Goal: Contribute content: Contribute content

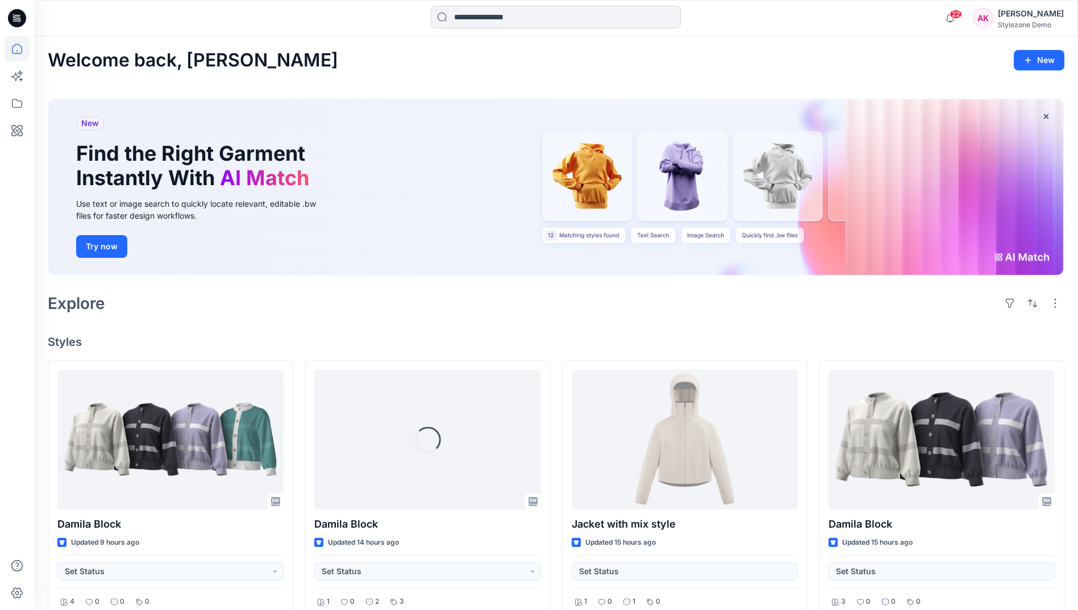
click at [486, 14] on input at bounding box center [556, 17] width 250 height 23
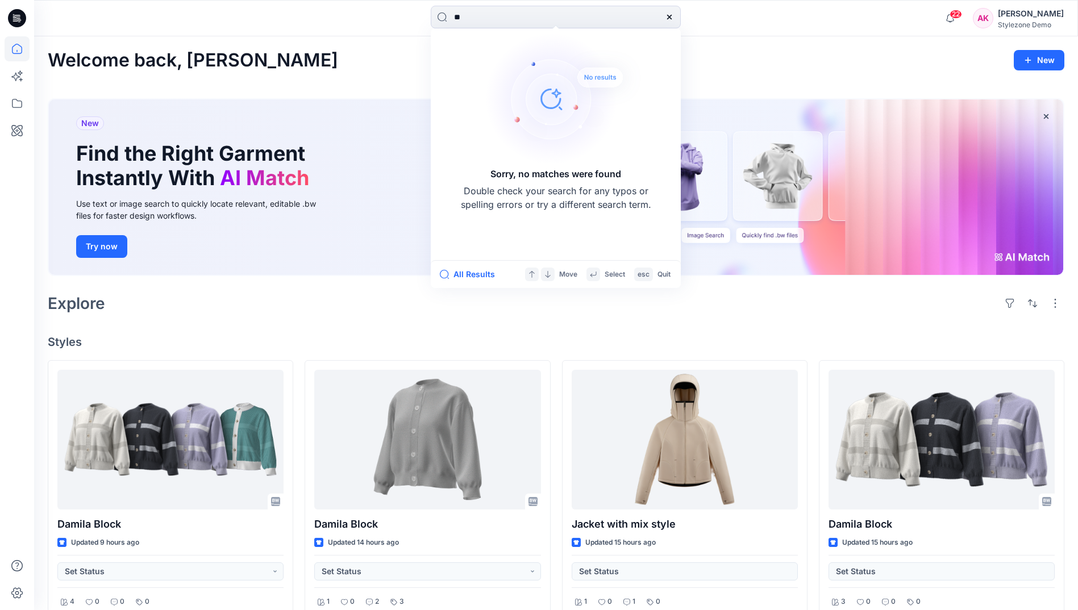
type input "*"
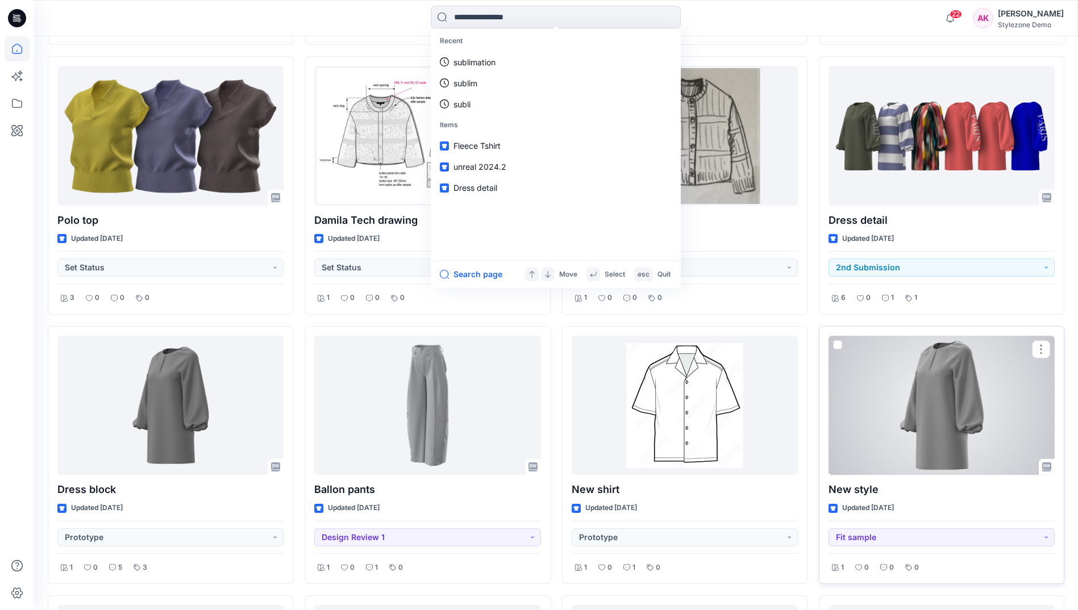
scroll to position [957, 0]
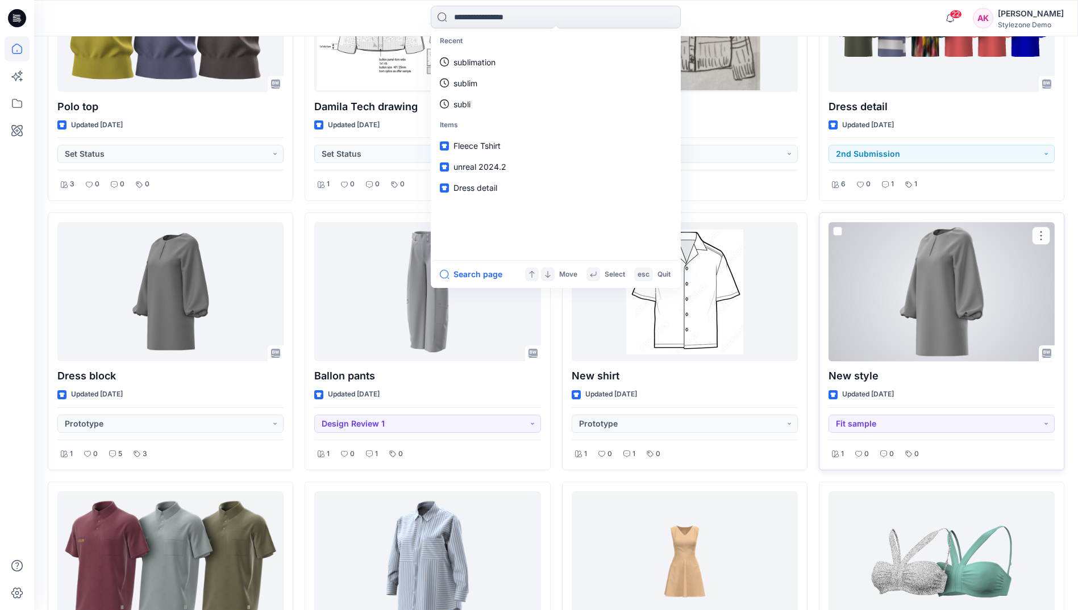
click at [946, 316] on div at bounding box center [941, 291] width 226 height 139
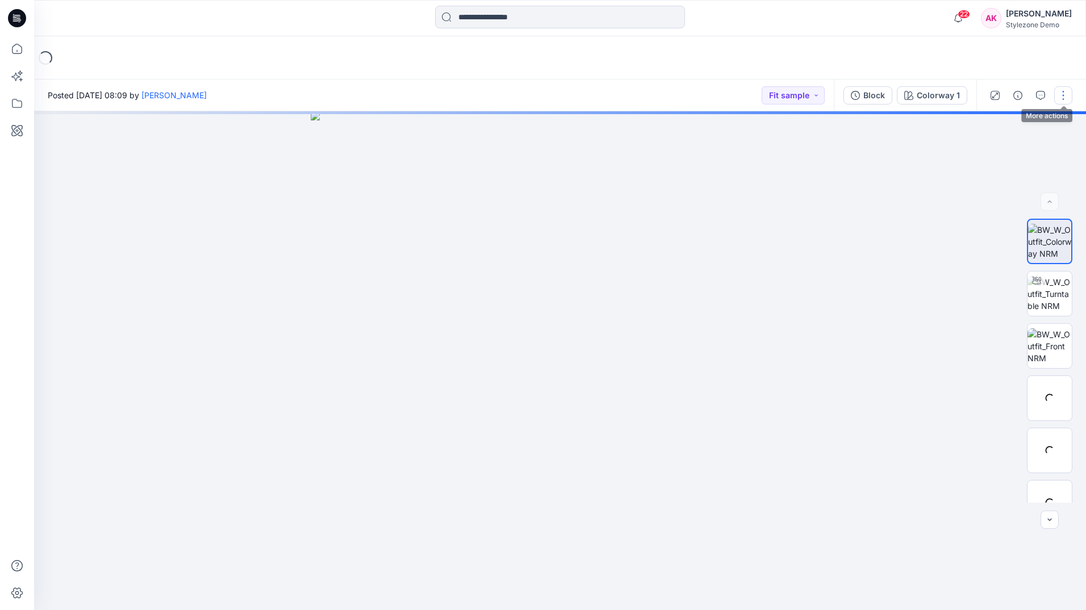
click at [1069, 94] on button "button" at bounding box center [1063, 95] width 18 height 18
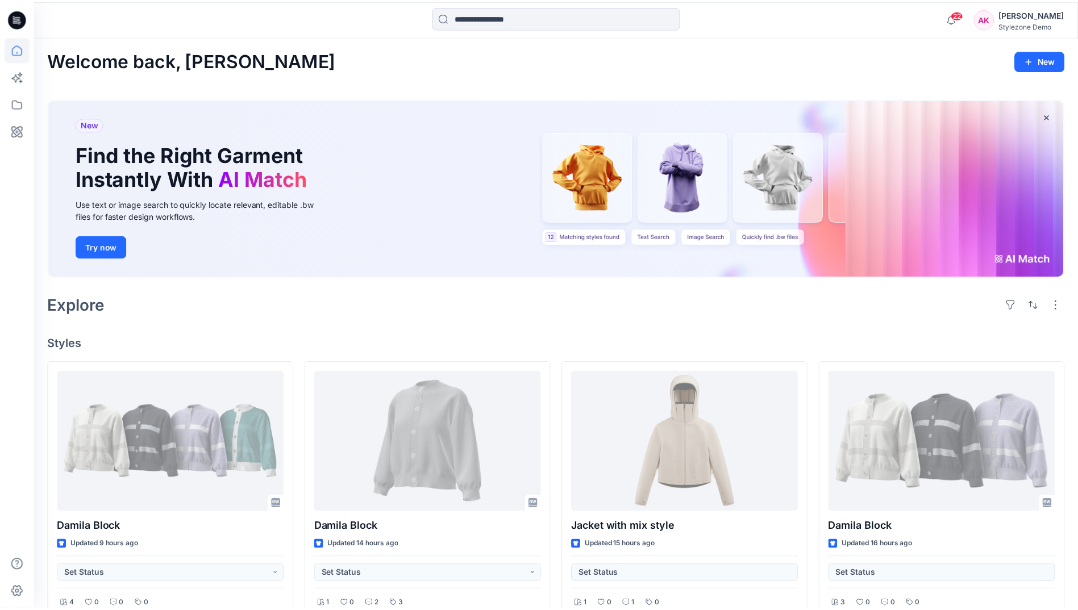
scroll to position [957, 0]
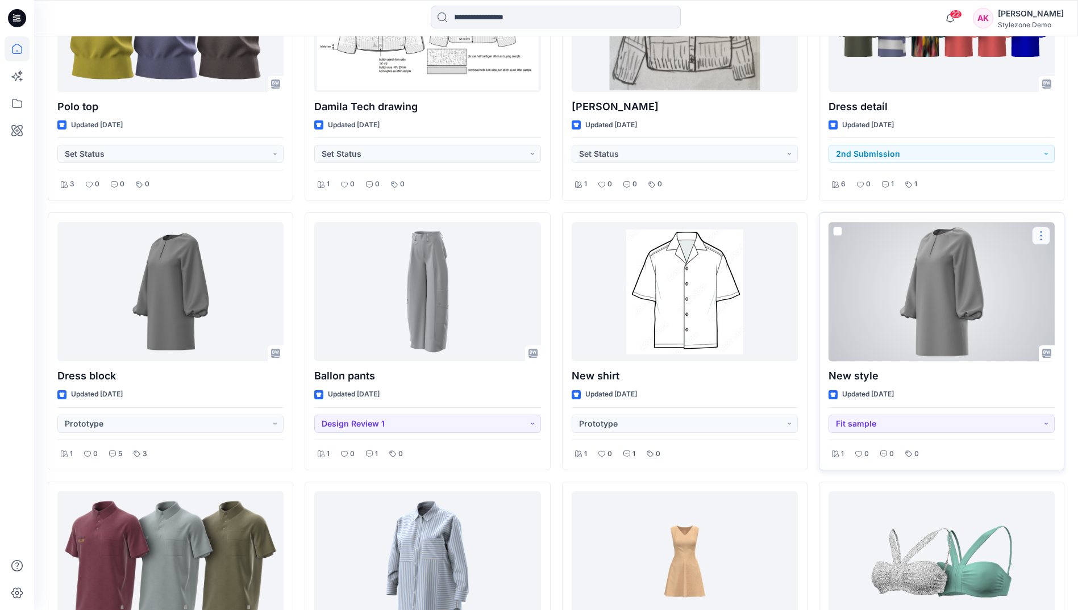
click at [1040, 238] on button "button" at bounding box center [1041, 236] width 18 height 18
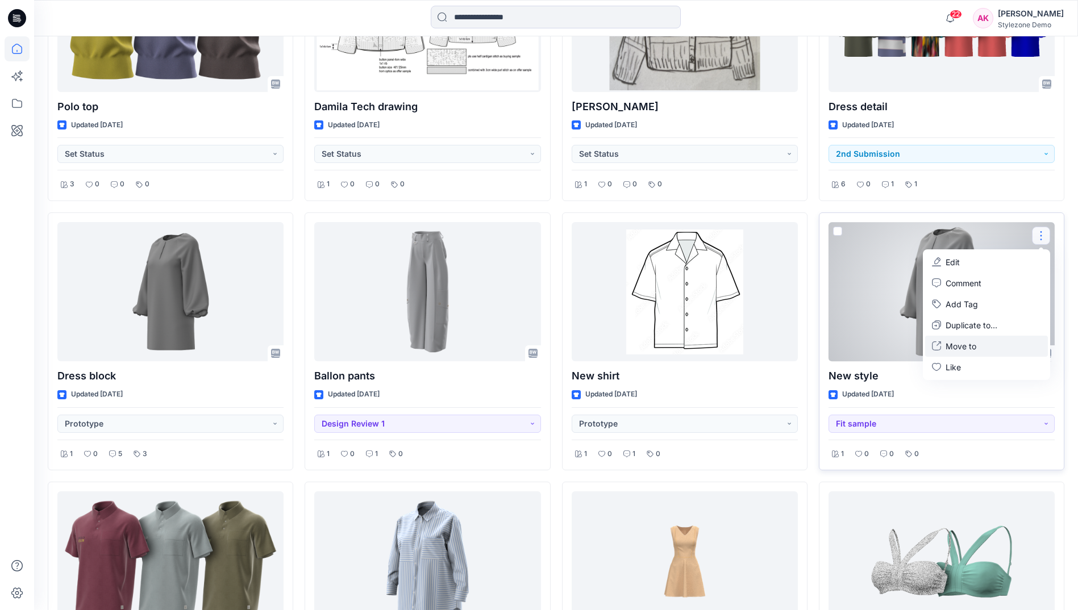
click at [983, 345] on button "Move to" at bounding box center [986, 346] width 123 height 21
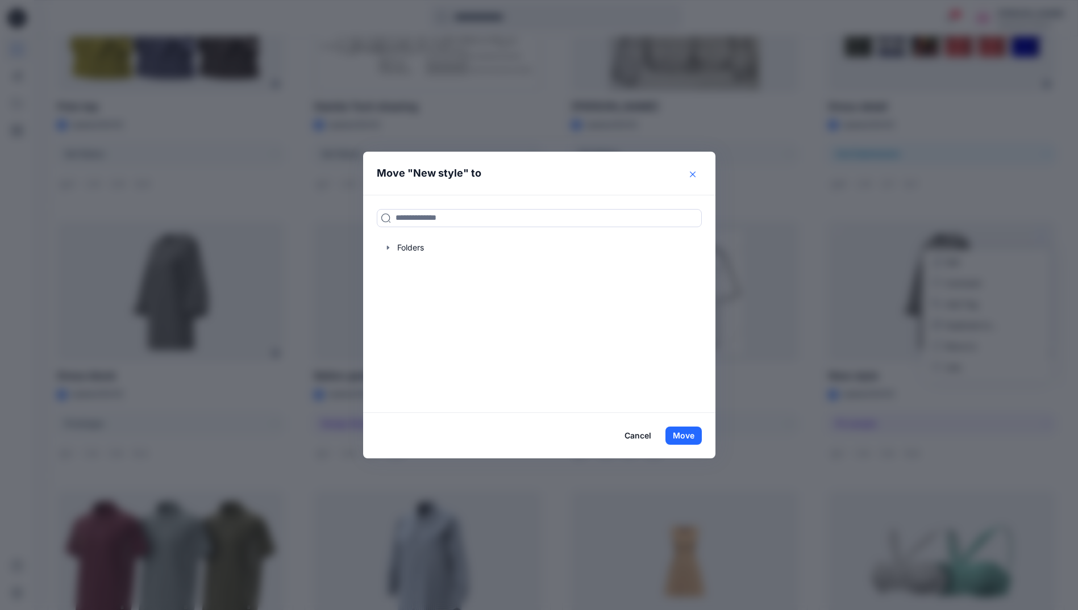
click at [695, 175] on icon "Close" at bounding box center [693, 175] width 6 height 6
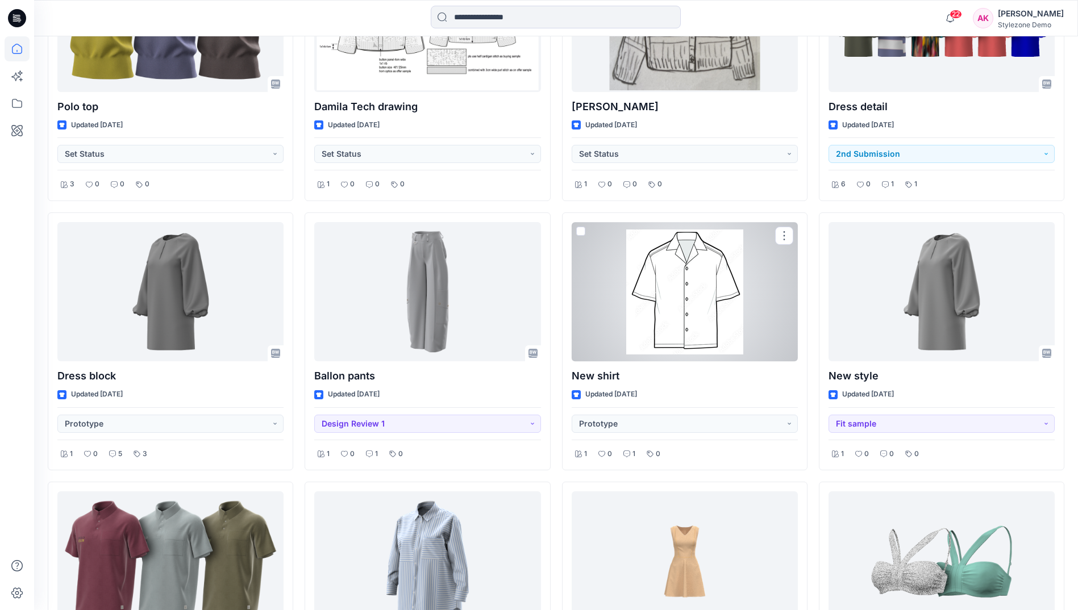
click at [703, 320] on div at bounding box center [684, 291] width 226 height 139
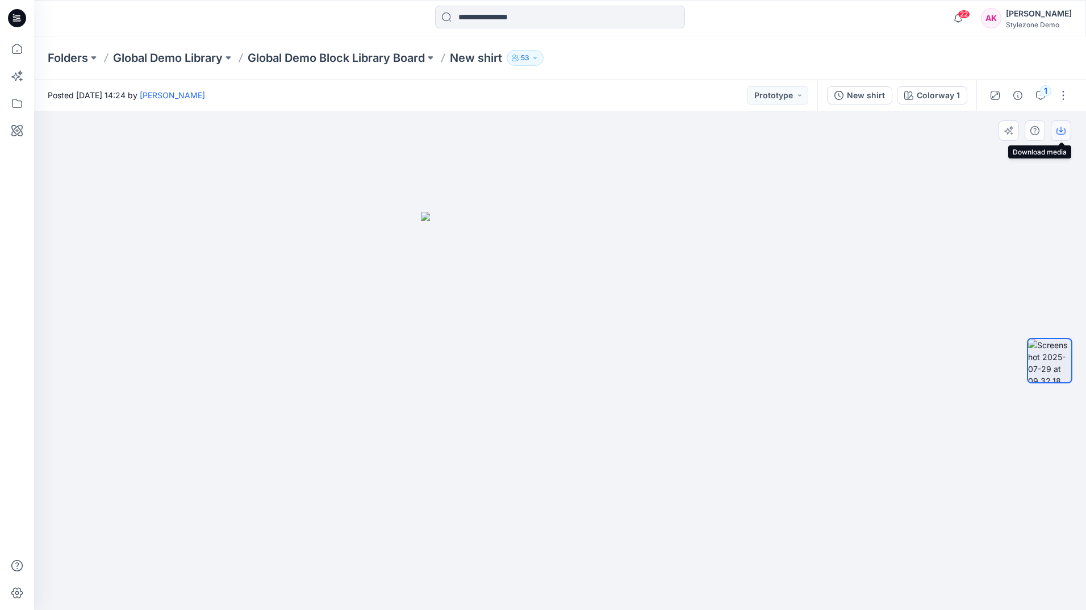
click at [1066, 134] on button "button" at bounding box center [1061, 130] width 20 height 20
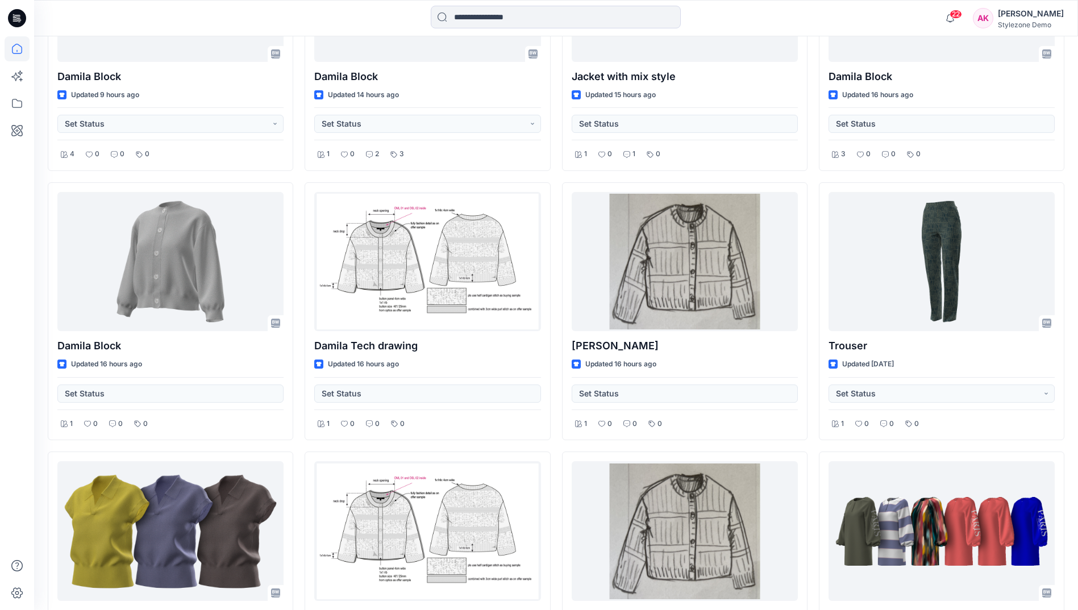
scroll to position [445, 0]
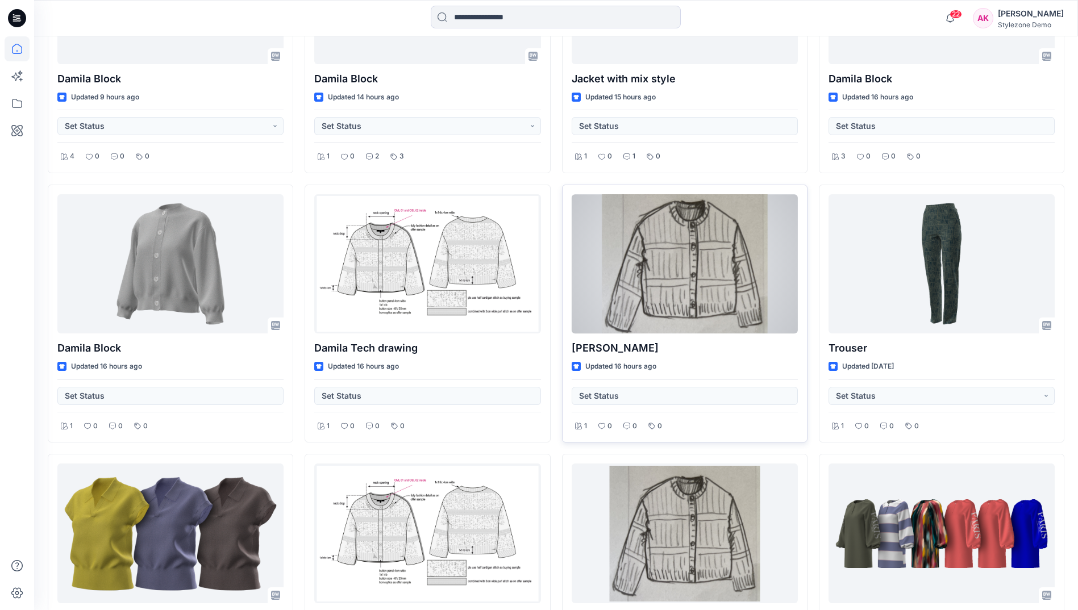
click at [706, 295] on div at bounding box center [684, 263] width 226 height 139
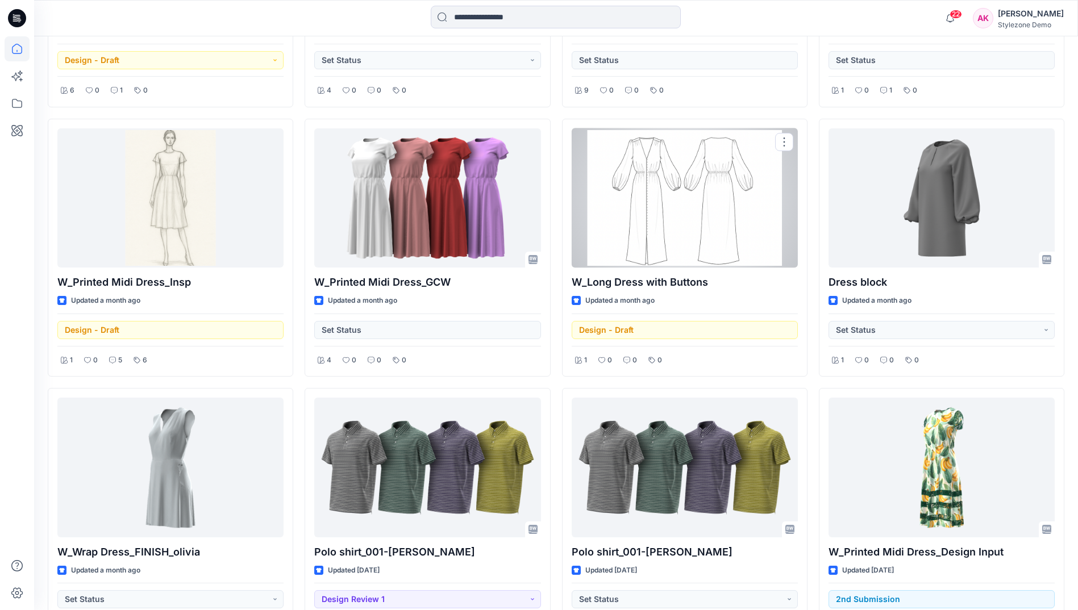
scroll to position [3028, 0]
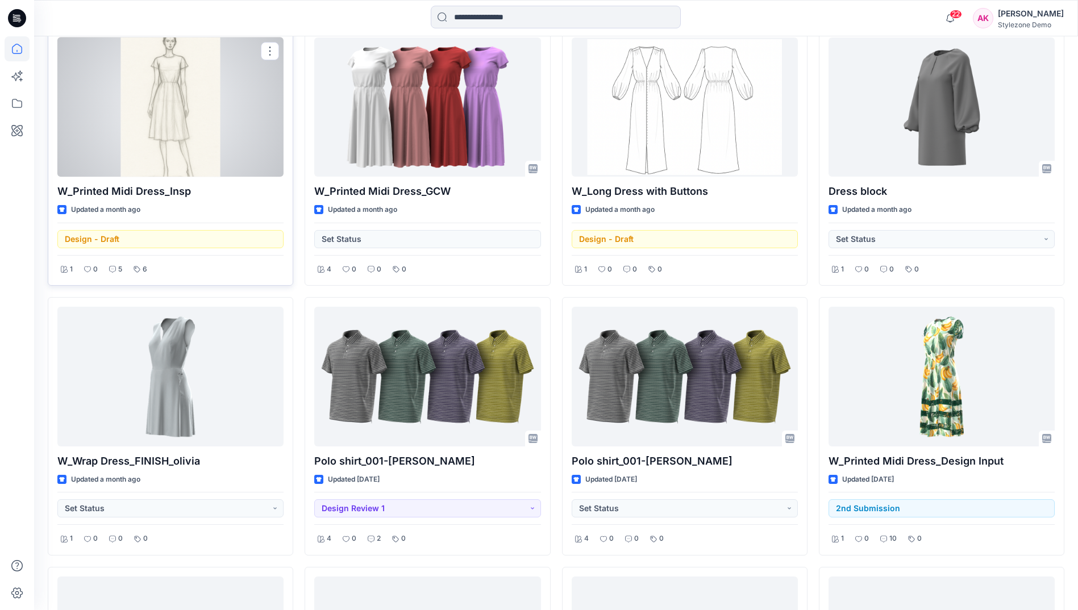
click at [163, 242] on div "Design - Draft" at bounding box center [170, 236] width 226 height 26
click at [136, 240] on div "Design - Draft" at bounding box center [170, 236] width 226 height 26
click at [117, 239] on div "Design - Draft" at bounding box center [170, 236] width 226 height 26
click at [114, 272] on icon at bounding box center [112, 269] width 7 height 7
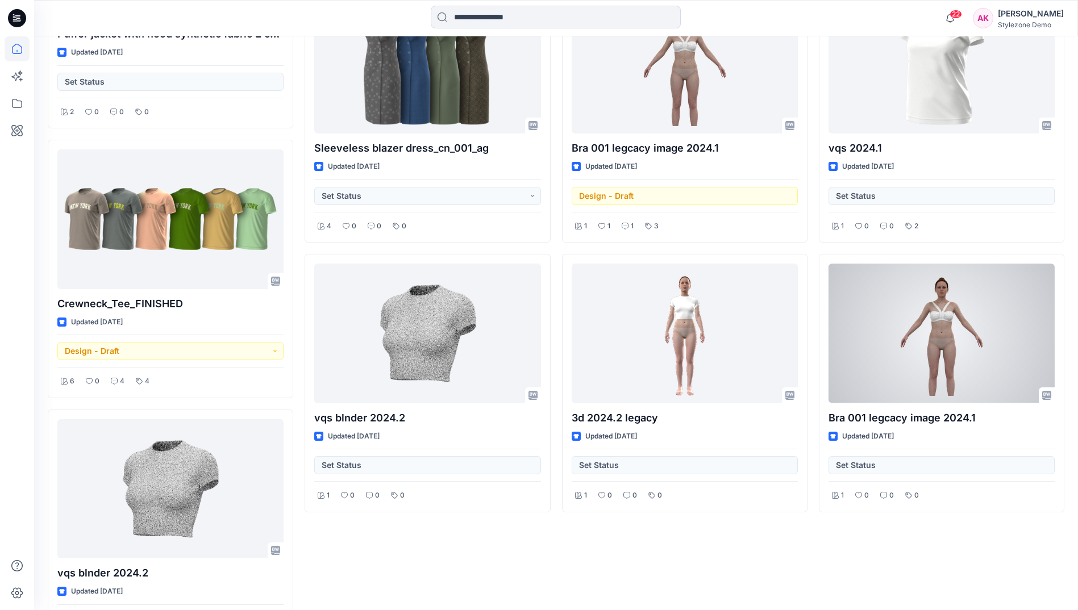
scroll to position [5610, 0]
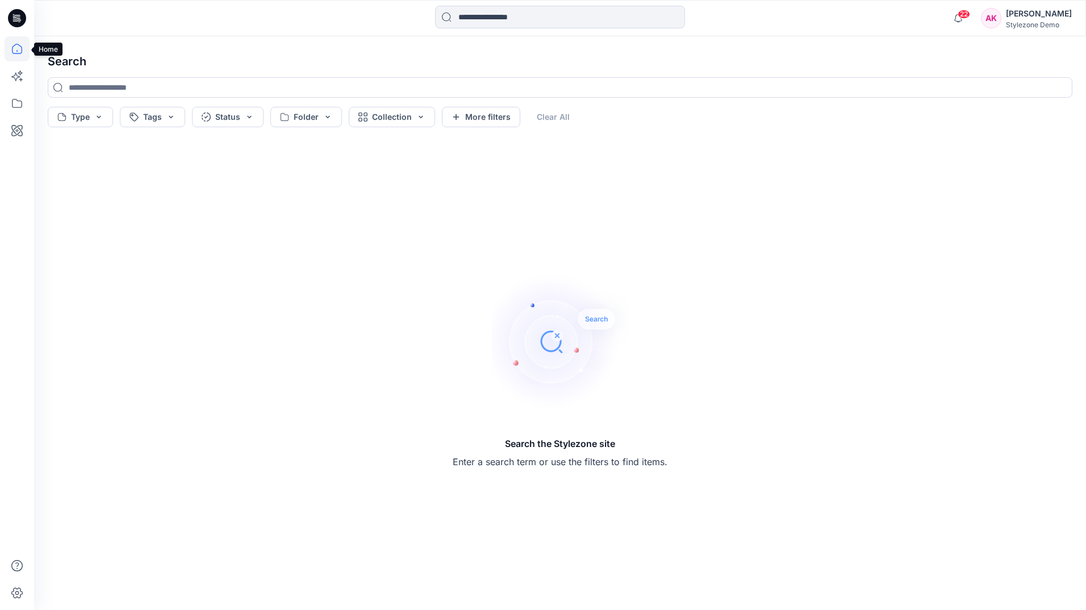
click at [14, 41] on icon at bounding box center [17, 48] width 25 height 25
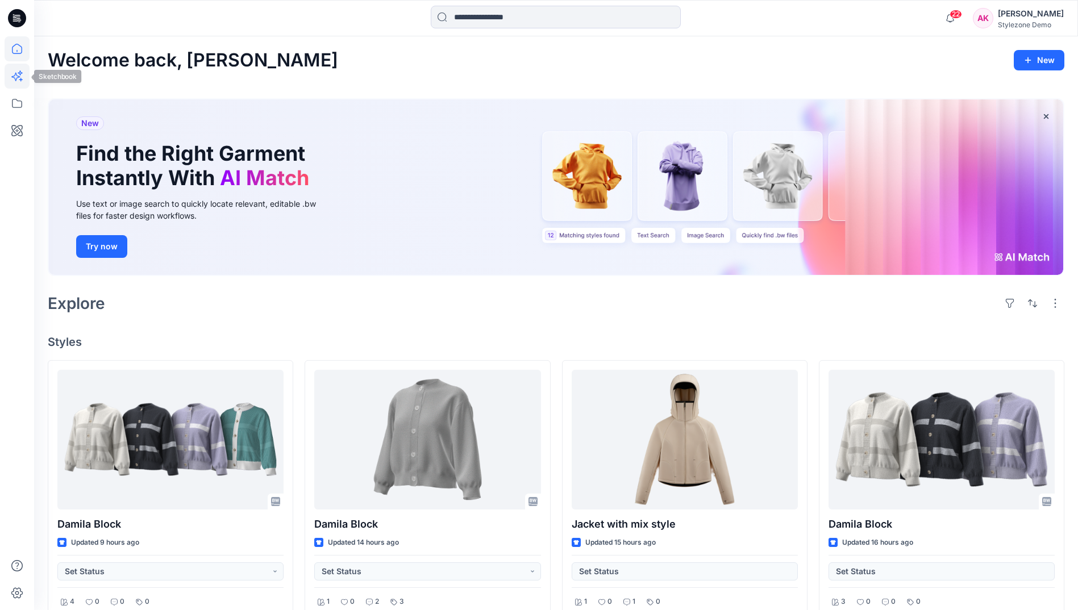
click at [20, 68] on icon at bounding box center [17, 76] width 25 height 25
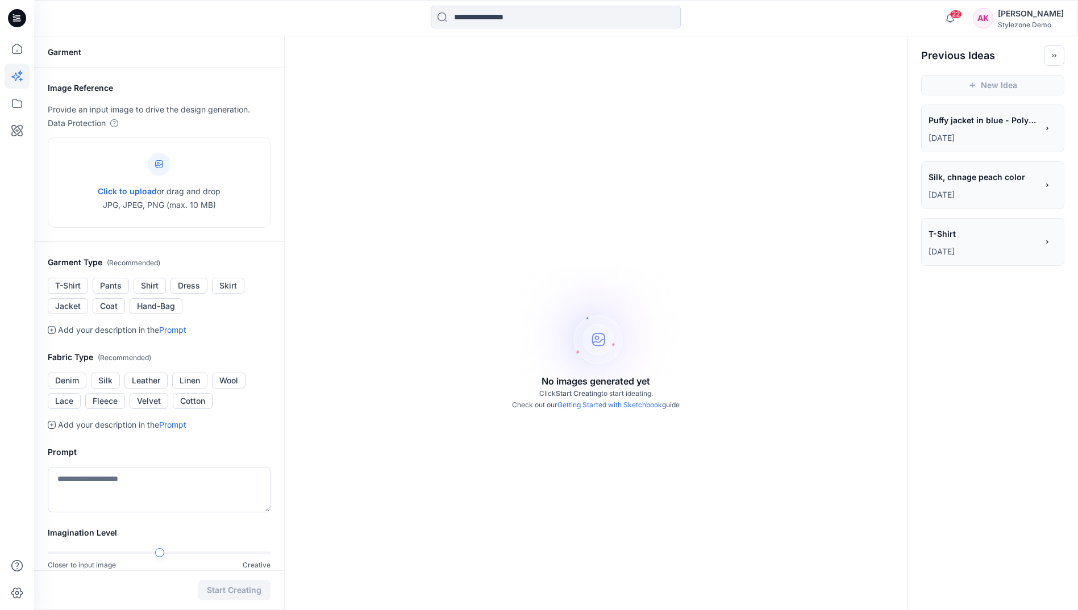
click at [1006, 84] on div "New Idea" at bounding box center [992, 85] width 170 height 39
click at [1011, 86] on div "New Idea" at bounding box center [992, 85] width 170 height 39
click at [127, 175] on div "Click to upload or drag and drop JPG, JPEG, PNG (max. 10 MB)" at bounding box center [159, 182] width 123 height 86
type input "**********"
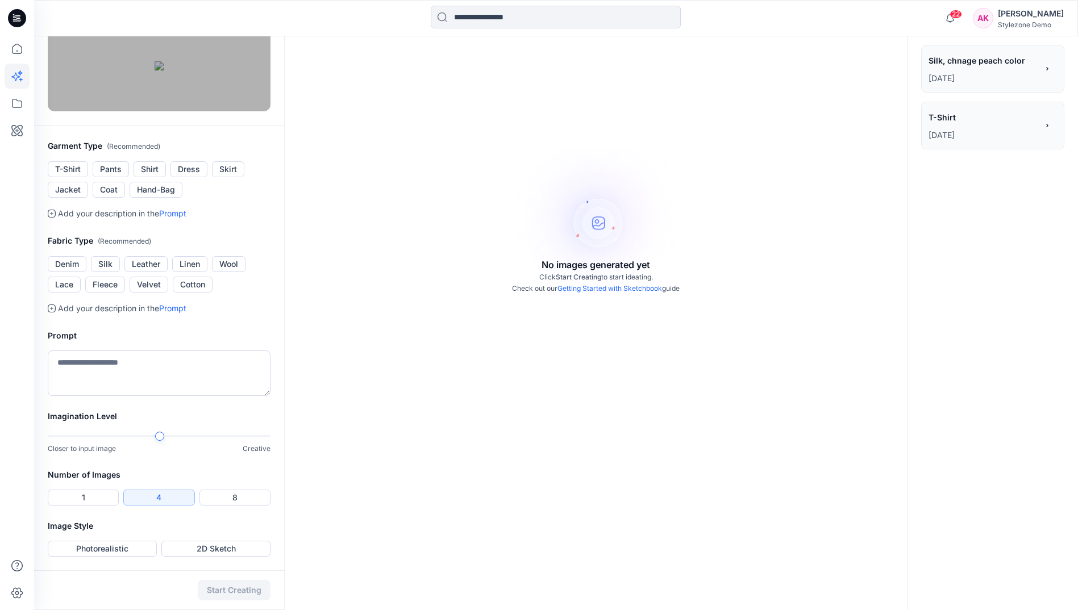
scroll to position [170, 0]
click at [68, 293] on button "Lace" at bounding box center [64, 285] width 33 height 16
click at [116, 396] on textarea at bounding box center [159, 373] width 223 height 45
type textarea "**********"
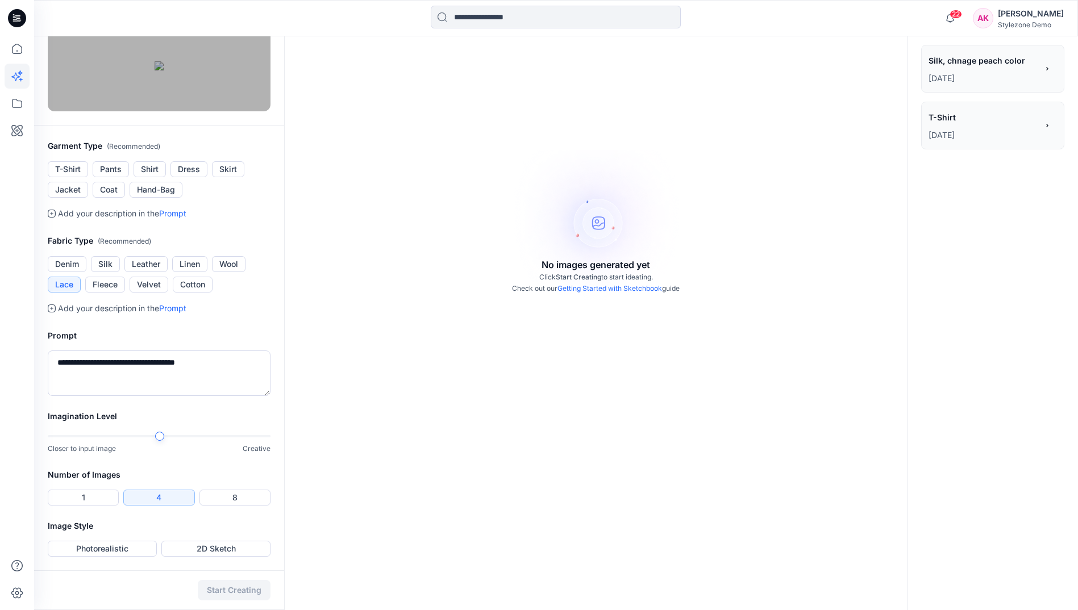
click at [76, 281] on button "Lace" at bounding box center [64, 285] width 33 height 16
click at [270, 410] on h2 "Imagination Level" at bounding box center [159, 417] width 223 height 14
click at [123, 550] on button "Photorealistic" at bounding box center [102, 549] width 109 height 16
drag, startPoint x: 230, startPoint y: 589, endPoint x: 234, endPoint y: 597, distance: 9.2
click at [230, 589] on button "Start Creating" at bounding box center [234, 590] width 73 height 20
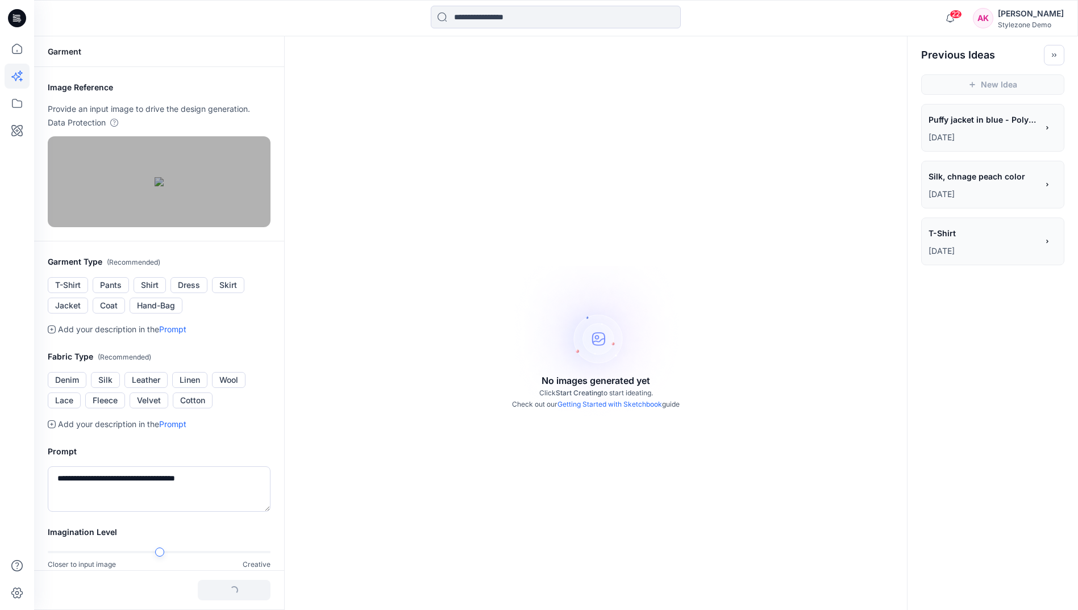
scroll to position [0, 0]
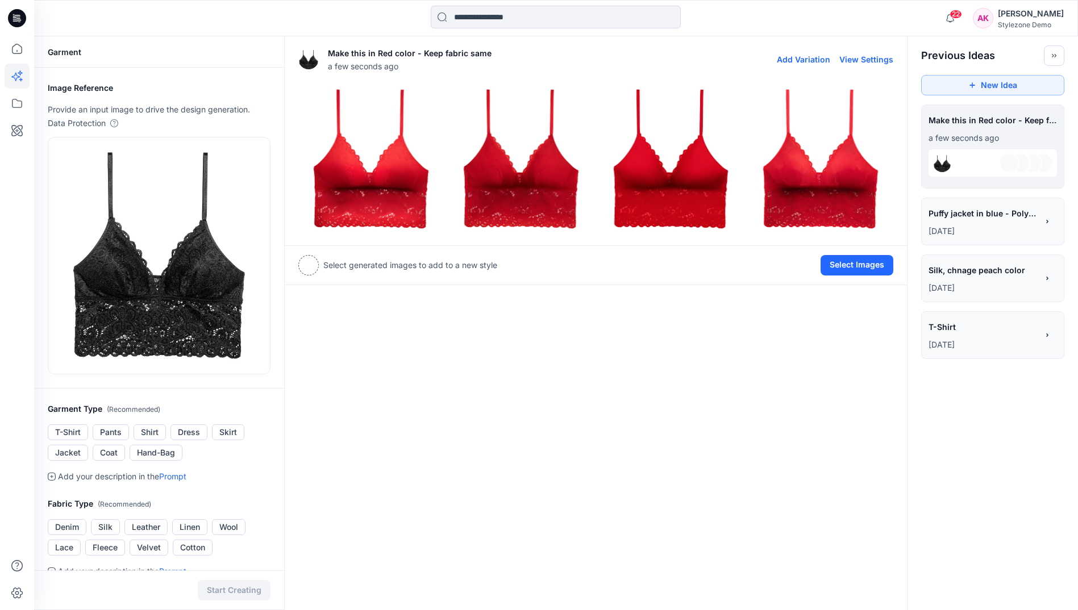
click at [387, 182] on img at bounding box center [371, 159] width 144 height 144
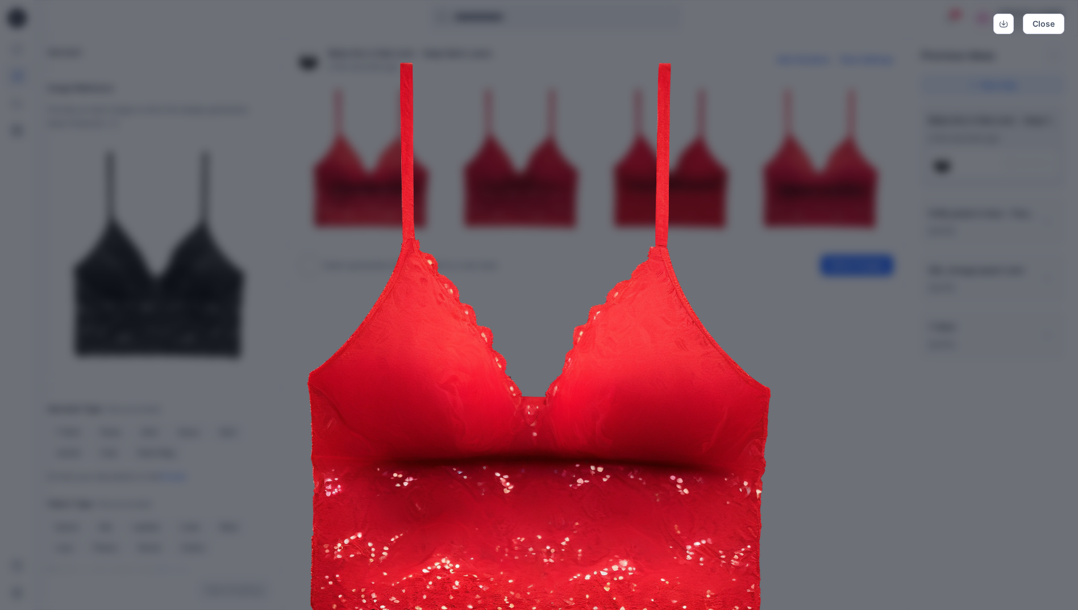
scroll to position [28, 0]
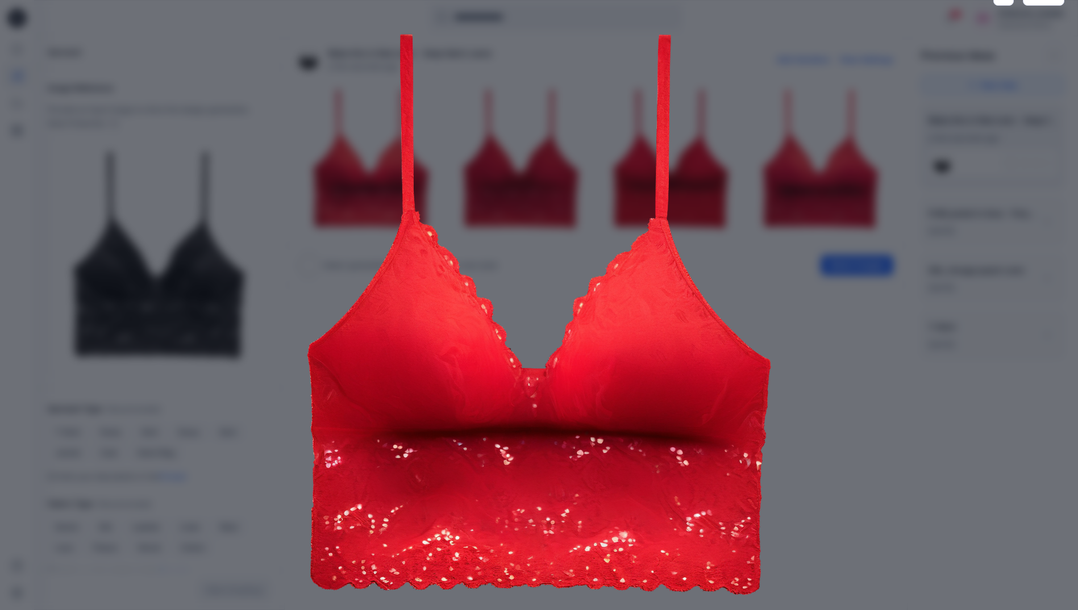
drag, startPoint x: 789, startPoint y: 323, endPoint x: 778, endPoint y: 318, distance: 12.2
click at [790, 323] on img at bounding box center [539, 315] width 582 height 582
click at [956, 204] on div "Close" at bounding box center [539, 305] width 1078 height 610
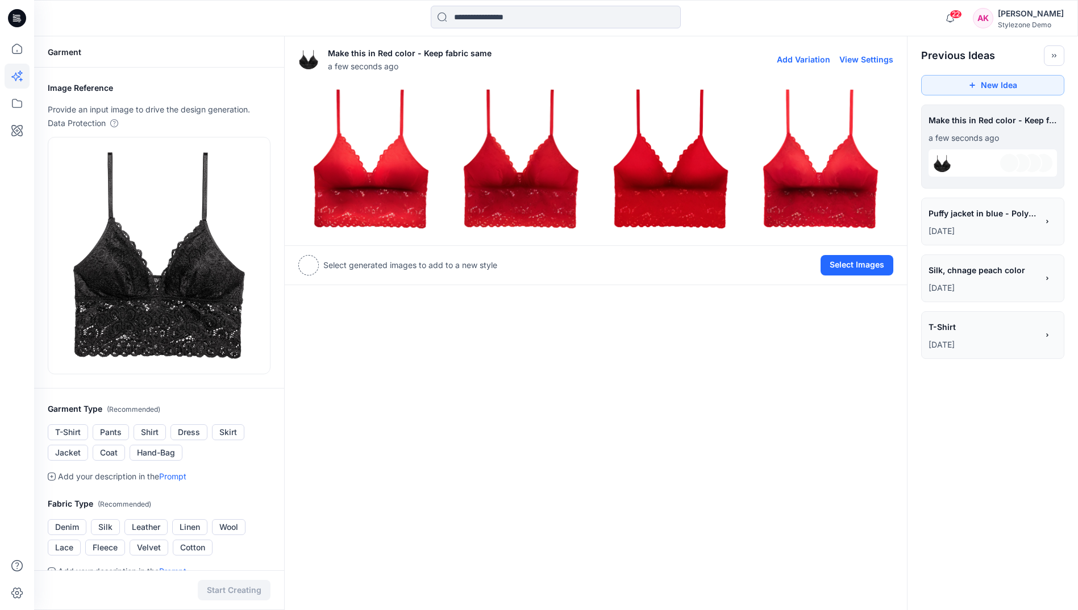
click at [544, 170] on img at bounding box center [521, 159] width 144 height 144
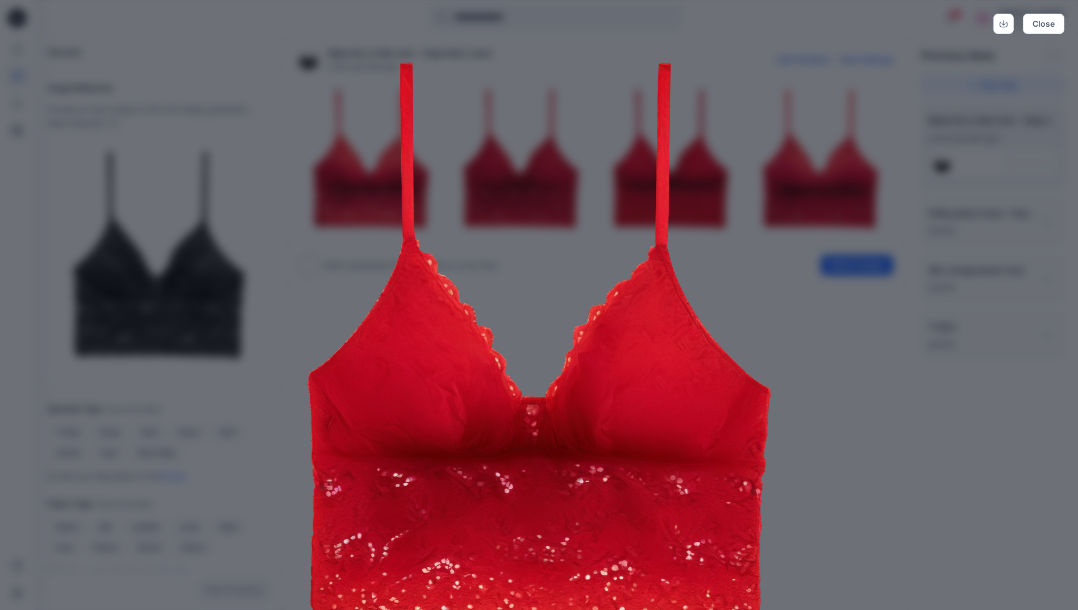
click at [856, 393] on div "Close" at bounding box center [539, 305] width 1078 height 610
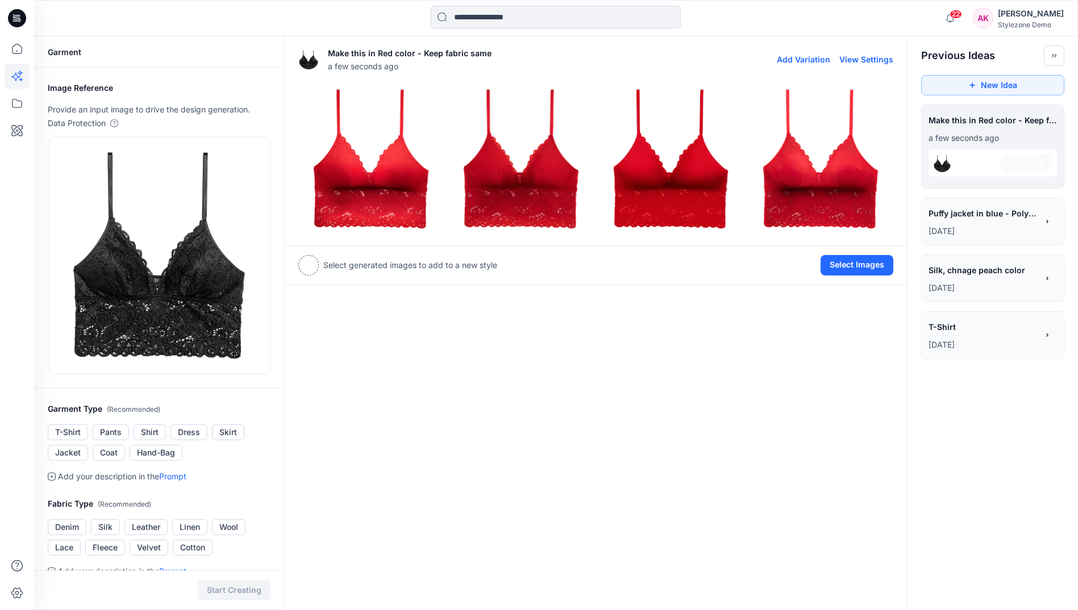
click at [639, 175] on img at bounding box center [671, 159] width 144 height 144
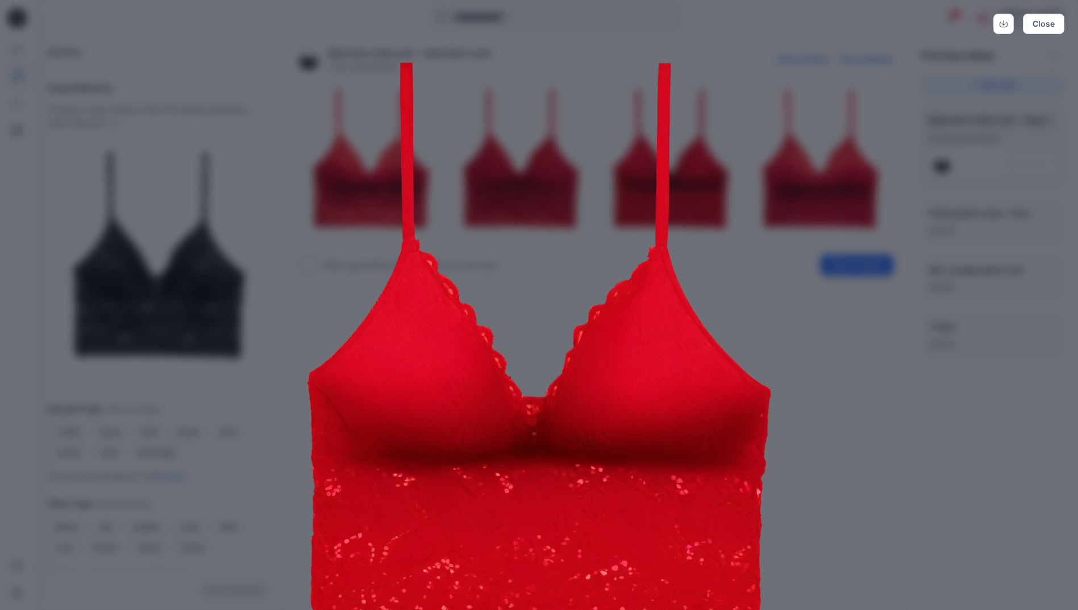
click at [841, 425] on div "Close" at bounding box center [539, 305] width 1078 height 610
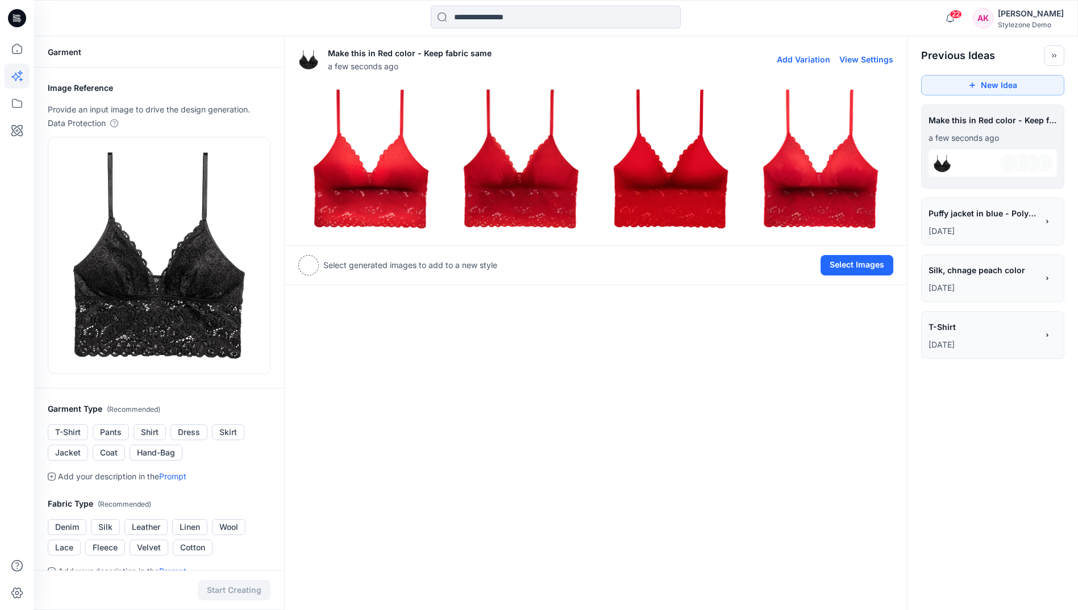
click at [784, 168] on img at bounding box center [820, 159] width 144 height 144
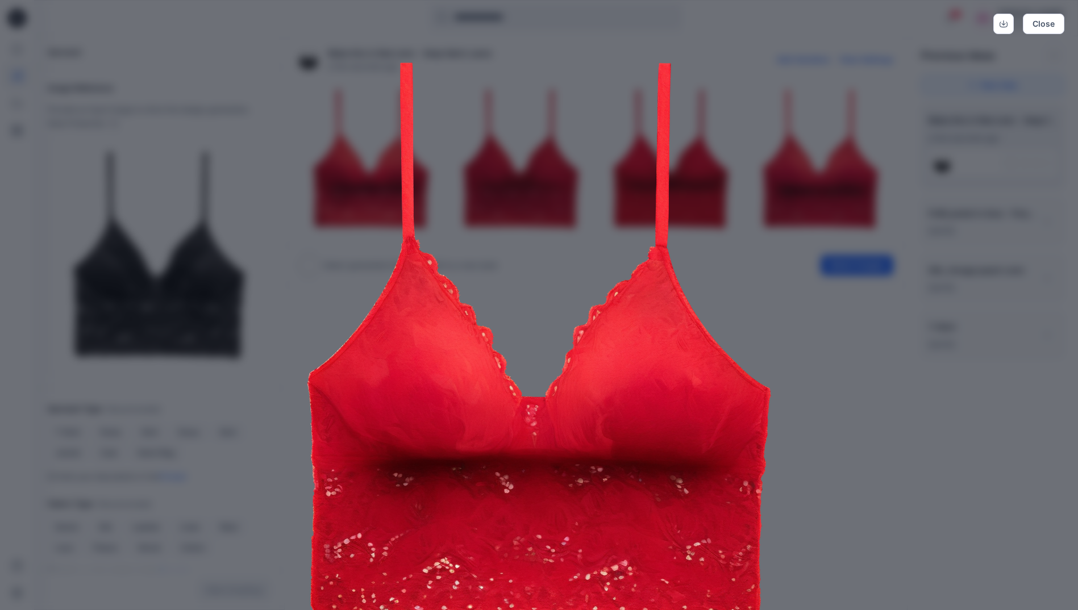
click at [882, 456] on div "Close" at bounding box center [539, 305] width 1078 height 610
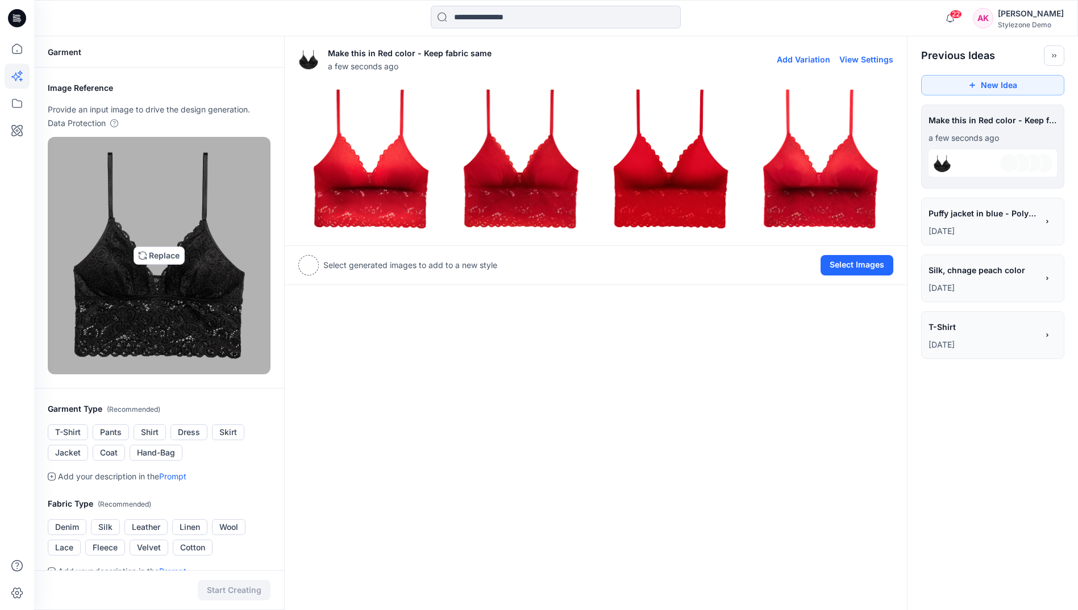
click at [176, 301] on img at bounding box center [159, 255] width 188 height 227
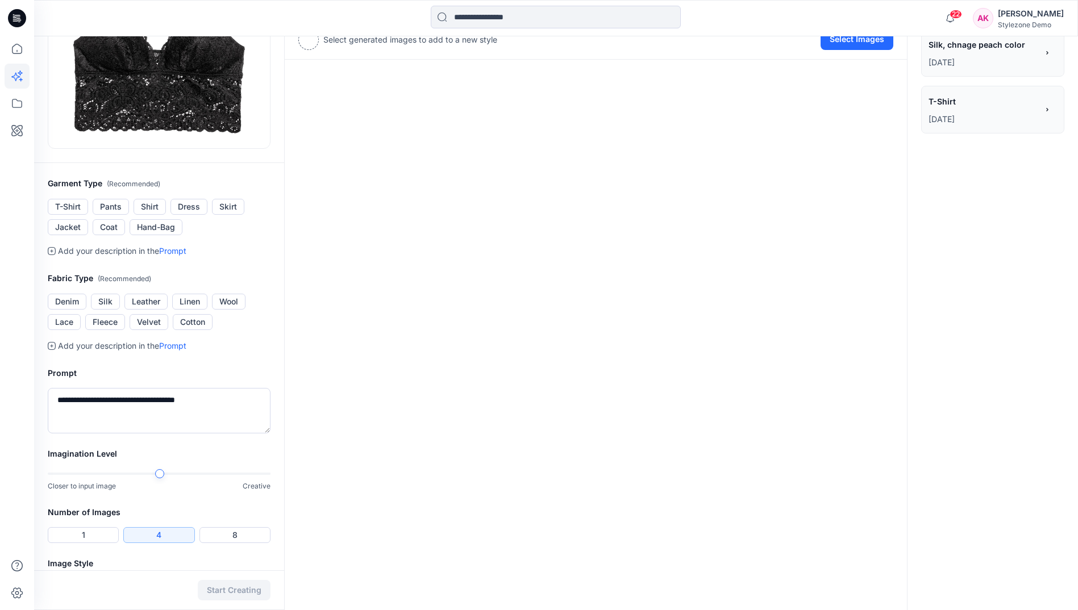
scroll to position [227, 0]
drag, startPoint x: 224, startPoint y: 398, endPoint x: 150, endPoint y: 395, distance: 74.5
click at [150, 395] on textarea "**********" at bounding box center [159, 408] width 223 height 45
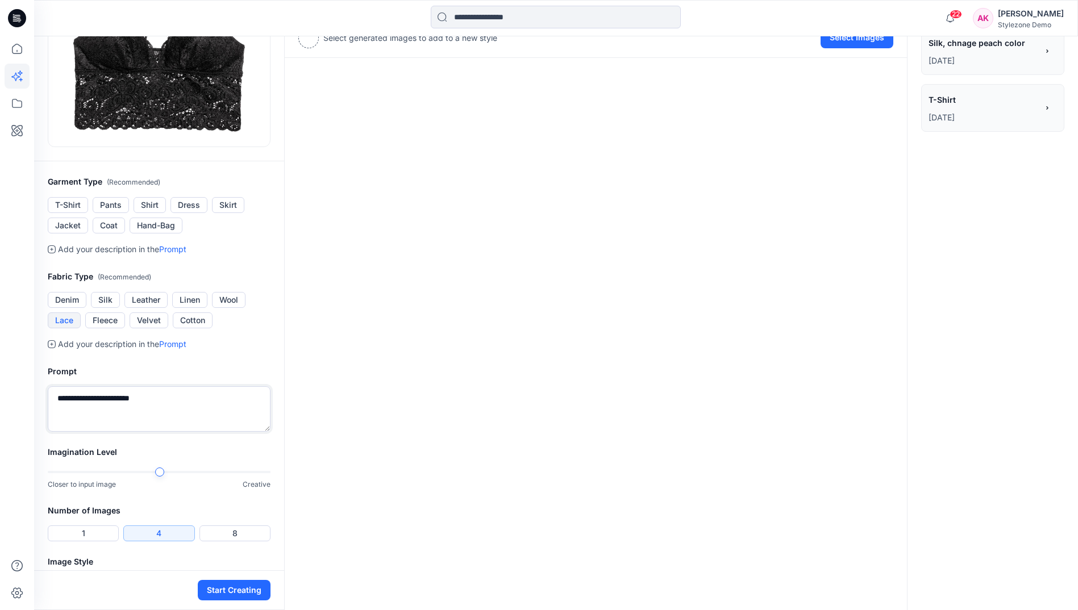
type textarea "**********"
click at [68, 315] on button "Lace" at bounding box center [64, 320] width 33 height 16
click at [97, 537] on button "1" at bounding box center [83, 533] width 71 height 16
click at [255, 591] on button "Start Creating" at bounding box center [234, 590] width 73 height 20
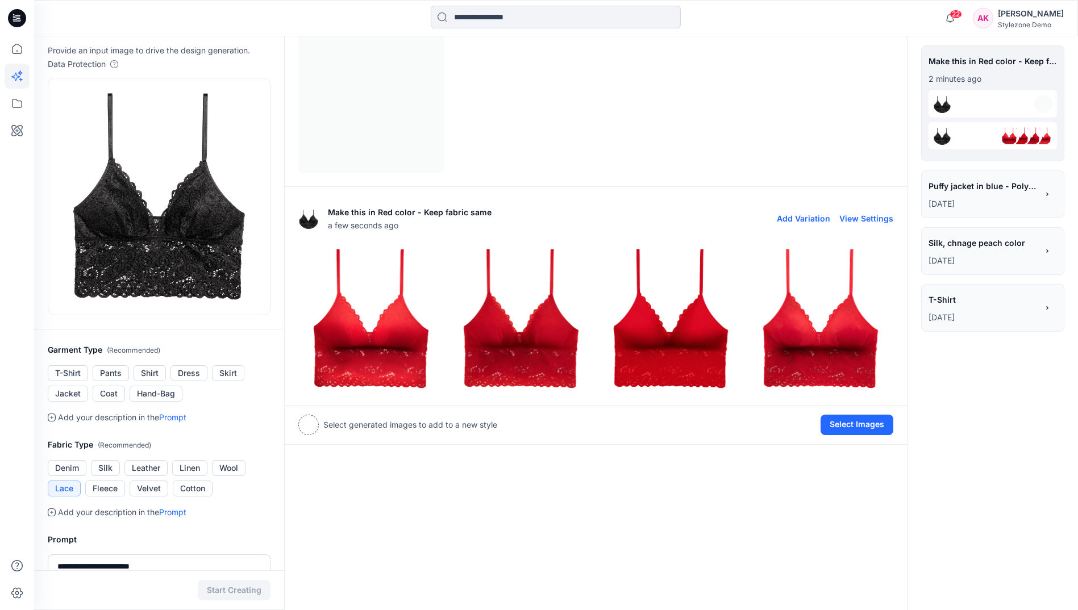
scroll to position [5, 0]
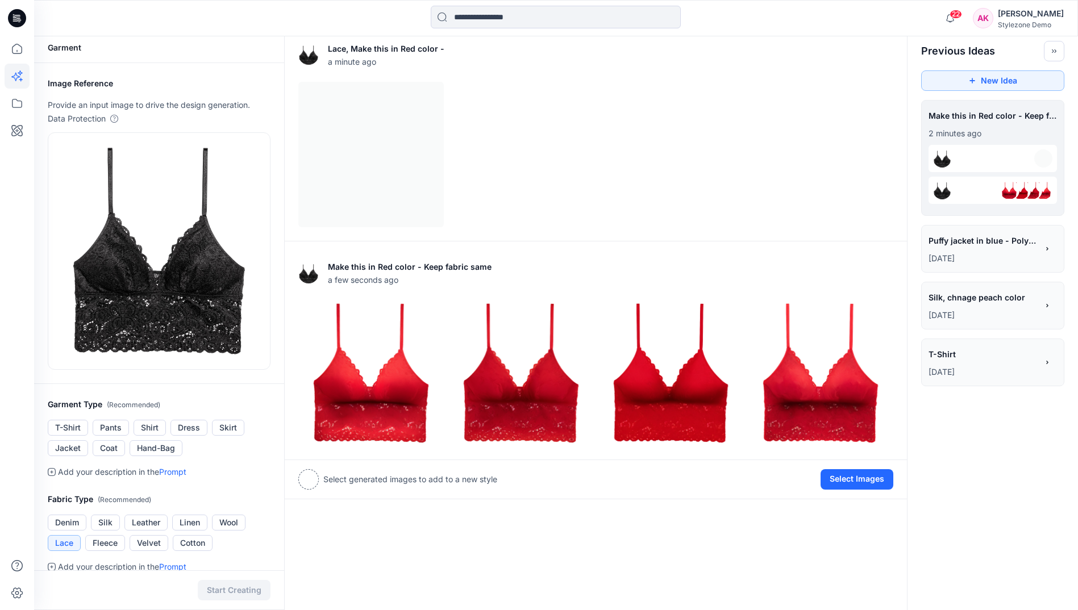
click at [956, 360] on span "T-Shirt" at bounding box center [982, 354] width 108 height 16
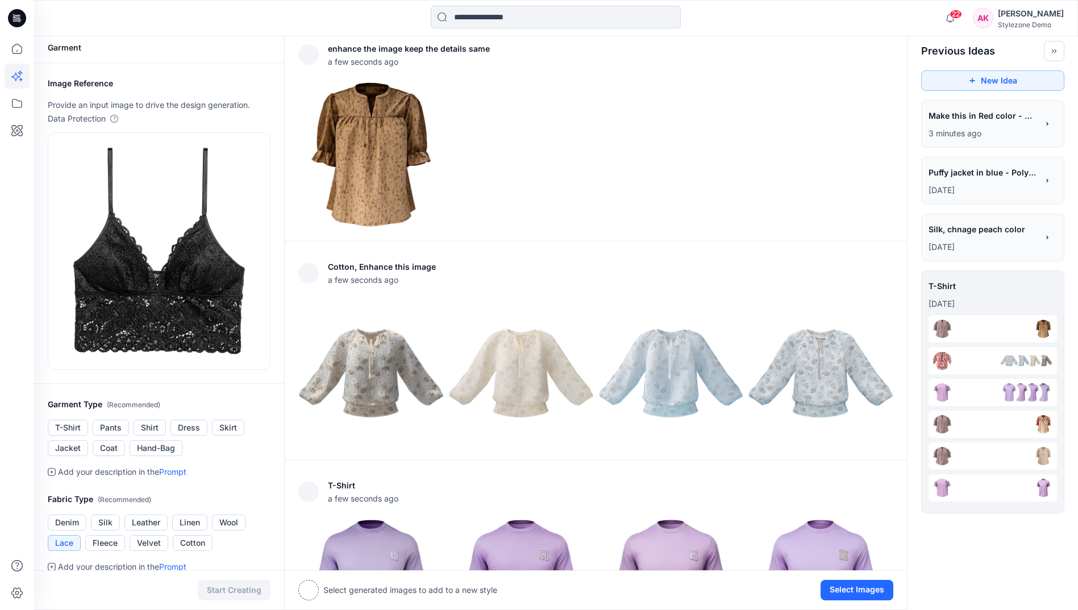
click at [971, 135] on p "3 minutes ago" at bounding box center [982, 134] width 109 height 14
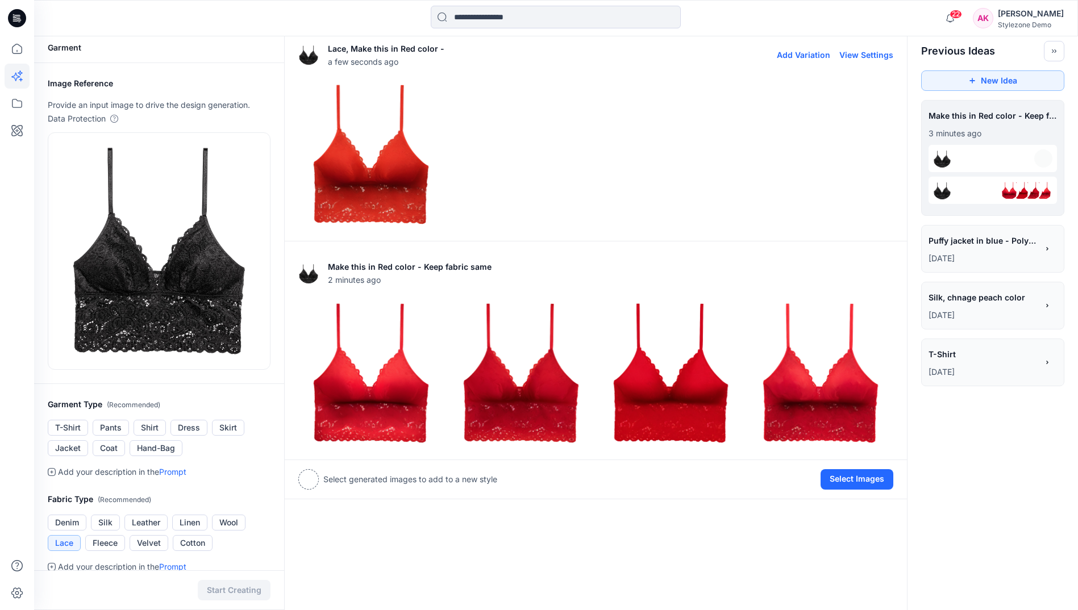
click at [401, 189] on img at bounding box center [371, 154] width 144 height 144
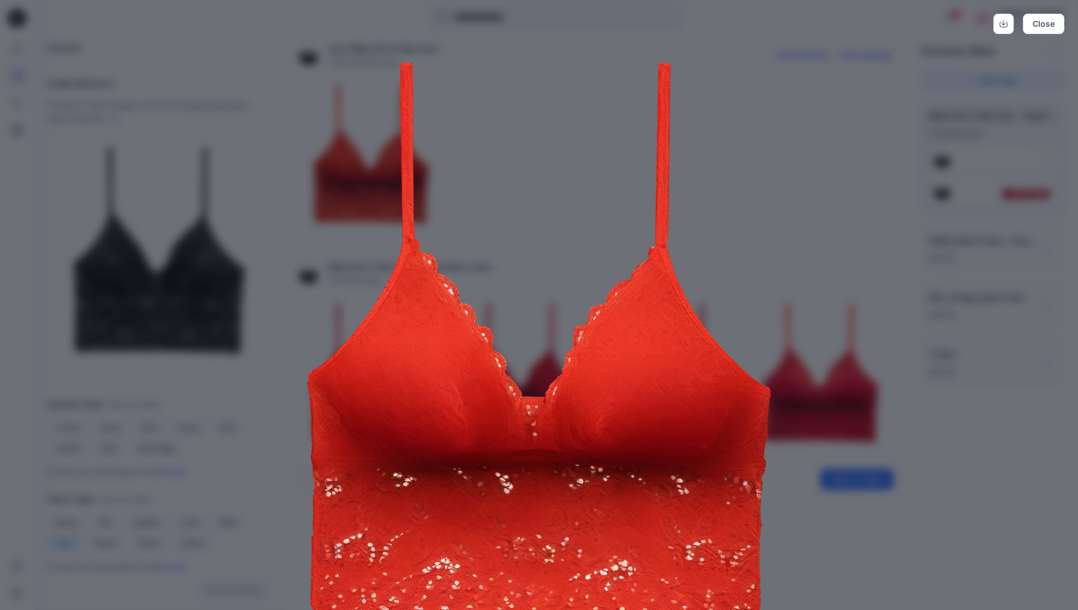
click at [731, 155] on img at bounding box center [539, 343] width 582 height 582
click at [205, 273] on div "Close" at bounding box center [539, 305] width 1078 height 610
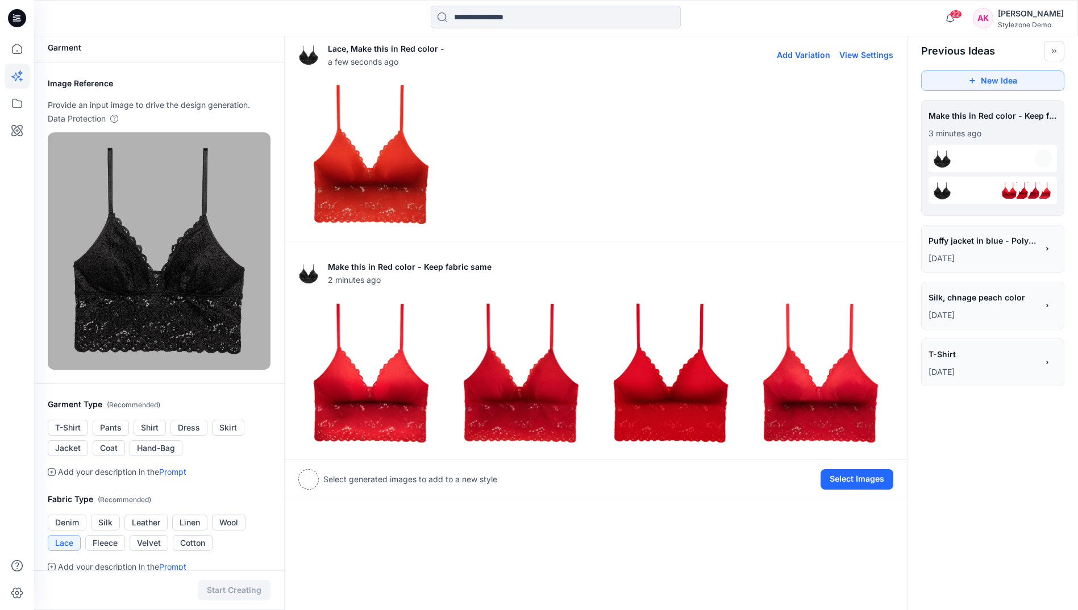
click at [195, 297] on img at bounding box center [159, 250] width 188 height 227
click at [170, 244] on img at bounding box center [159, 250] width 188 height 227
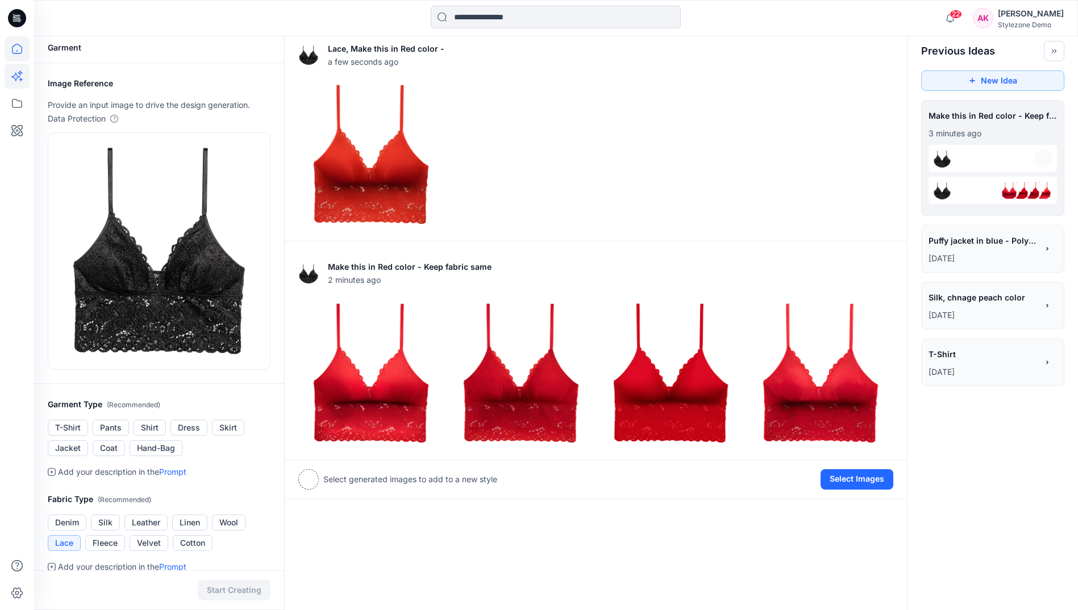
click at [12, 45] on icon at bounding box center [17, 48] width 25 height 25
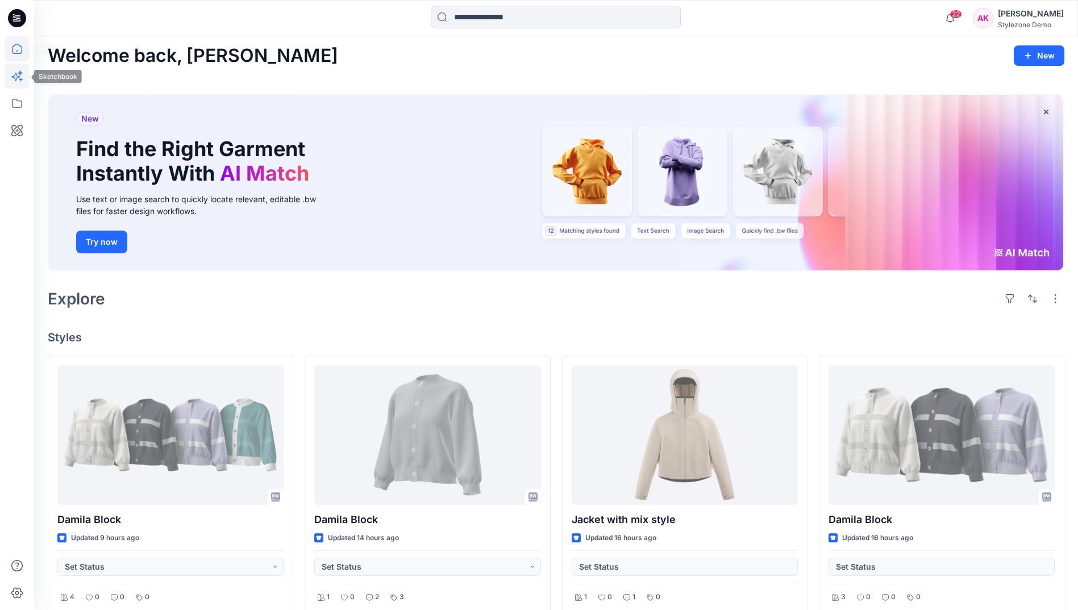
click at [12, 82] on icon at bounding box center [17, 76] width 25 height 25
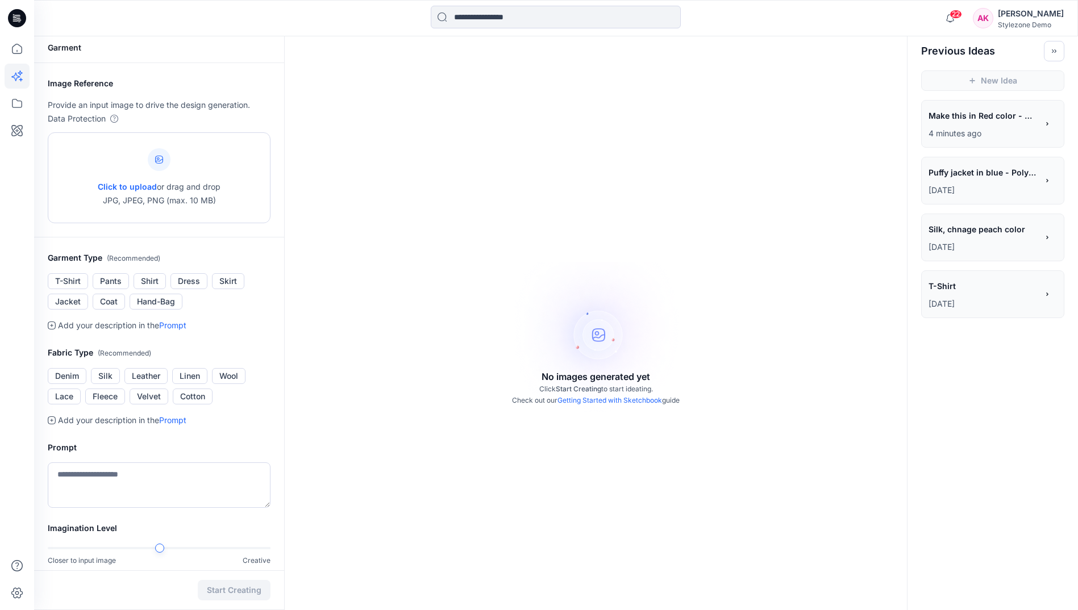
click at [134, 188] on span "Click to upload" at bounding box center [127, 187] width 59 height 10
click at [140, 188] on span "Click to upload" at bounding box center [127, 187] width 59 height 10
click at [138, 181] on p "Click to upload or drag and drop JPG, JPEG, PNG (max. 10 MB)" at bounding box center [159, 193] width 123 height 27
type input "**********"
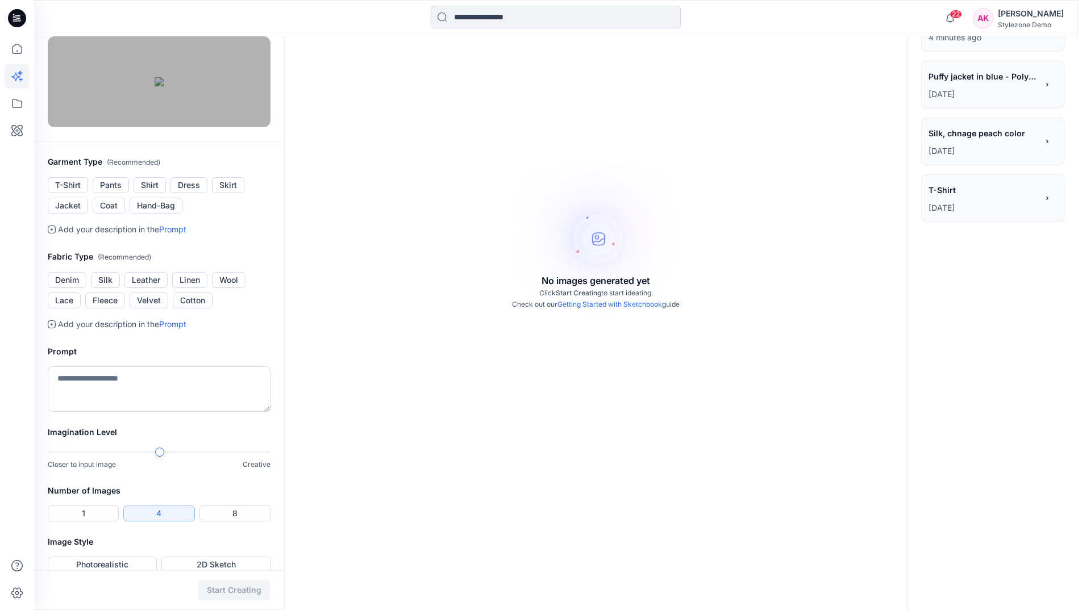
scroll to position [118, 0]
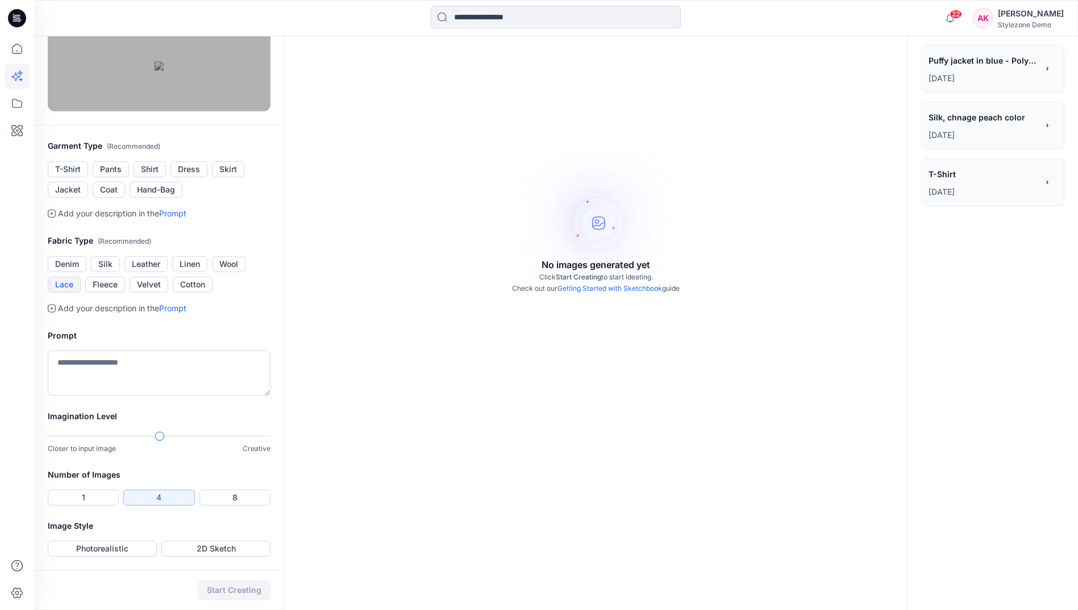
click at [62, 293] on button "Lace" at bounding box center [64, 285] width 33 height 16
click at [135, 396] on textarea at bounding box center [159, 373] width 223 height 45
type textarea "**********"
drag, startPoint x: 64, startPoint y: 500, endPoint x: 74, endPoint y: 501, distance: 10.9
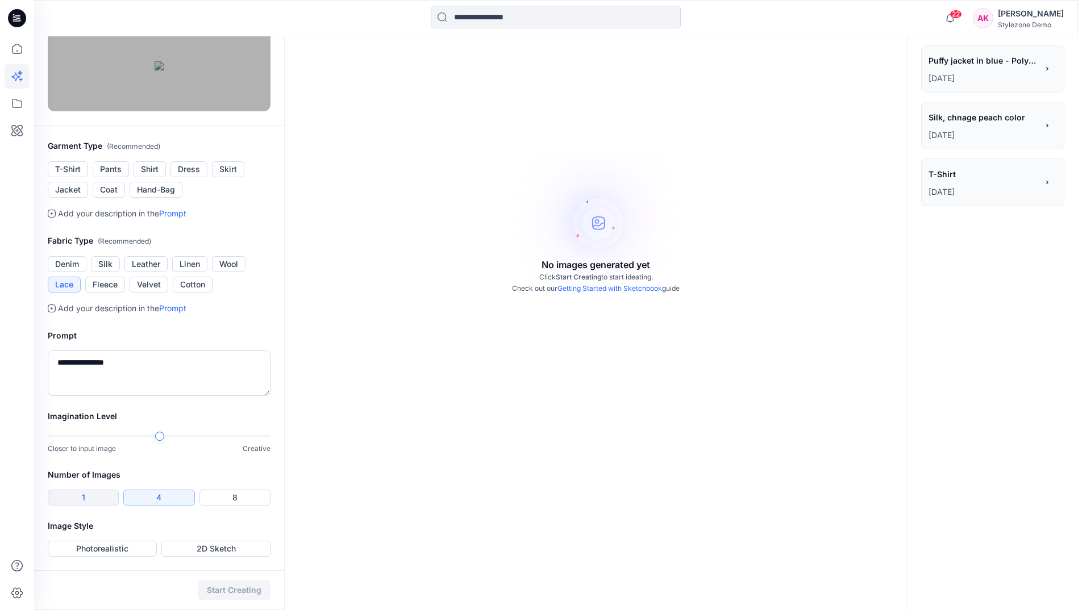
click at [63, 500] on button "1" at bounding box center [83, 498] width 71 height 16
click at [48, 438] on div at bounding box center [48, 436] width 9 height 9
click at [227, 588] on div "Start Creating" at bounding box center [159, 590] width 250 height 40
click at [128, 553] on button "Photorealistic" at bounding box center [102, 549] width 109 height 16
click at [226, 583] on button "Start Creating" at bounding box center [234, 590] width 73 height 20
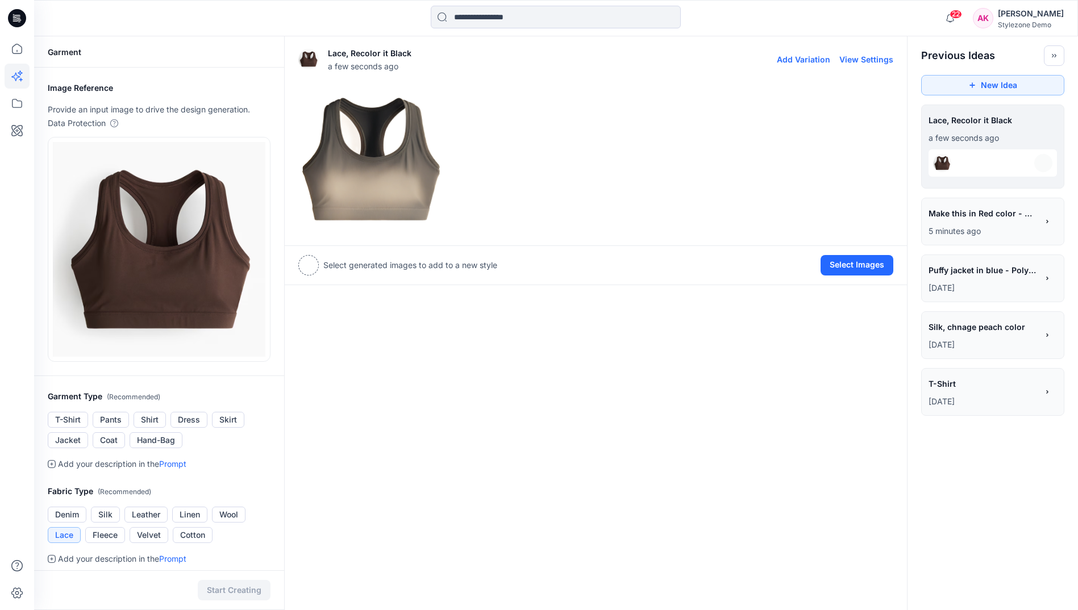
click at [380, 212] on img at bounding box center [371, 159] width 144 height 144
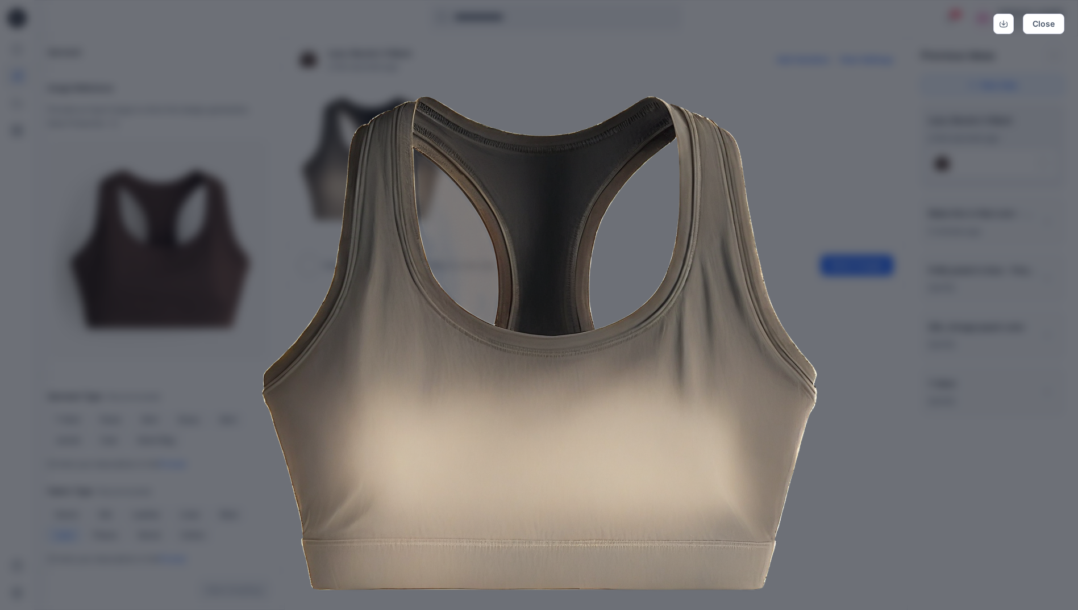
click at [839, 204] on div "Close" at bounding box center [539, 305] width 1078 height 610
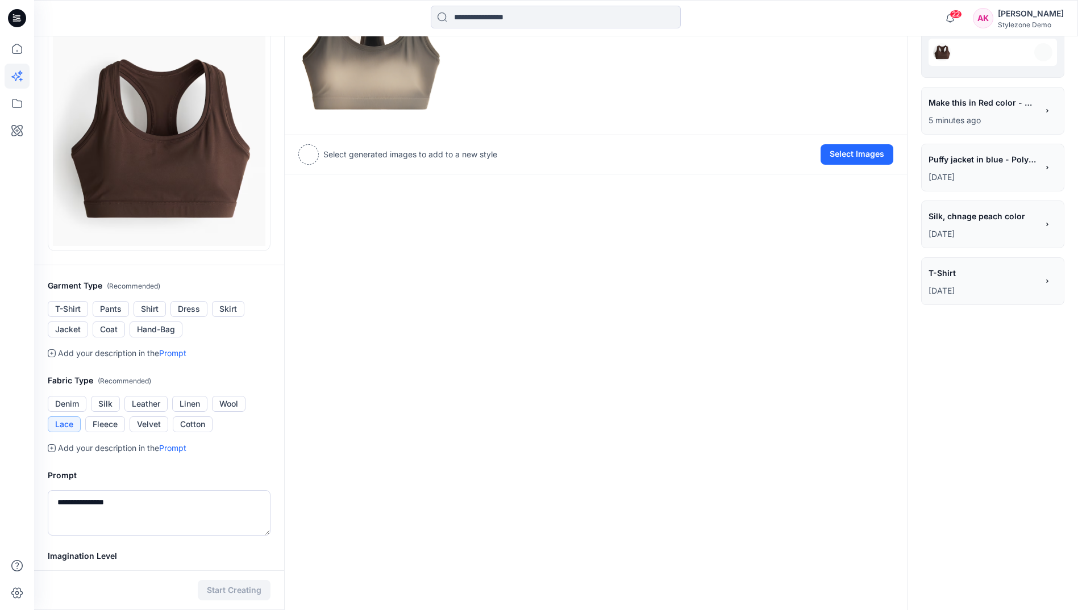
scroll to position [251, 0]
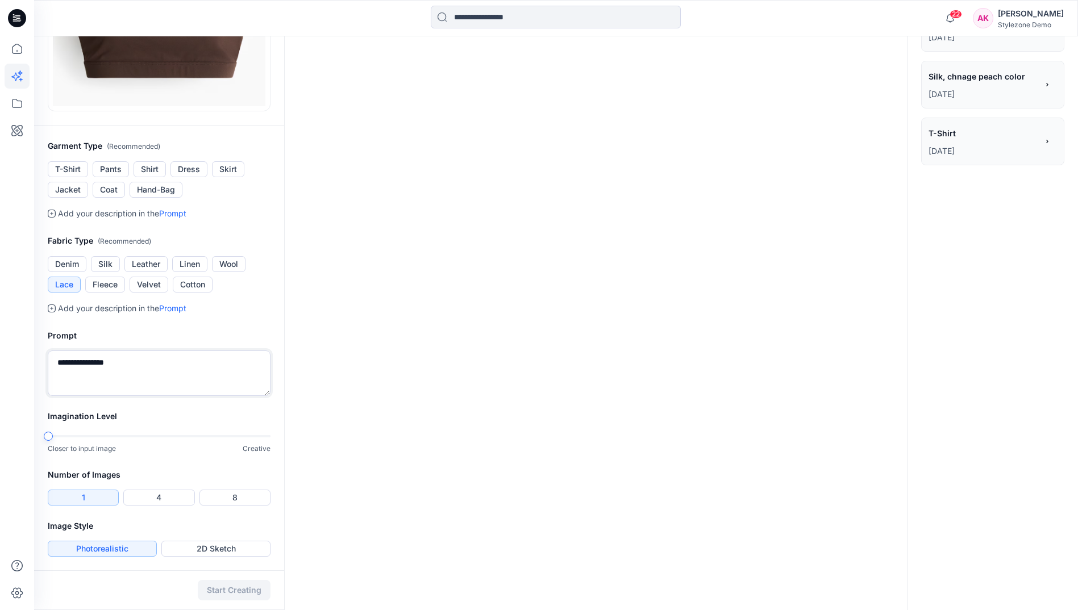
click at [127, 361] on textarea "**********" at bounding box center [159, 373] width 223 height 45
type textarea "*"
type textarea "**********"
click at [261, 590] on button "Start Creating" at bounding box center [234, 590] width 73 height 20
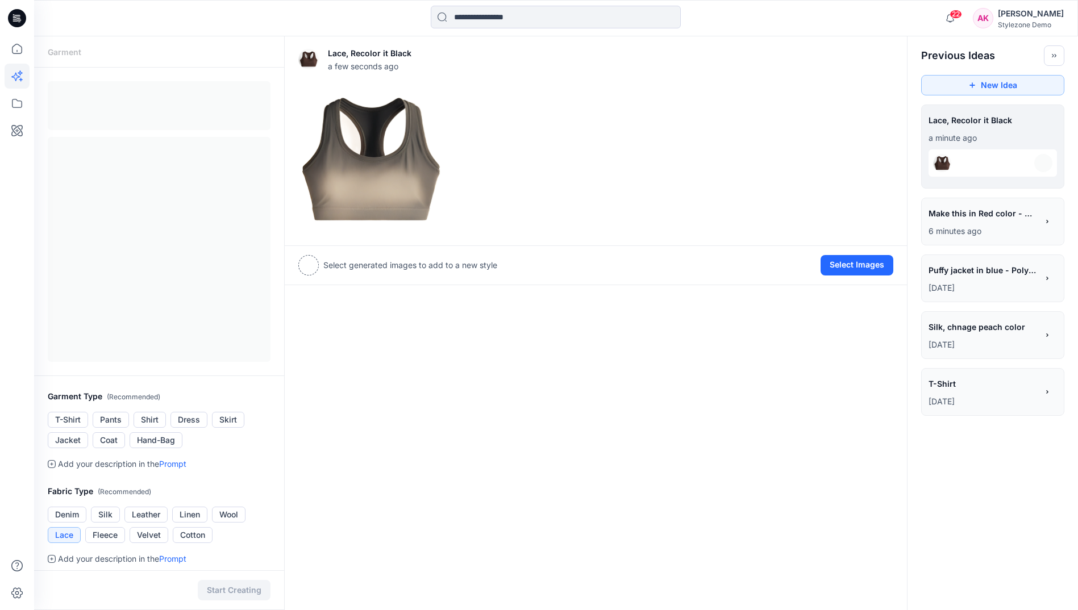
scroll to position [5, 0]
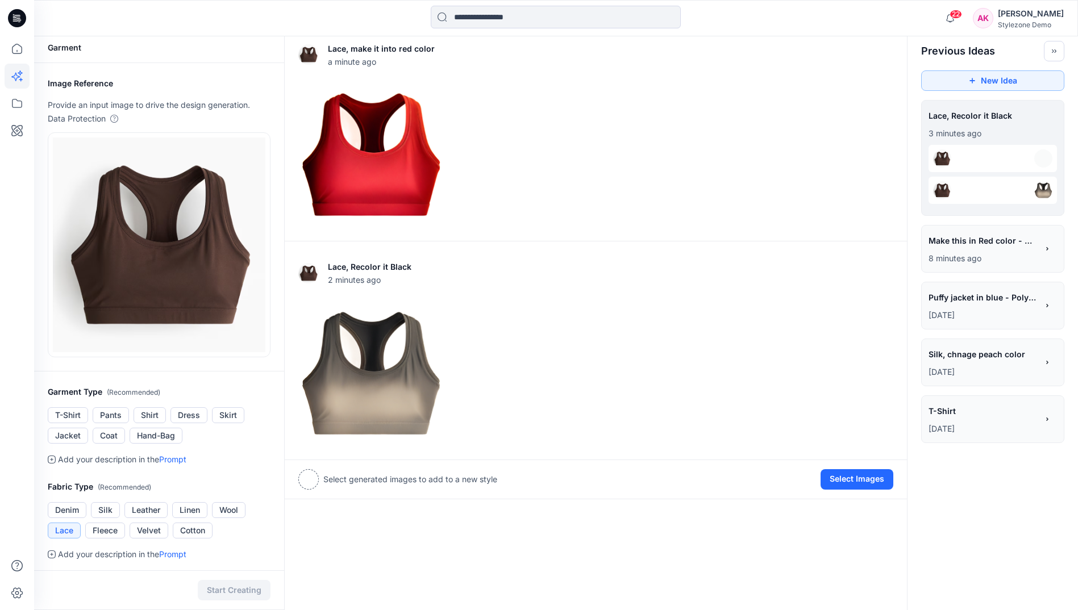
click at [3, 64] on div at bounding box center [17, 305] width 34 height 610
click at [16, 49] on icon at bounding box center [17, 48] width 25 height 25
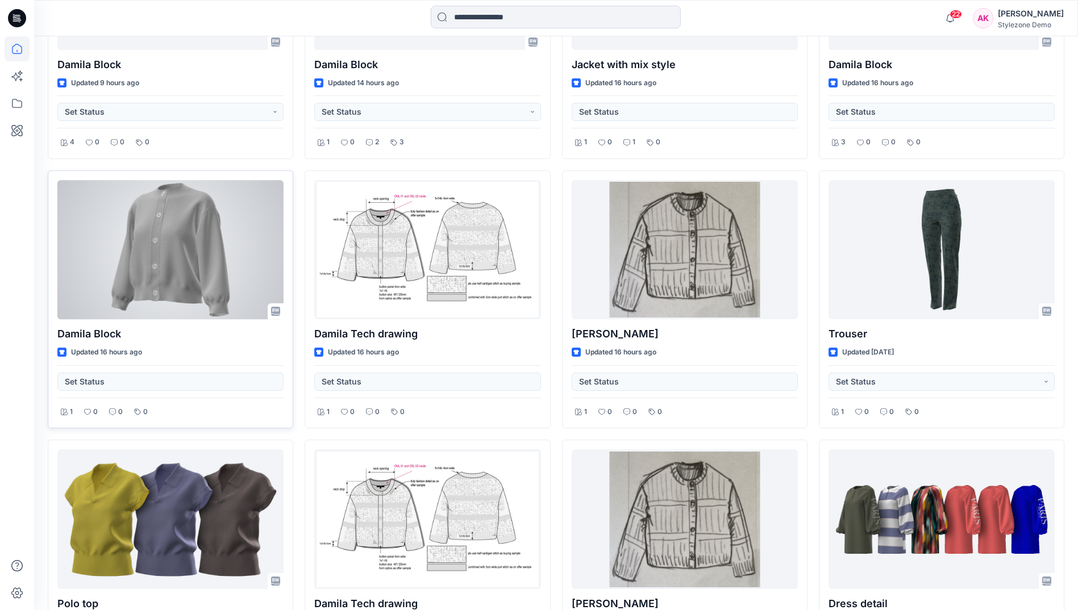
scroll to position [459, 0]
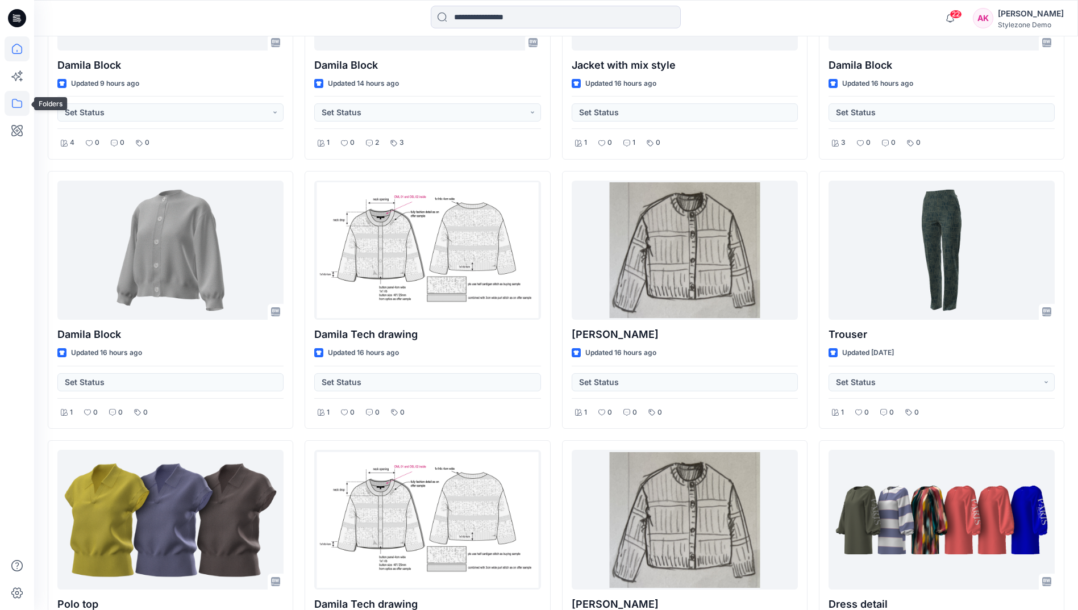
click at [19, 114] on icon at bounding box center [17, 103] width 25 height 25
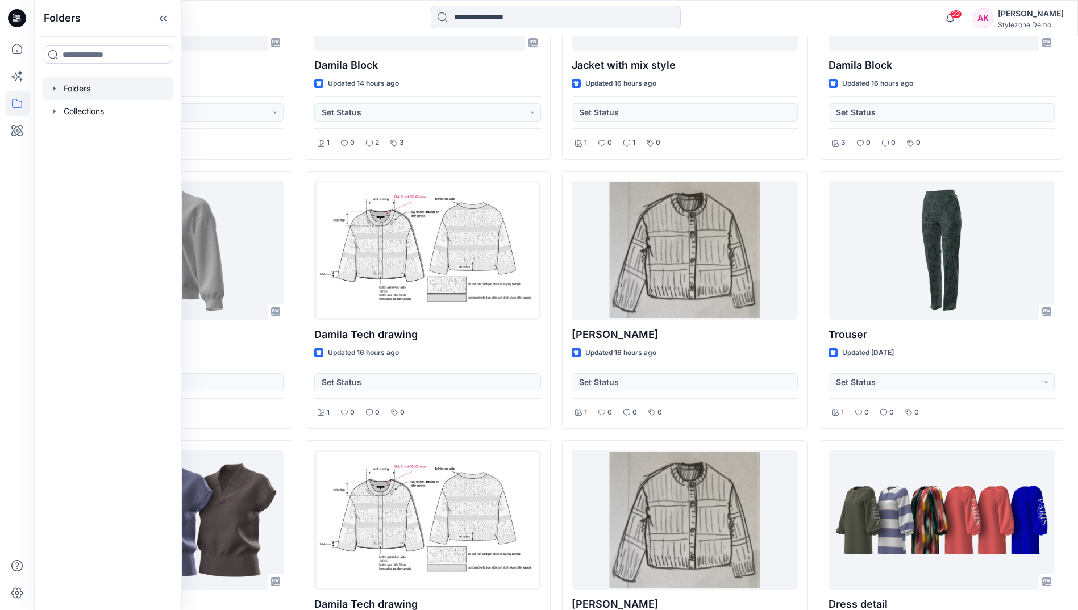
click at [70, 86] on div at bounding box center [108, 88] width 130 height 23
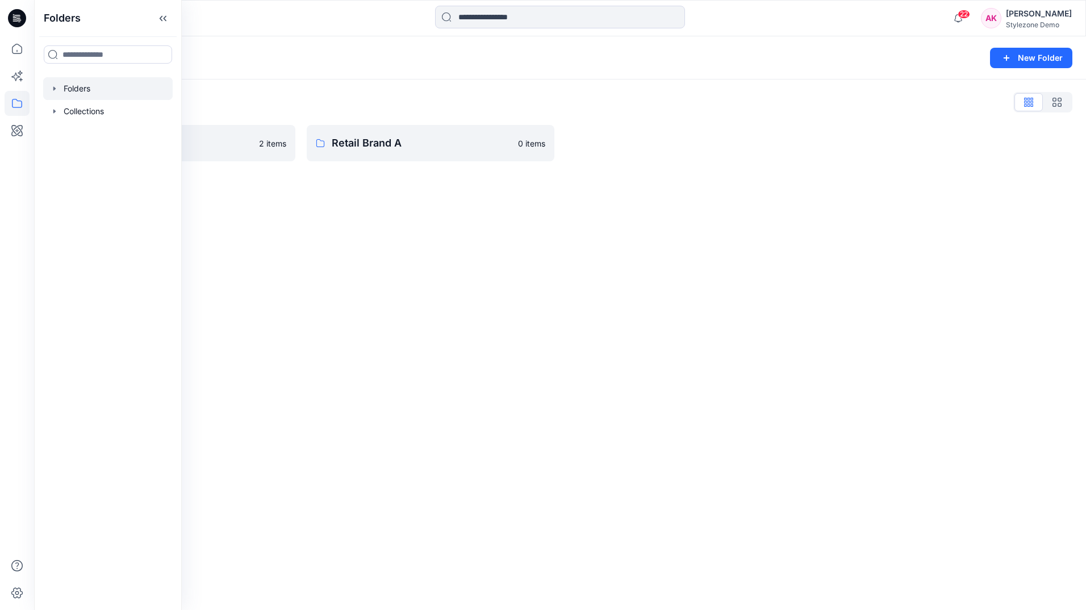
click at [401, 252] on div "Folders New Folder Folders List Global Demo Library 2 items Retail Brand A 0 it…" at bounding box center [560, 323] width 1052 height 574
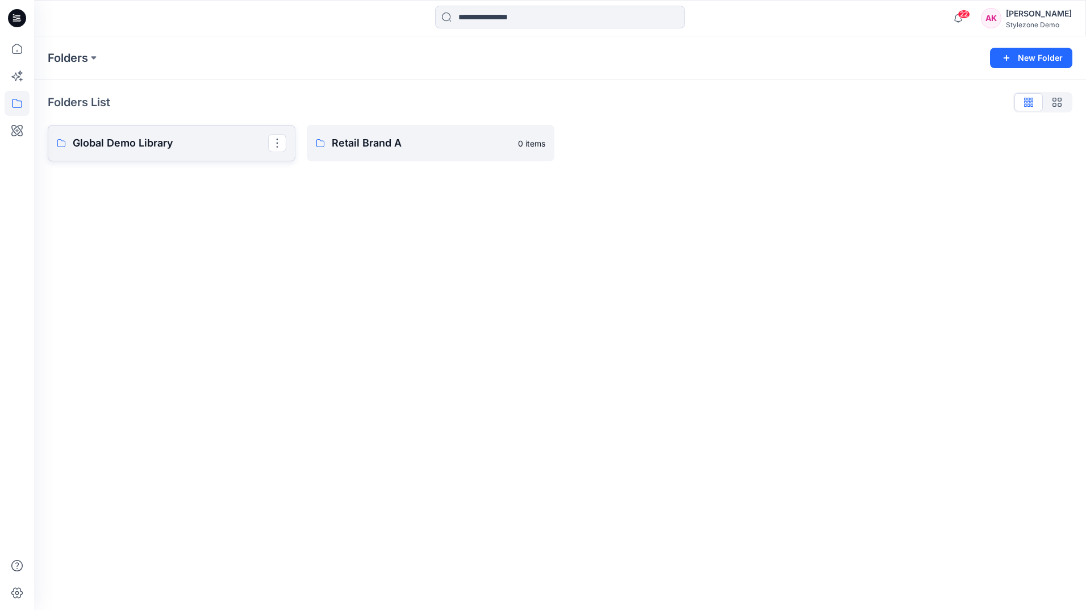
click at [191, 141] on p "Global Demo Library" at bounding box center [170, 143] width 195 height 16
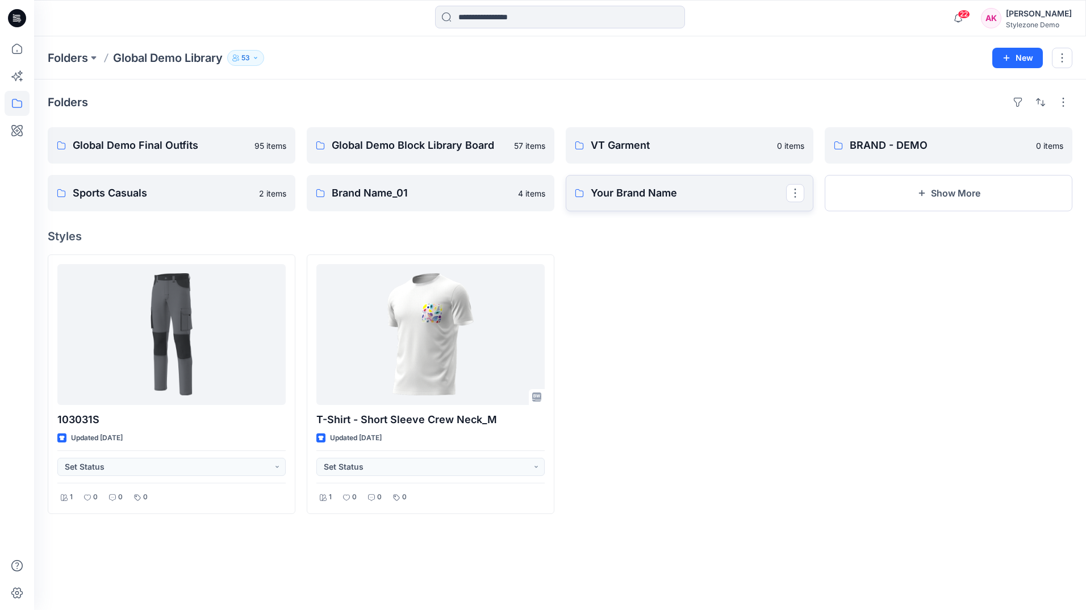
click at [726, 199] on p "Your Brand Name" at bounding box center [688, 193] width 195 height 16
click at [911, 149] on p "BRAND - DEMO" at bounding box center [947, 145] width 195 height 16
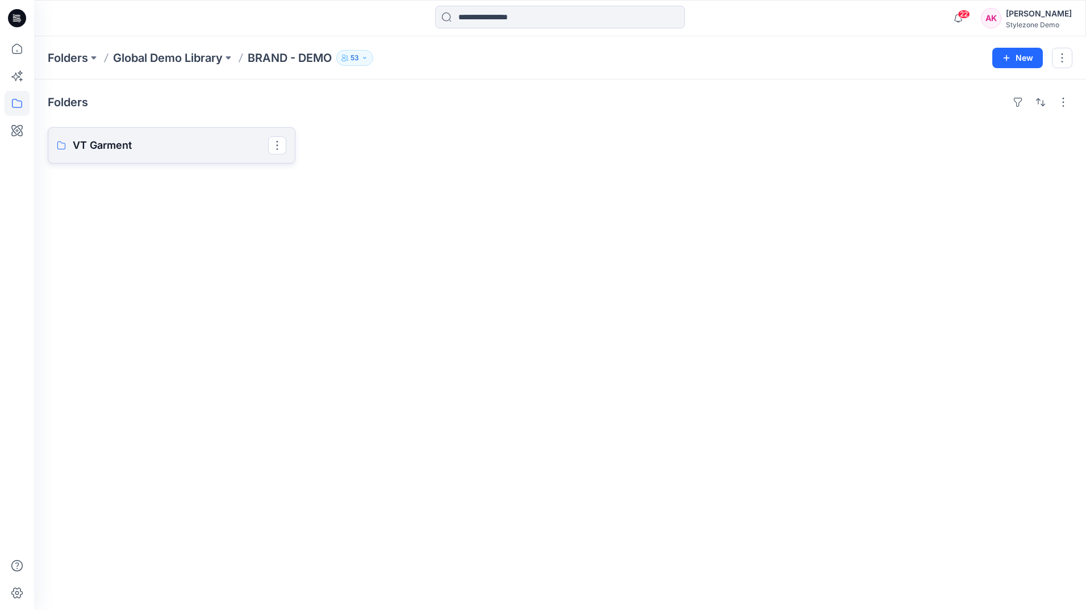
click at [186, 144] on p "VT Garment" at bounding box center [170, 145] width 195 height 16
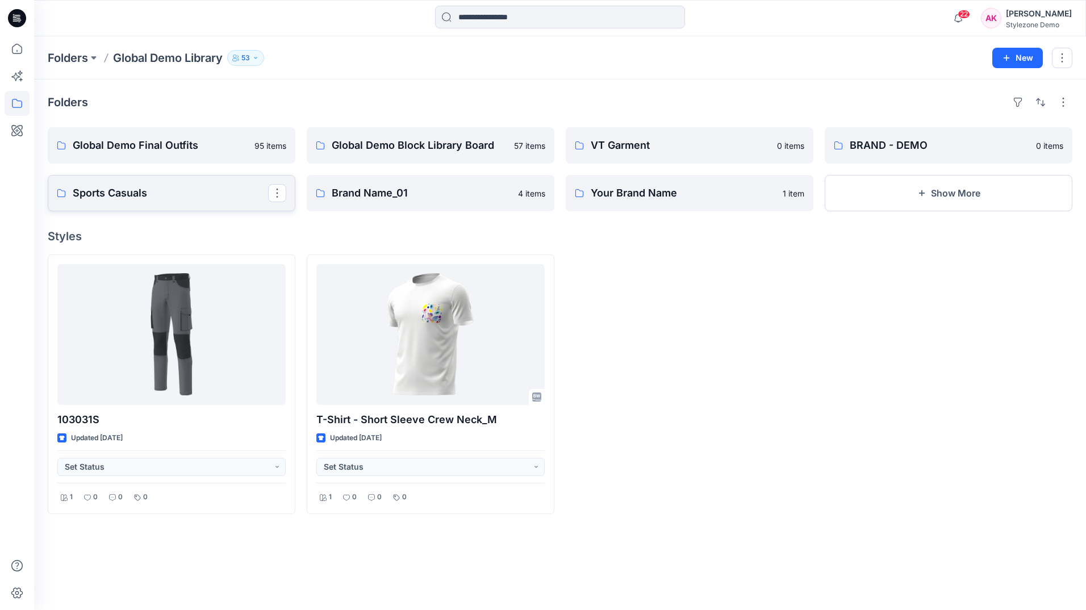
click at [160, 190] on p "Sports Casuals" at bounding box center [170, 193] width 195 height 16
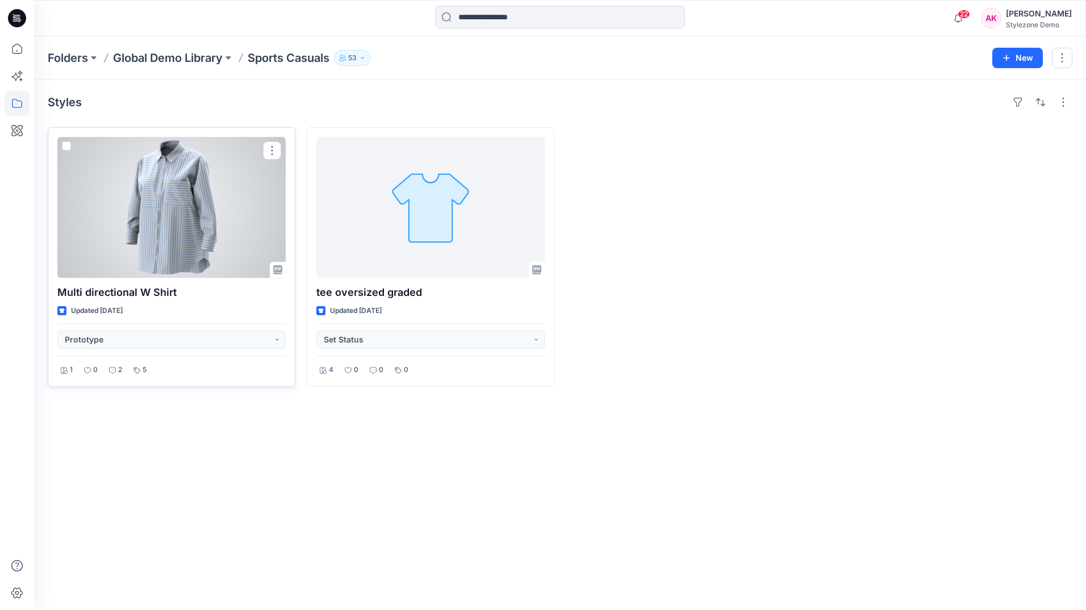
click at [64, 145] on span at bounding box center [66, 145] width 9 height 9
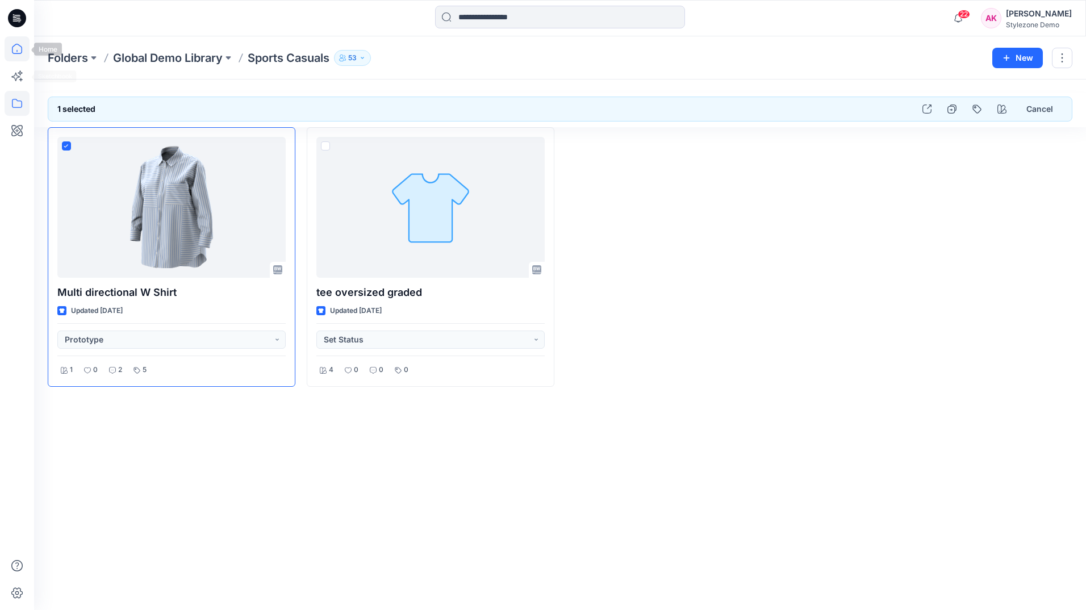
click at [24, 60] on icon at bounding box center [17, 48] width 25 height 25
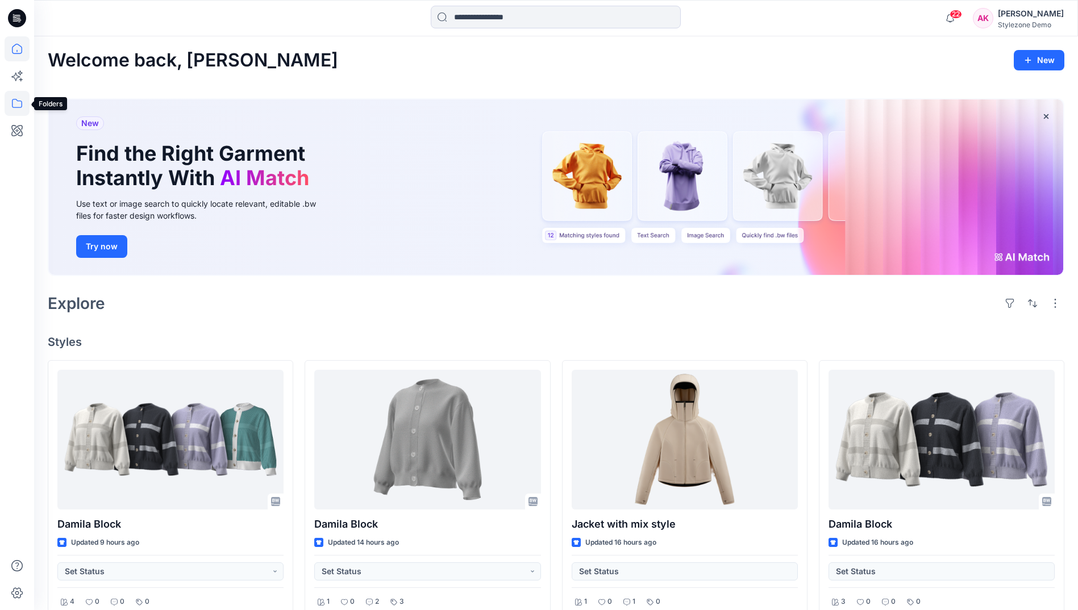
click at [14, 112] on icon at bounding box center [17, 103] width 25 height 25
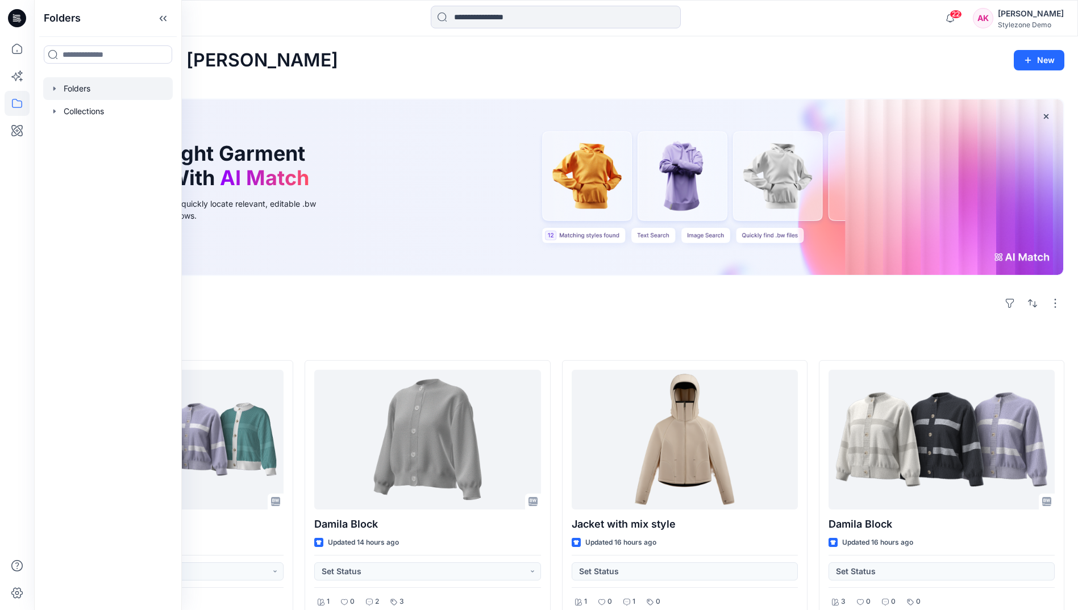
click at [85, 90] on div at bounding box center [108, 88] width 130 height 23
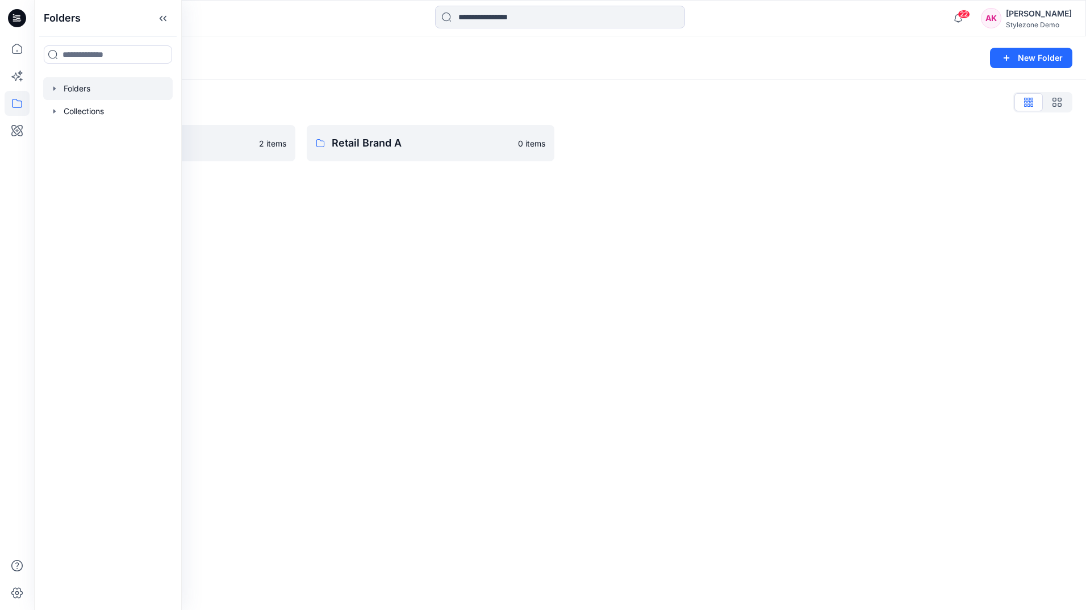
drag, startPoint x: 381, startPoint y: 226, endPoint x: 355, endPoint y: 185, distance: 48.2
click at [381, 226] on div "Folders New Folder Folders List Global Demo Library 2 items Retail Brand A 0 it…" at bounding box center [560, 323] width 1052 height 574
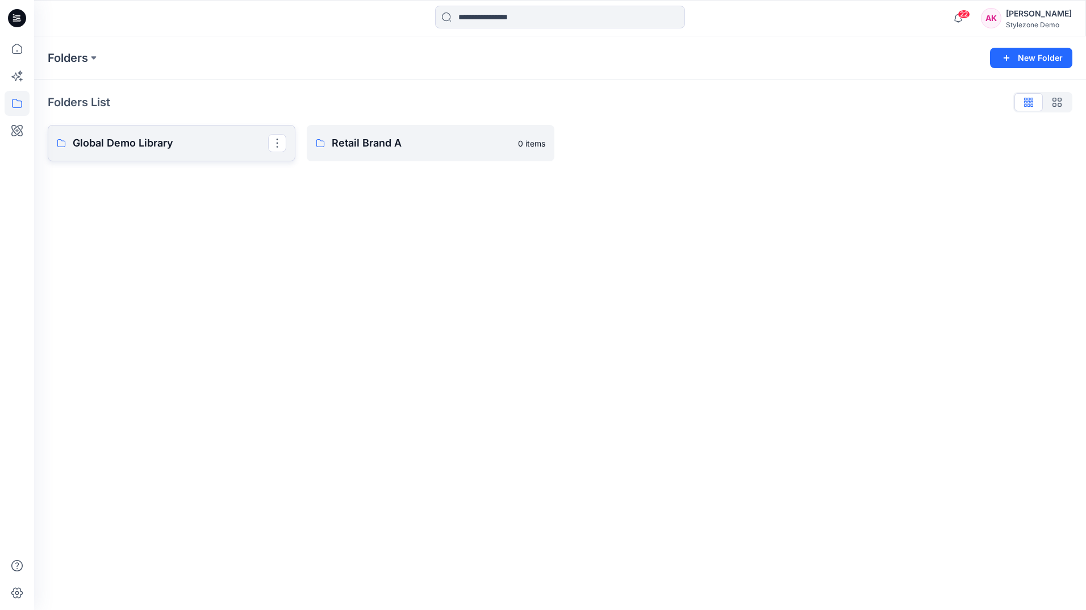
click at [248, 139] on p "Global Demo Library" at bounding box center [170, 143] width 195 height 16
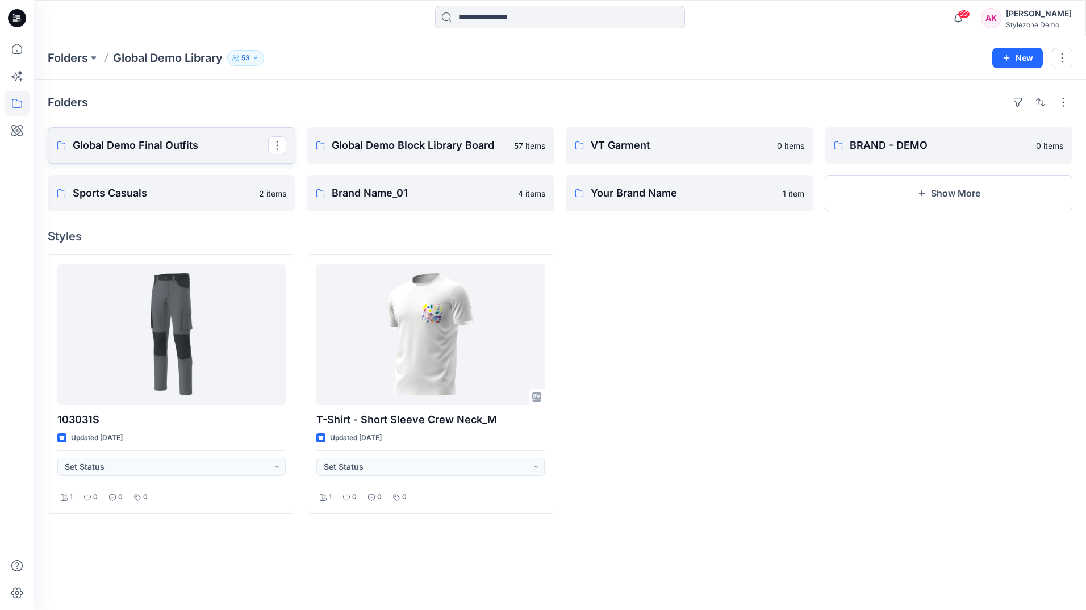
click at [182, 144] on p "Global Demo Final Outfits" at bounding box center [170, 145] width 195 height 16
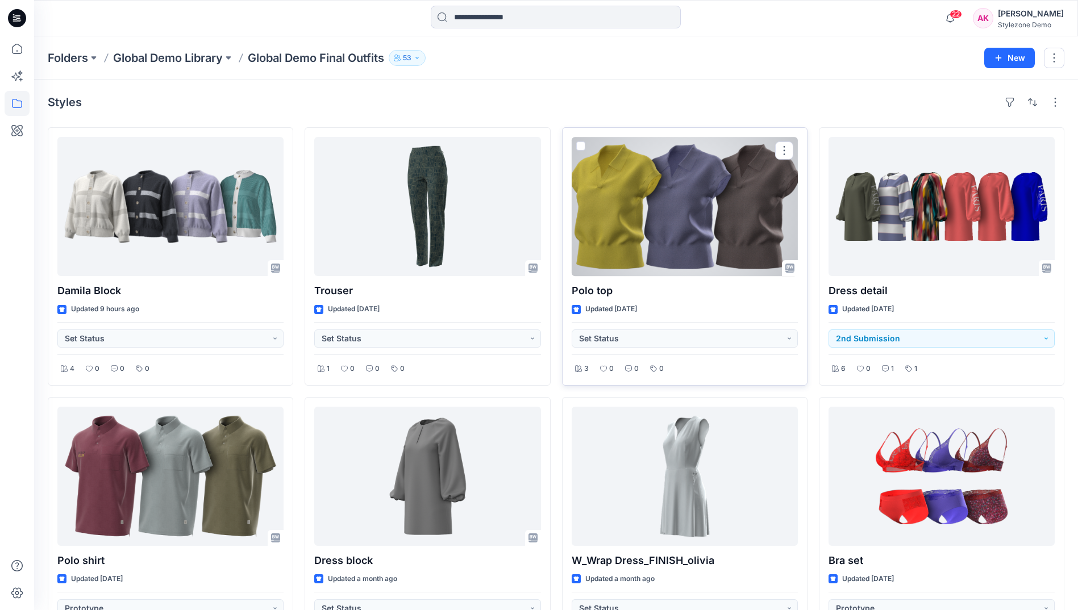
click at [581, 147] on span at bounding box center [580, 145] width 9 height 9
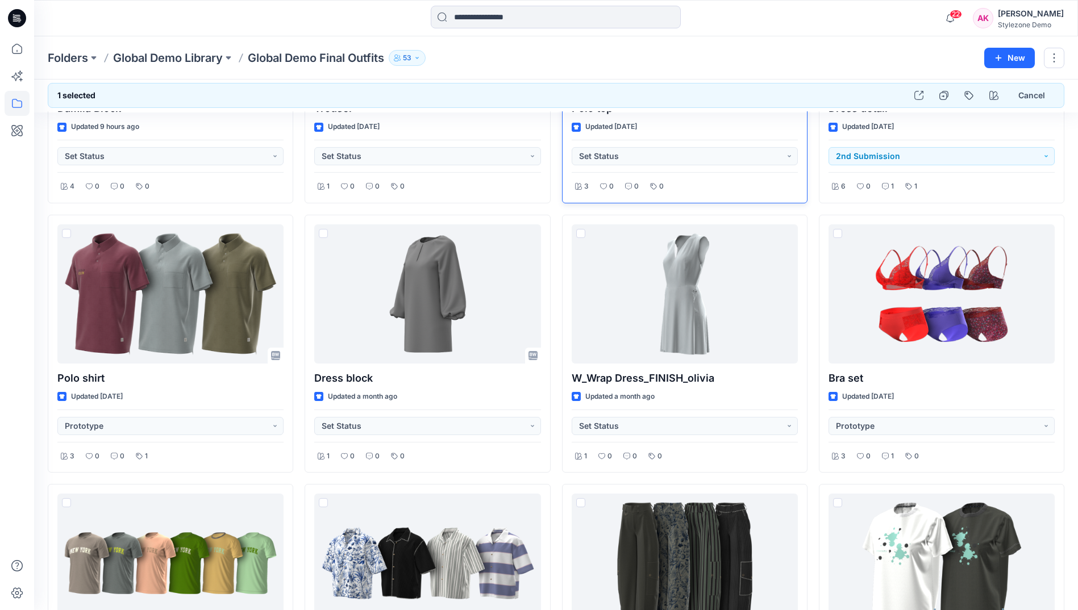
scroll to position [227, 0]
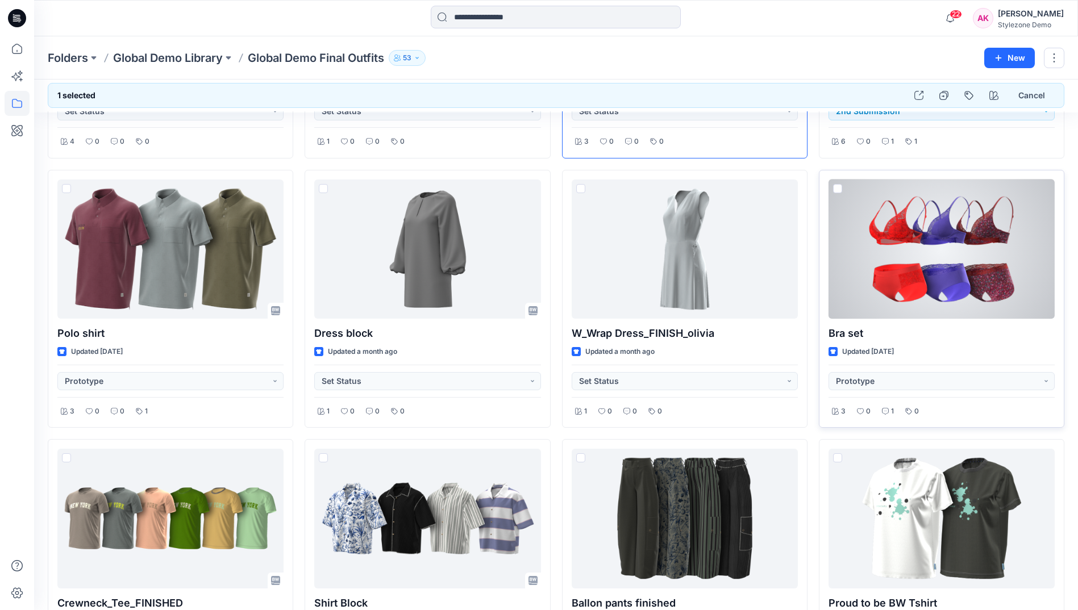
click at [837, 186] on span at bounding box center [837, 188] width 9 height 9
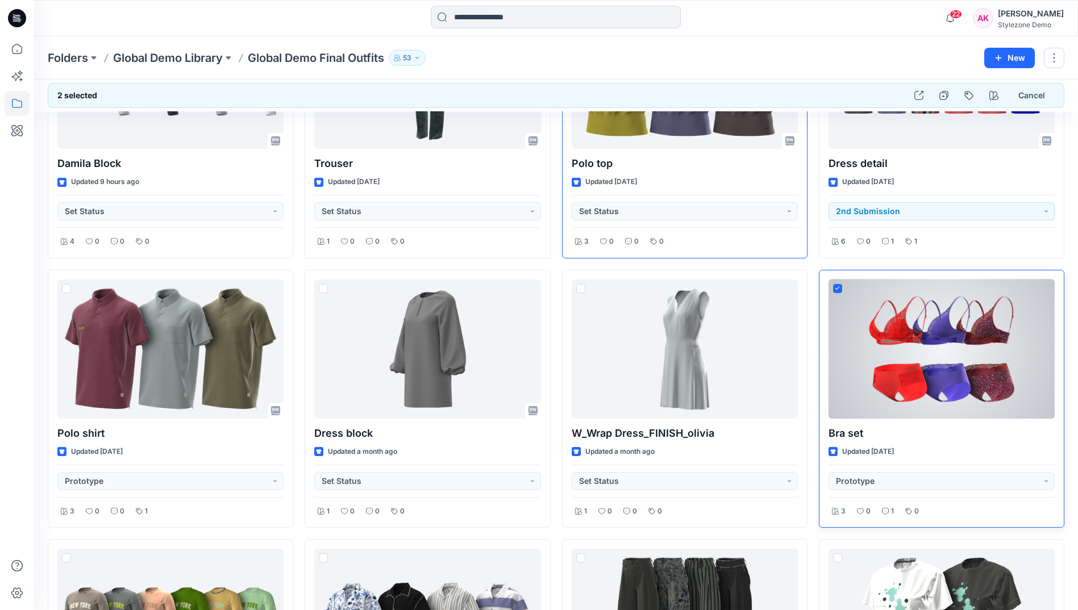
scroll to position [0, 0]
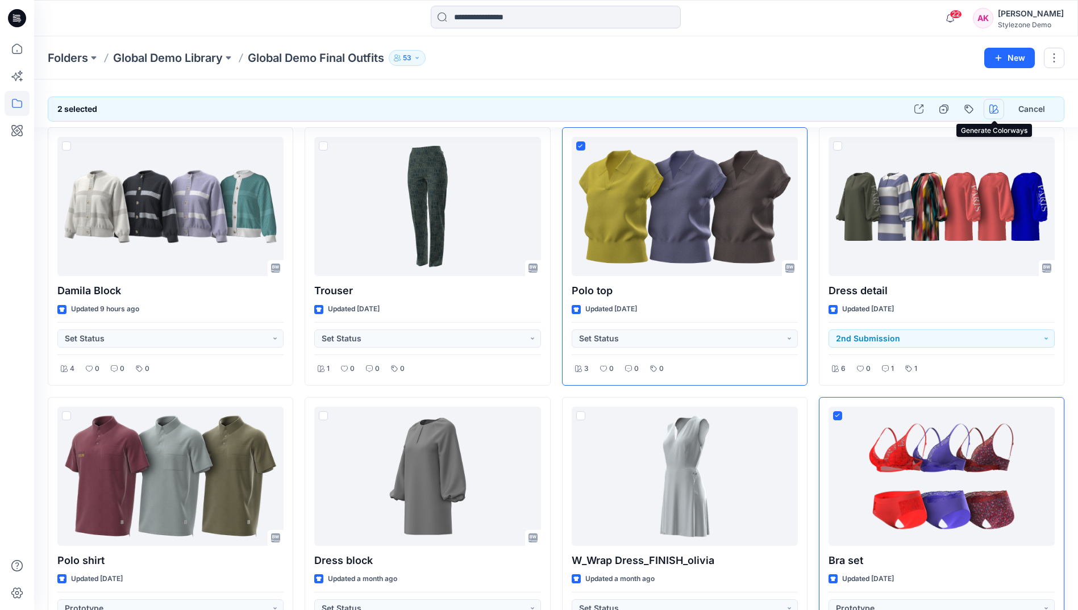
click at [998, 113] on button "button" at bounding box center [993, 109] width 20 height 20
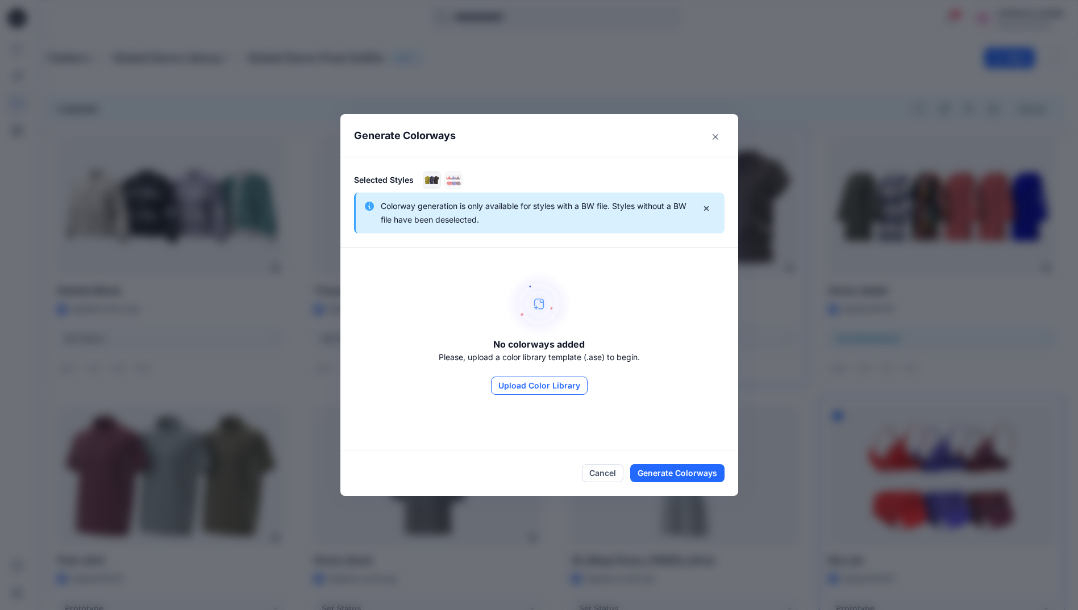
click at [539, 384] on button "Upload Color Library" at bounding box center [539, 386] width 97 height 18
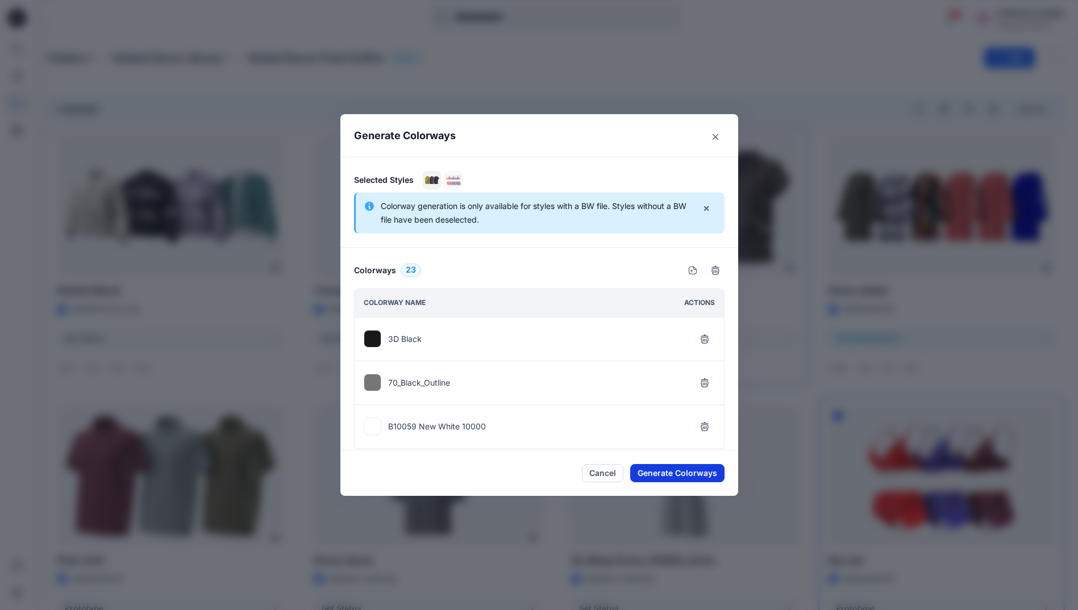
click at [663, 470] on button "Generate Colorways" at bounding box center [677, 473] width 94 height 18
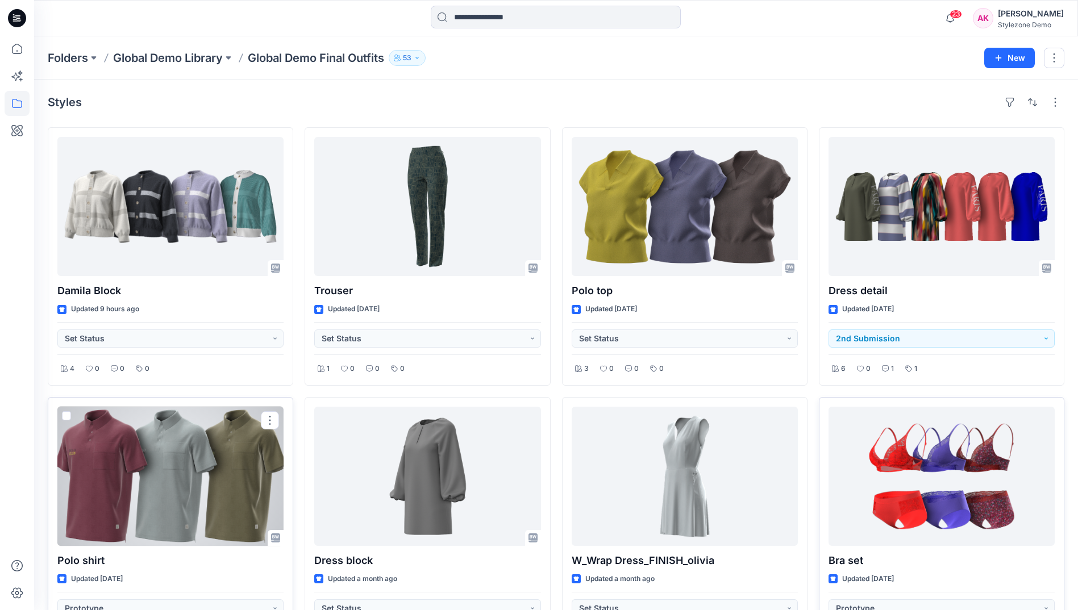
click at [68, 416] on span at bounding box center [66, 415] width 9 height 9
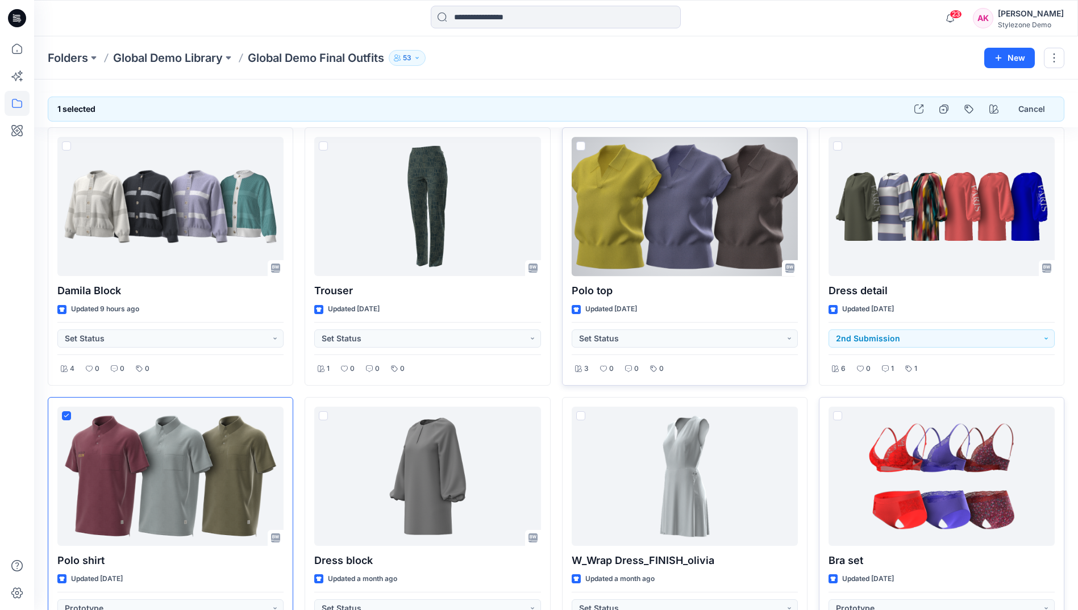
click at [580, 143] on span at bounding box center [580, 145] width 9 height 9
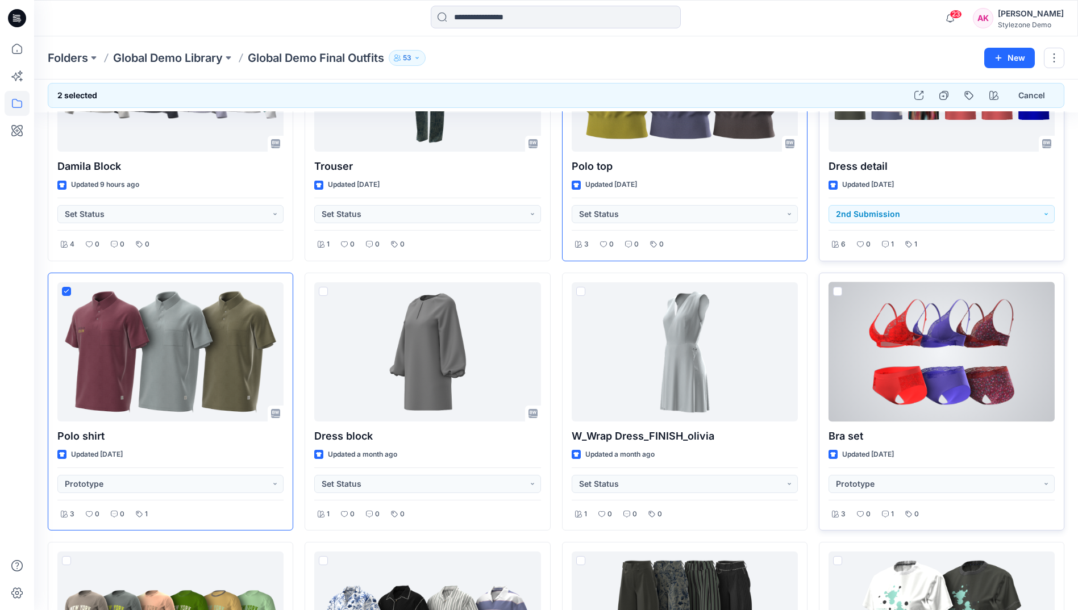
scroll to position [114, 0]
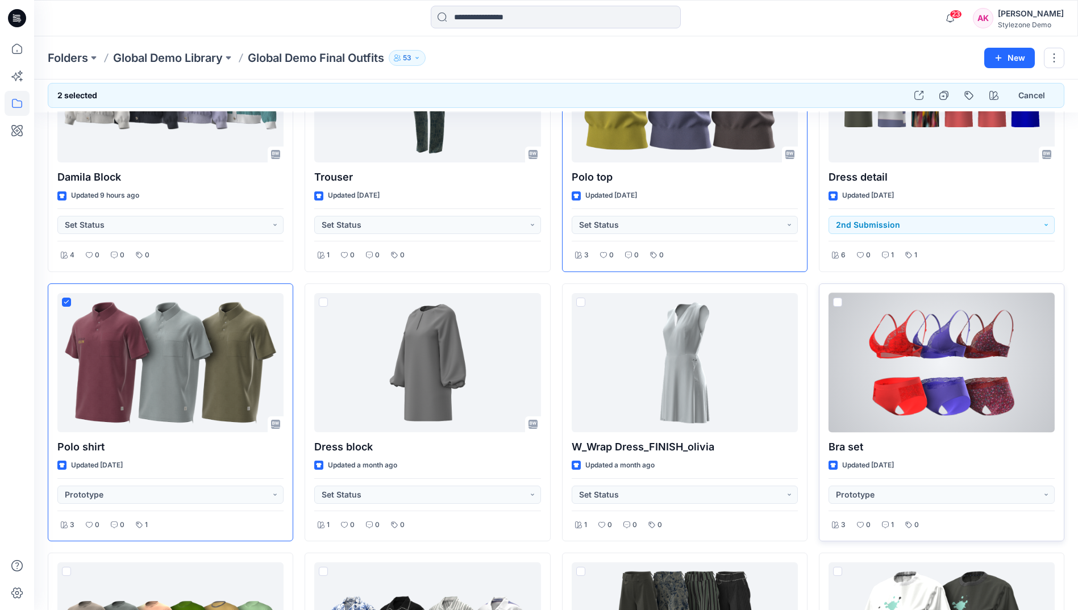
click at [841, 302] on span at bounding box center [837, 302] width 9 height 9
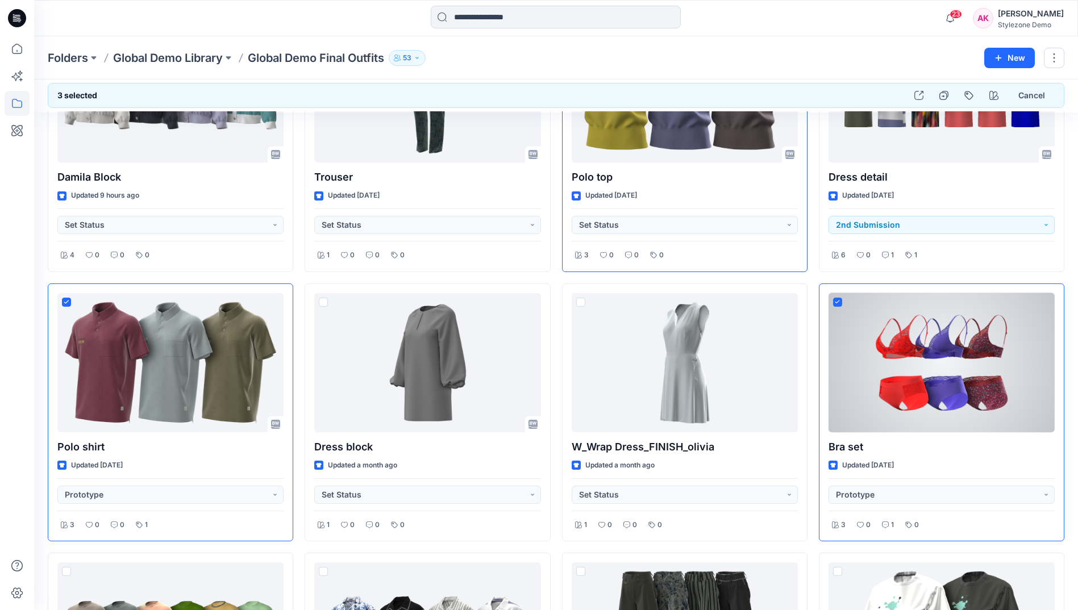
drag, startPoint x: 841, startPoint y: 302, endPoint x: 11, endPoint y: 411, distance: 836.5
click at [9, 411] on div at bounding box center [17, 323] width 25 height 574
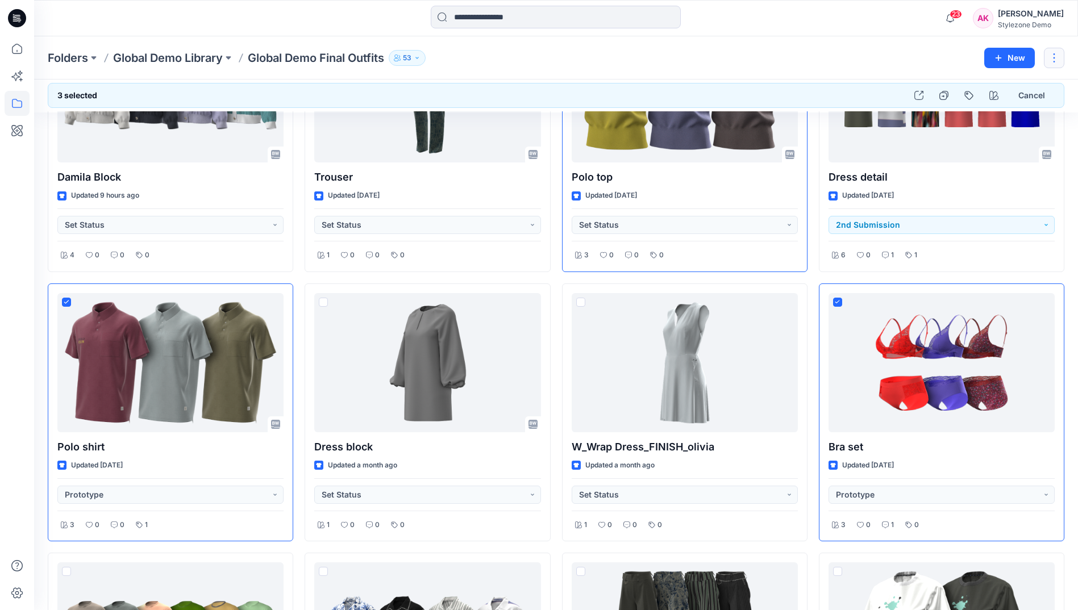
click at [1061, 52] on button "button" at bounding box center [1054, 58] width 20 height 20
click at [1021, 106] on button "Duplicate to..." at bounding box center [1000, 106] width 123 height 21
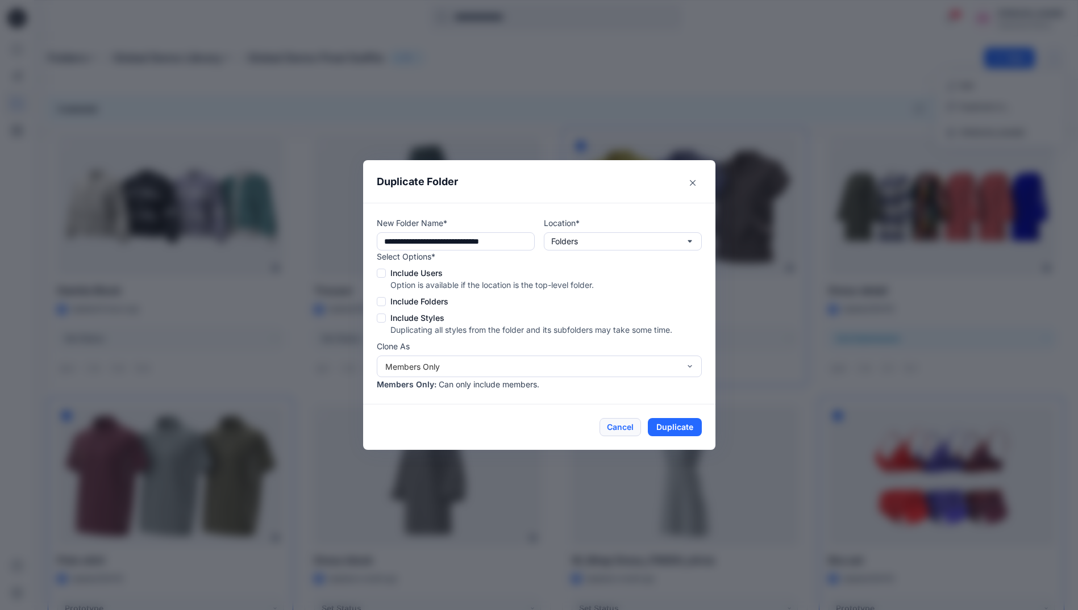
click at [623, 431] on button "Cancel" at bounding box center [619, 427] width 41 height 18
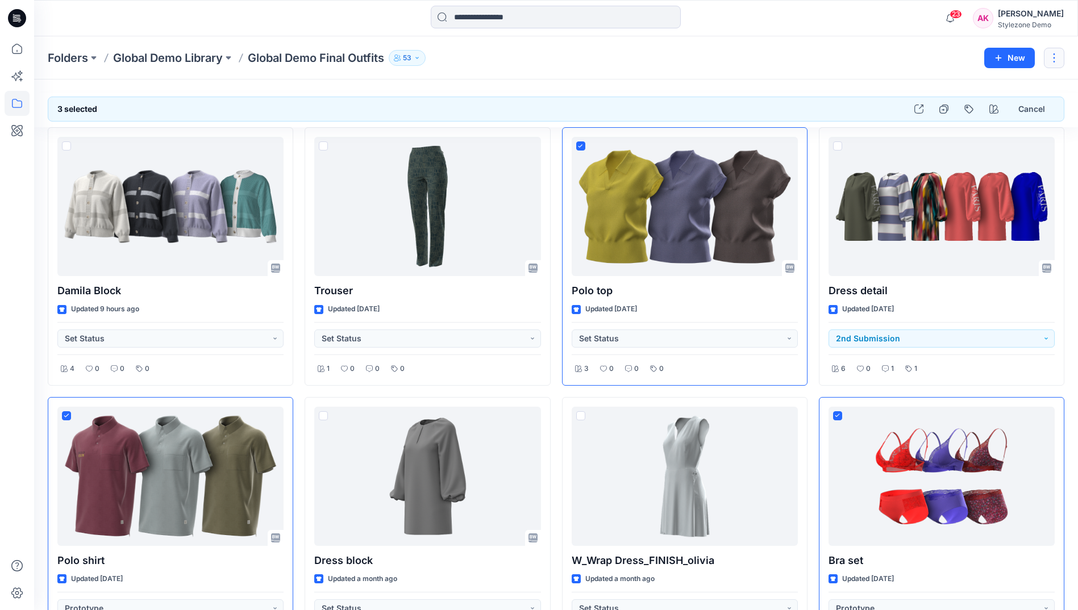
click at [1057, 55] on button "button" at bounding box center [1054, 58] width 20 height 20
click at [913, 114] on button "button" at bounding box center [918, 109] width 20 height 20
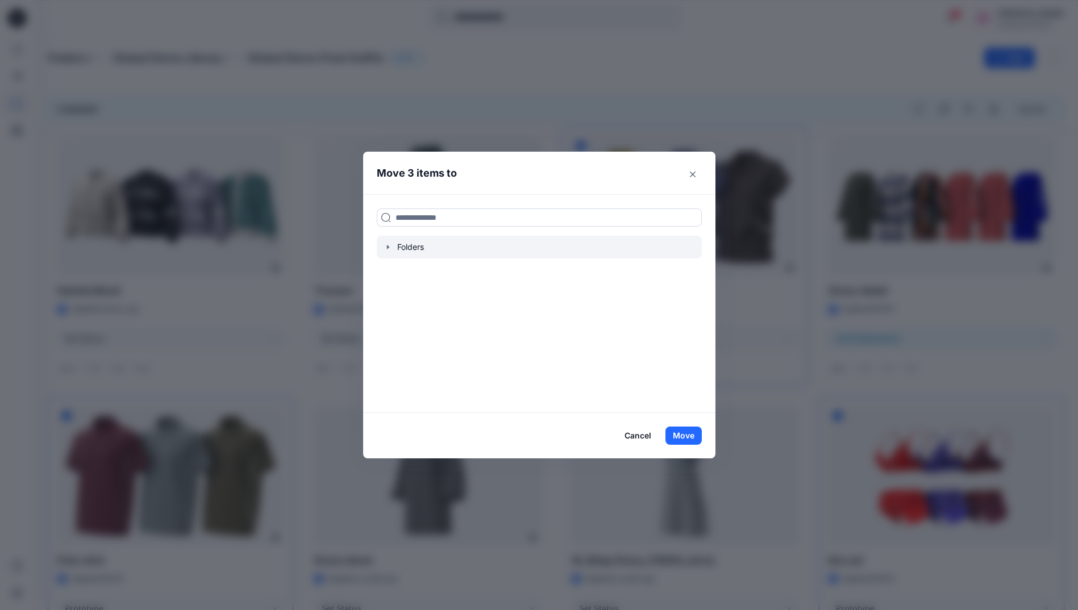
click at [389, 248] on icon "button" at bounding box center [387, 247] width 2 height 4
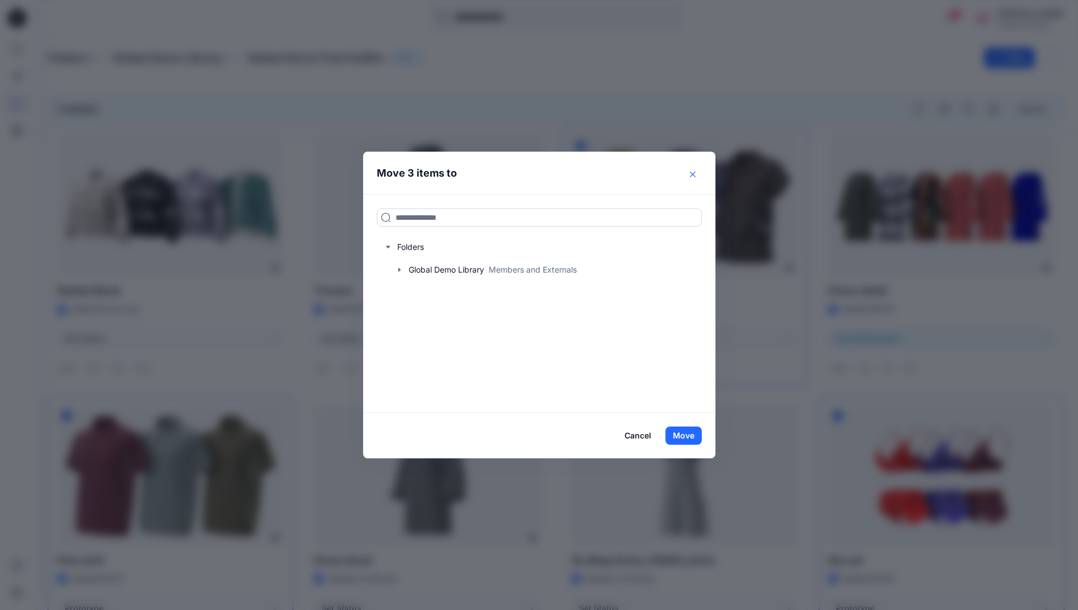
click at [698, 170] on button "Close" at bounding box center [692, 174] width 18 height 18
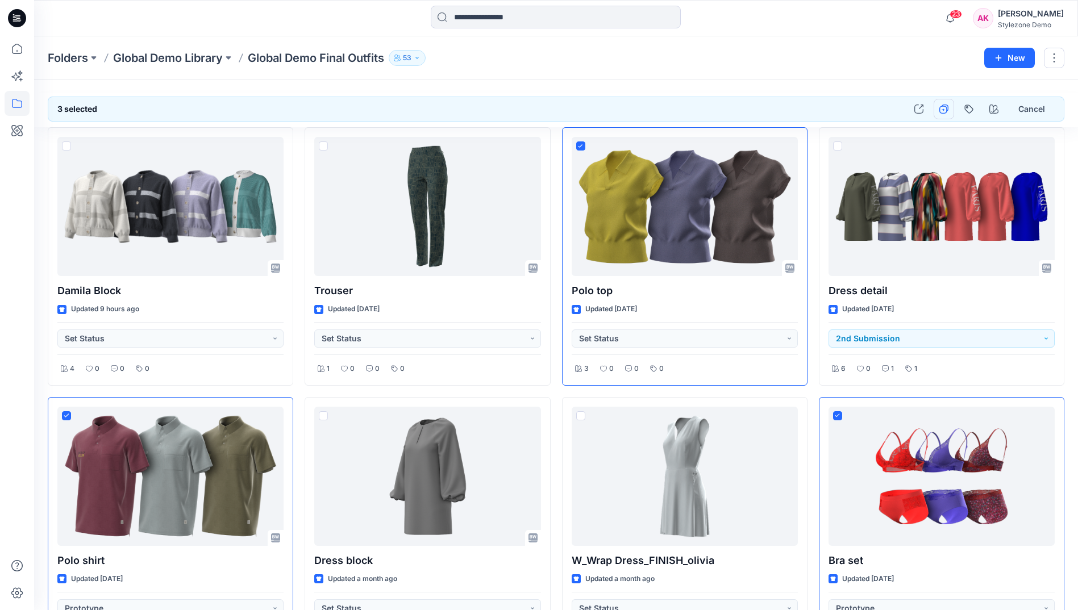
click at [939, 109] on icon "button" at bounding box center [943, 110] width 8 height 8
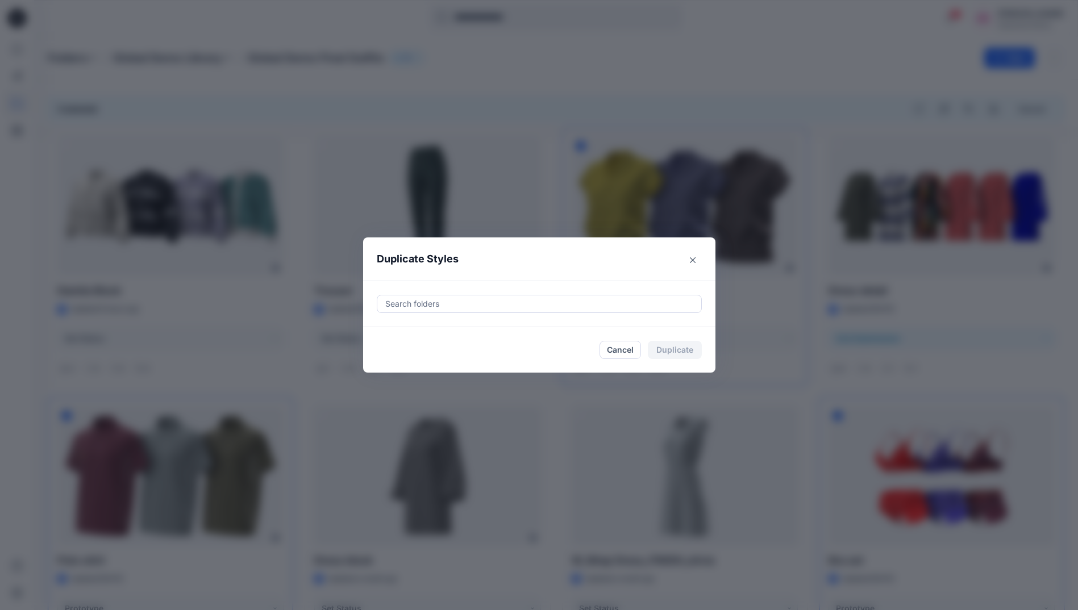
click at [560, 305] on div at bounding box center [539, 304] width 310 height 14
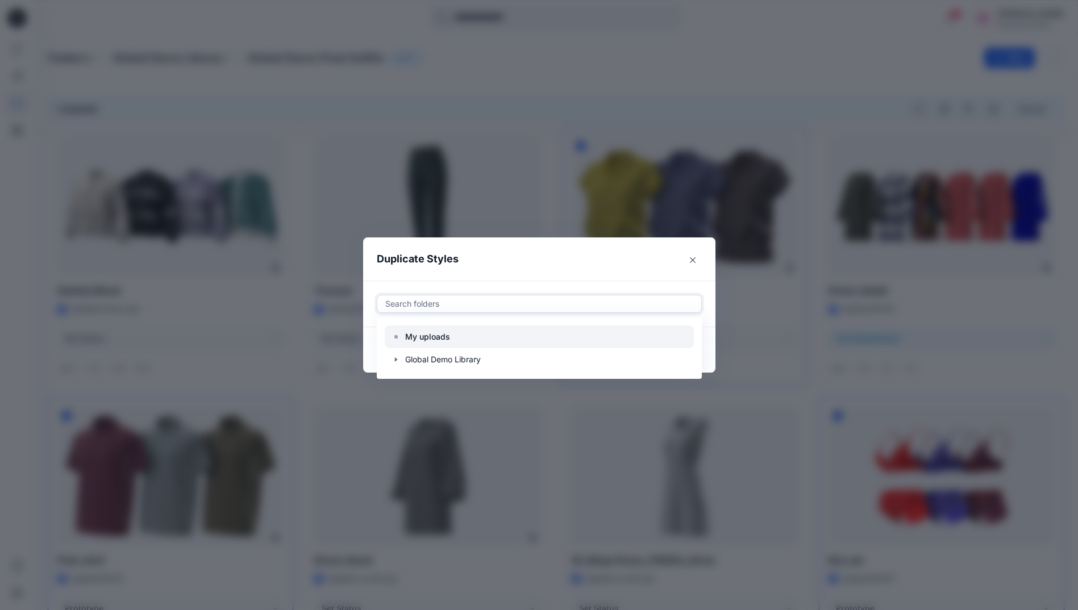
click at [421, 335] on p "My uploads" at bounding box center [427, 337] width 45 height 14
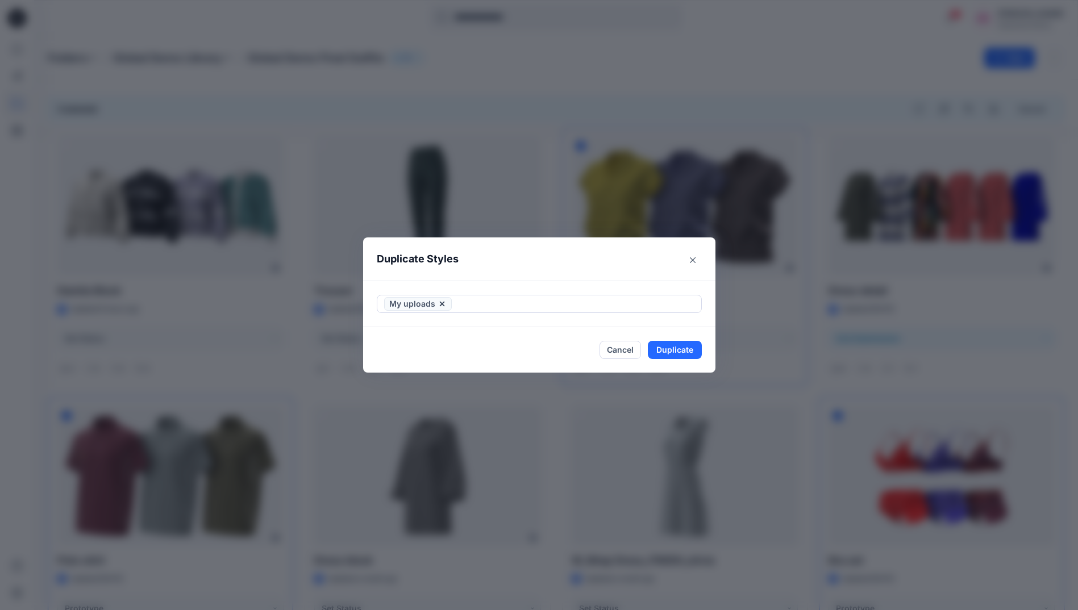
click at [614, 260] on header "Duplicate Styles" at bounding box center [527, 258] width 329 height 43
click at [667, 349] on button "Duplicate" at bounding box center [675, 350] width 54 height 18
click at [694, 262] on icon "Close" at bounding box center [693, 260] width 6 height 6
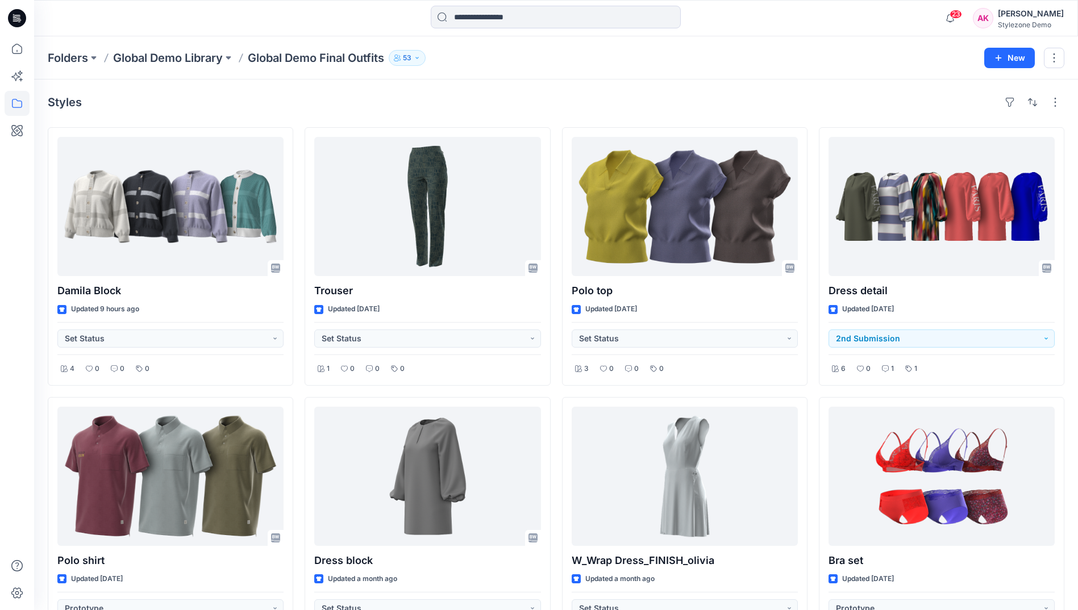
click at [984, 24] on div "AK" at bounding box center [983, 18] width 20 height 20
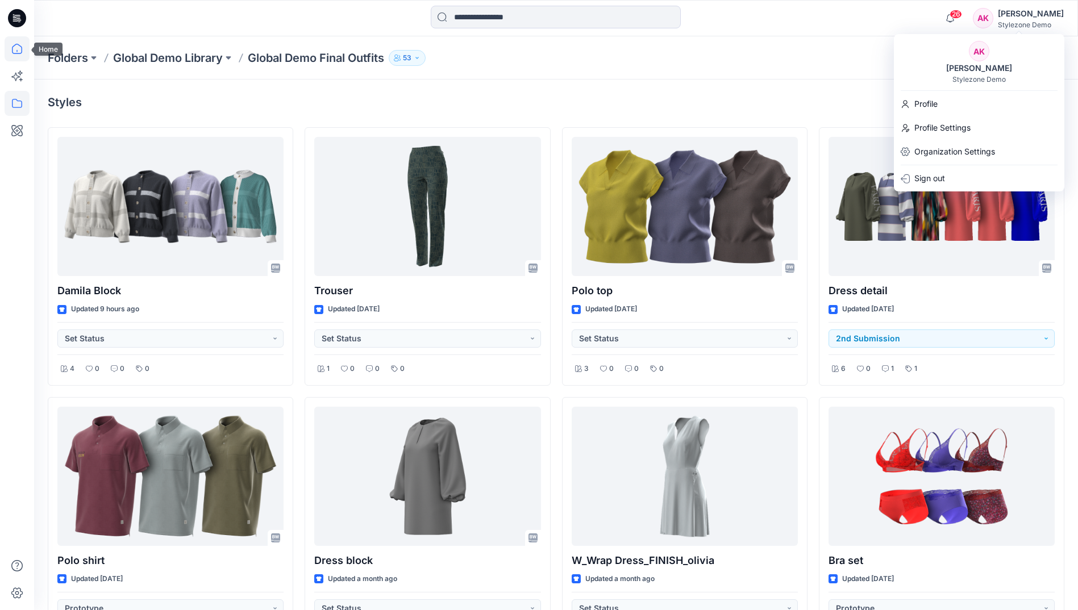
click at [18, 55] on icon at bounding box center [17, 48] width 25 height 25
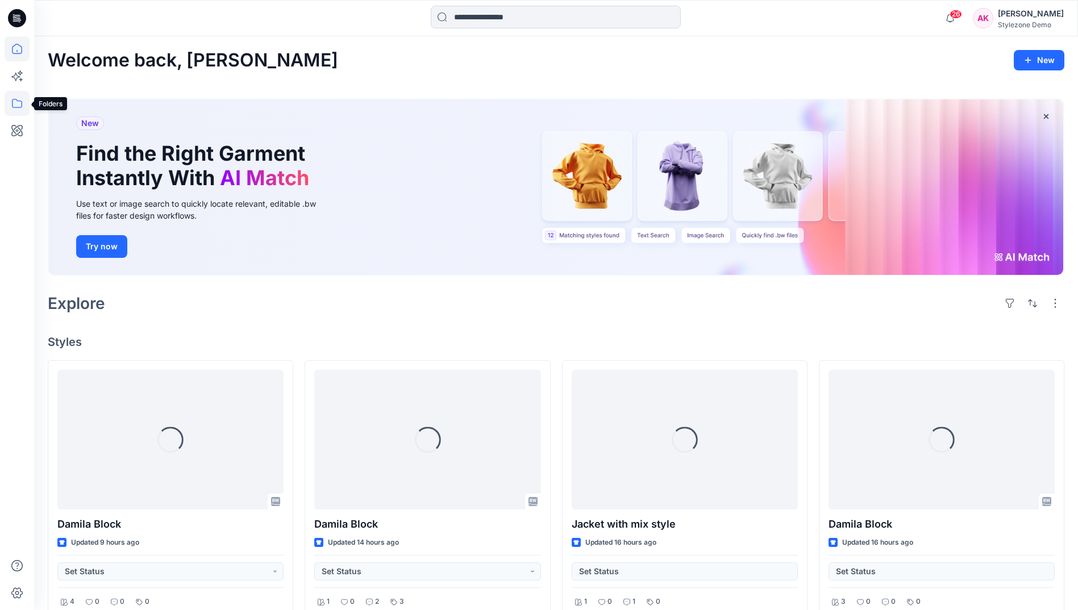
click at [21, 105] on icon at bounding box center [17, 103] width 25 height 25
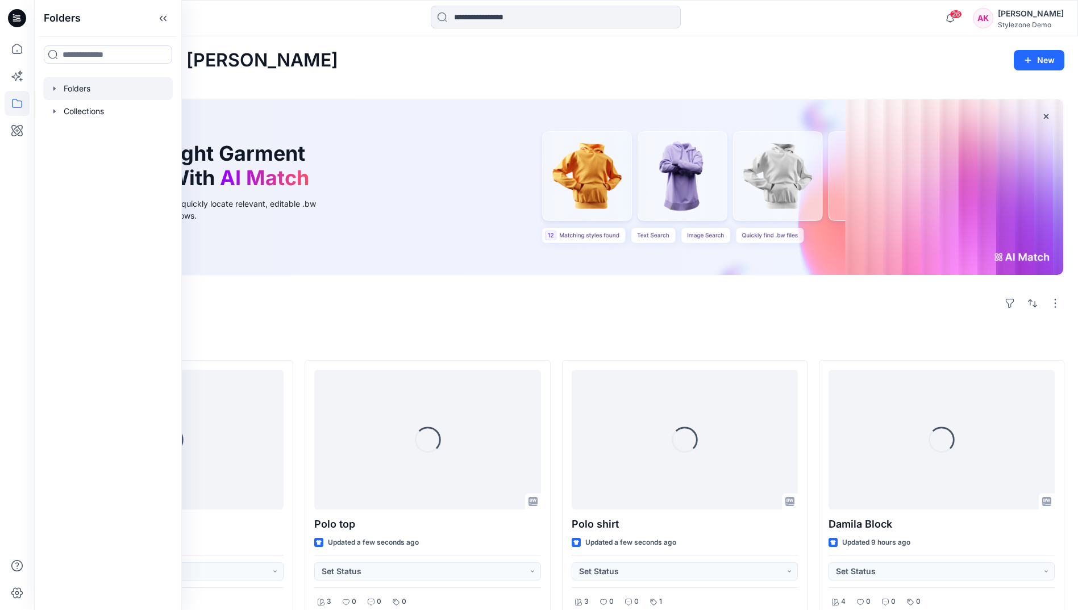
click at [76, 91] on div at bounding box center [108, 88] width 130 height 23
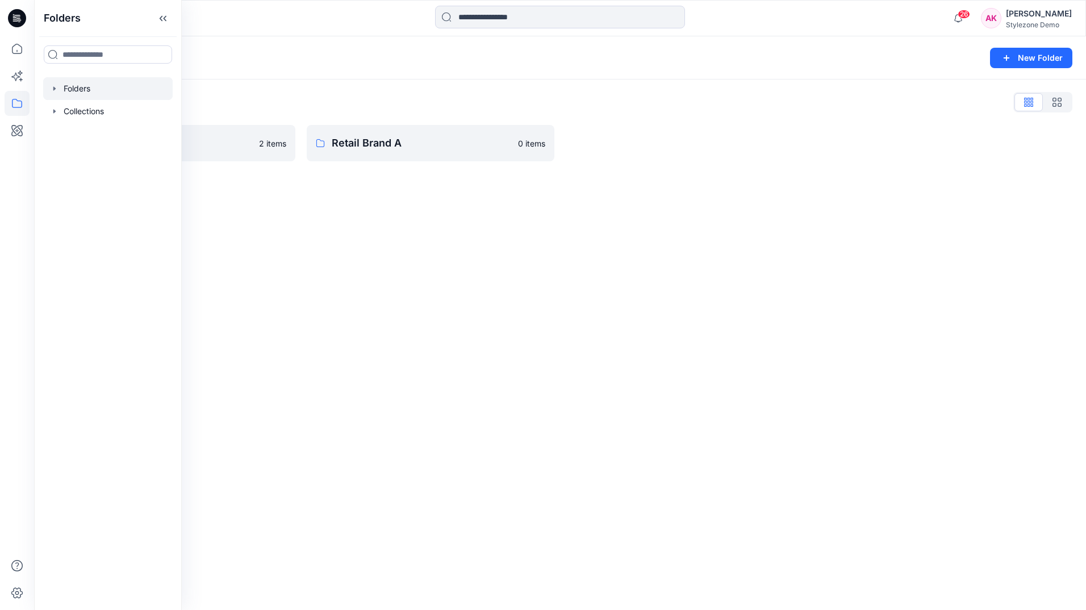
click at [528, 231] on div "Folders New Folder Folders List Global Demo Library 2 items Retail Brand A 0 it…" at bounding box center [560, 323] width 1052 height 574
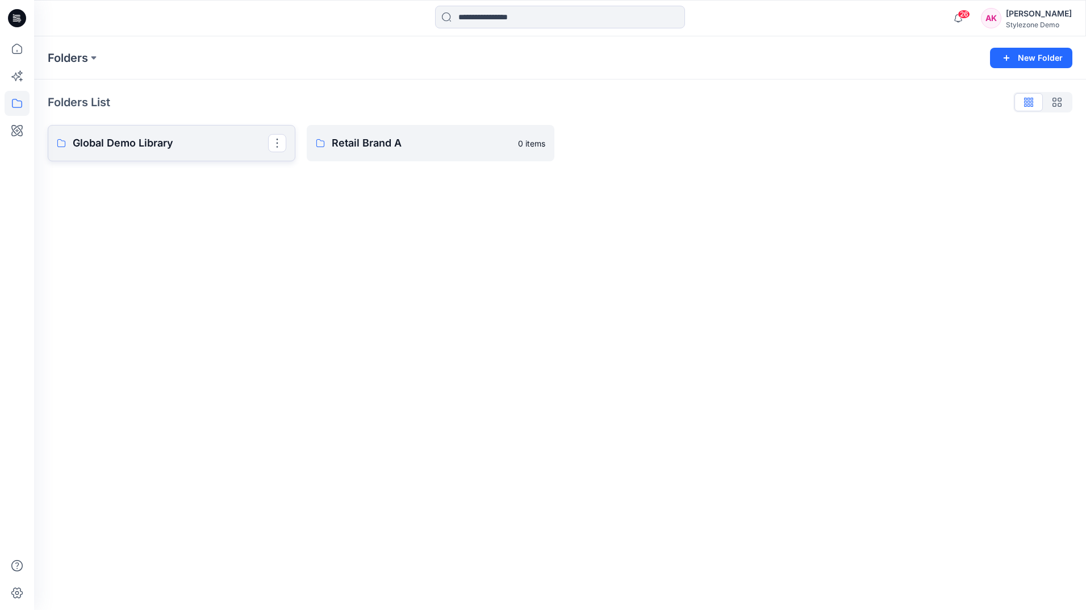
click at [135, 141] on p "Global Demo Library" at bounding box center [170, 143] width 195 height 16
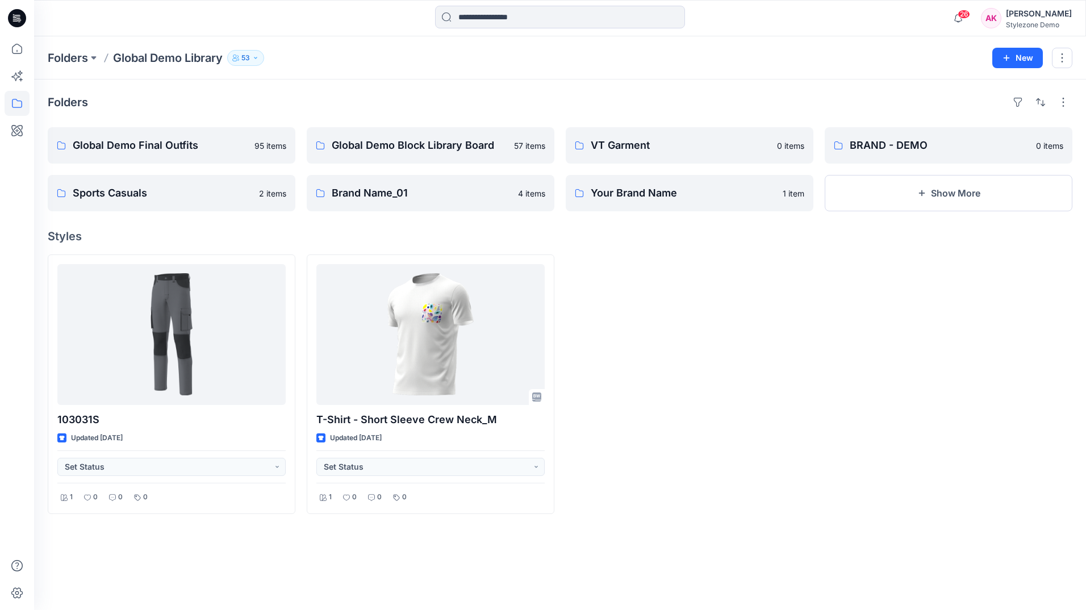
click at [995, 20] on div "AK" at bounding box center [991, 18] width 20 height 20
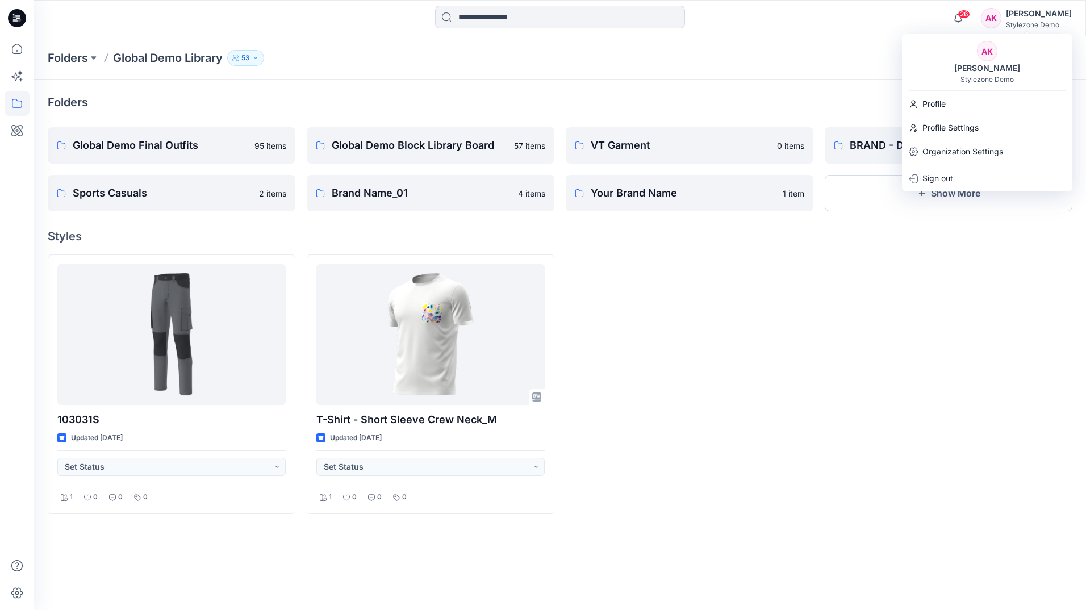
click at [949, 350] on div at bounding box center [949, 385] width 248 height 260
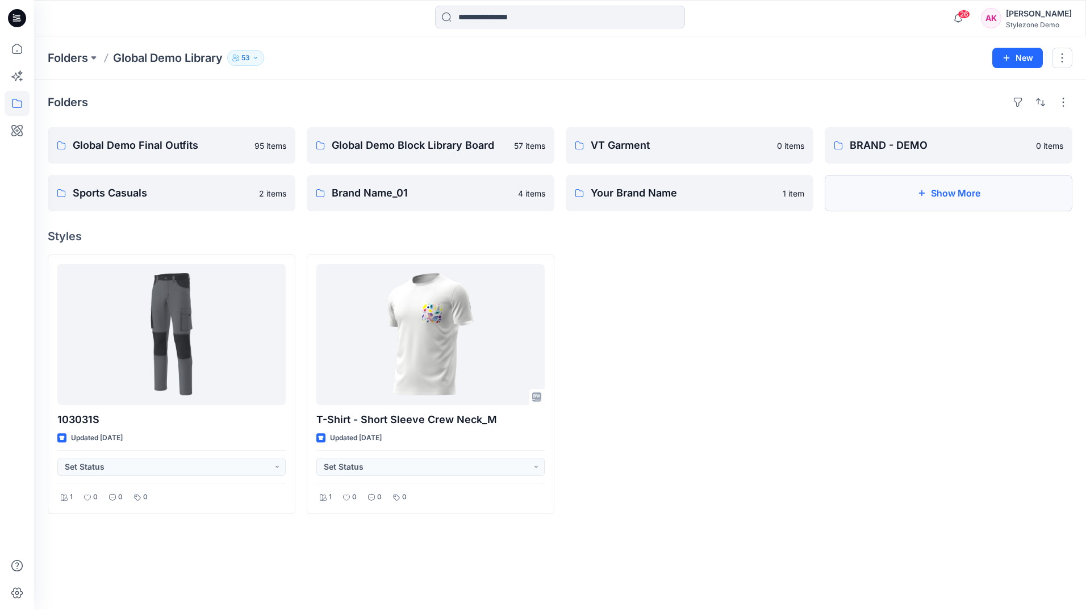
click at [973, 195] on button "Show More" at bounding box center [949, 193] width 248 height 36
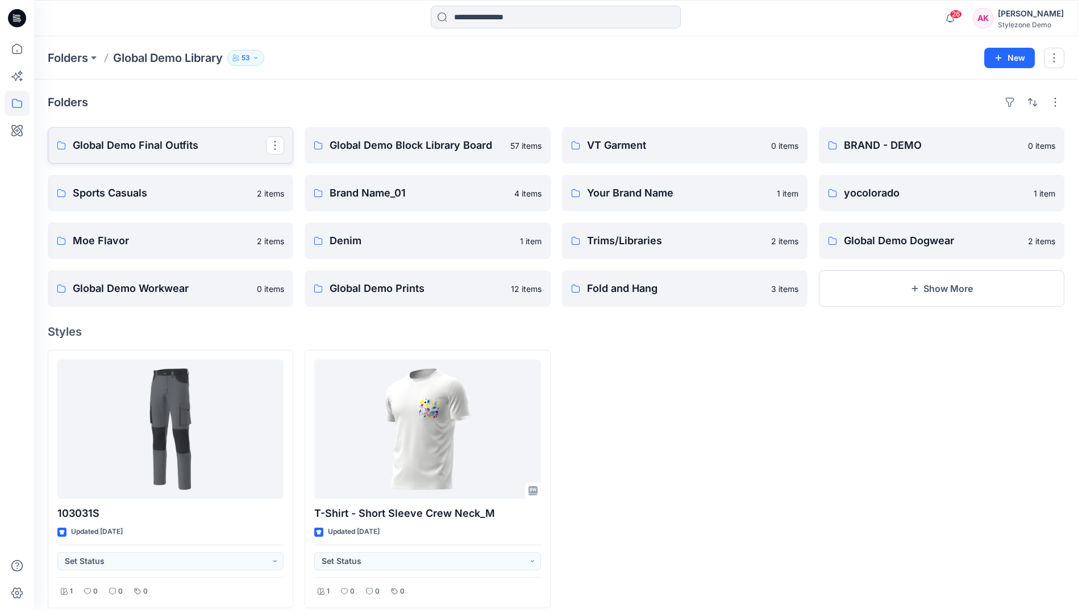
click at [169, 144] on p "Global Demo Final Outfits" at bounding box center [169, 145] width 193 height 16
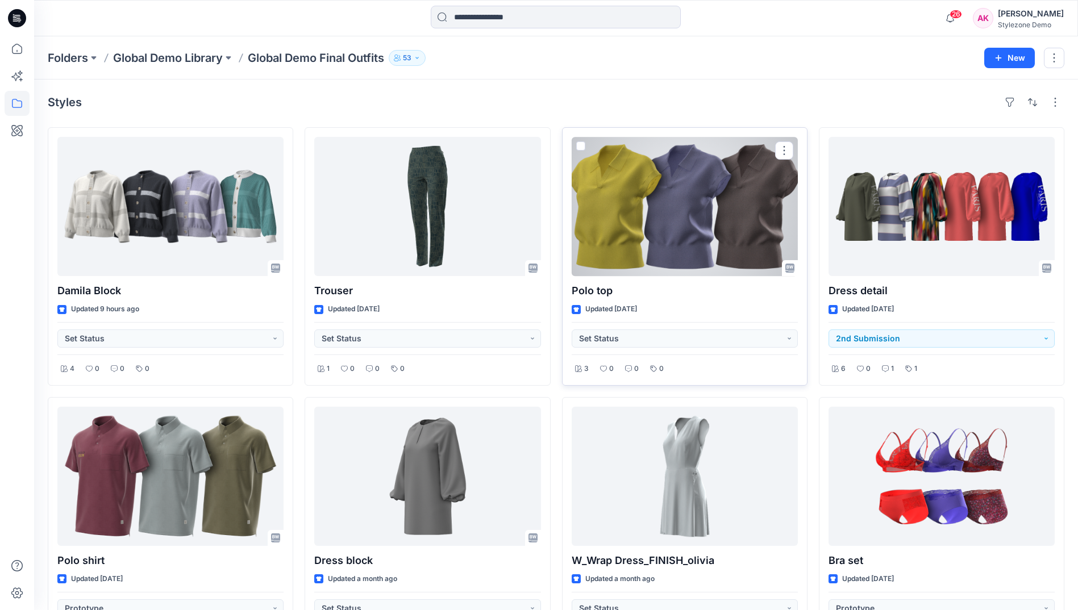
click at [577, 143] on span at bounding box center [580, 145] width 9 height 9
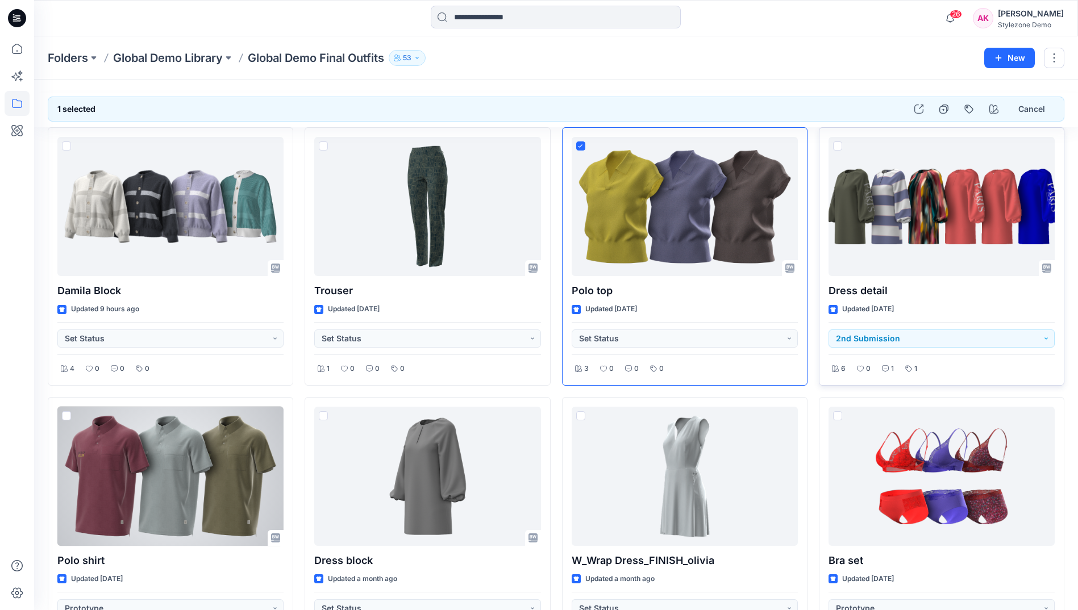
click at [66, 417] on span at bounding box center [66, 415] width 9 height 9
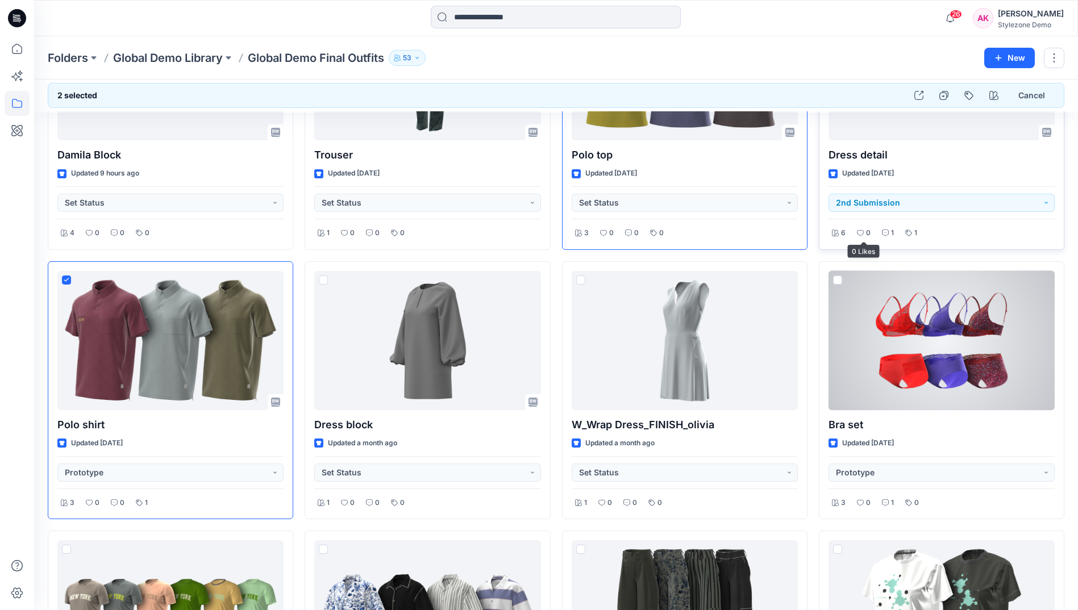
scroll to position [170, 0]
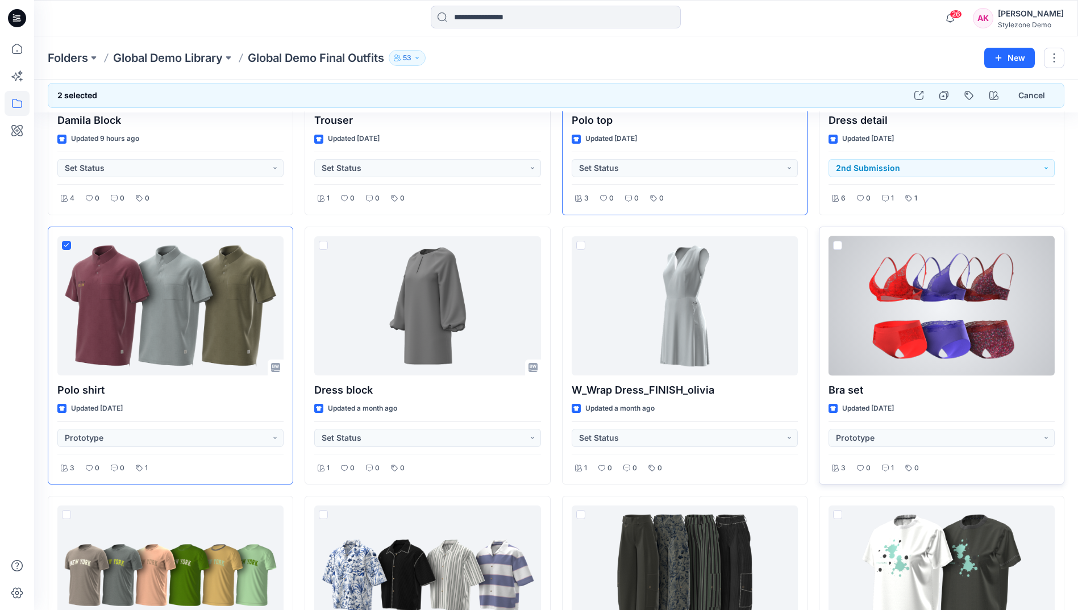
click at [840, 244] on span at bounding box center [837, 245] width 9 height 9
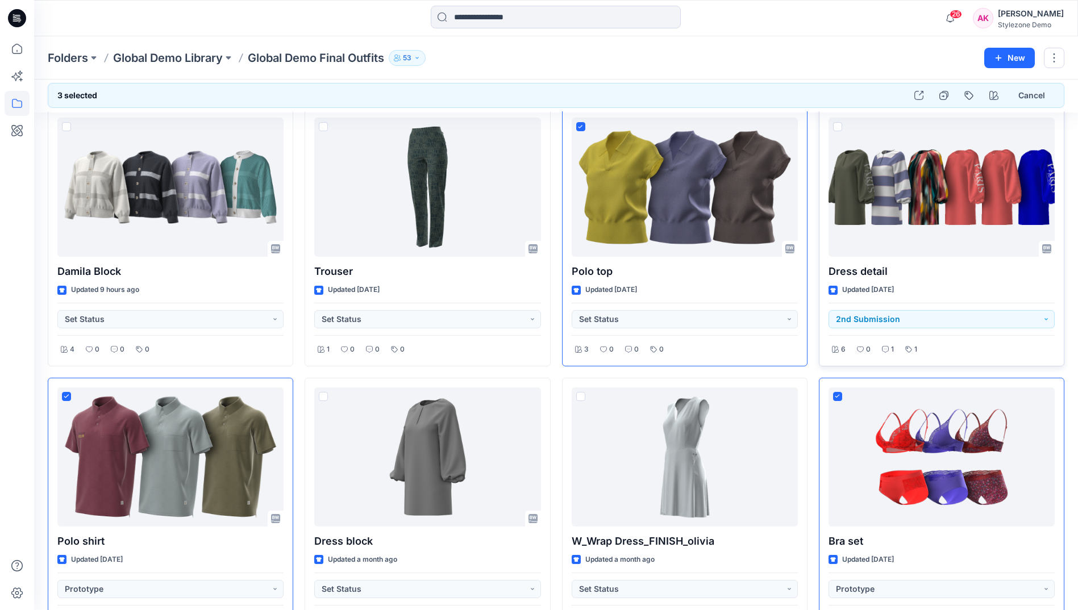
scroll to position [0, 0]
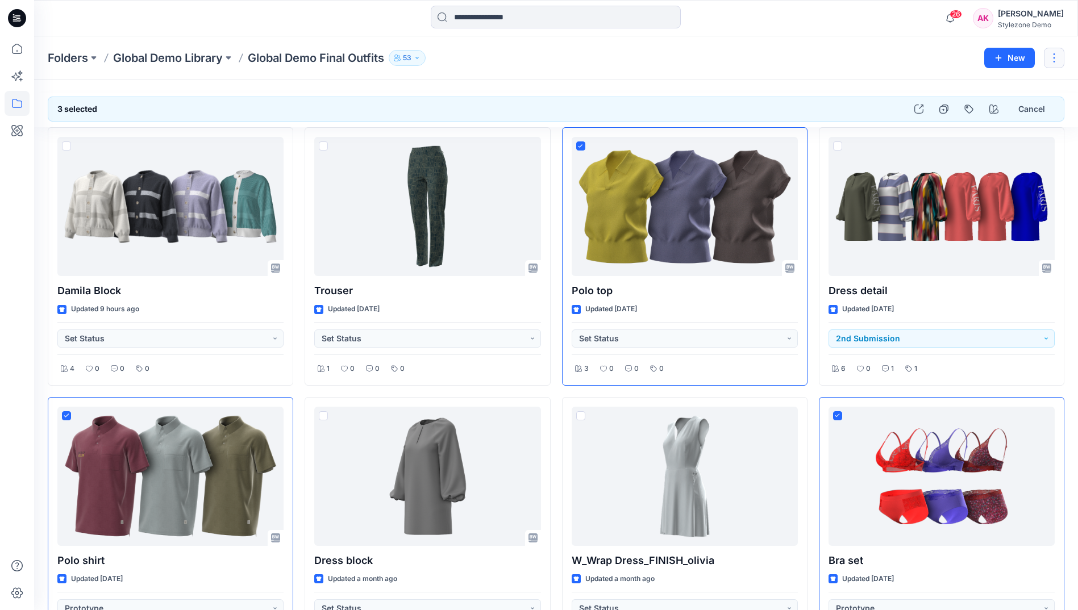
click at [1059, 57] on button "button" at bounding box center [1054, 58] width 20 height 20
click at [995, 106] on p "Duplicate to..." at bounding box center [985, 107] width 52 height 12
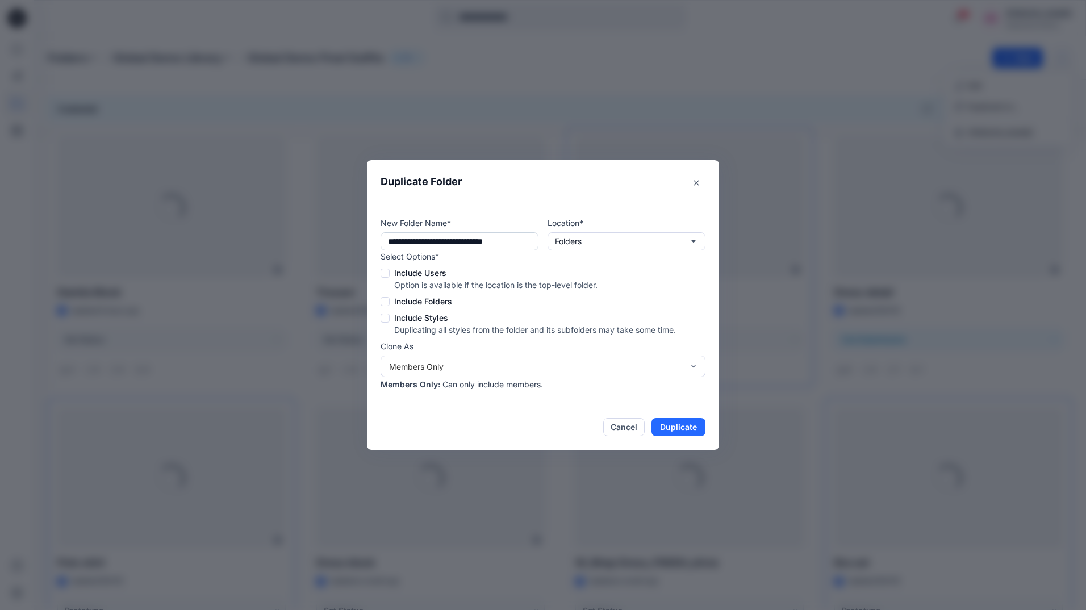
click at [514, 244] on input "**********" at bounding box center [460, 241] width 158 height 18
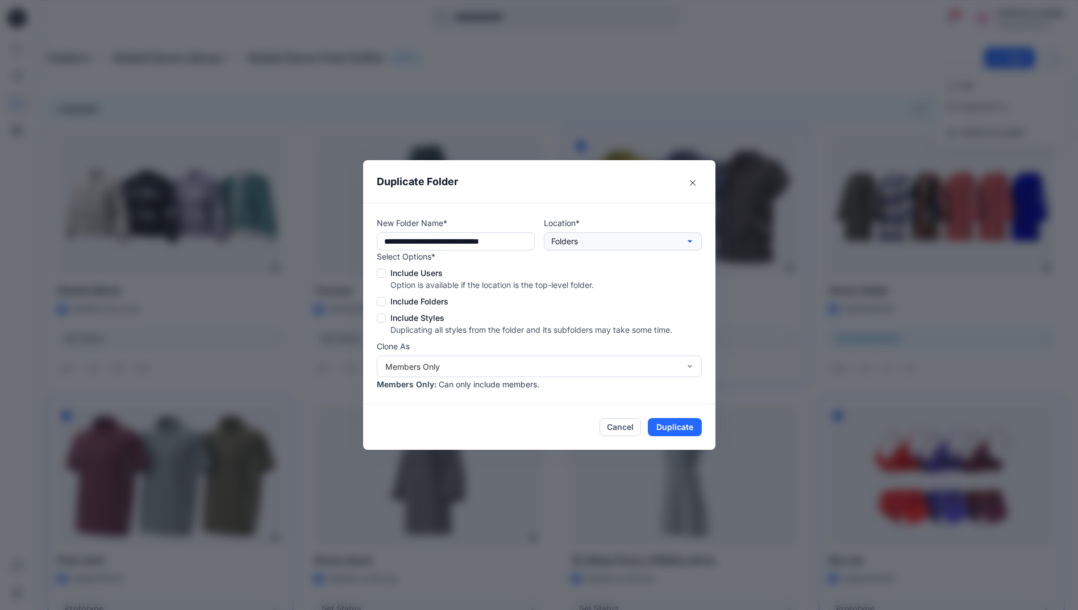
click at [631, 236] on button "Folders" at bounding box center [623, 241] width 158 height 18
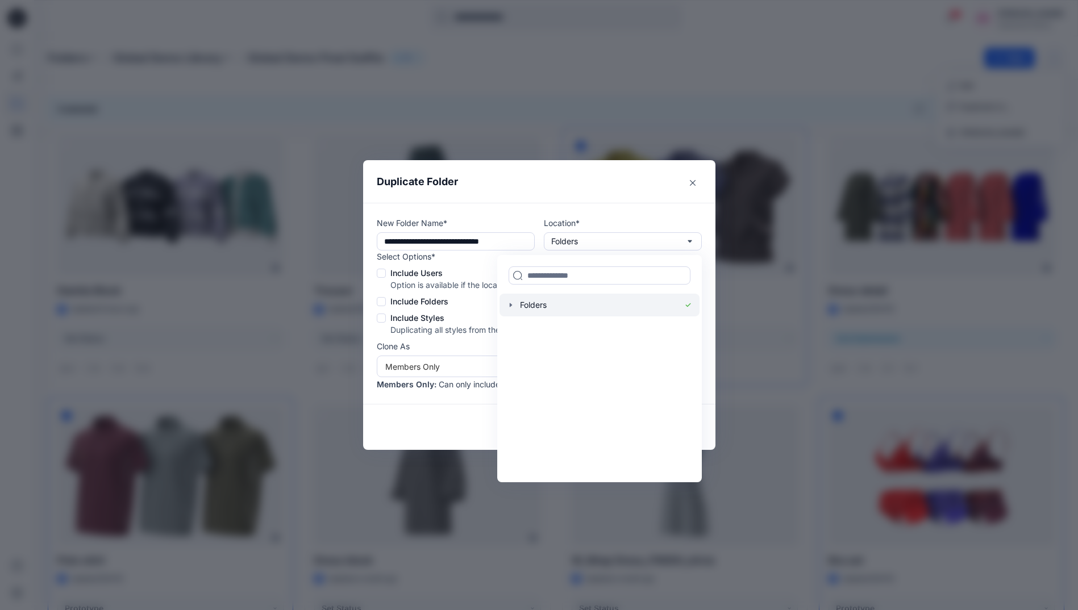
click at [511, 308] on icon "button" at bounding box center [510, 305] width 9 height 9
click at [523, 327] on icon "button" at bounding box center [521, 328] width 2 height 4
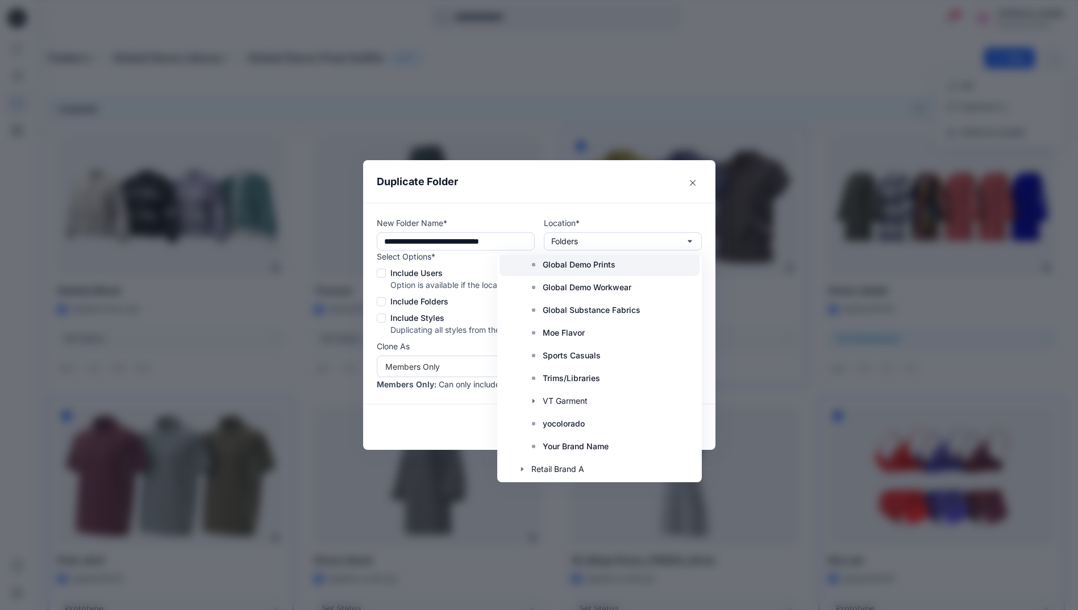
scroll to position [359, 0]
click at [568, 443] on p "Your Brand Name" at bounding box center [576, 446] width 66 height 14
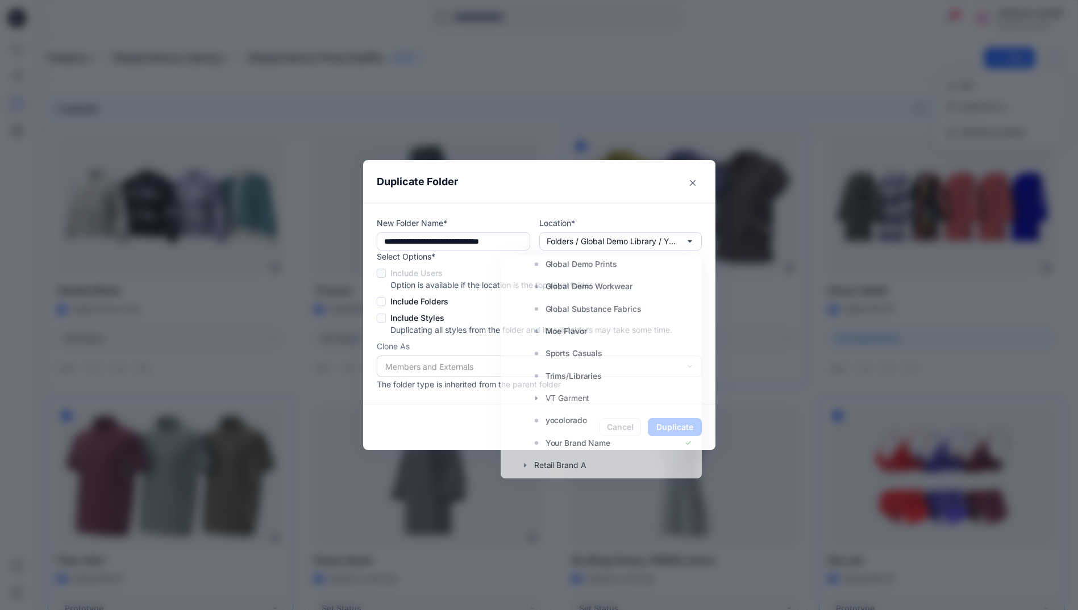
scroll to position [0, 0]
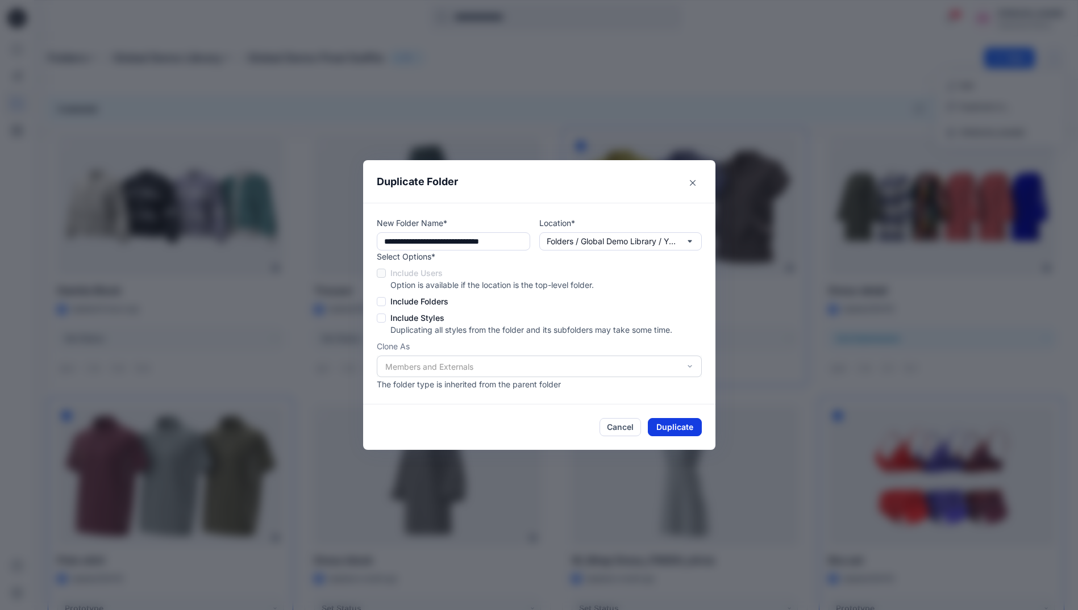
click at [689, 428] on button "Duplicate" at bounding box center [675, 427] width 54 height 18
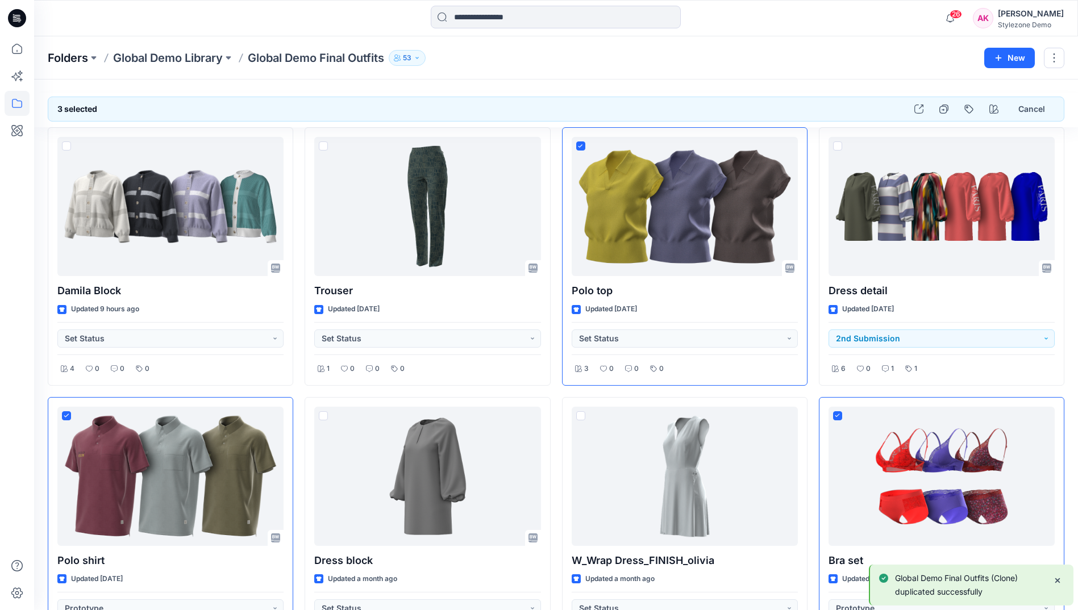
click at [75, 61] on p "Folders" at bounding box center [68, 58] width 40 height 16
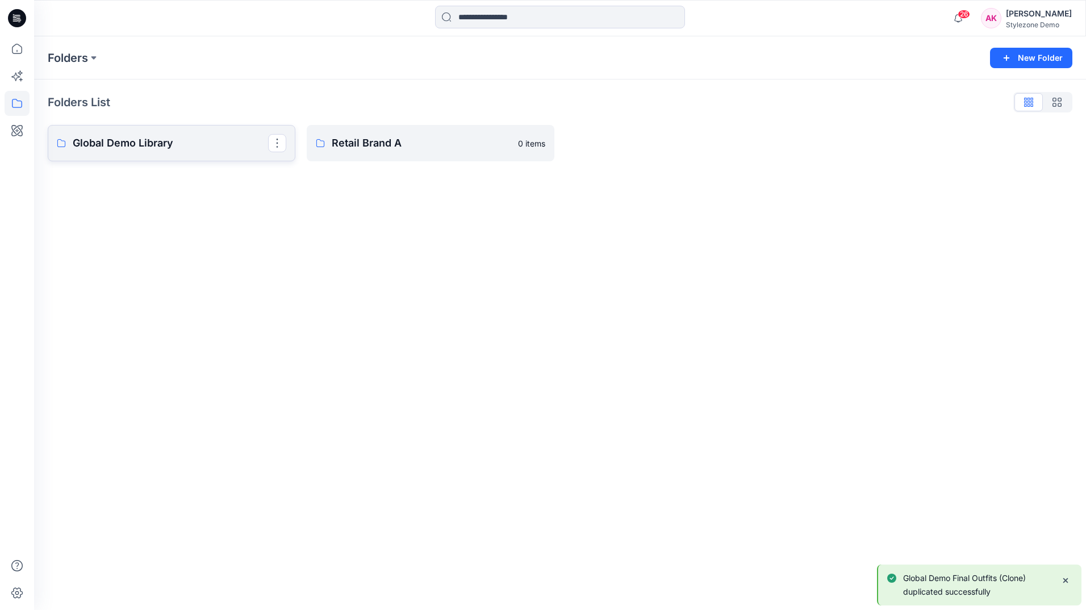
click at [118, 141] on p "Global Demo Library" at bounding box center [170, 143] width 195 height 16
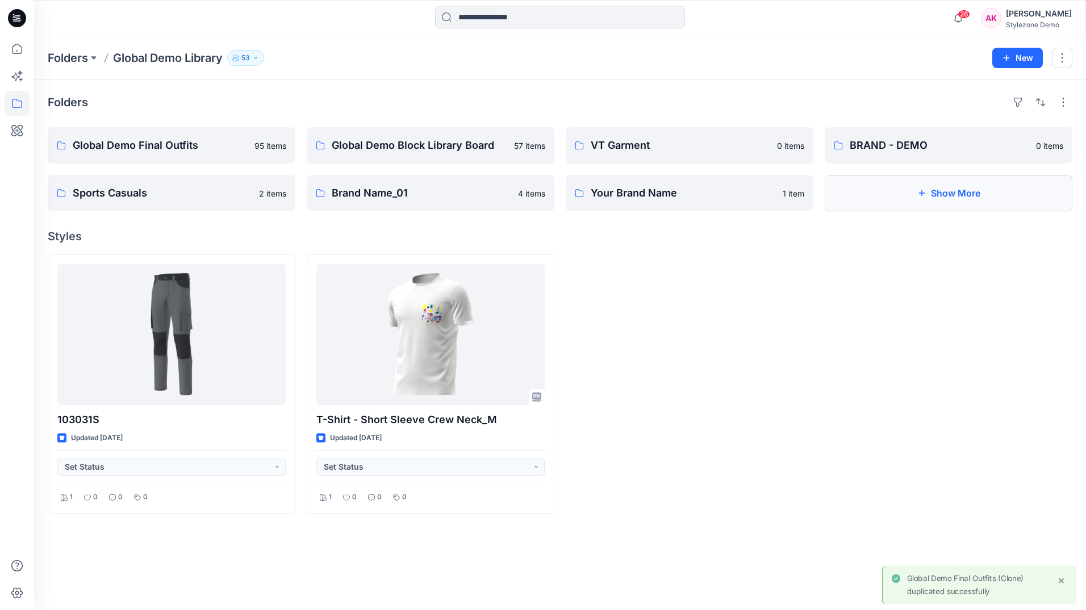
click at [927, 199] on button "Show More" at bounding box center [949, 193] width 248 height 36
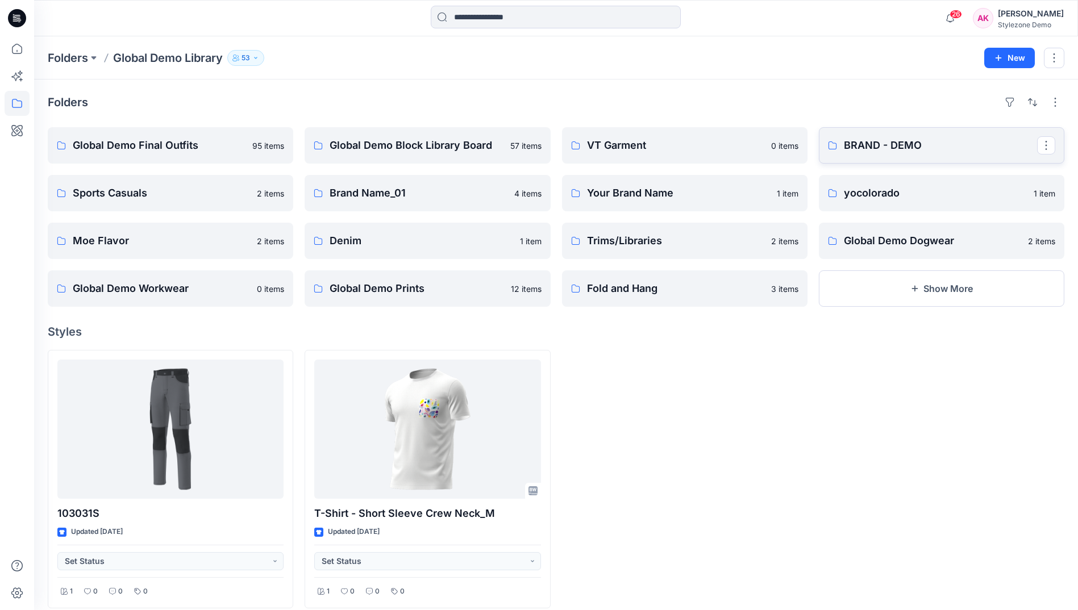
click at [910, 148] on p "BRAND - DEMO" at bounding box center [940, 145] width 193 height 16
click at [899, 282] on button "Show More" at bounding box center [941, 288] width 245 height 36
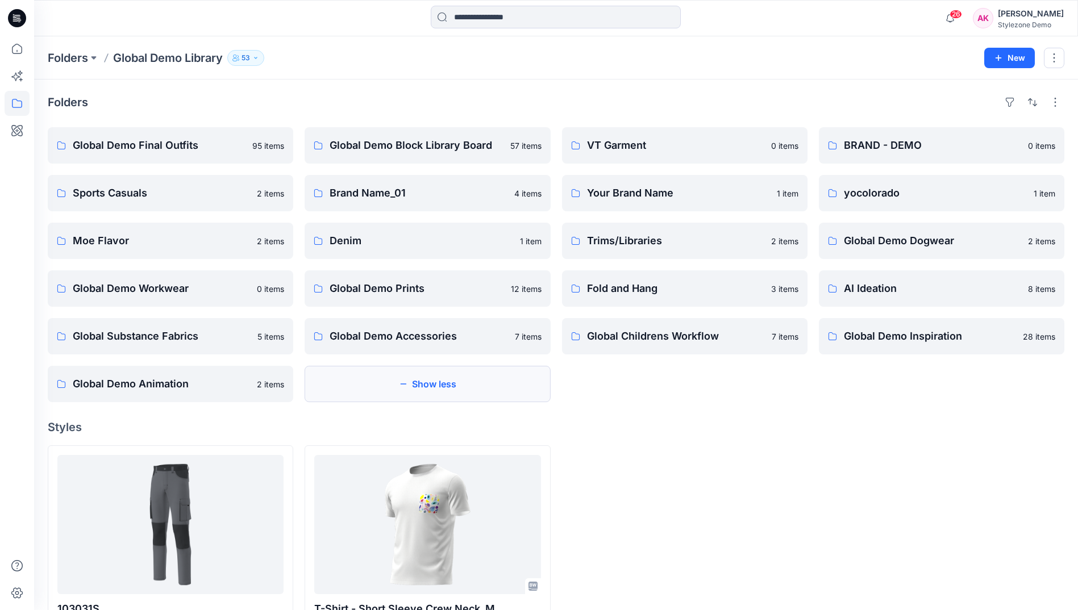
click at [458, 393] on button "Show less" at bounding box center [426, 384] width 245 height 36
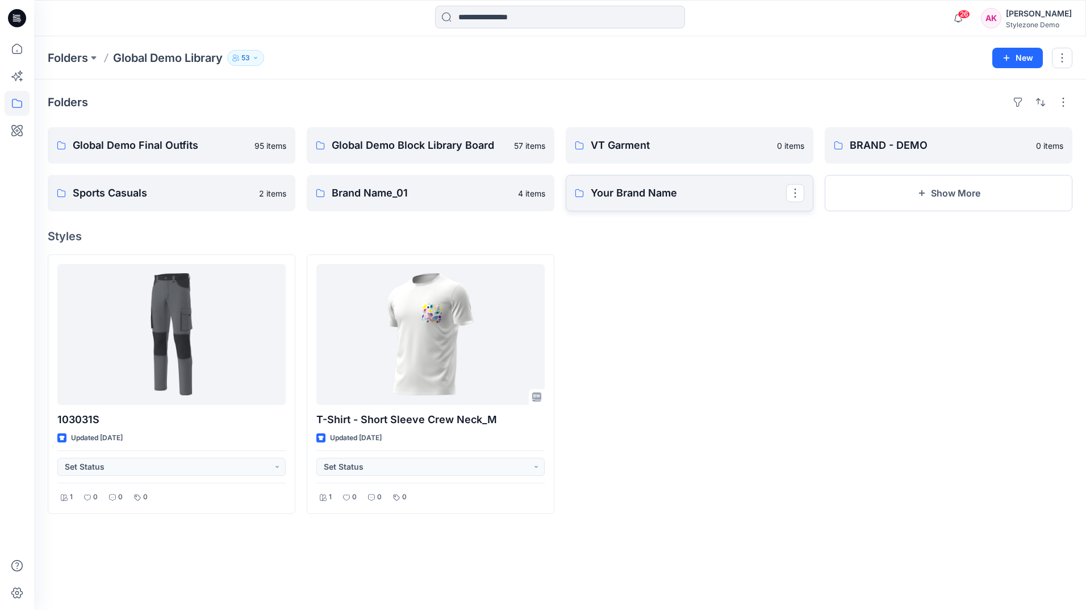
click at [637, 194] on p "Your Brand Name" at bounding box center [688, 193] width 195 height 16
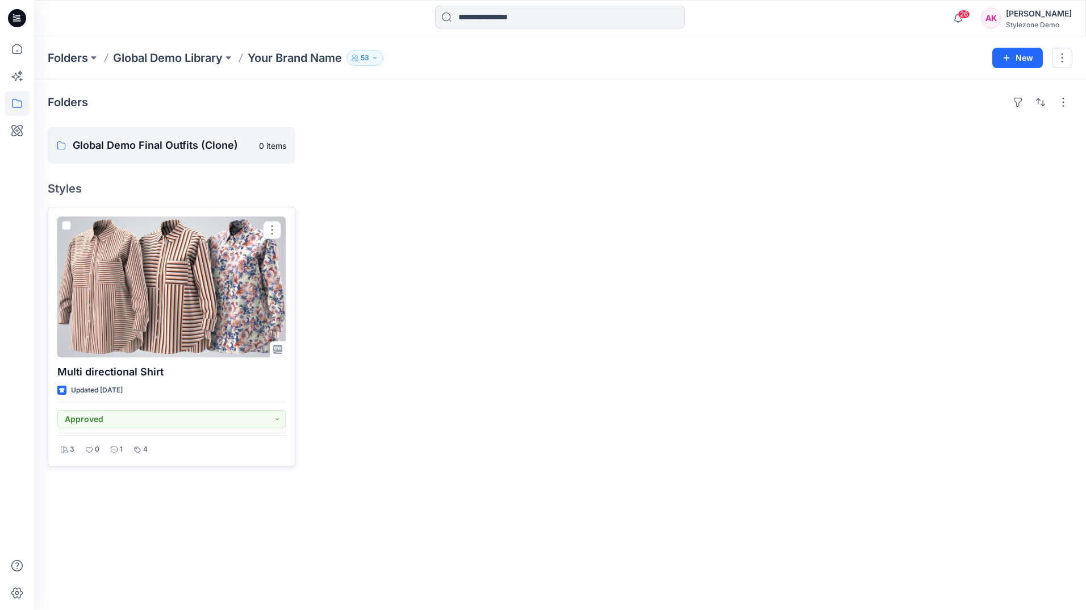
click at [203, 298] on div at bounding box center [171, 286] width 228 height 141
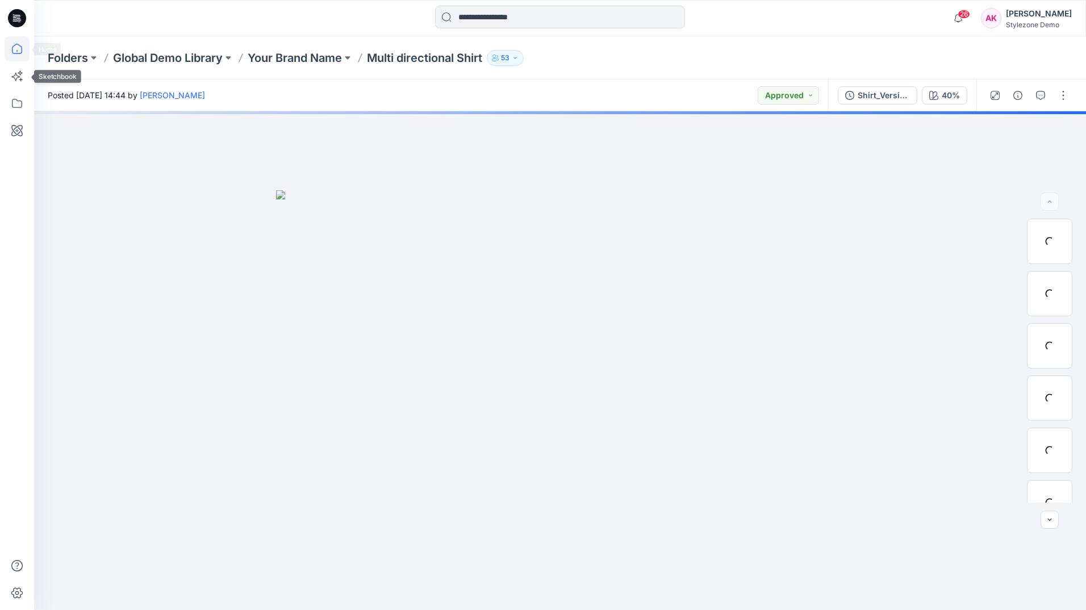
click at [15, 57] on icon at bounding box center [17, 48] width 25 height 25
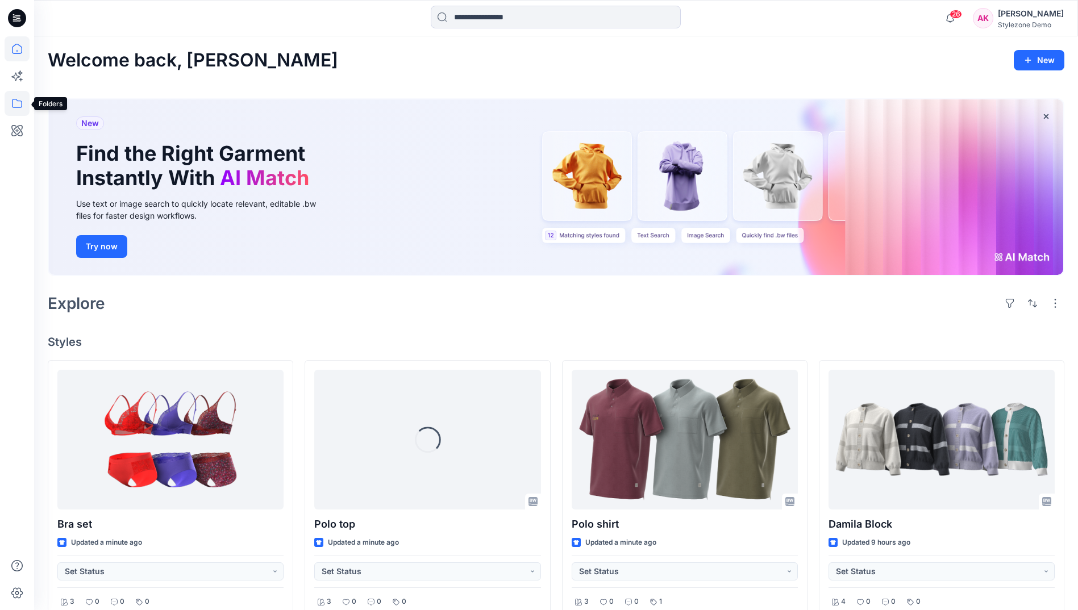
click at [19, 112] on icon at bounding box center [17, 103] width 25 height 25
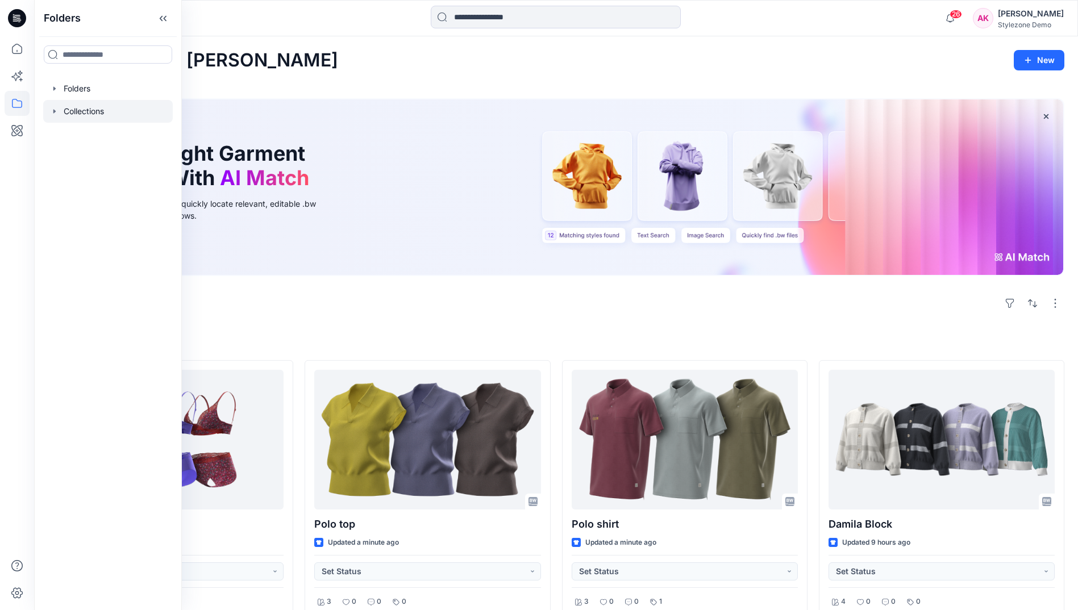
click at [63, 121] on div at bounding box center [108, 111] width 130 height 23
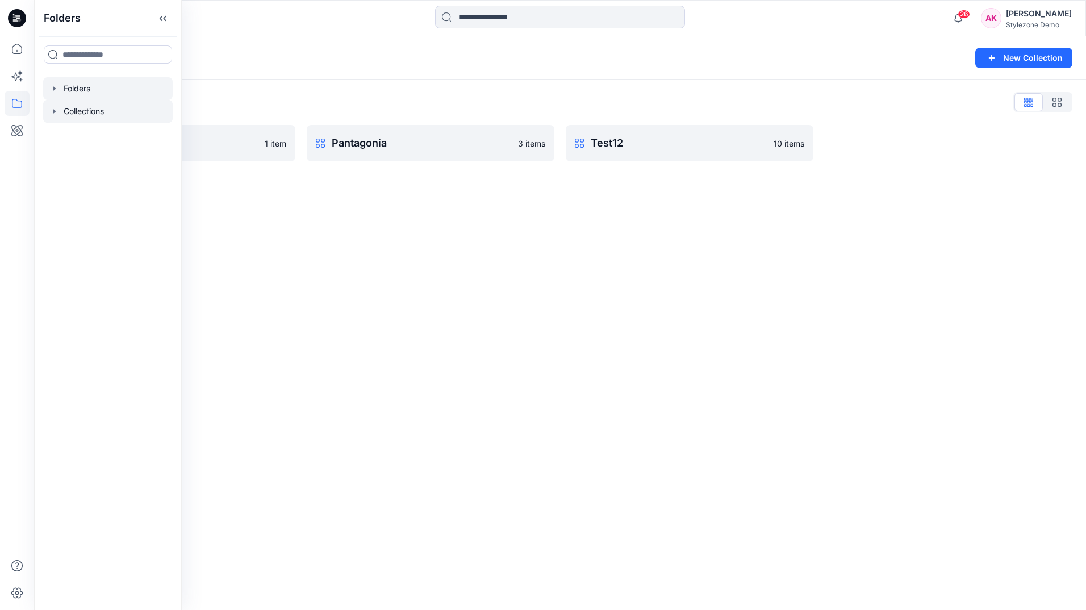
click at [85, 87] on div at bounding box center [108, 88] width 130 height 23
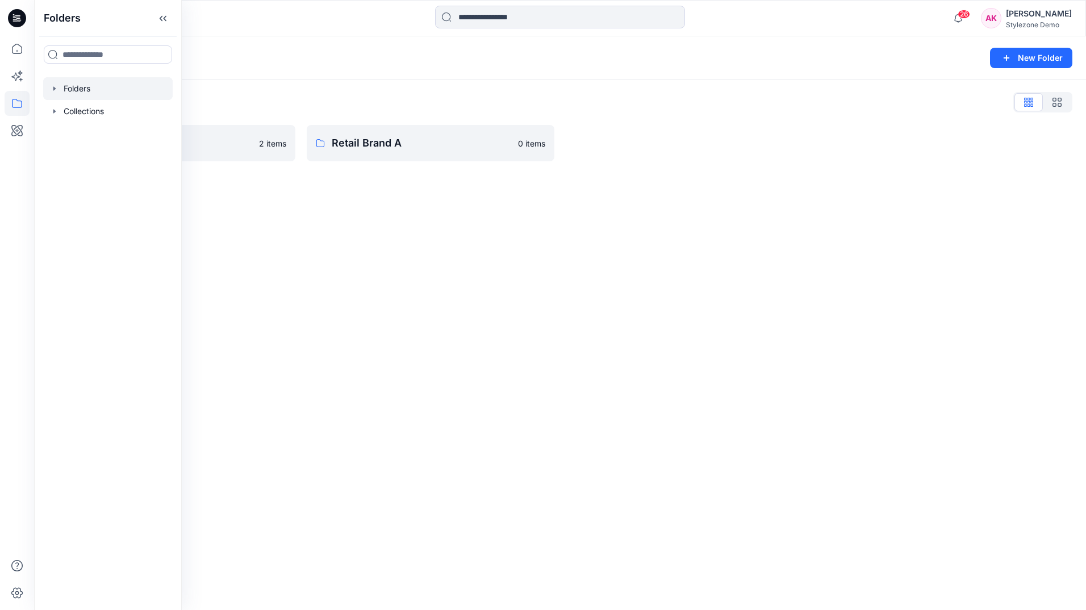
click at [445, 237] on div "Folders New Folder Folders List Global Demo Library 2 items Retail Brand A 0 it…" at bounding box center [560, 323] width 1052 height 574
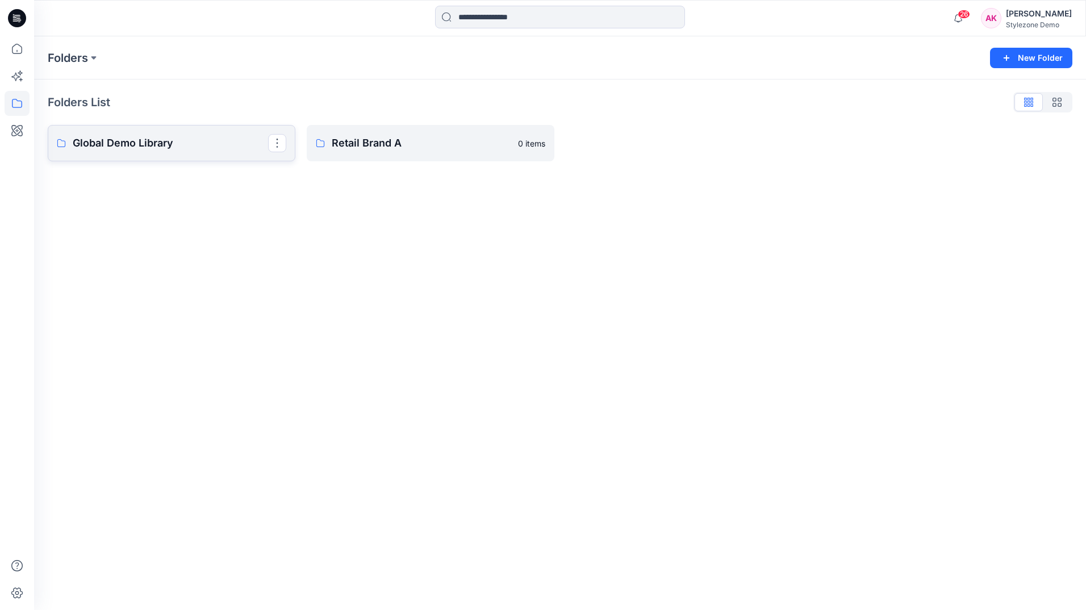
click at [81, 141] on p "Global Demo Library" at bounding box center [170, 143] width 195 height 16
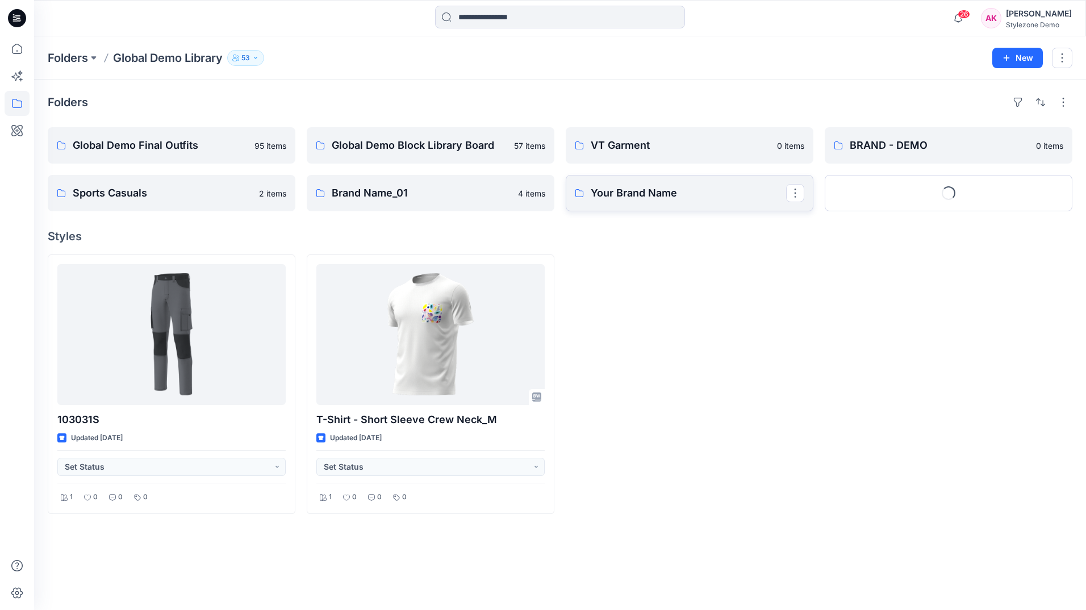
click at [715, 187] on p "Your Brand Name" at bounding box center [688, 193] width 195 height 16
click at [454, 211] on div "Folders Global Demo Final Outfits 95 items Sports Casuals 2 items Global Demo B…" at bounding box center [560, 345] width 1052 height 531
click at [462, 204] on link "Brand Name_01" at bounding box center [431, 193] width 248 height 36
click at [933, 196] on button "Loading..." at bounding box center [949, 193] width 248 height 36
click at [933, 192] on button "Show More" at bounding box center [949, 193] width 248 height 36
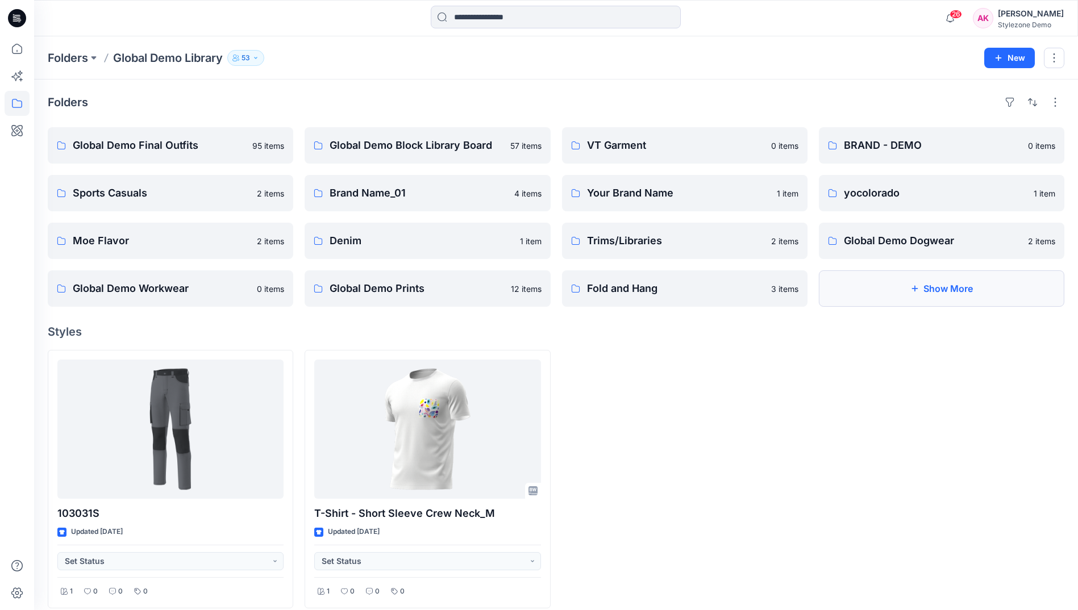
click at [941, 291] on button "Show More" at bounding box center [941, 288] width 245 height 36
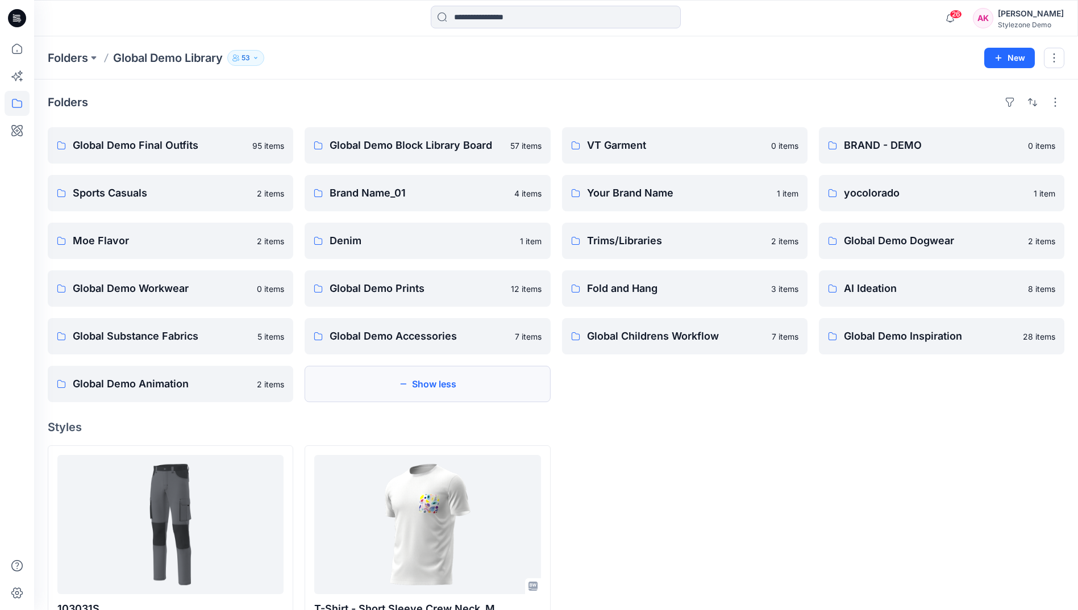
click at [453, 389] on button "Show less" at bounding box center [426, 384] width 245 height 36
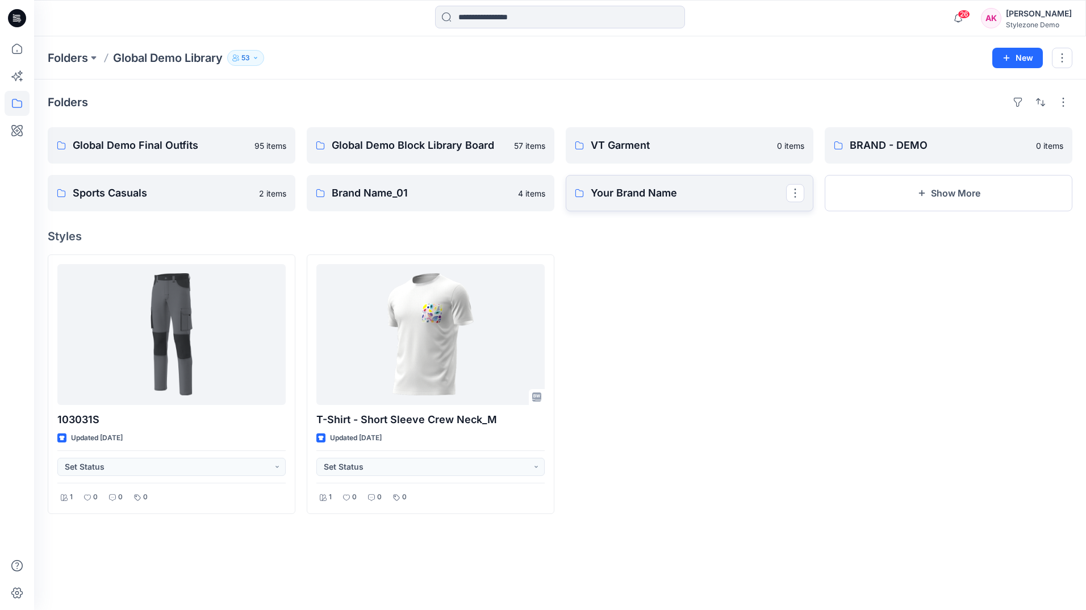
click at [699, 197] on p "Your Brand Name" at bounding box center [688, 193] width 195 height 16
click at [211, 140] on p "Global Demo Final Outfits" at bounding box center [170, 145] width 195 height 16
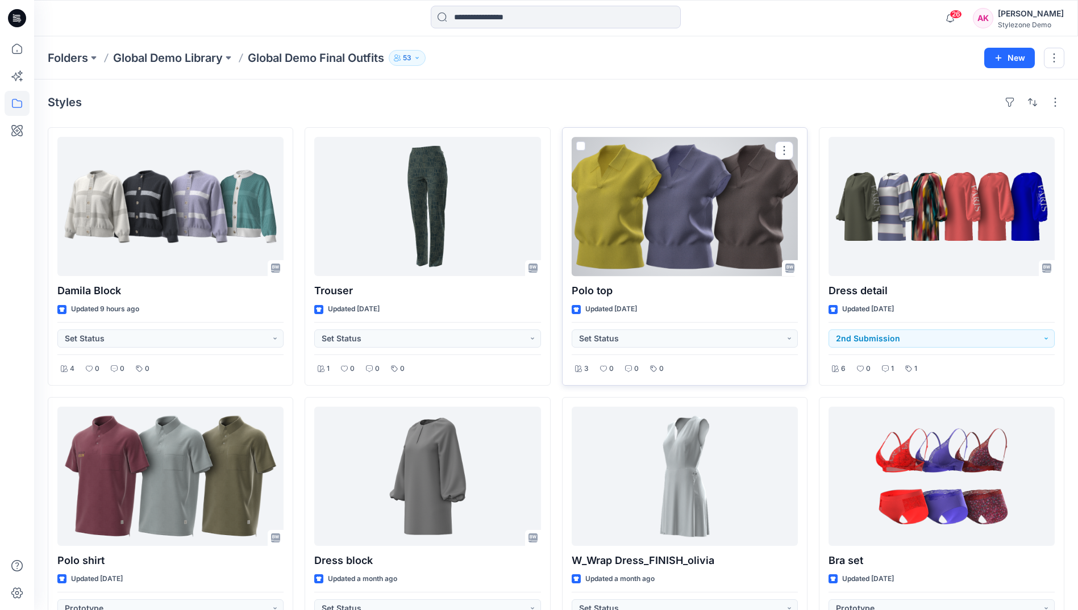
click at [577, 146] on span at bounding box center [580, 145] width 9 height 9
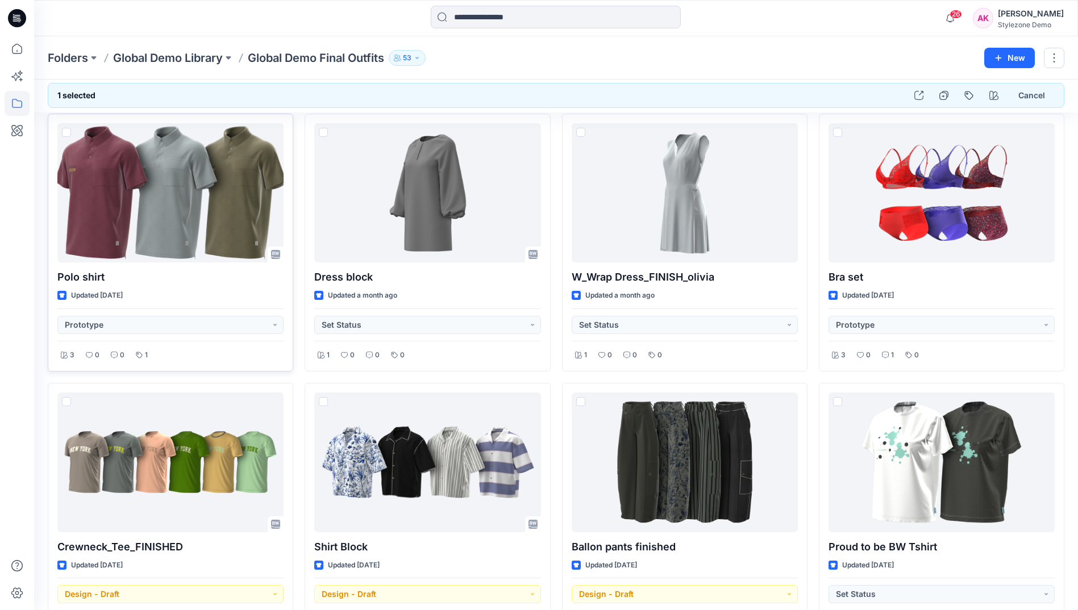
scroll to position [284, 0]
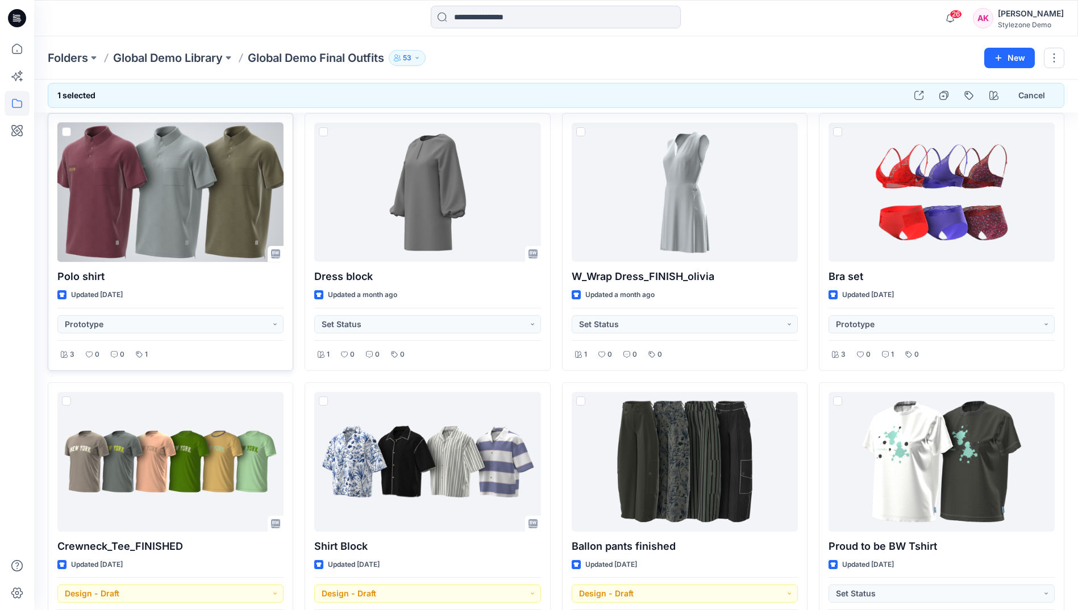
click at [65, 132] on span at bounding box center [66, 131] width 9 height 9
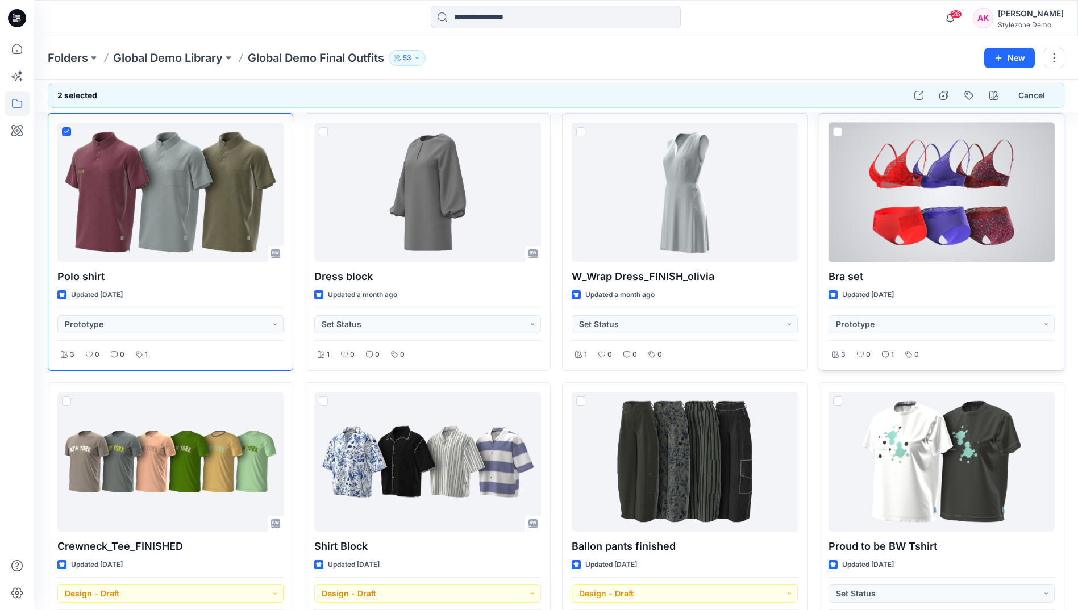
click at [840, 128] on span at bounding box center [837, 131] width 9 height 9
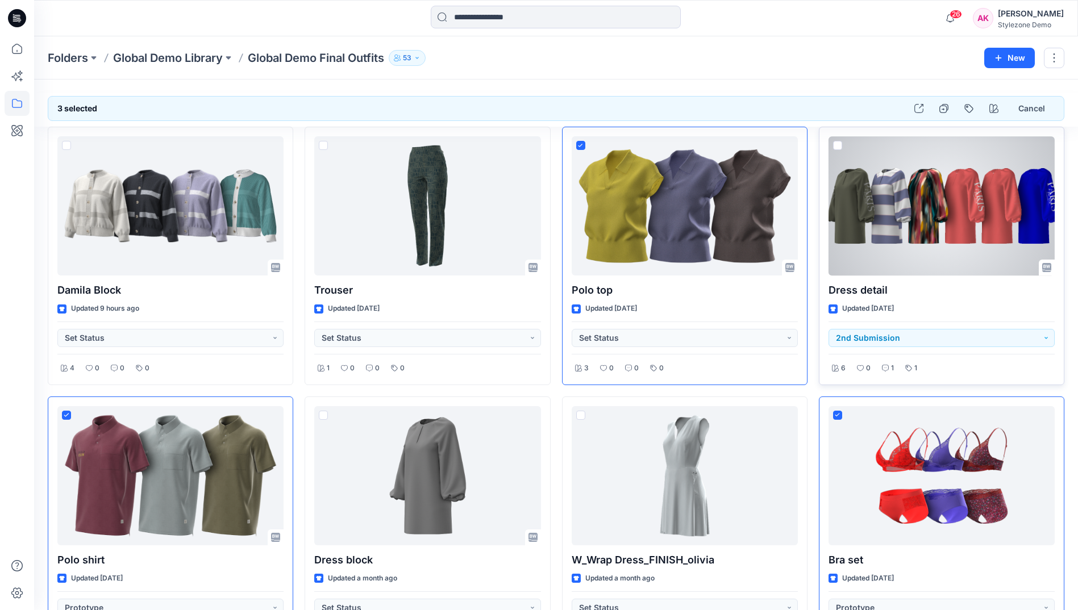
scroll to position [0, 0]
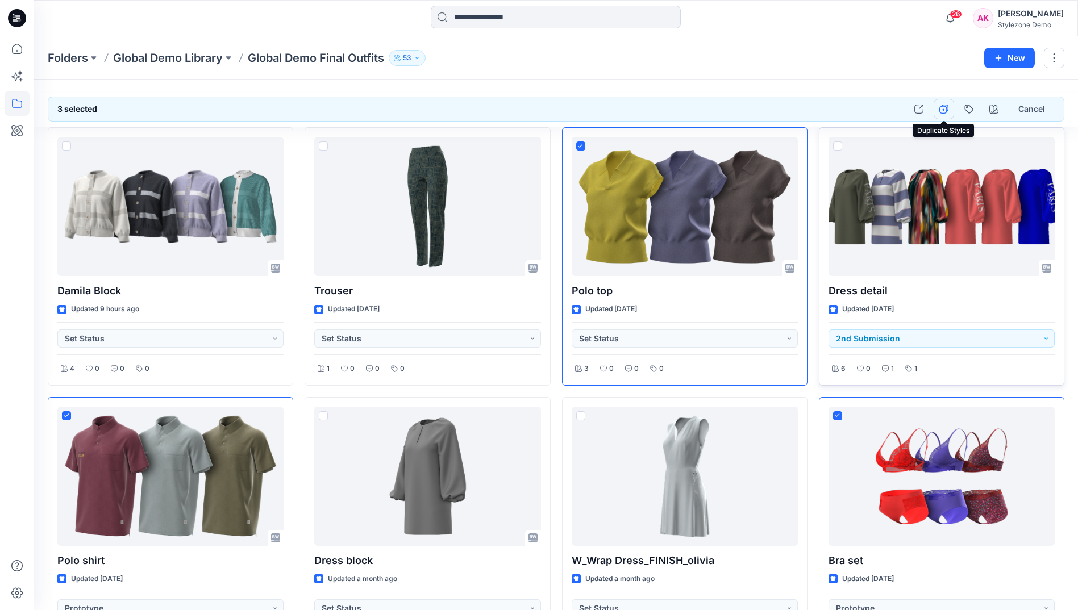
click at [945, 110] on icon "button" at bounding box center [943, 109] width 9 height 9
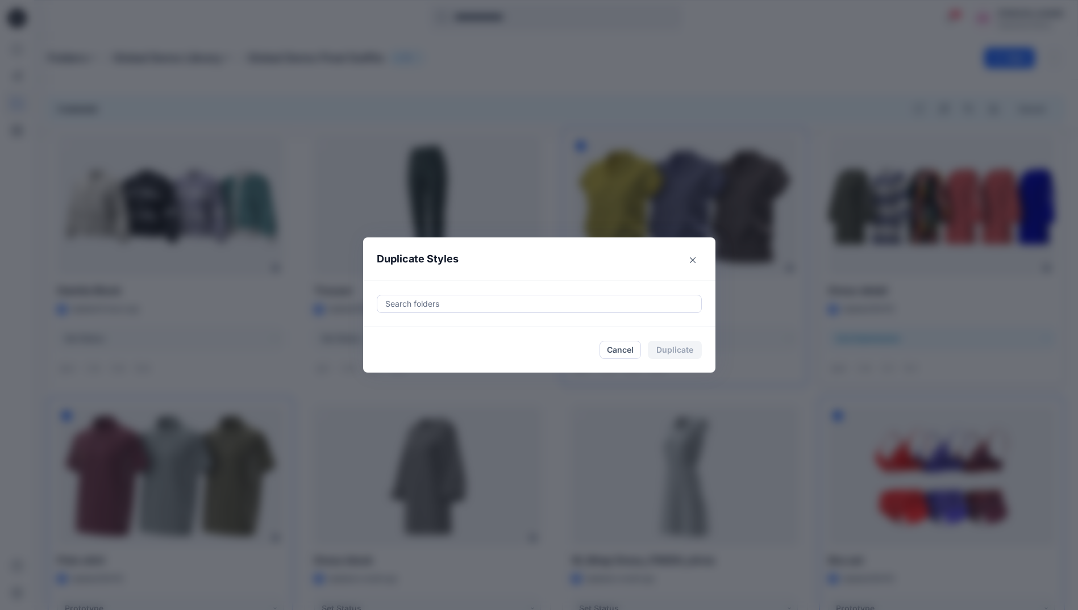
click at [600, 311] on div "Search folders" at bounding box center [539, 303] width 324 height 17
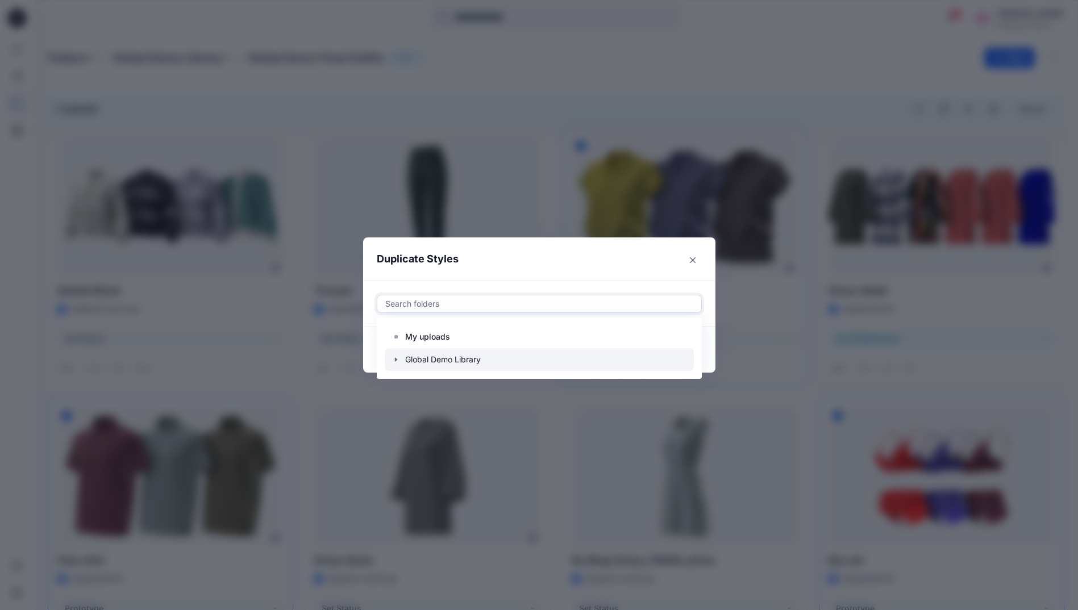
click at [466, 361] on div at bounding box center [539, 359] width 309 height 23
click at [398, 356] on icon "button" at bounding box center [395, 359] width 9 height 9
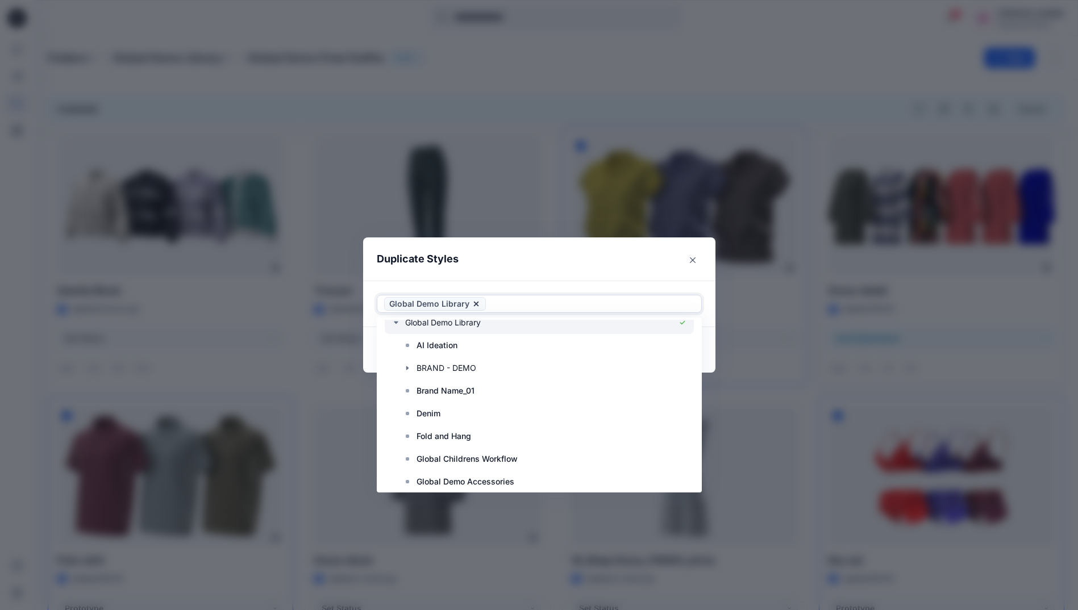
scroll to position [57, 0]
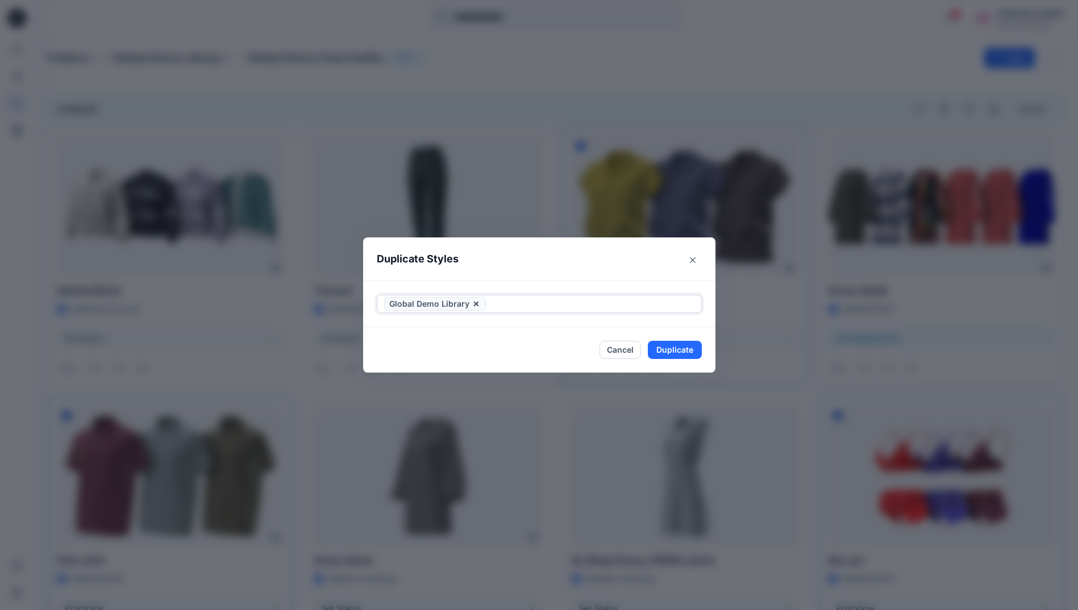
click at [477, 303] on icon at bounding box center [475, 304] width 5 height 5
click at [622, 344] on button "Cancel" at bounding box center [619, 350] width 41 height 18
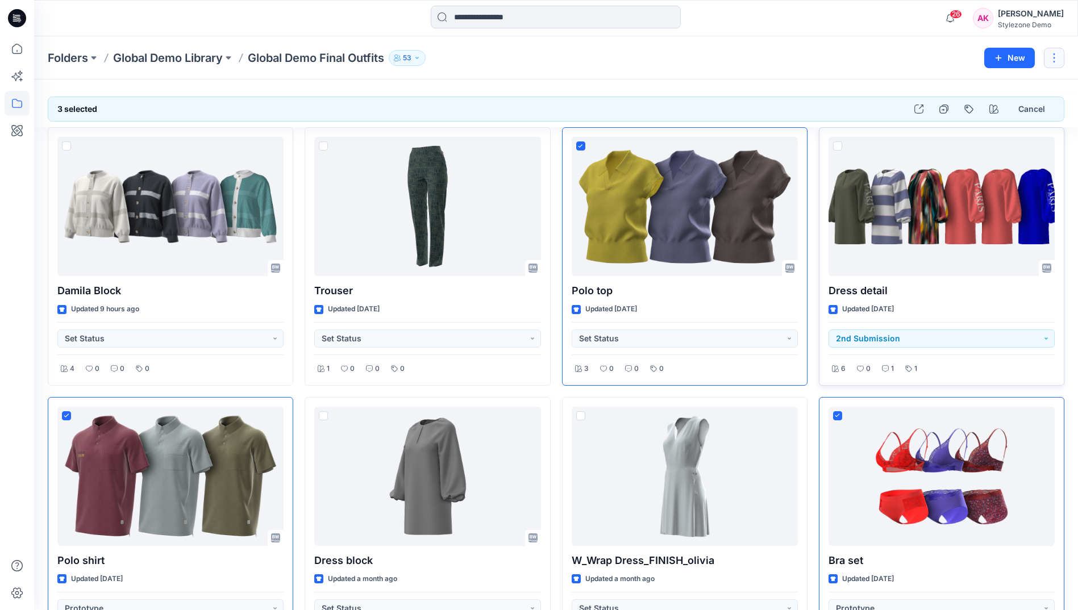
click at [1054, 57] on button "button" at bounding box center [1054, 58] width 20 height 20
click at [1016, 110] on button "Duplicate to..." at bounding box center [1000, 106] width 123 height 21
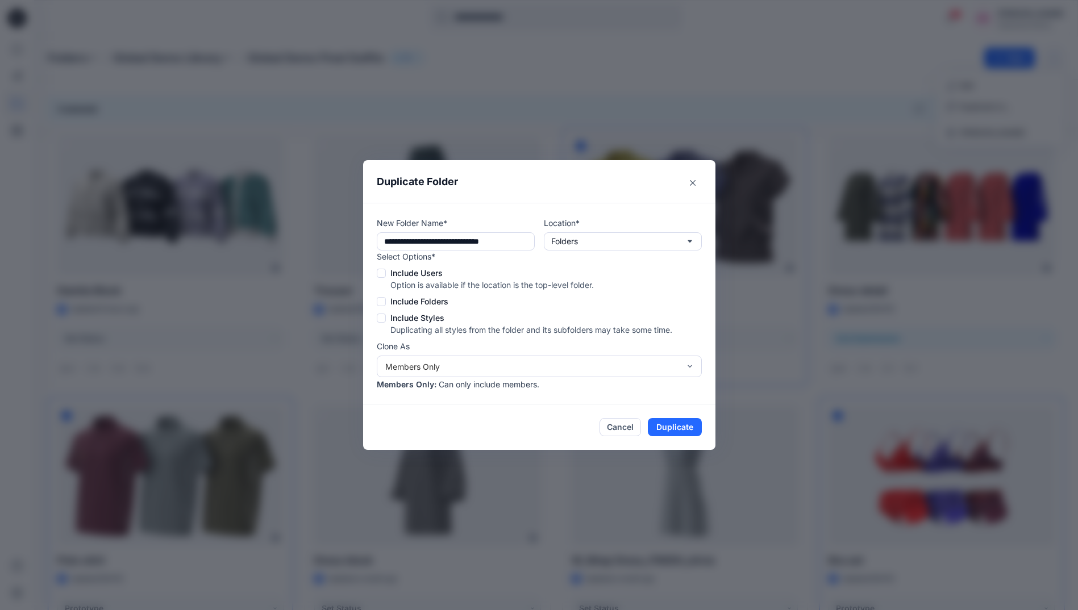
click at [384, 319] on span at bounding box center [381, 318] width 9 height 9
click at [385, 304] on span at bounding box center [381, 301] width 9 height 9
click at [383, 300] on icon at bounding box center [380, 301] width 5 height 4
click at [523, 243] on input "**********" at bounding box center [456, 241] width 158 height 18
click at [497, 241] on input "**********" at bounding box center [456, 241] width 158 height 18
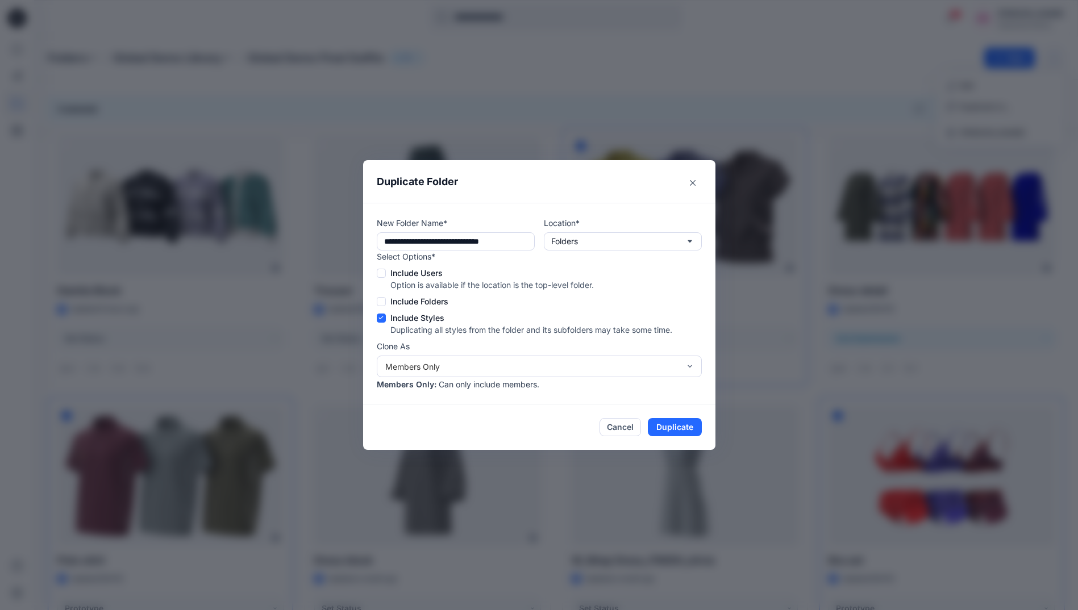
drag, startPoint x: 518, startPoint y: 244, endPoint x: 182, endPoint y: 269, distance: 337.2
click at [182, 269] on div "**********" at bounding box center [539, 305] width 1078 height 610
click at [639, 390] on div "New Folder Name* **** Location* Folders Select Options* Include Users Option is…" at bounding box center [539, 304] width 352 height 202
click at [686, 429] on button "Duplicate" at bounding box center [675, 427] width 54 height 18
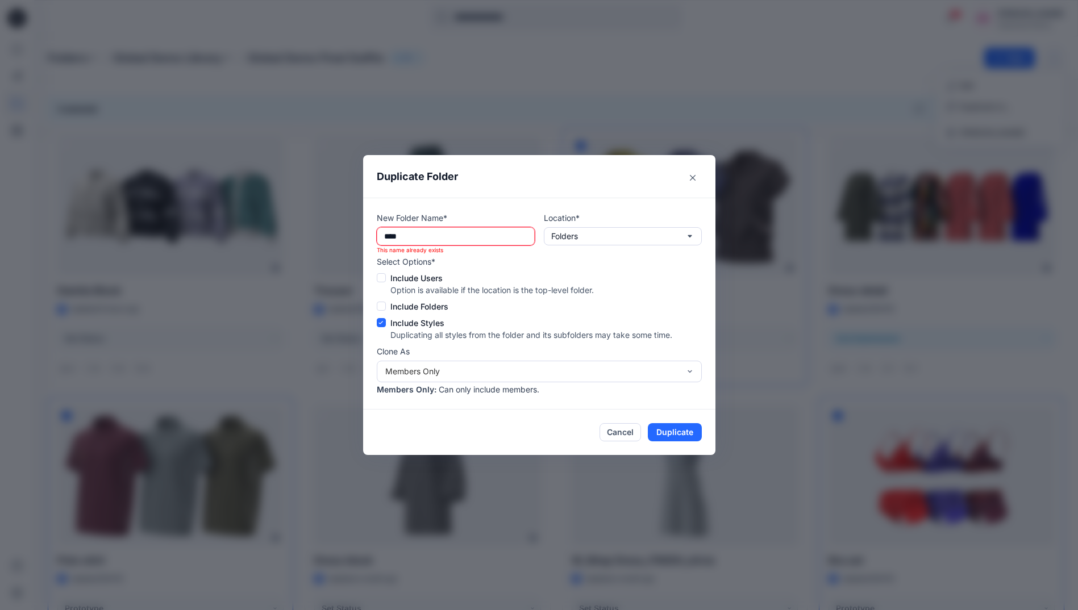
click at [441, 240] on input "****" at bounding box center [456, 236] width 158 height 18
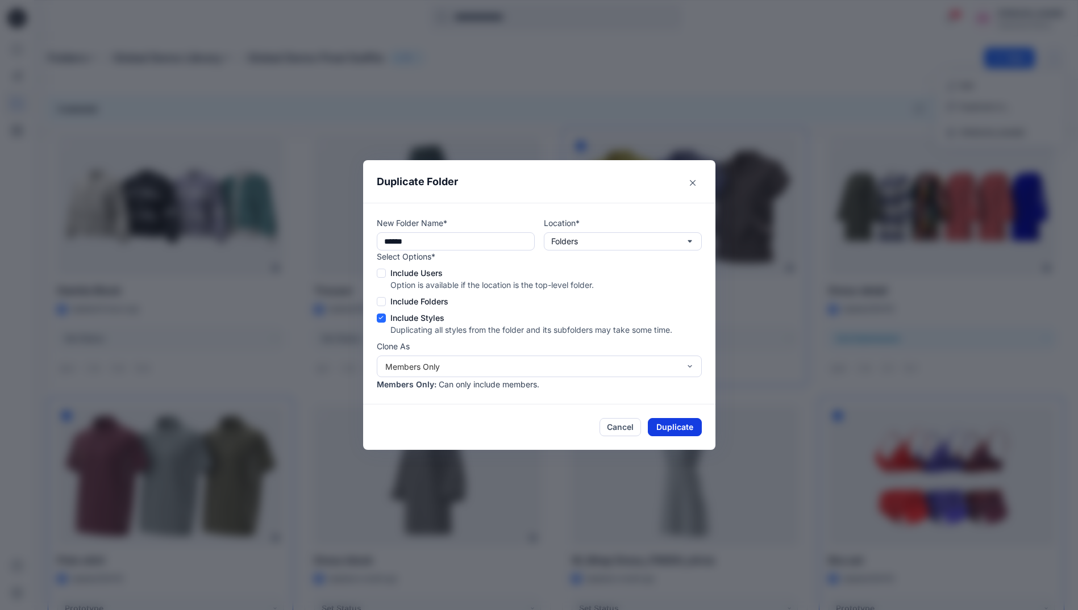
click at [677, 424] on button "Duplicate" at bounding box center [675, 427] width 54 height 18
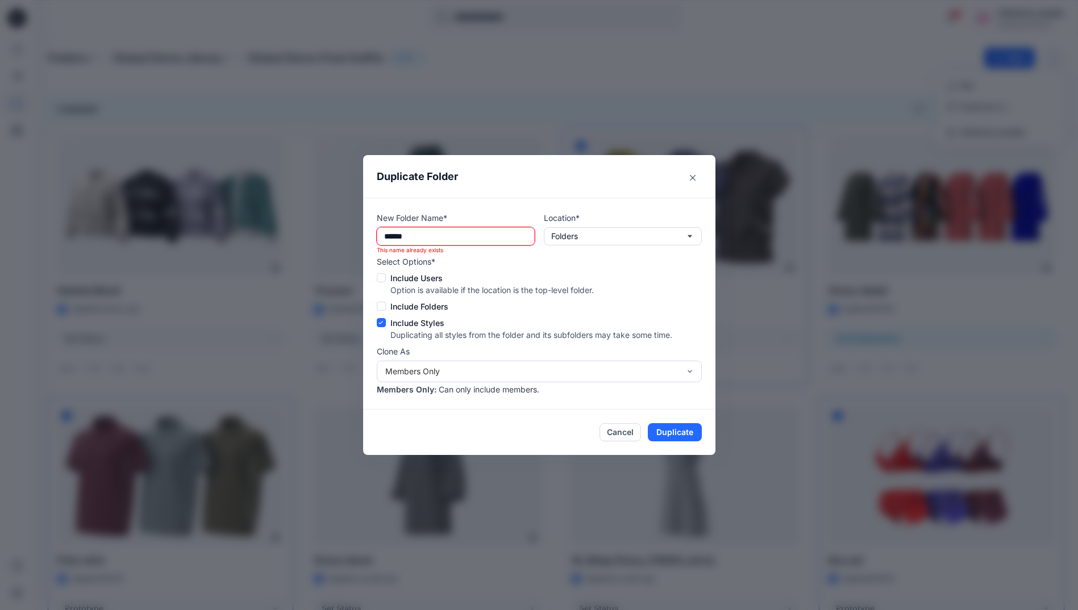
click at [453, 233] on input "******" at bounding box center [456, 236] width 158 height 18
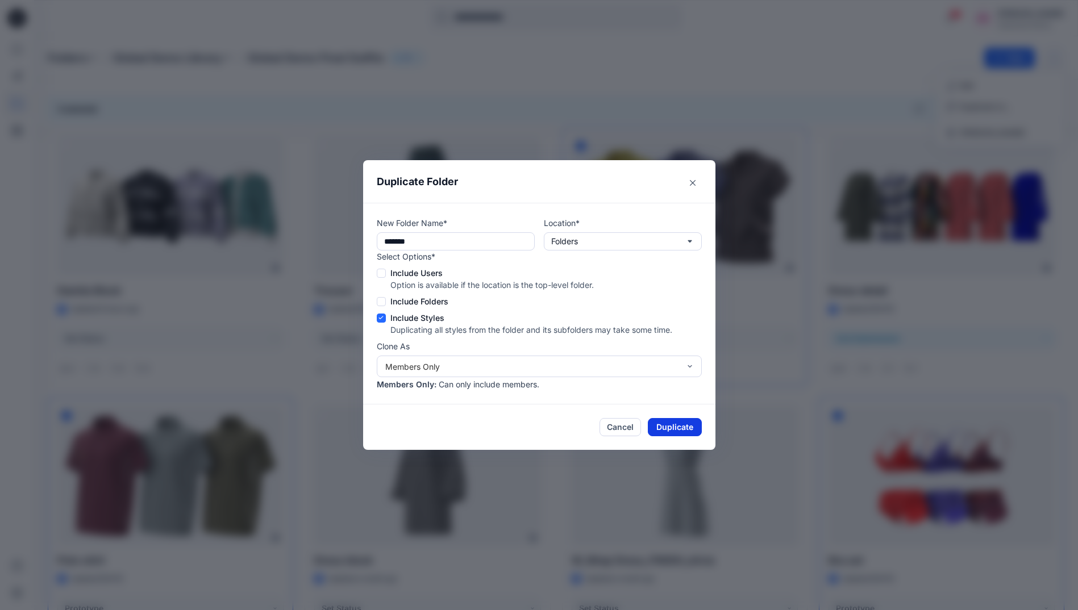
type input "*******"
click at [699, 418] on button "Duplicate" at bounding box center [675, 427] width 54 height 18
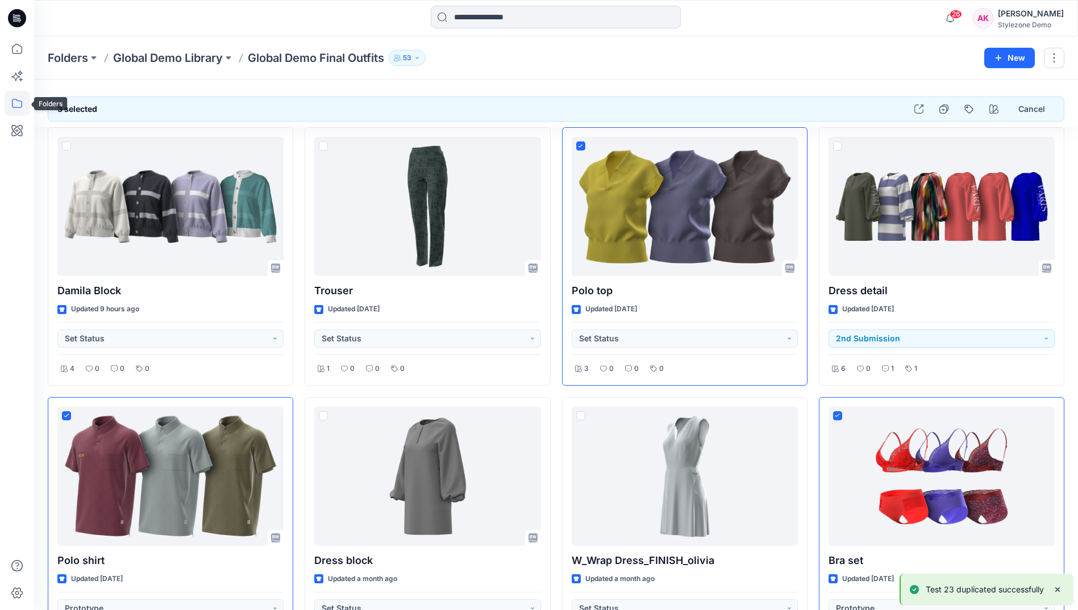
click at [9, 95] on icon at bounding box center [17, 103] width 25 height 25
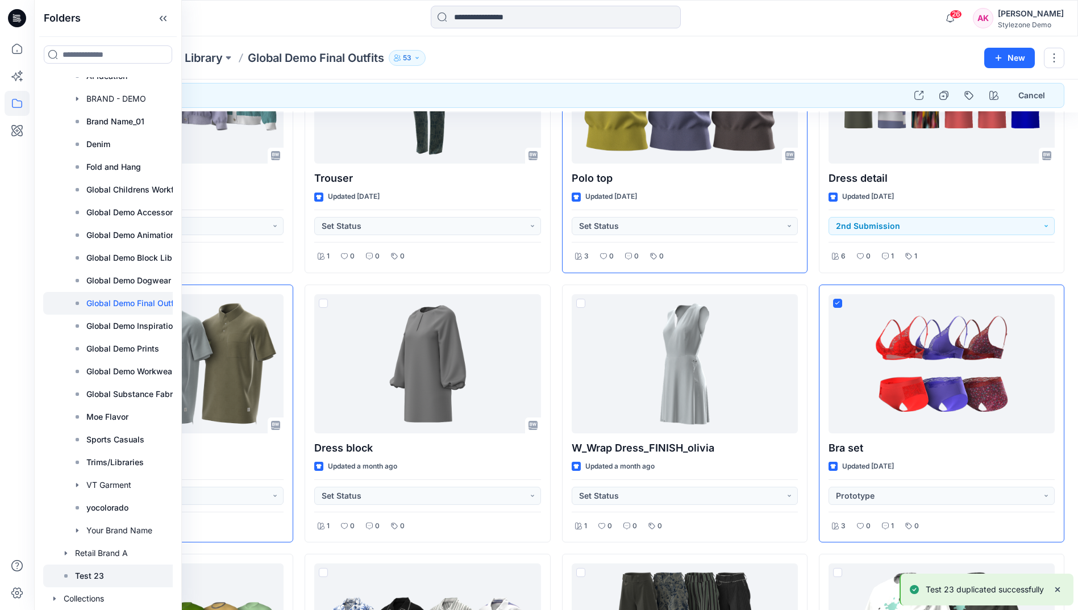
scroll to position [114, 0]
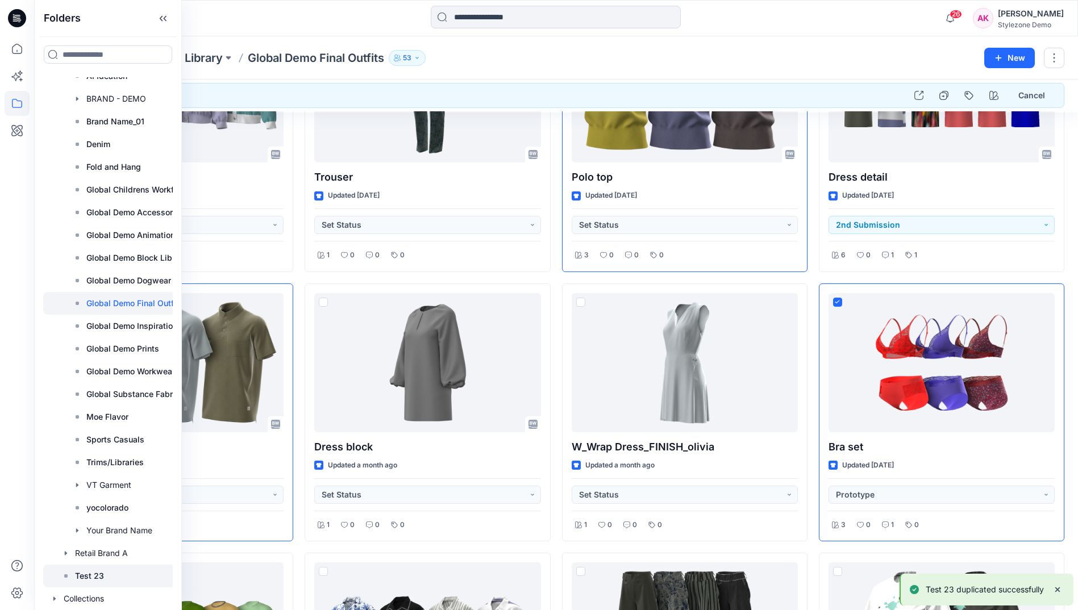
click at [86, 569] on p "Test 23" at bounding box center [89, 576] width 29 height 14
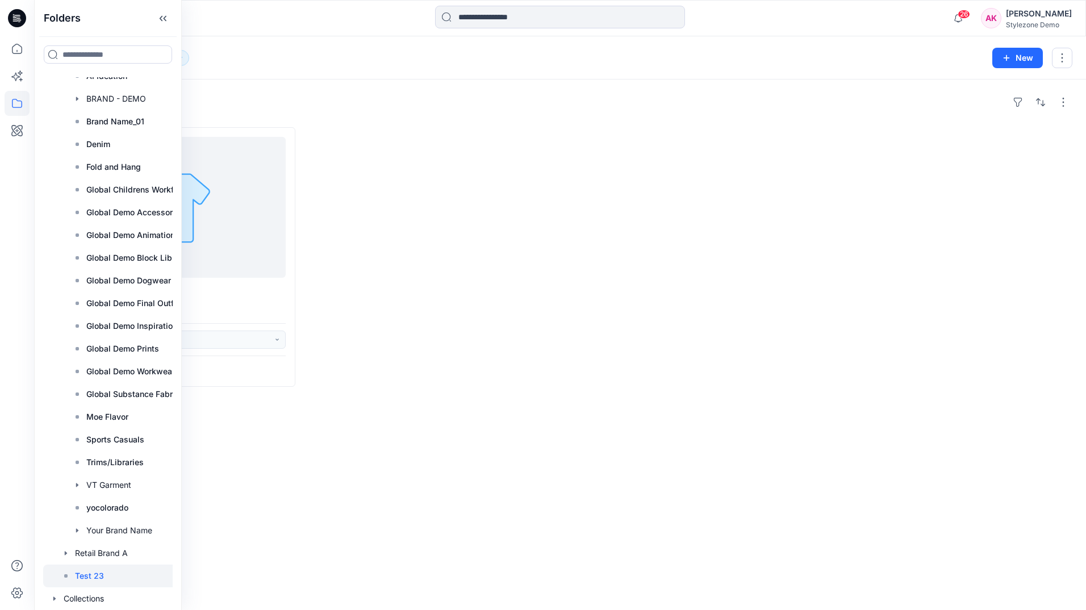
click at [420, 97] on div "Styles" at bounding box center [560, 102] width 1025 height 18
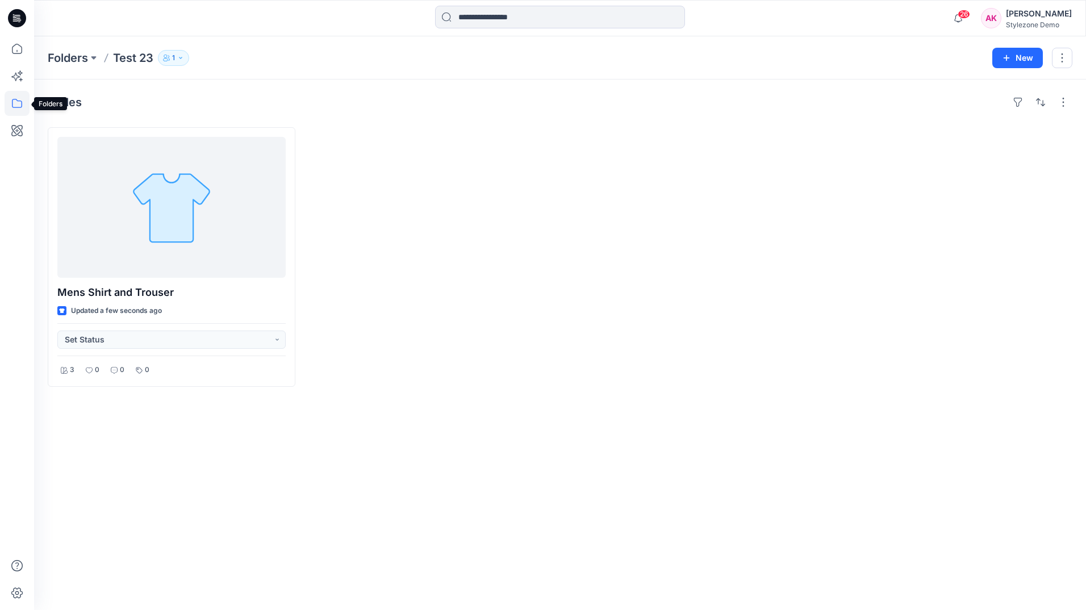
click at [20, 103] on icon at bounding box center [17, 103] width 25 height 25
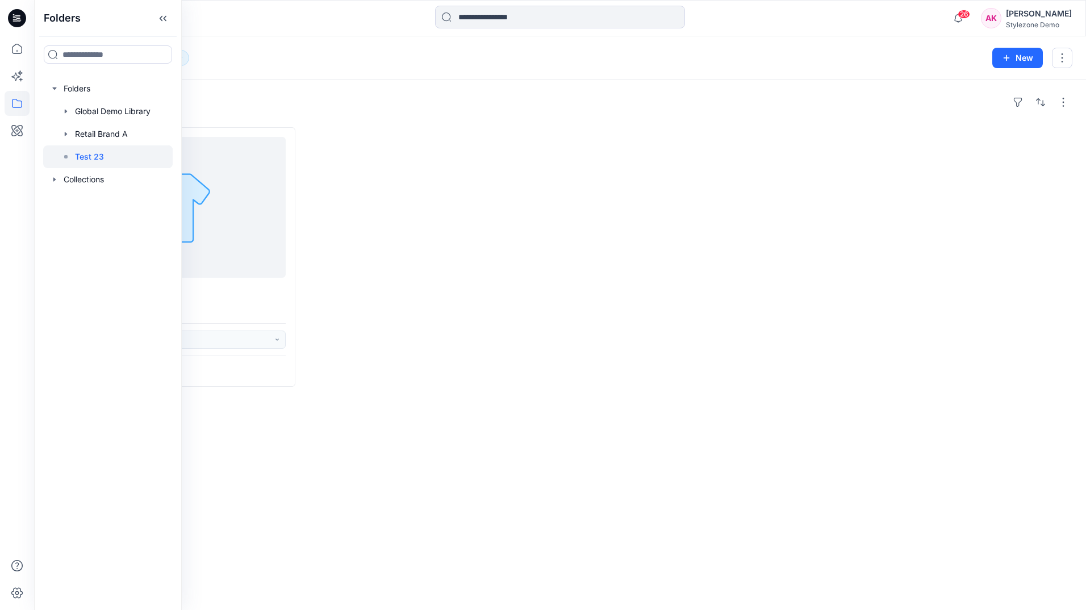
click at [92, 151] on p "Test 23" at bounding box center [89, 157] width 29 height 14
click at [98, 137] on div at bounding box center [108, 134] width 130 height 23
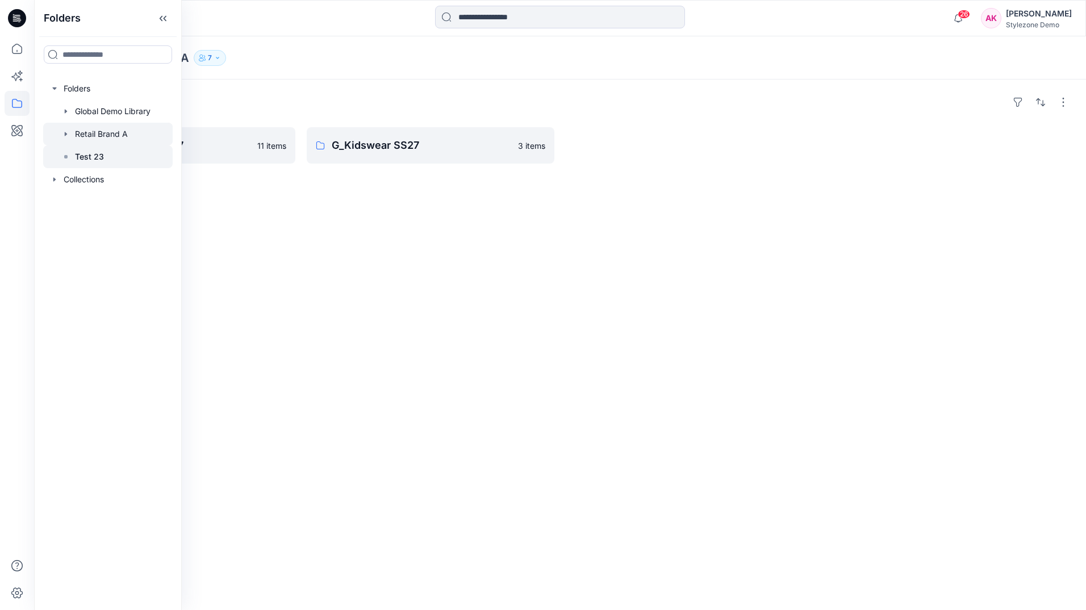
click at [95, 155] on p "Test 23" at bounding box center [89, 157] width 29 height 14
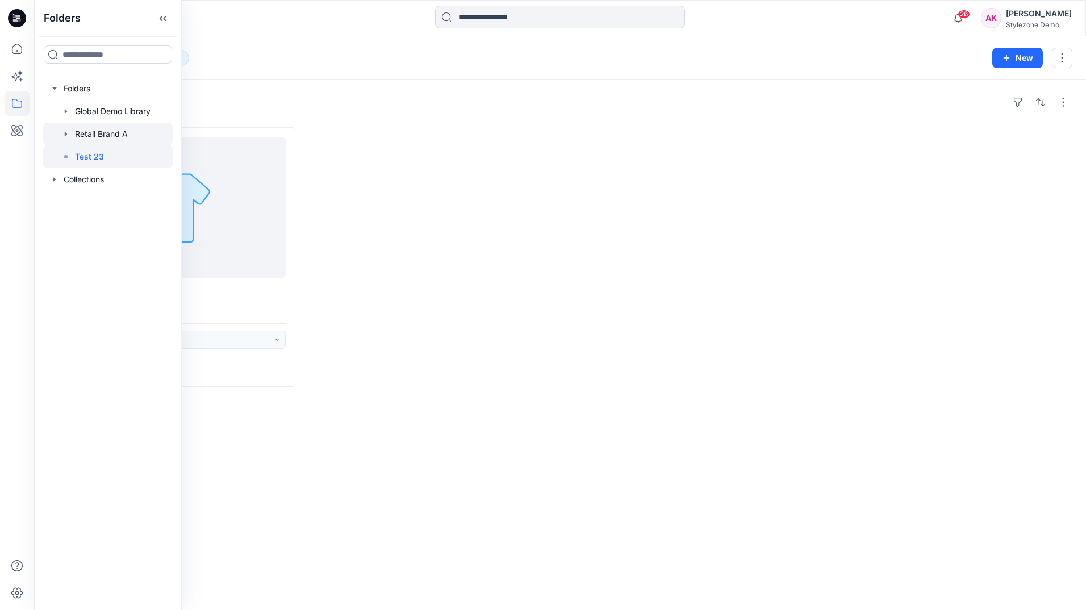
click at [101, 137] on div at bounding box center [108, 134] width 130 height 23
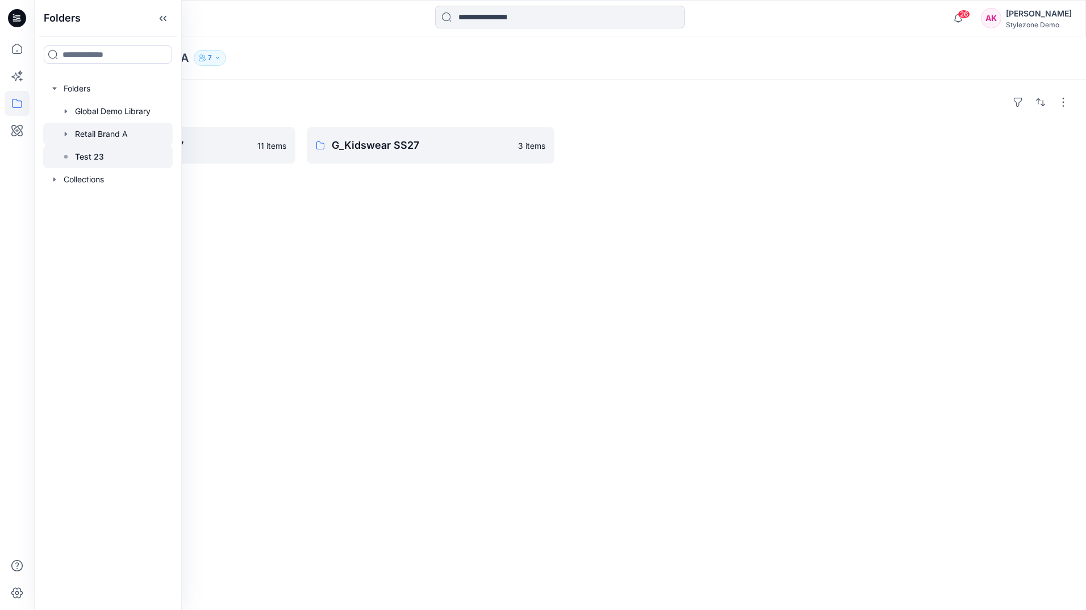
click at [99, 156] on p "Test 23" at bounding box center [89, 157] width 29 height 14
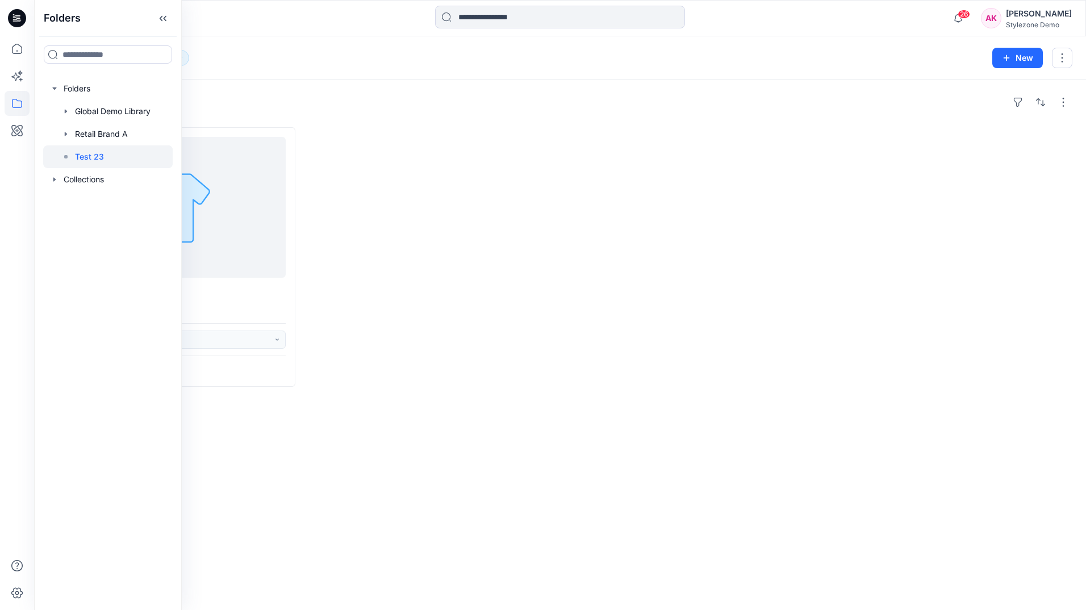
click at [593, 289] on div at bounding box center [690, 257] width 248 height 260
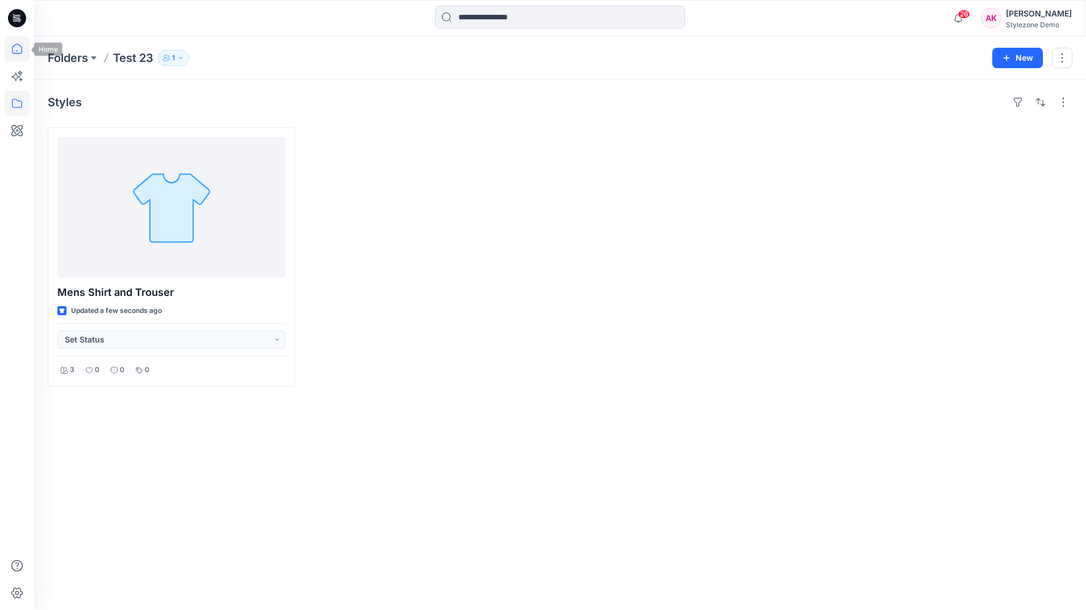
click at [11, 45] on icon at bounding box center [17, 48] width 25 height 25
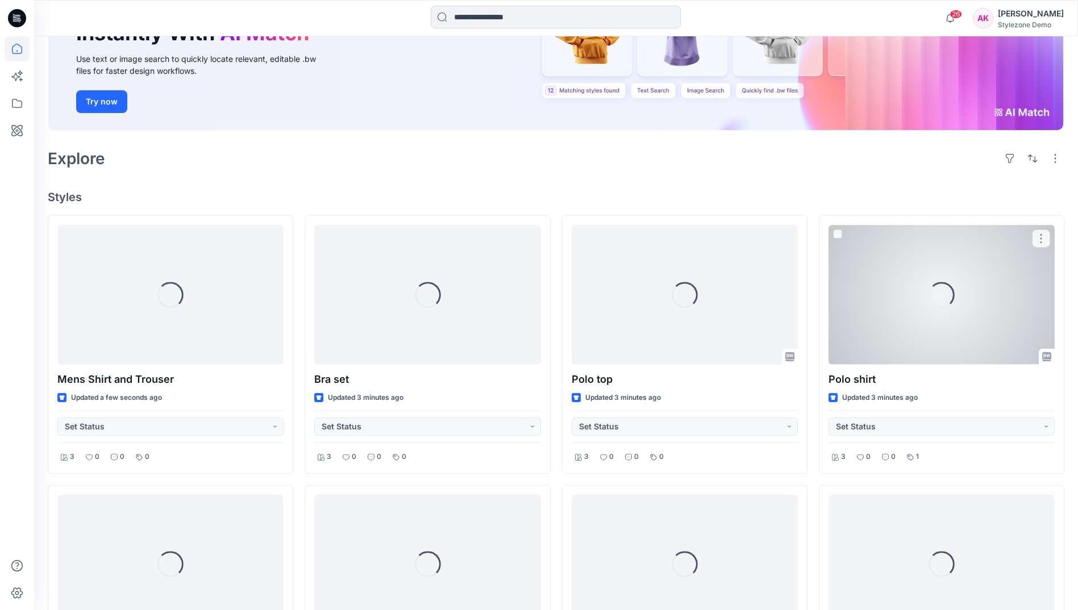
scroll to position [227, 0]
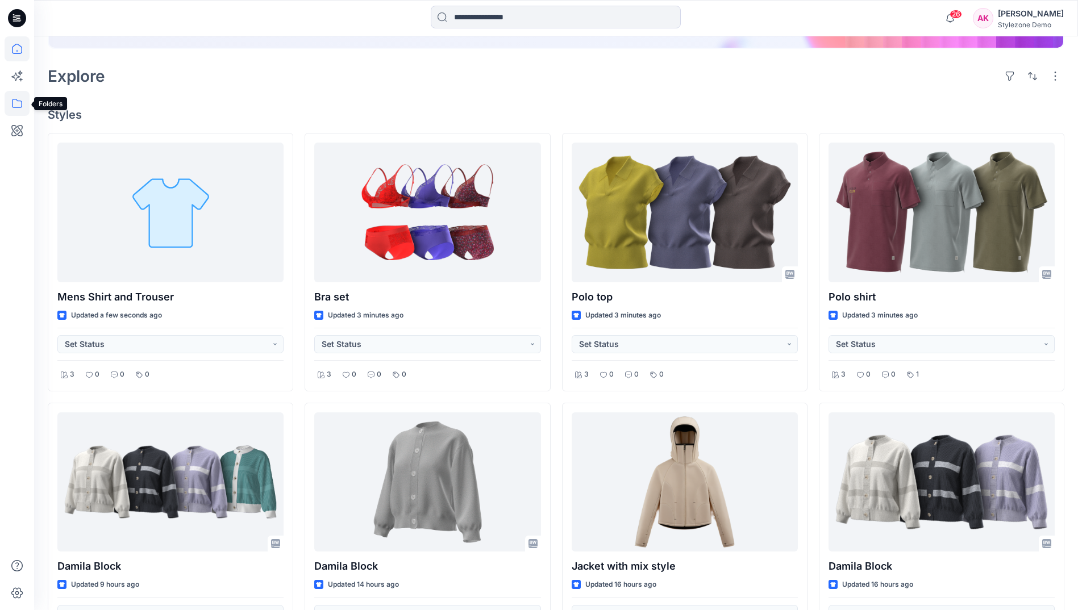
click at [24, 98] on icon at bounding box center [17, 103] width 25 height 25
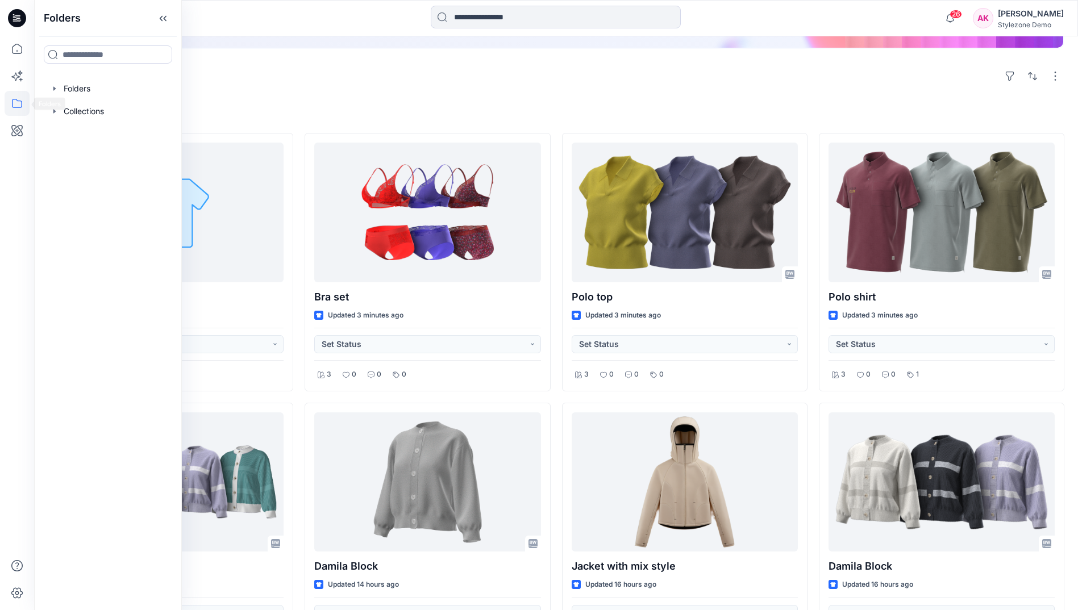
click at [19, 109] on icon at bounding box center [17, 103] width 25 height 25
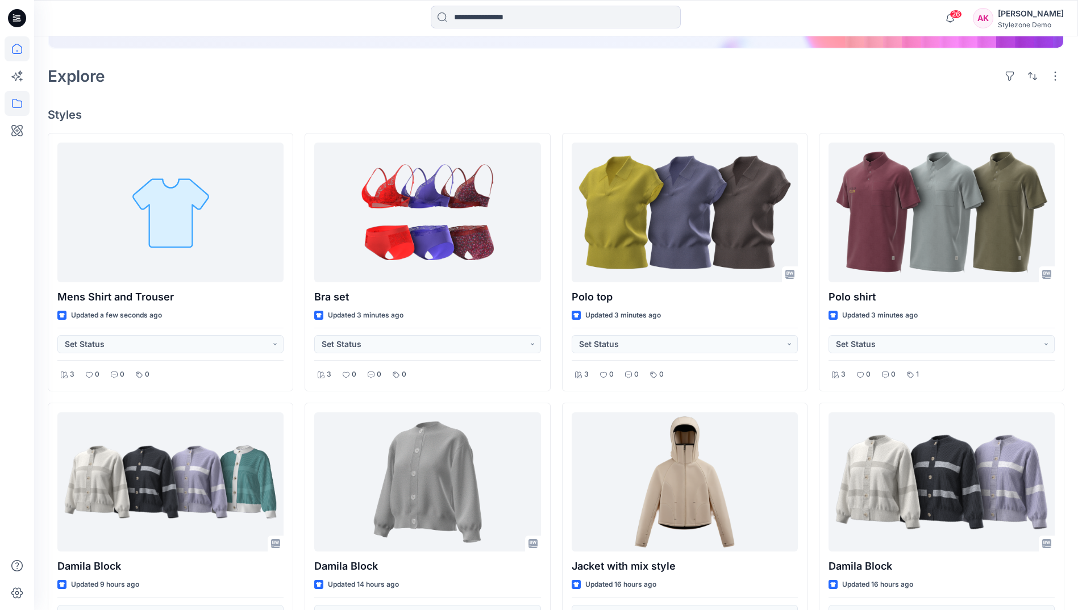
click at [19, 109] on icon at bounding box center [17, 103] width 25 height 25
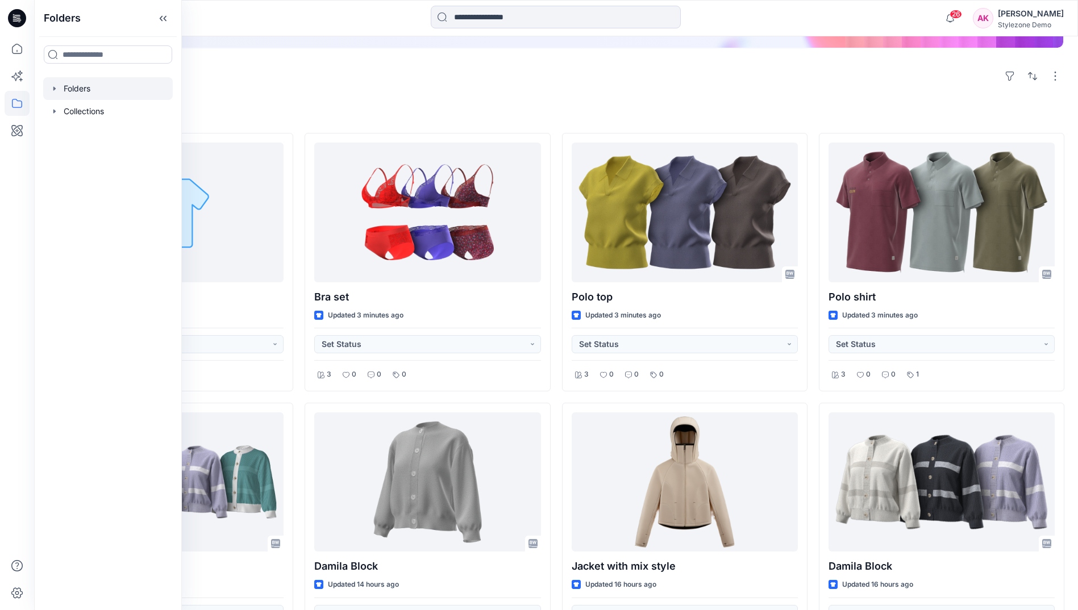
click at [44, 84] on div at bounding box center [108, 88] width 130 height 23
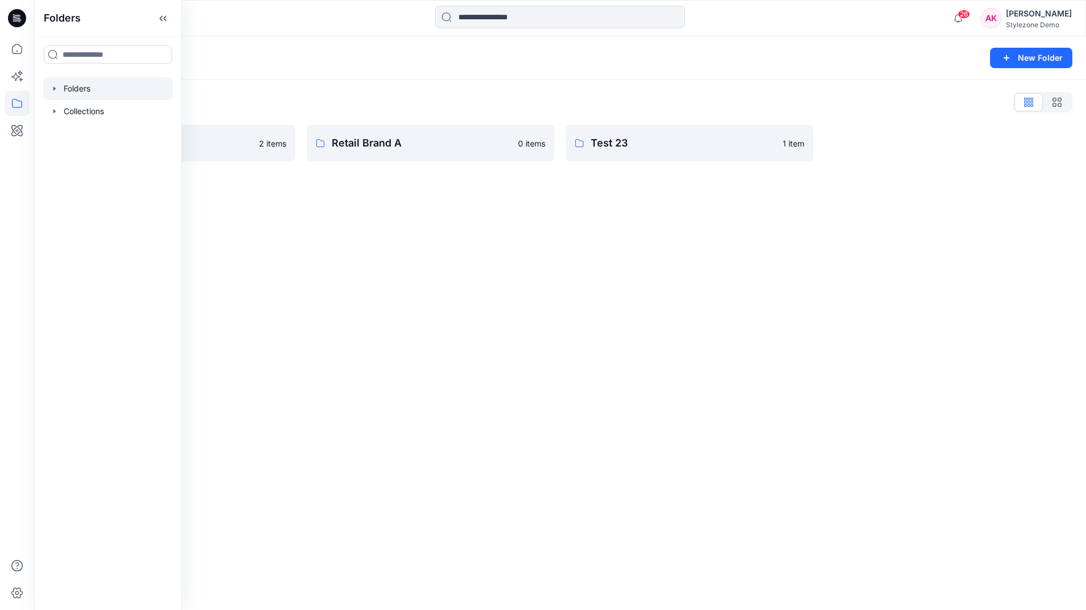
click at [54, 85] on icon "button" at bounding box center [54, 88] width 9 height 9
click at [89, 155] on p "Test 23" at bounding box center [89, 157] width 29 height 14
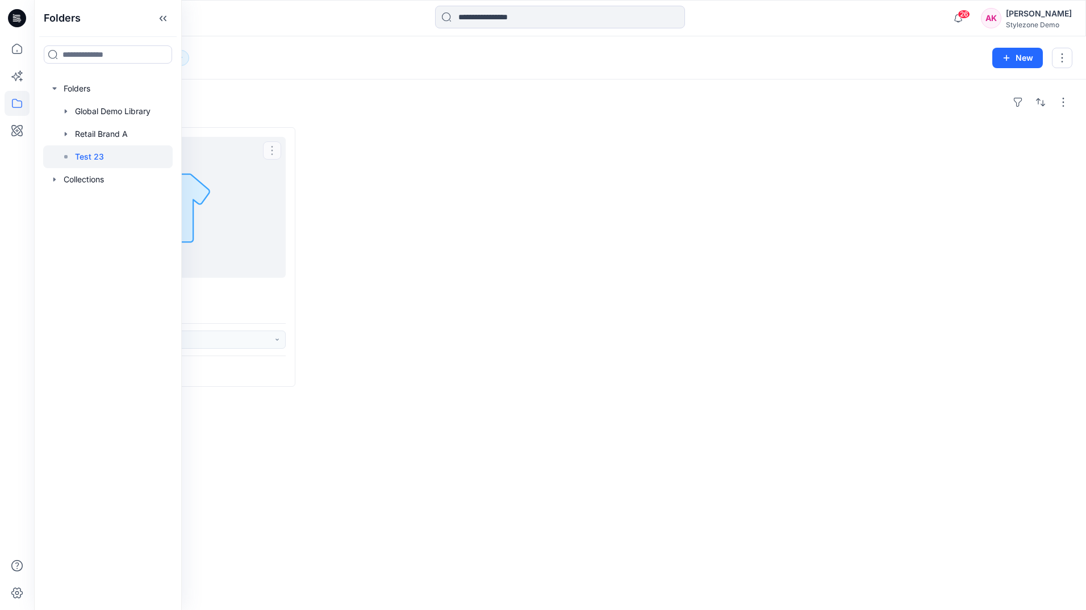
click at [489, 265] on div at bounding box center [431, 257] width 248 height 260
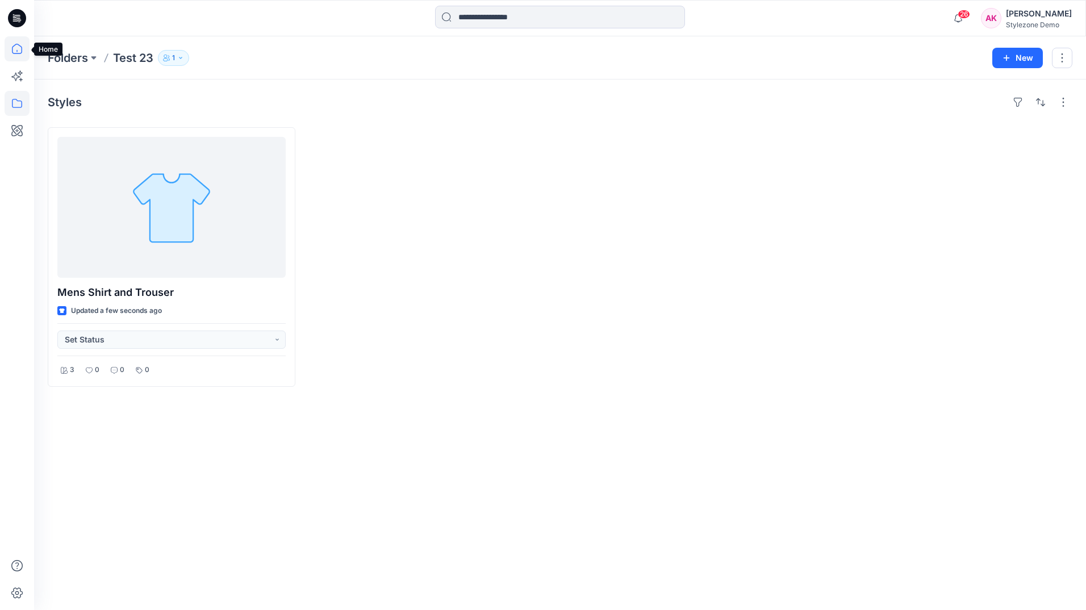
click at [12, 52] on icon at bounding box center [17, 49] width 10 height 10
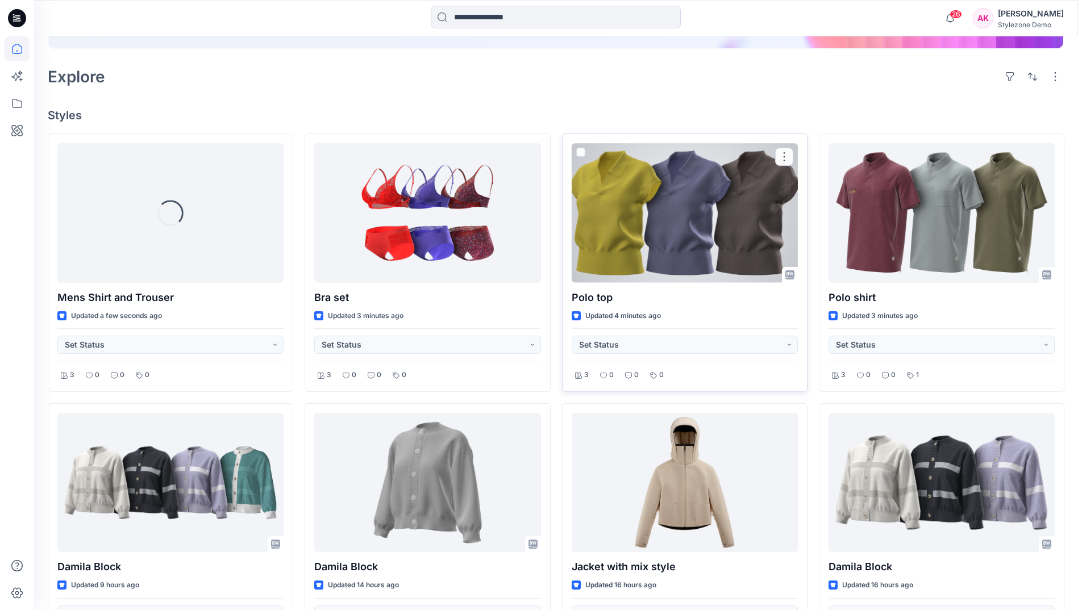
scroll to position [227, 0]
click at [578, 153] on span at bounding box center [580, 151] width 9 height 9
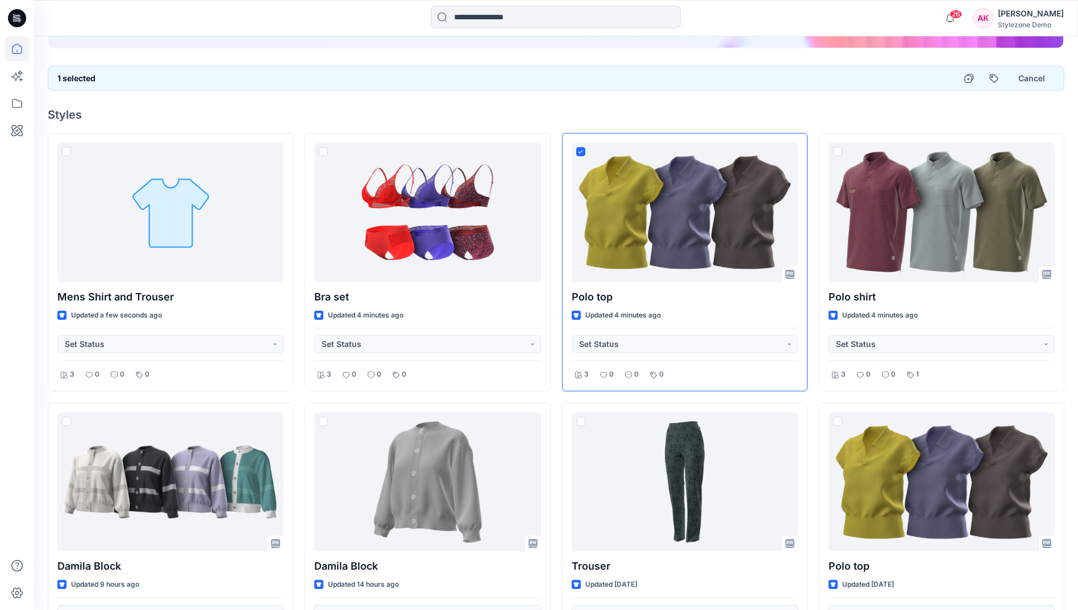
click at [987, 101] on div at bounding box center [556, 101] width 1044 height 14
click at [18, 106] on icon at bounding box center [17, 103] width 25 height 25
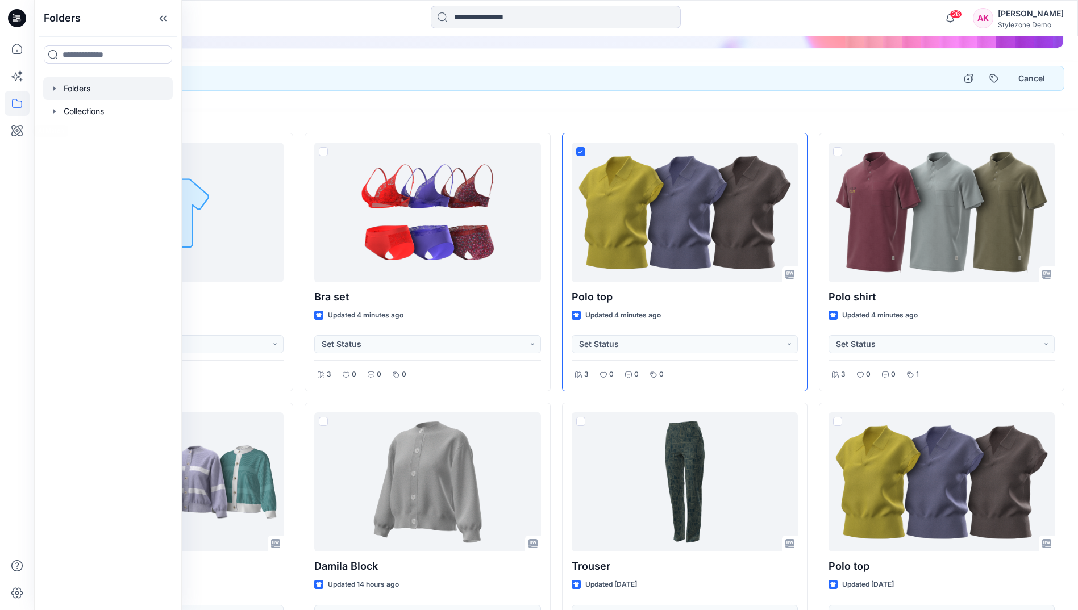
click at [72, 98] on div at bounding box center [108, 88] width 130 height 23
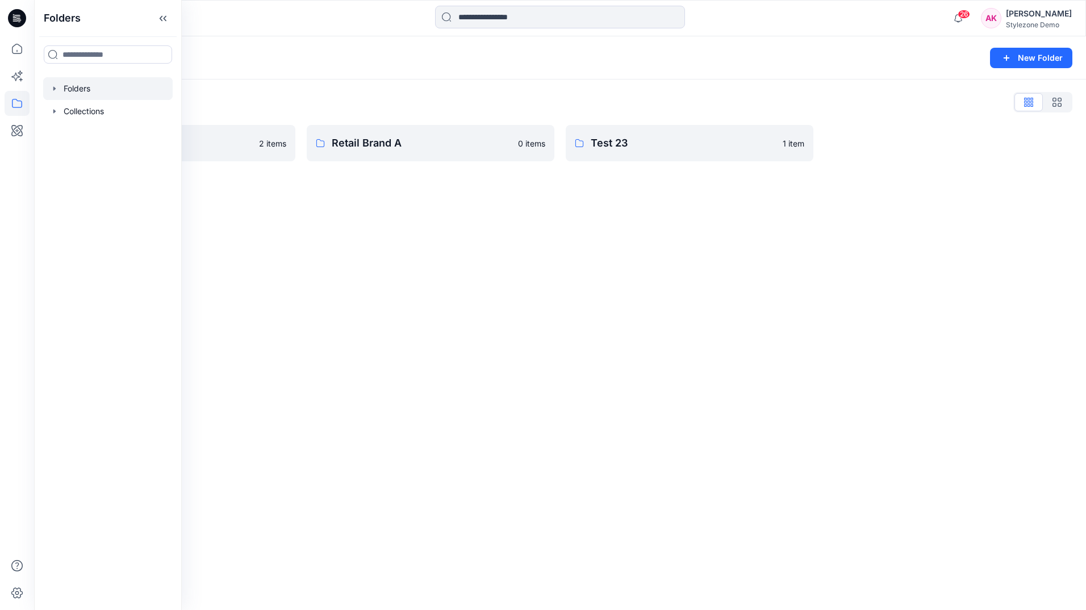
click at [386, 236] on div "Folders New Folder Folders List Global Demo Library 2 items Retail Brand A 0 it…" at bounding box center [560, 323] width 1052 height 574
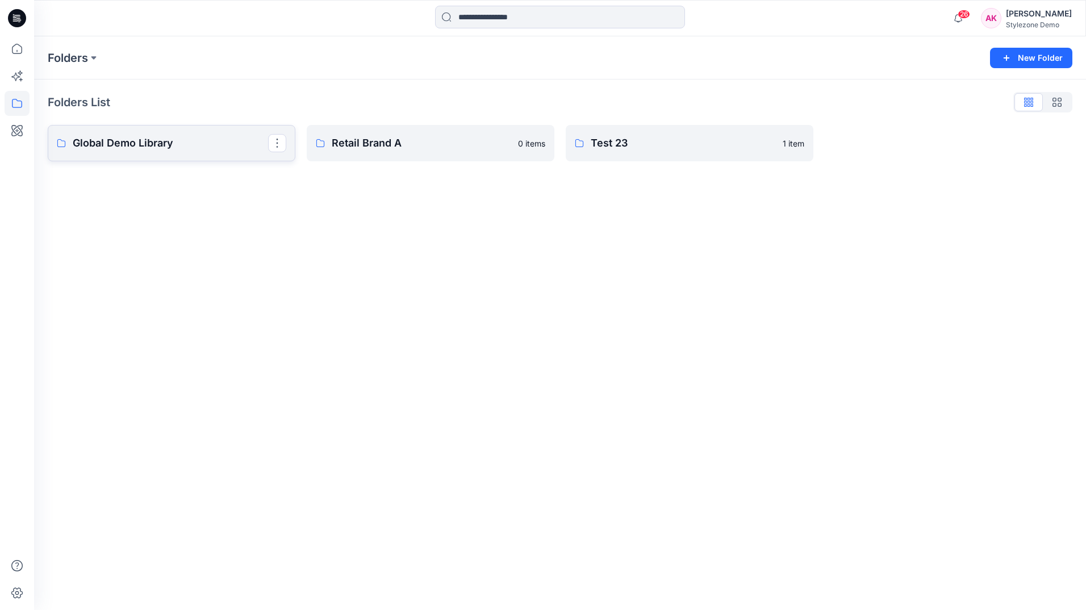
click at [170, 149] on p "Global Demo Library" at bounding box center [170, 143] width 195 height 16
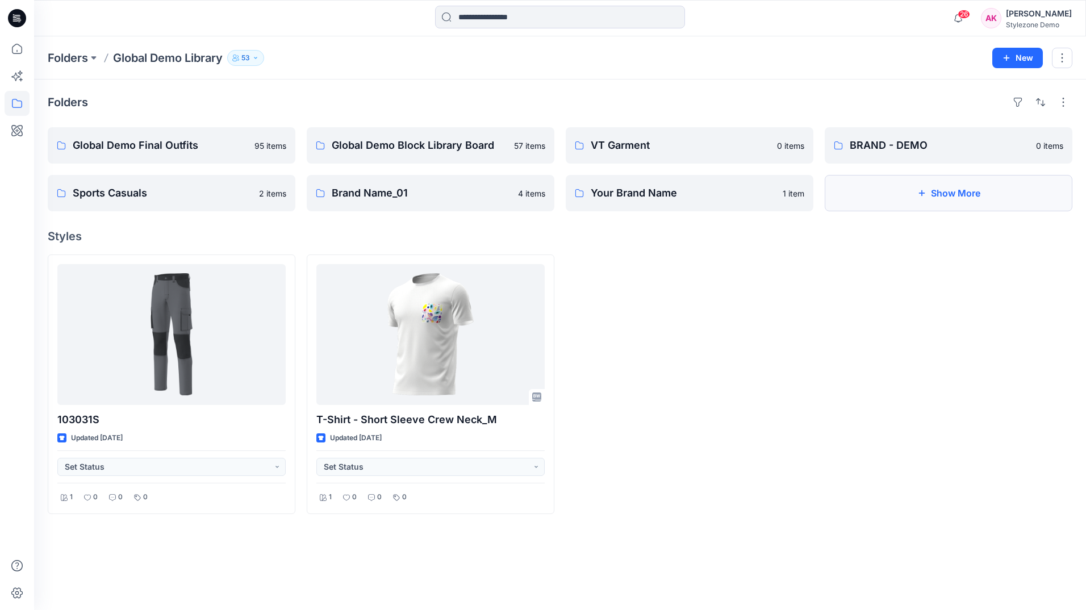
click at [920, 195] on icon "button" at bounding box center [921, 193] width 9 height 9
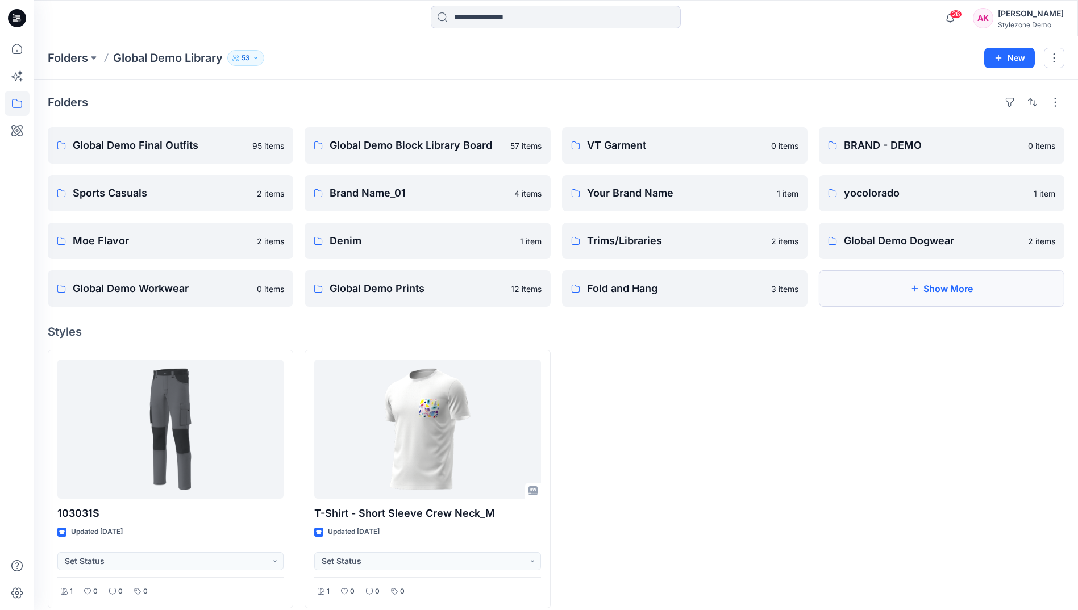
click at [922, 295] on button "Show More" at bounding box center [941, 288] width 245 height 36
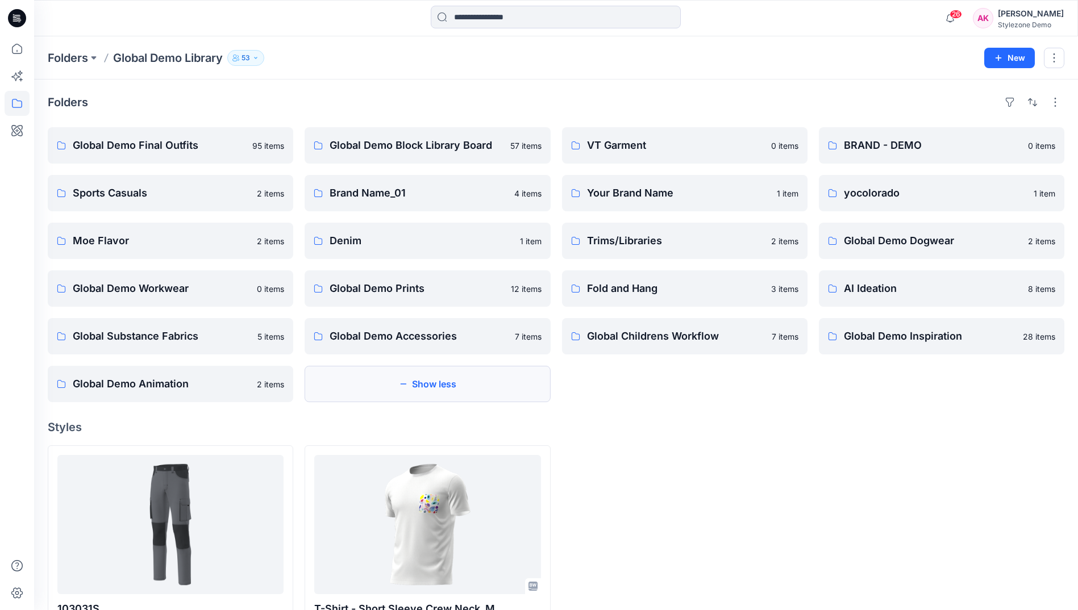
click at [507, 370] on button "Show less" at bounding box center [426, 384] width 245 height 36
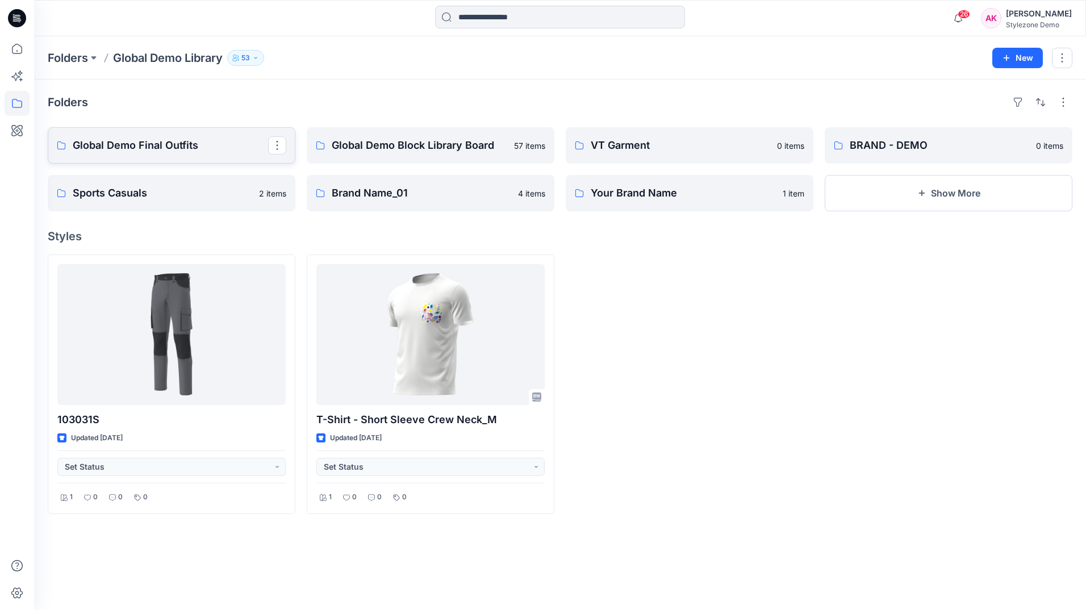
click at [169, 155] on link "Global Demo Final Outfits" at bounding box center [172, 145] width 248 height 36
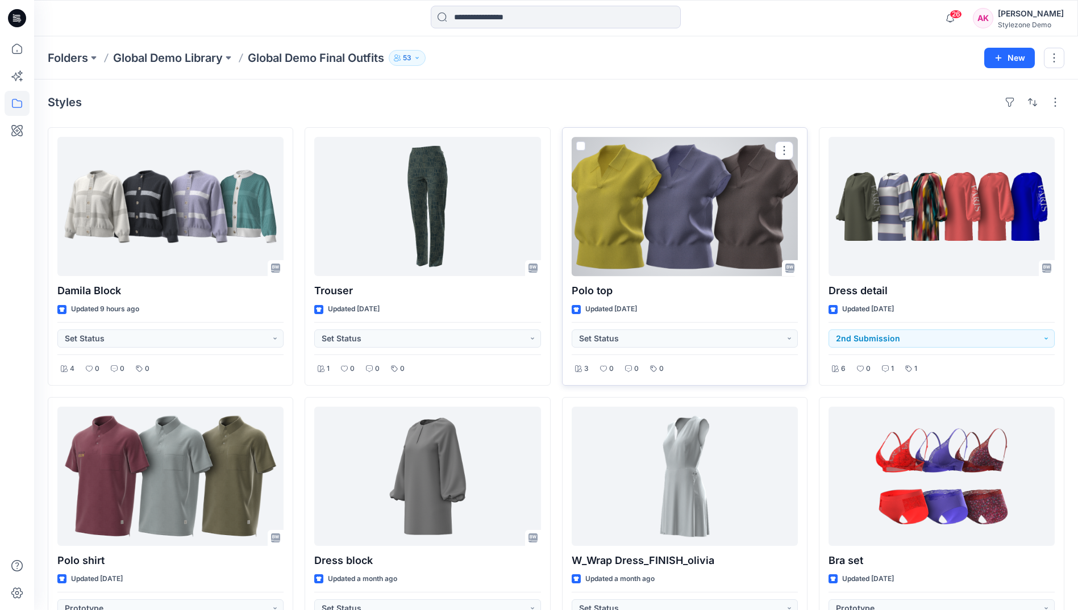
click at [580, 143] on span at bounding box center [580, 145] width 9 height 9
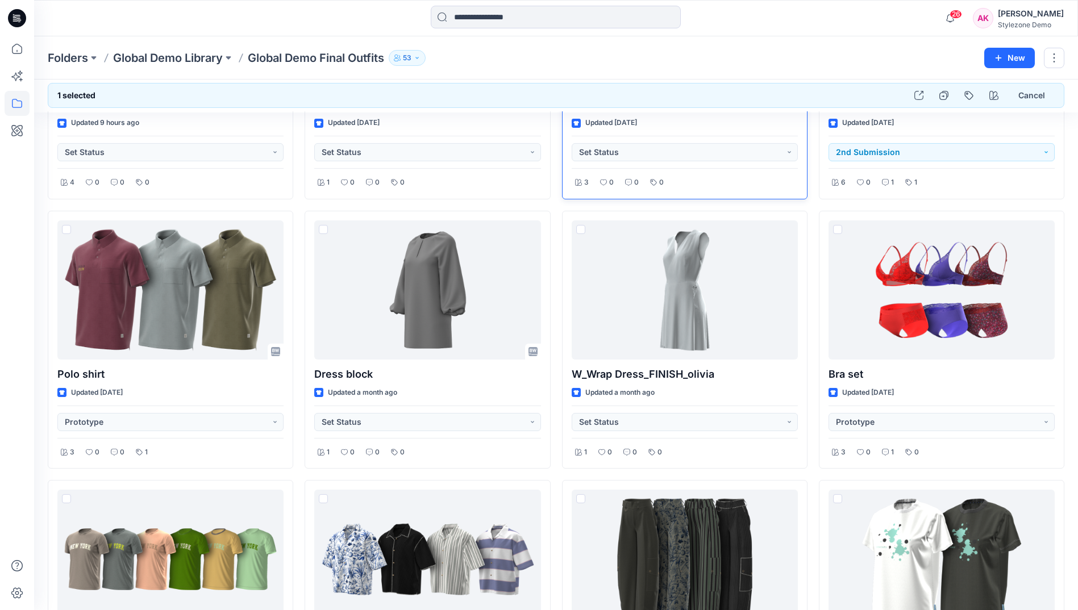
scroll to position [227, 0]
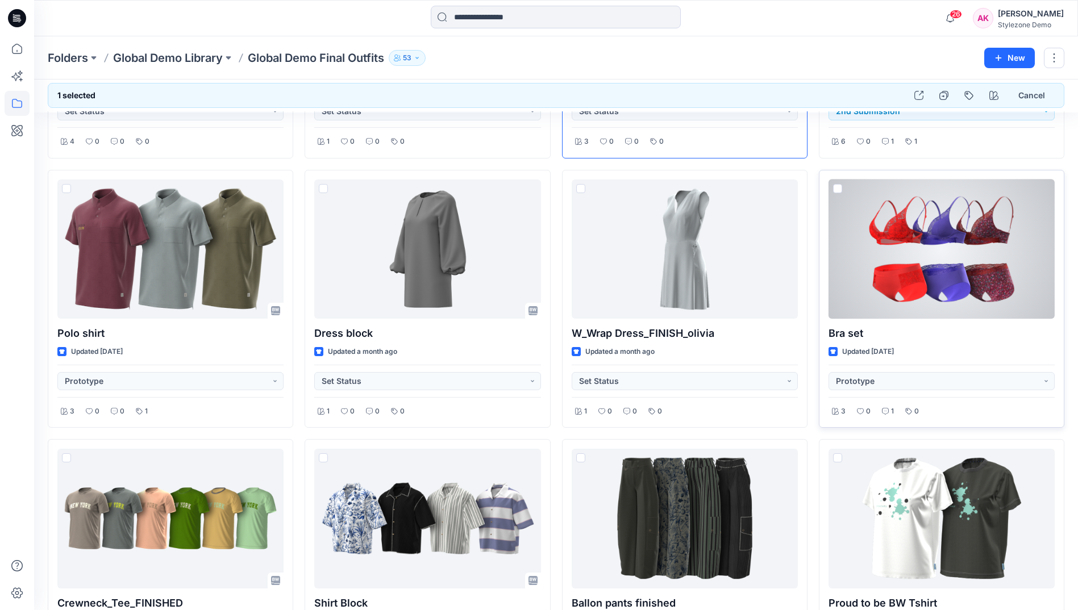
click at [837, 188] on span at bounding box center [837, 188] width 9 height 9
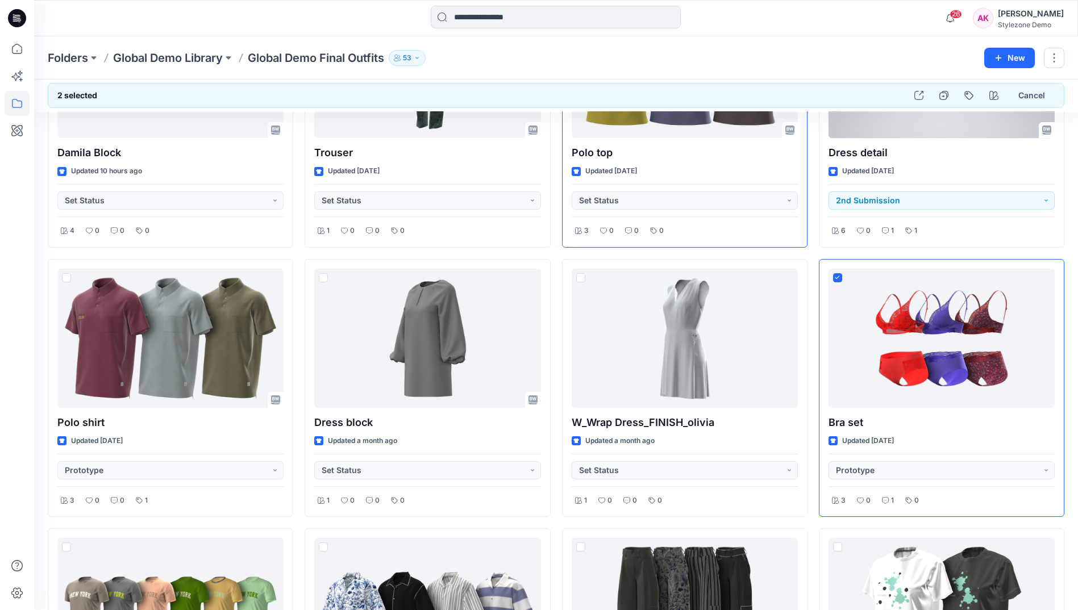
scroll to position [0, 0]
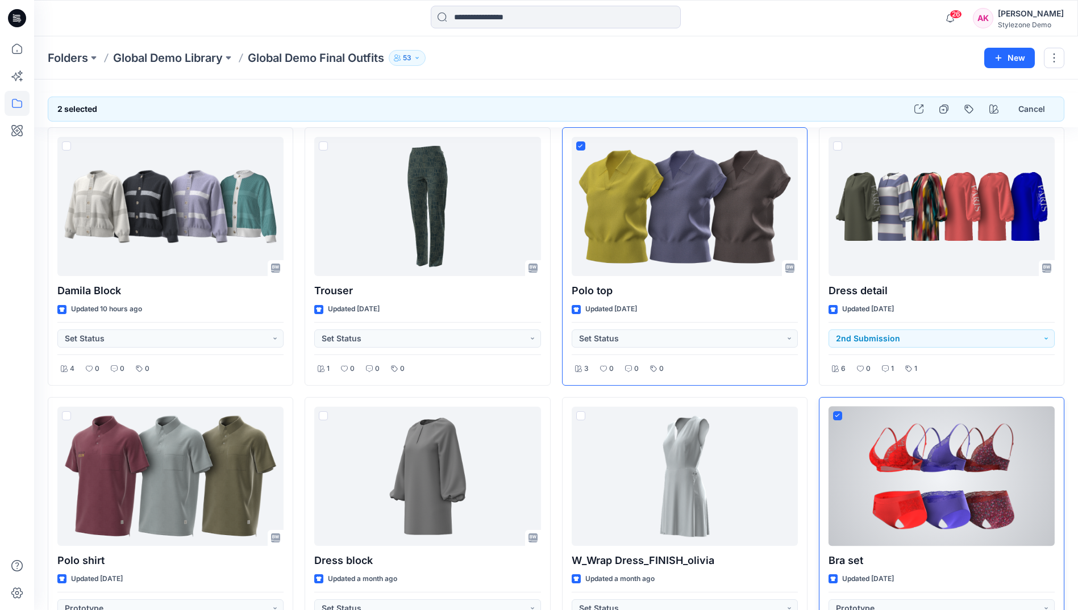
click at [838, 421] on div at bounding box center [837, 418] width 9 height 14
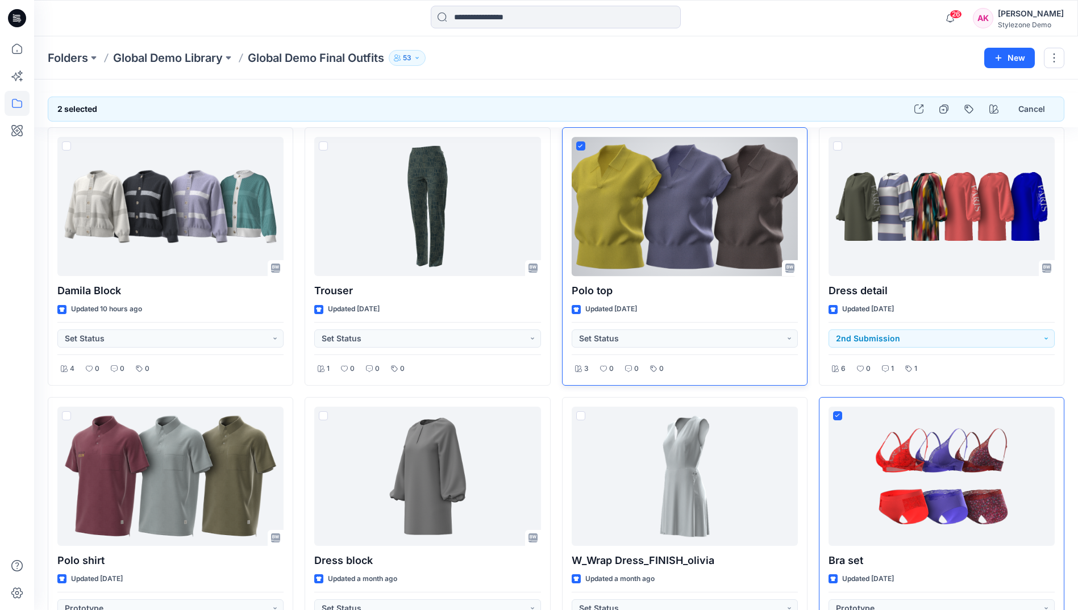
click at [588, 143] on div at bounding box center [684, 206] width 226 height 139
click at [581, 144] on span at bounding box center [580, 145] width 9 height 9
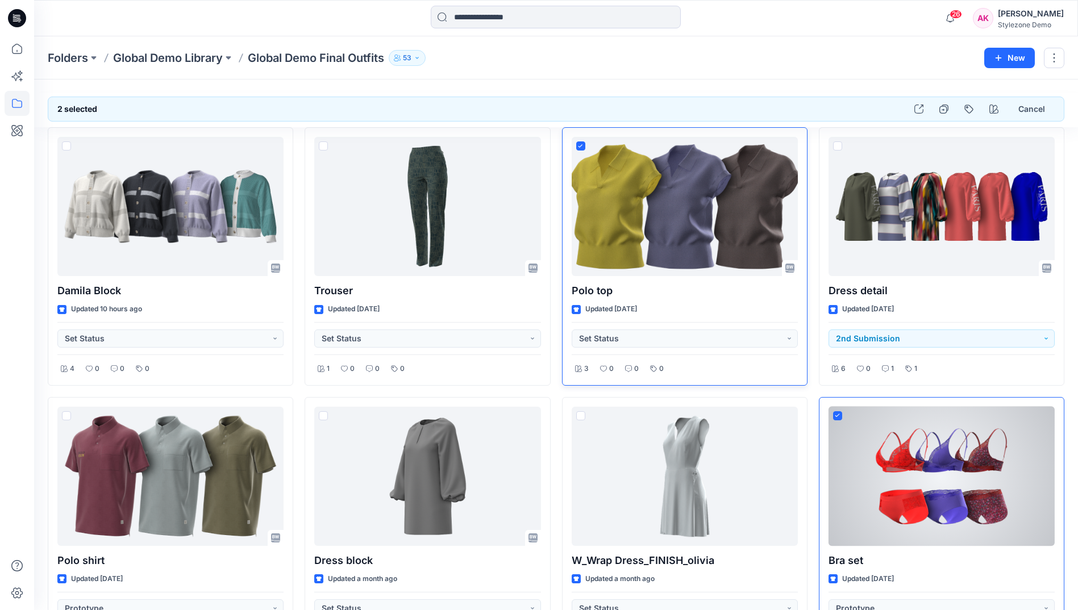
click at [840, 415] on icon at bounding box center [837, 416] width 5 height 4
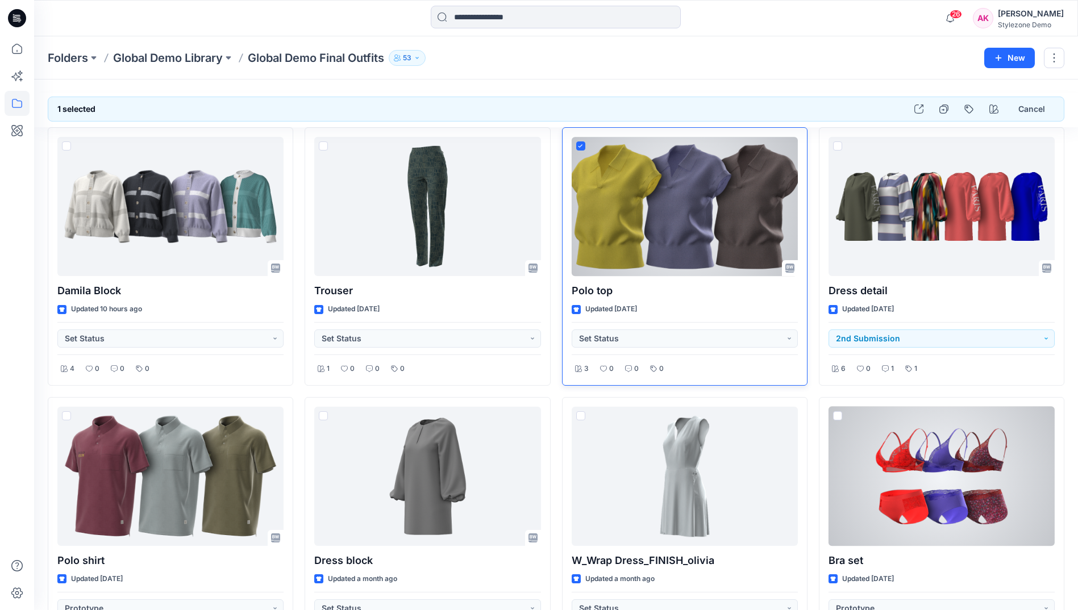
click at [579, 143] on span at bounding box center [580, 145] width 9 height 9
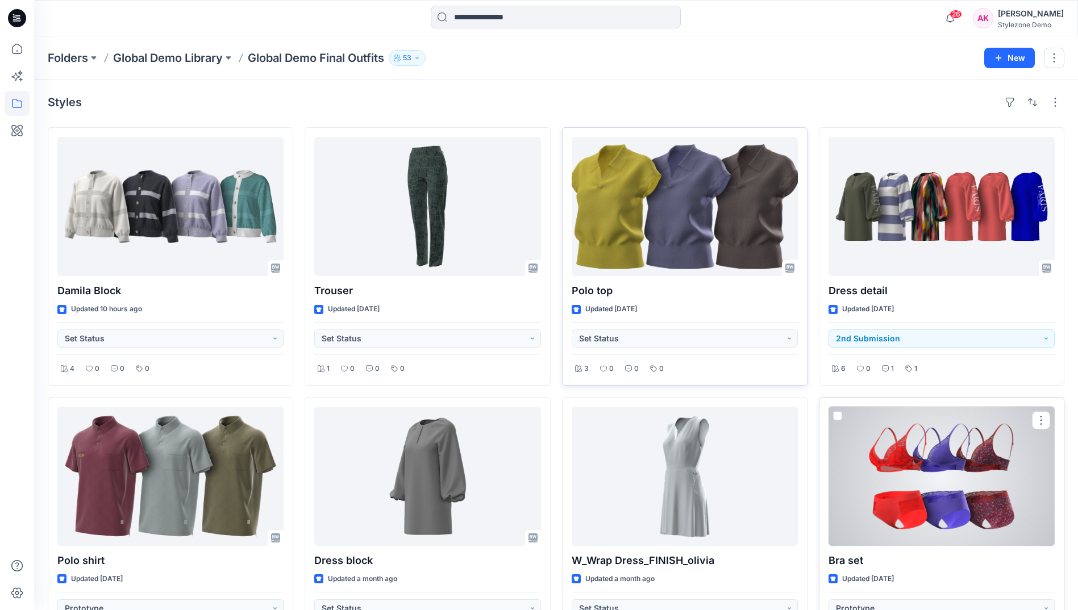
click at [954, 523] on div at bounding box center [941, 476] width 226 height 139
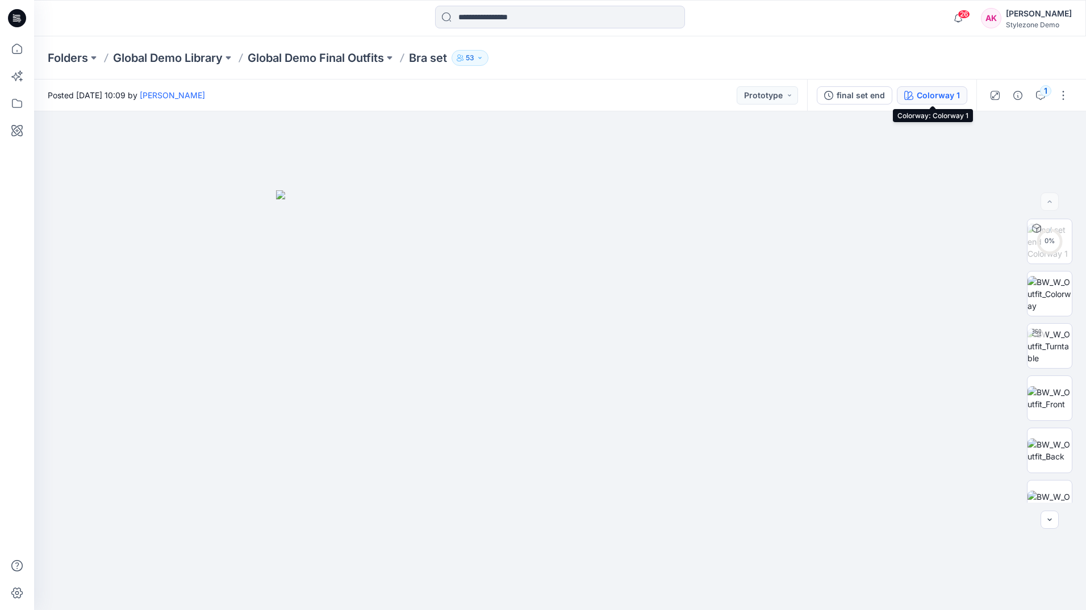
click at [918, 96] on div "Colorway 1" at bounding box center [938, 95] width 43 height 12
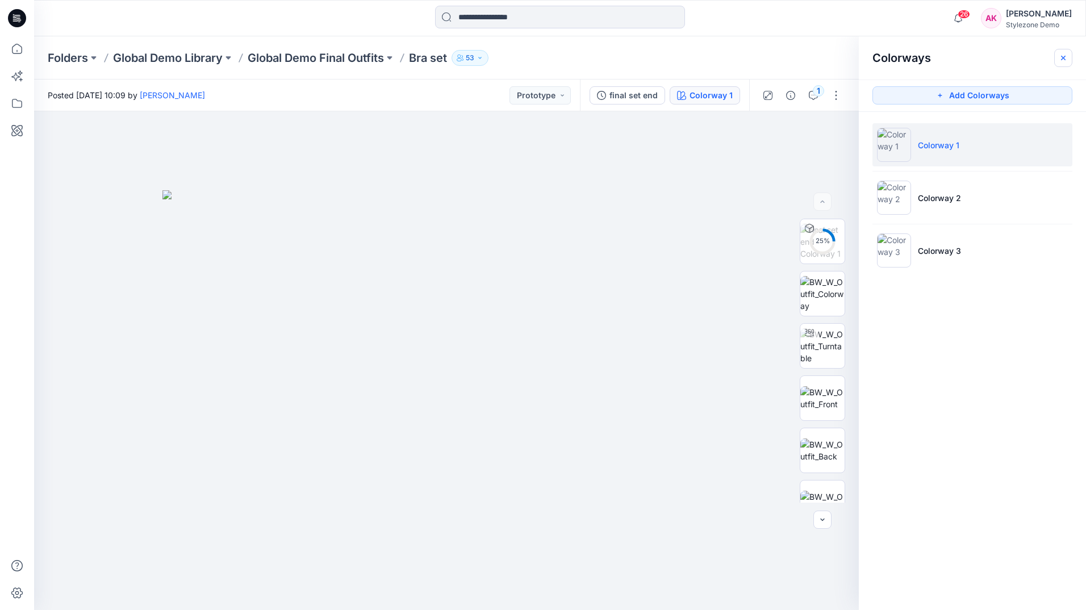
click at [1063, 54] on icon "button" at bounding box center [1063, 57] width 9 height 9
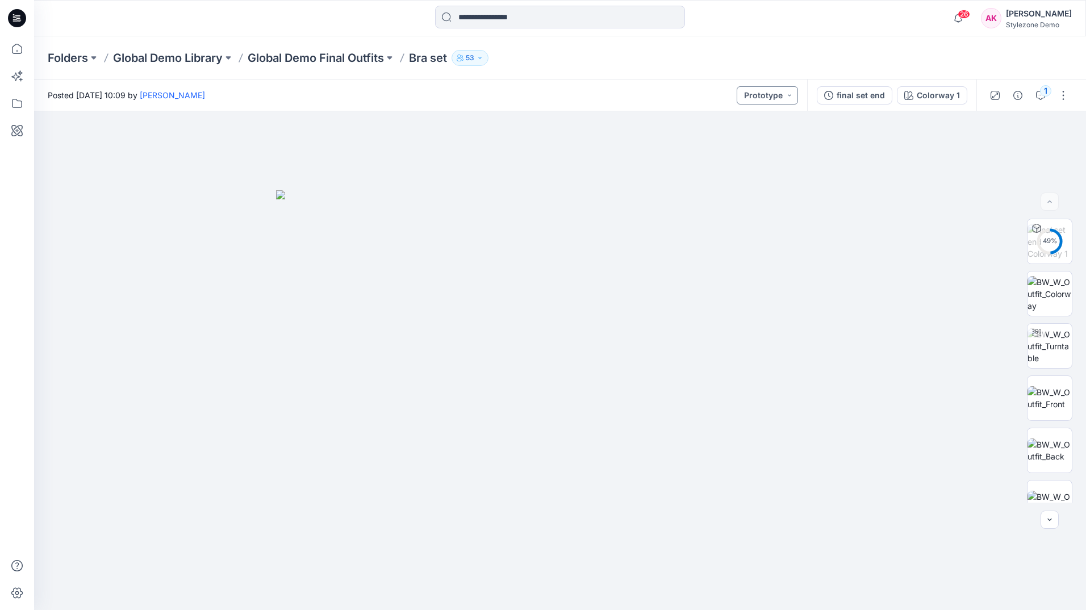
click at [779, 95] on button "Prototype" at bounding box center [767, 95] width 61 height 18
click at [594, 77] on div "Folders Global Demo Library Global Demo Final Outfits Bra set 53" at bounding box center [560, 57] width 1052 height 43
click at [12, 49] on icon at bounding box center [17, 48] width 25 height 25
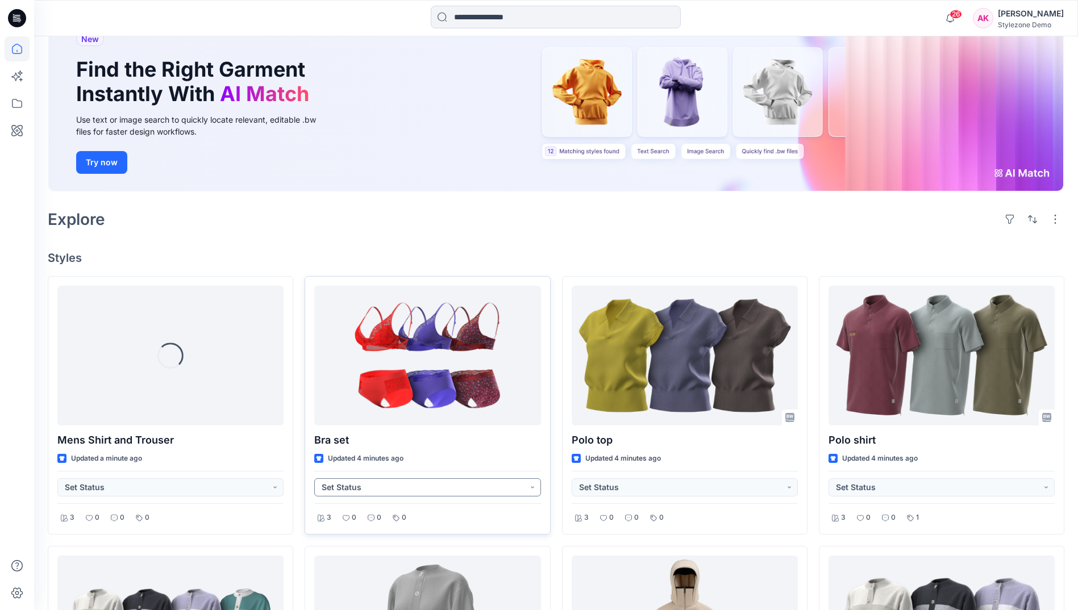
scroll to position [227, 0]
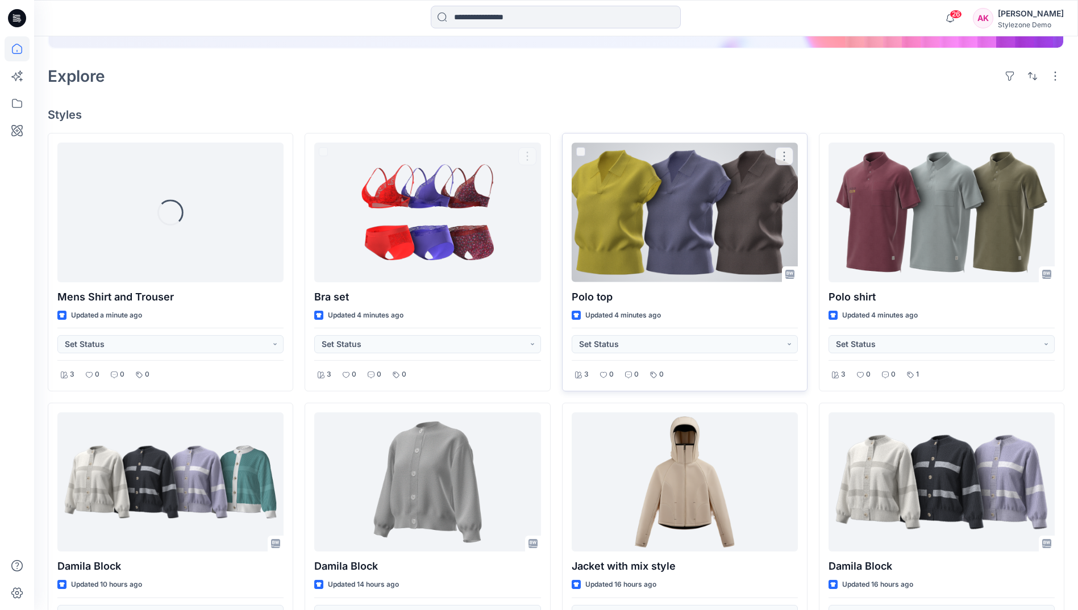
click at [637, 241] on div at bounding box center [684, 212] width 226 height 139
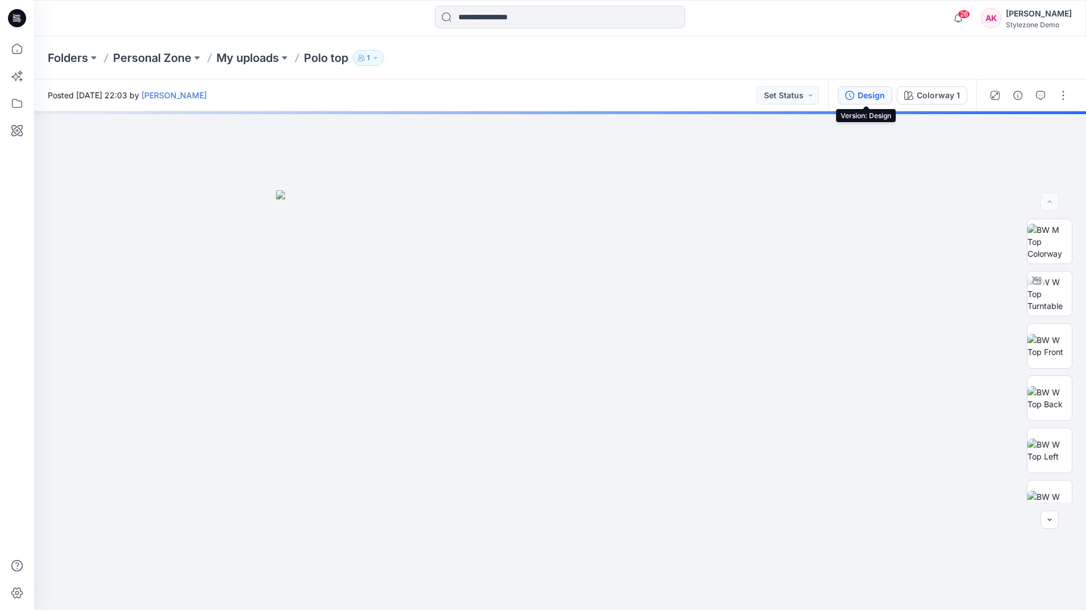
click at [879, 95] on div "Design" at bounding box center [871, 95] width 27 height 12
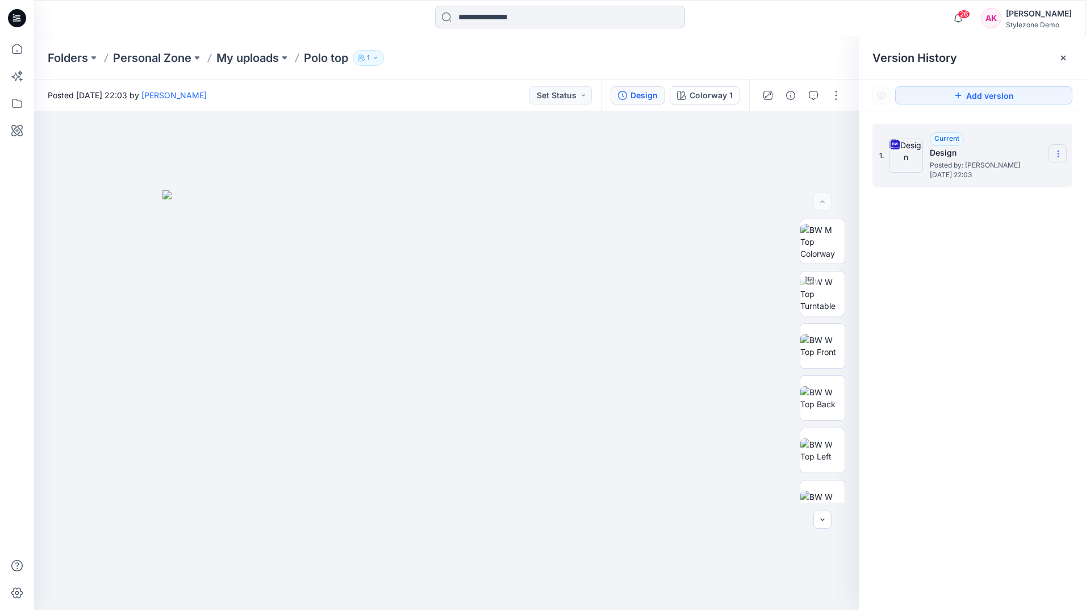
click at [1066, 155] on section at bounding box center [1058, 153] width 18 height 18
click at [1057, 308] on div "1. Current Design Posted by: [PERSON_NAME] [DATE] 22:03 Download Source BW File…" at bounding box center [972, 368] width 227 height 515
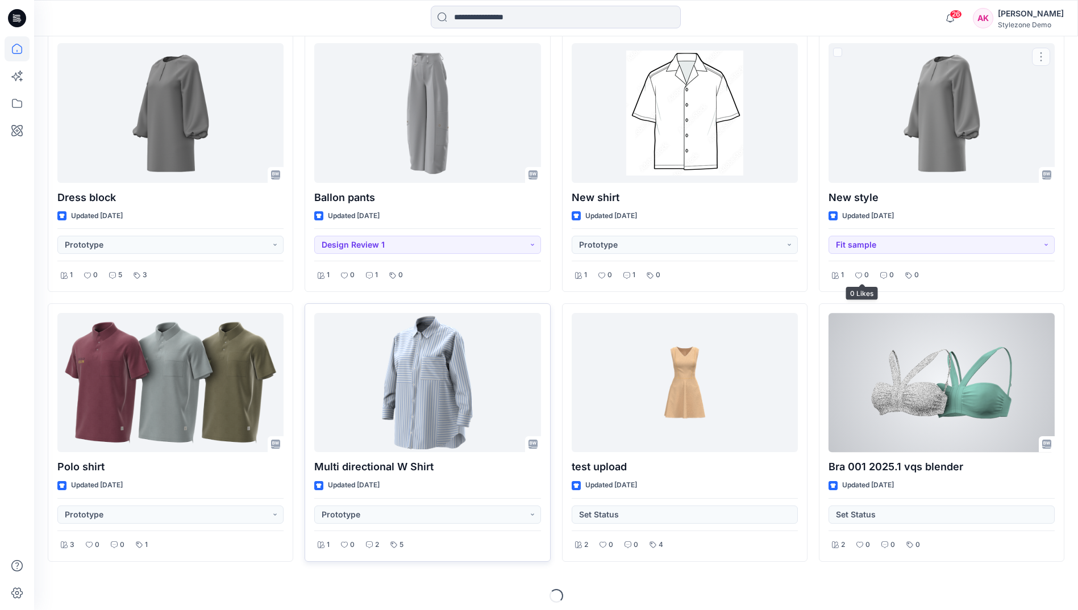
scroll to position [1411, 0]
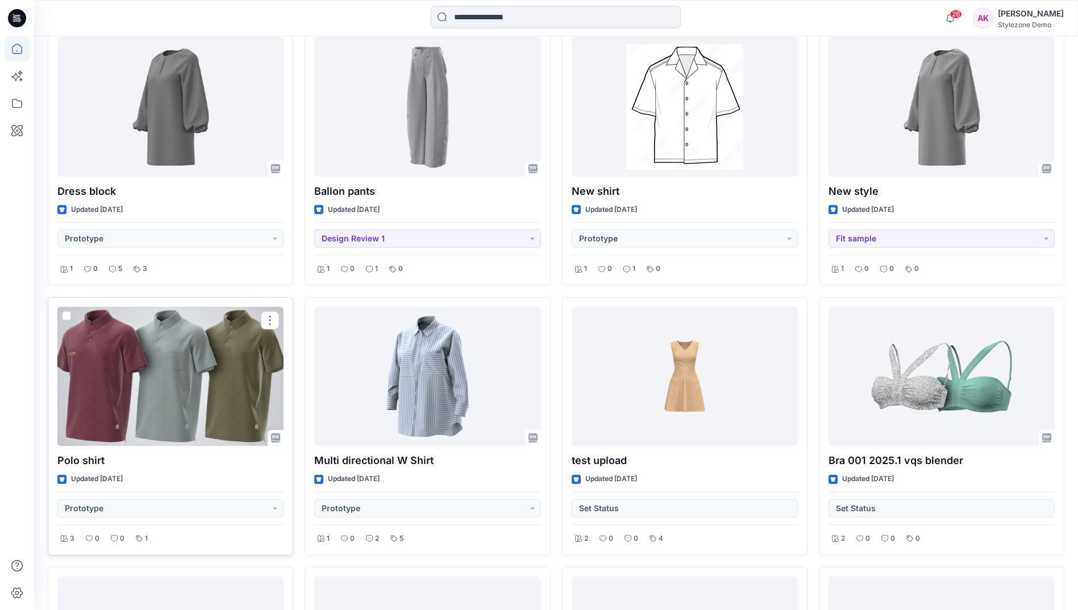
click at [243, 377] on div at bounding box center [170, 376] width 226 height 139
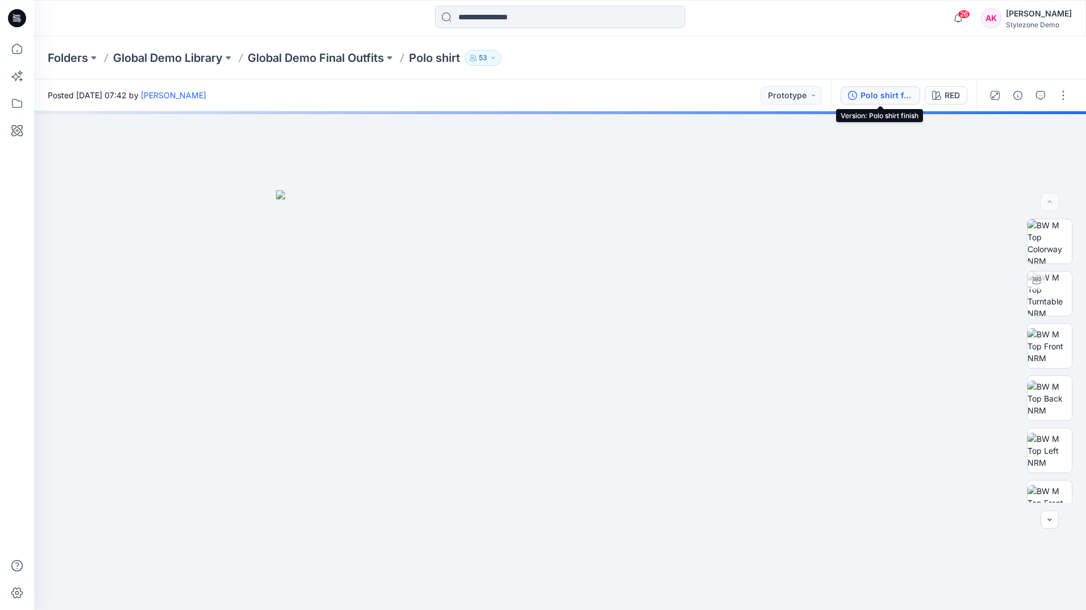
click at [881, 99] on div "Polo shirt finish" at bounding box center [887, 95] width 52 height 12
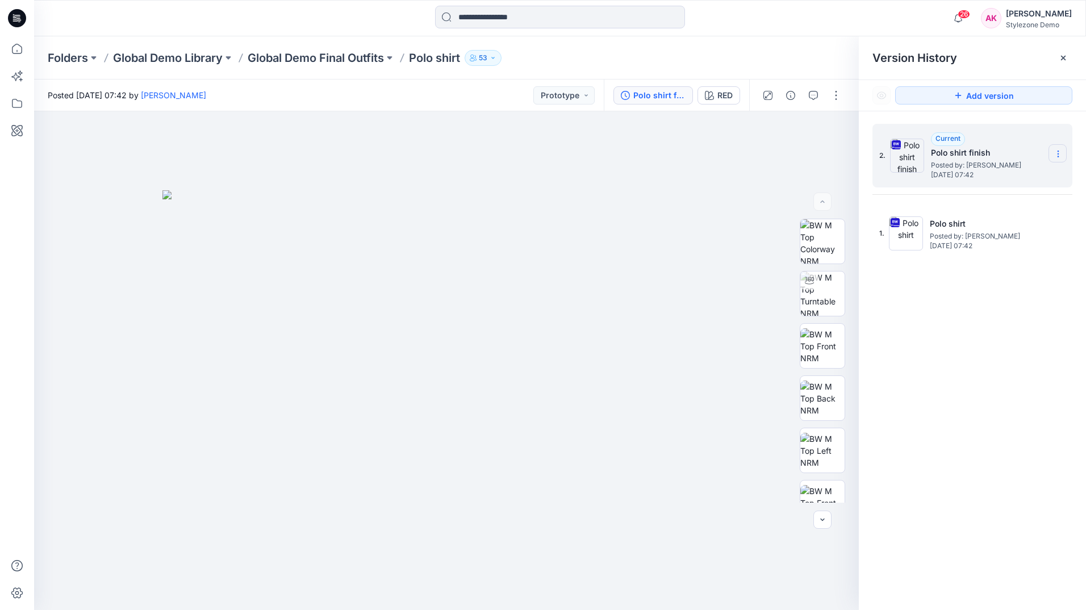
click at [1061, 149] on section at bounding box center [1058, 153] width 18 height 18
click at [863, 31] on div "26 Notifications Colorways for the 1 selected style have been added to the gene…" at bounding box center [560, 18] width 1052 height 36
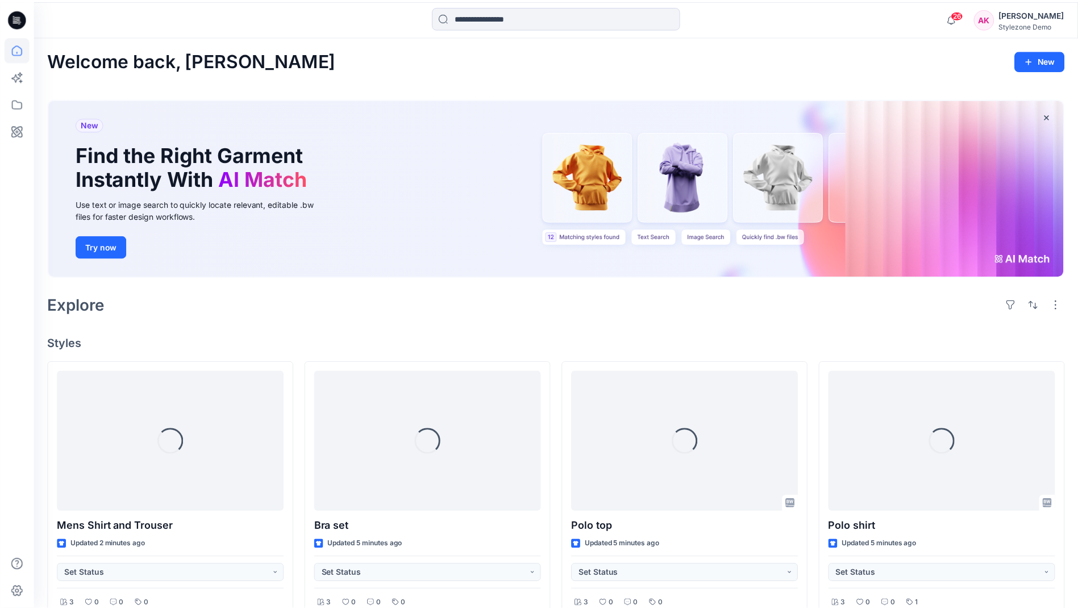
scroll to position [1411, 0]
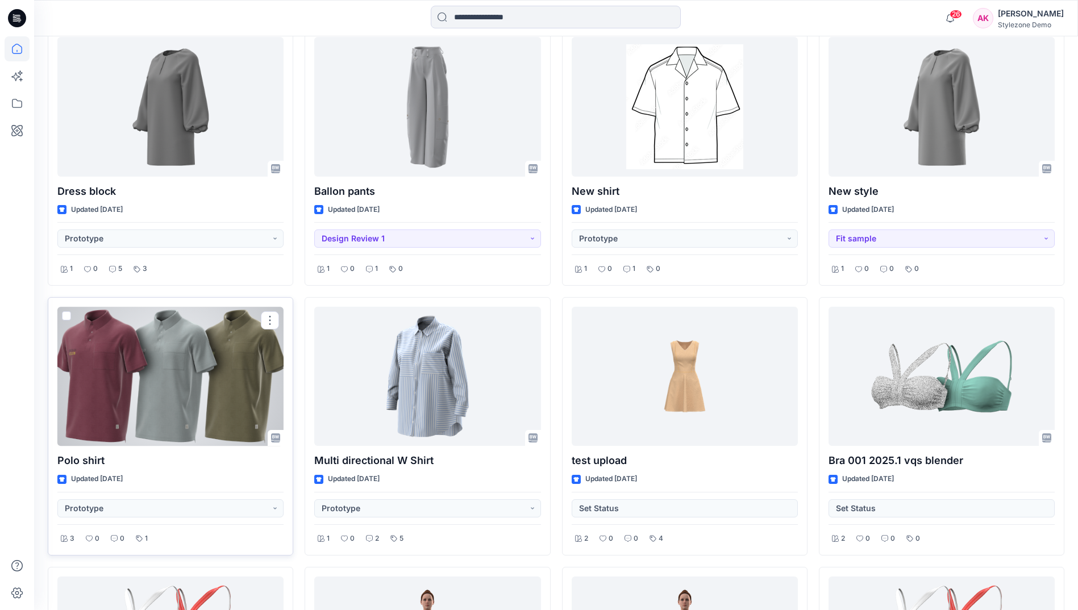
click at [68, 318] on span at bounding box center [66, 315] width 9 height 9
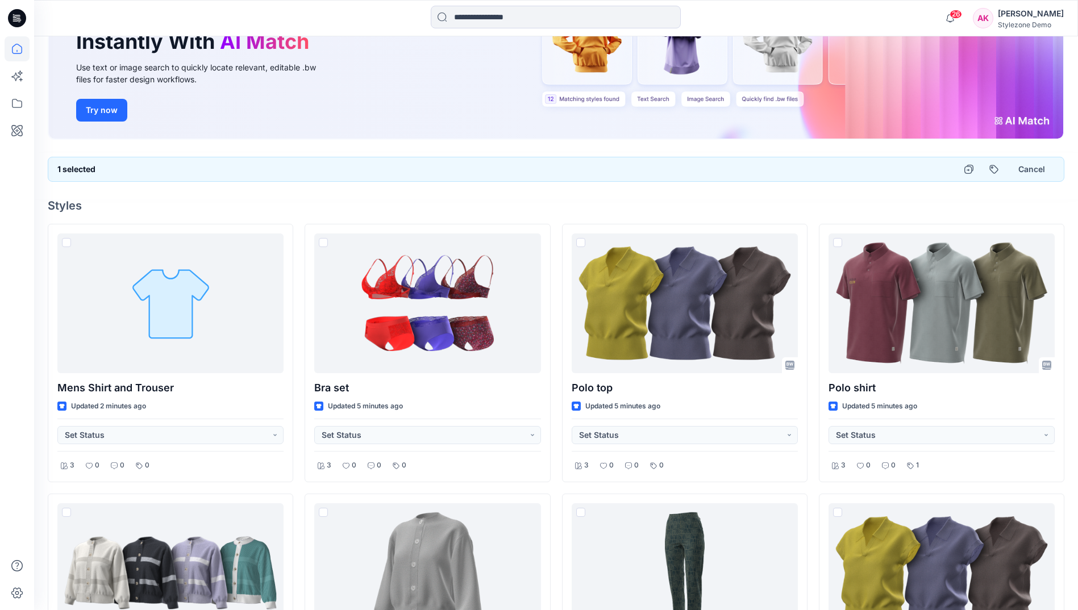
scroll to position [91, 0]
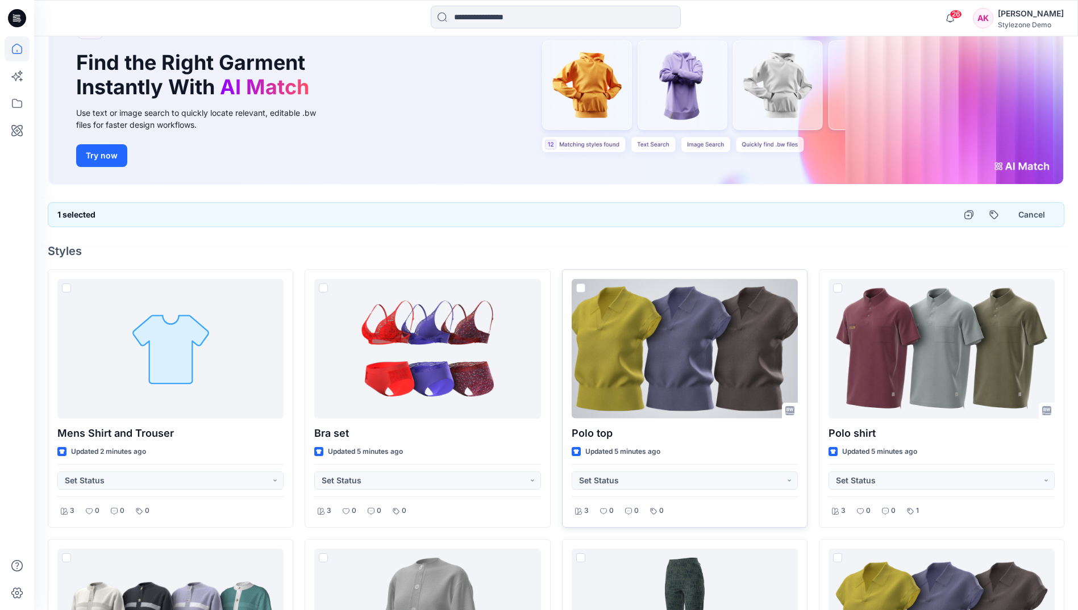
click at [578, 286] on span at bounding box center [580, 287] width 9 height 9
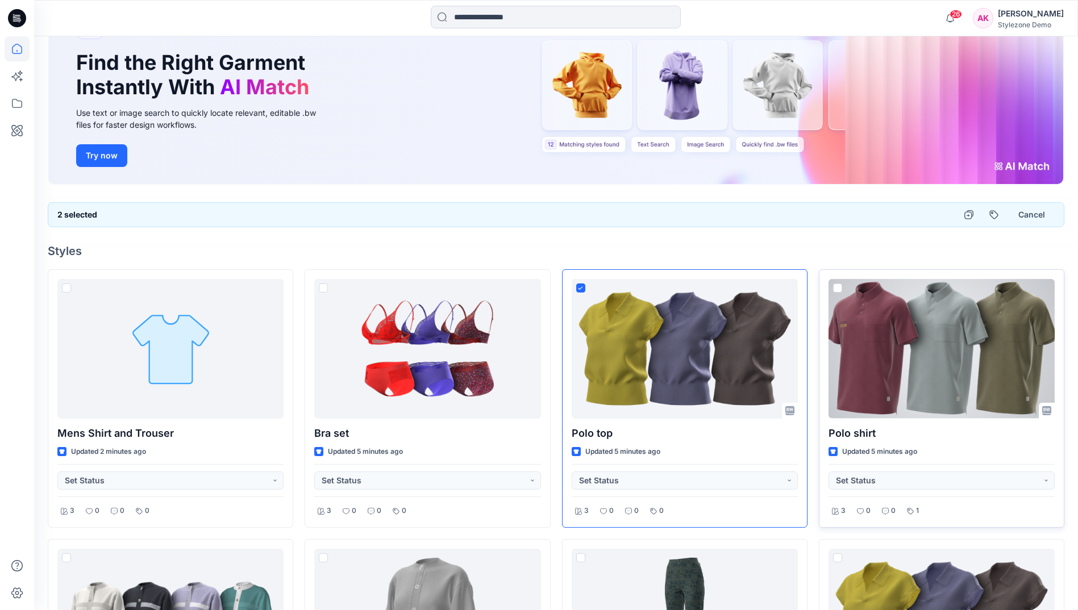
click at [837, 286] on span at bounding box center [837, 287] width 9 height 9
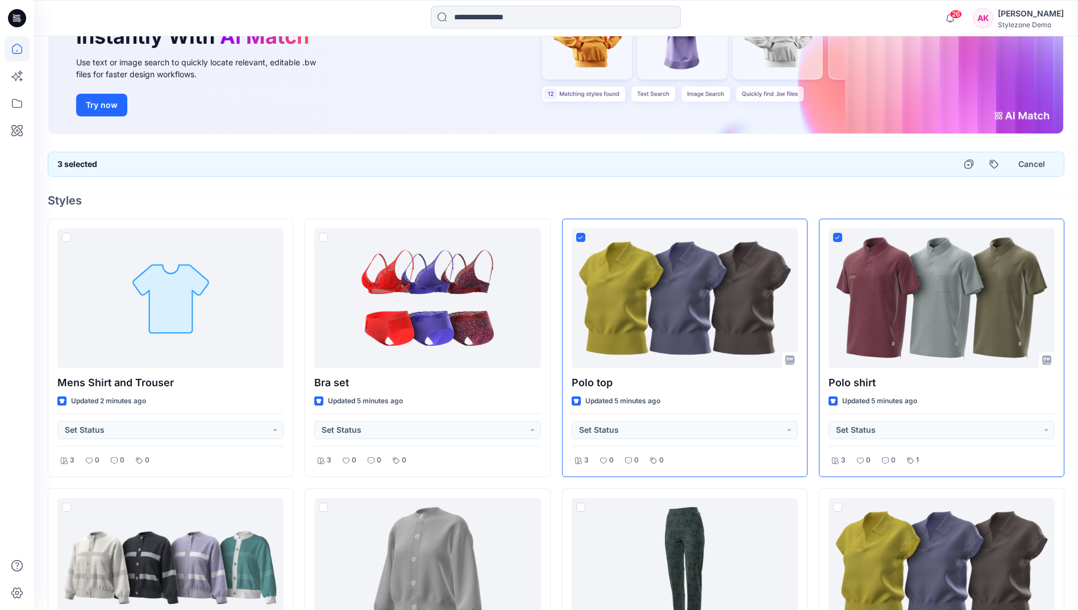
scroll to position [227, 0]
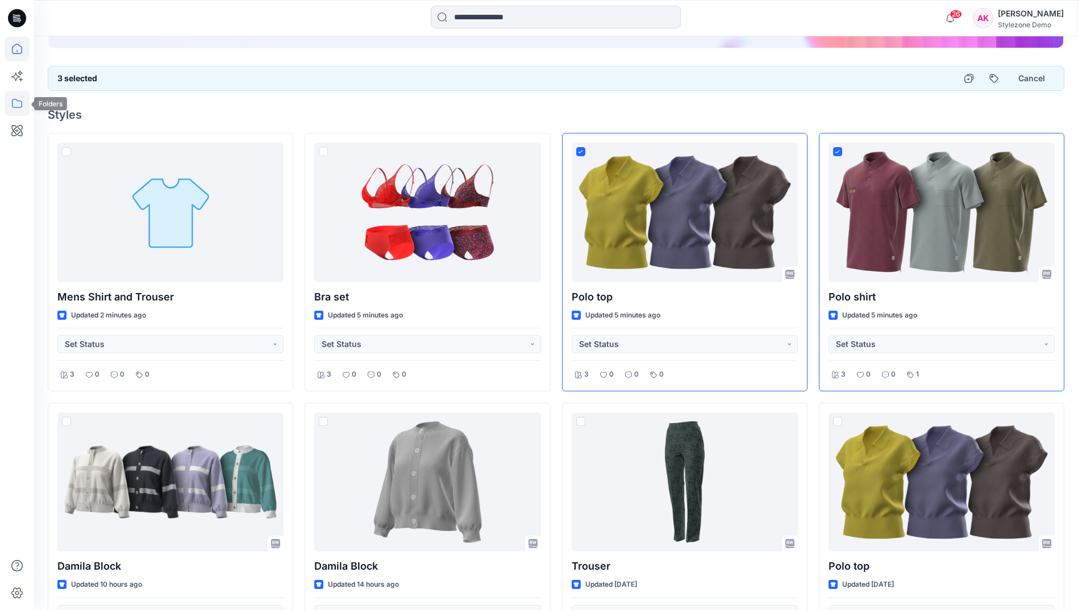
click at [12, 109] on icon at bounding box center [17, 103] width 25 height 25
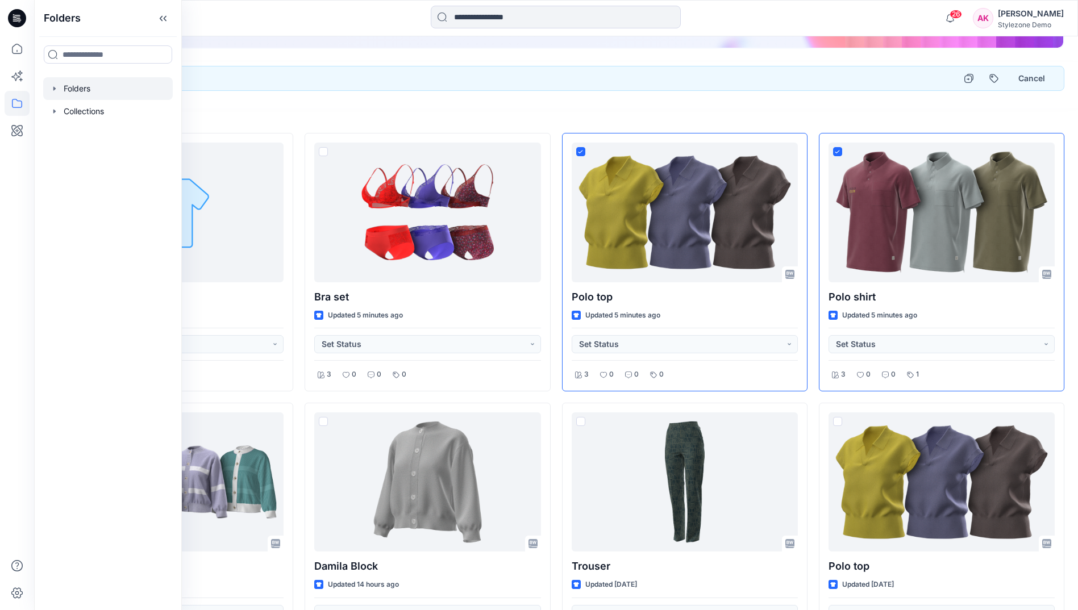
click at [58, 90] on icon "button" at bounding box center [54, 88] width 9 height 9
click at [89, 158] on p "Test 23" at bounding box center [89, 157] width 29 height 14
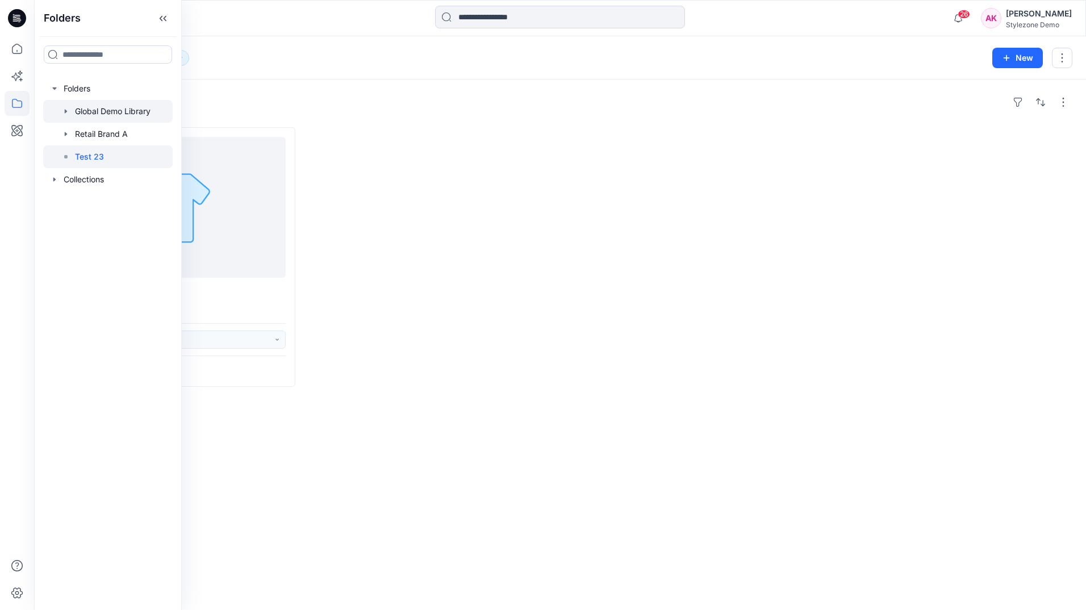
click at [68, 109] on icon "button" at bounding box center [65, 111] width 9 height 9
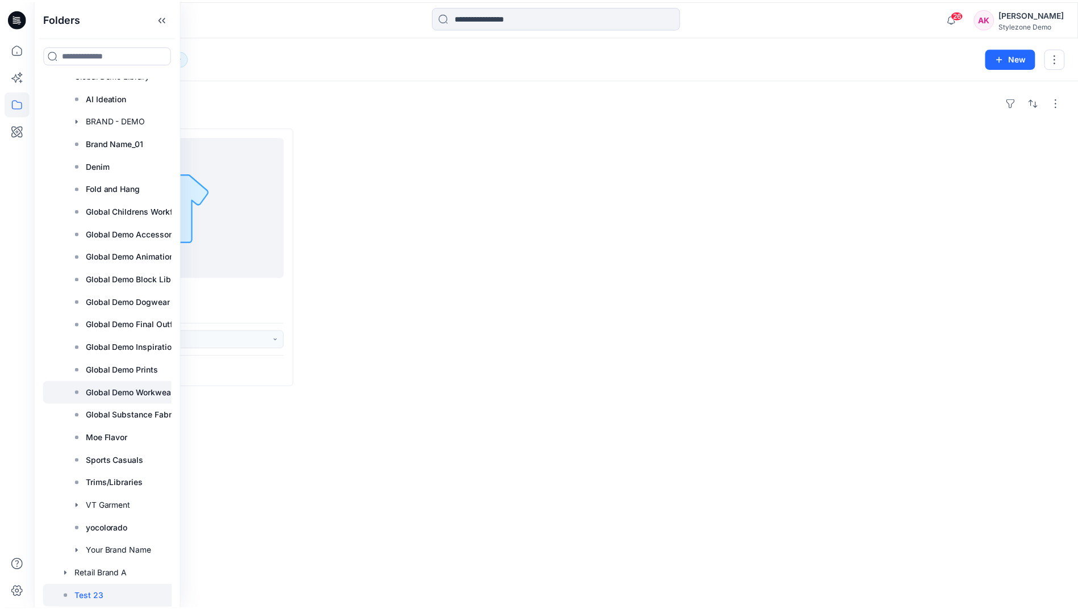
scroll to position [60, 0]
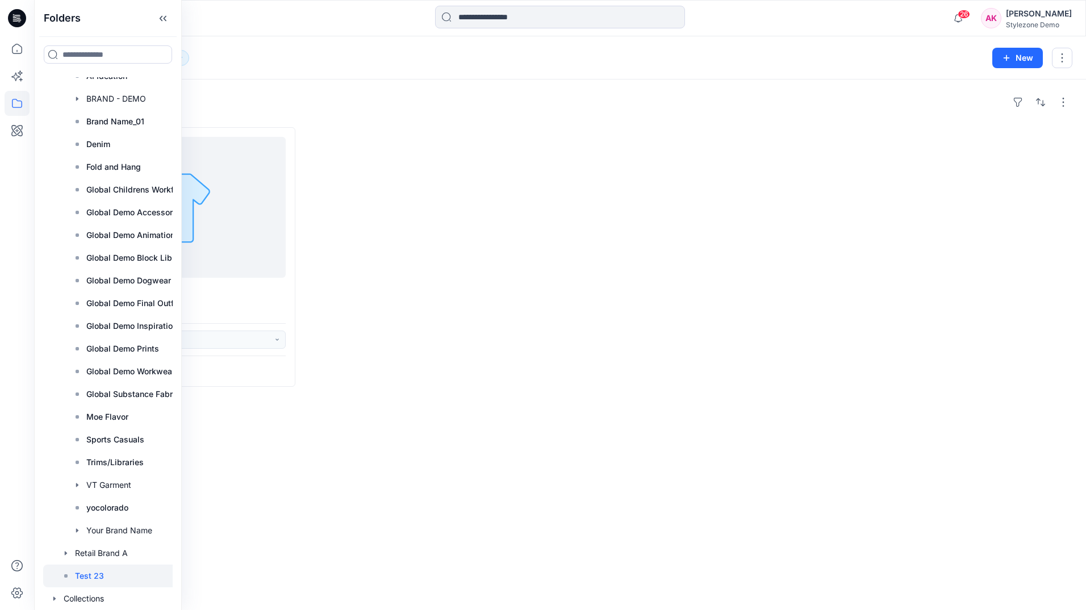
click at [98, 573] on p "Test 23" at bounding box center [89, 576] width 29 height 14
click at [109, 528] on div at bounding box center [128, 530] width 170 height 23
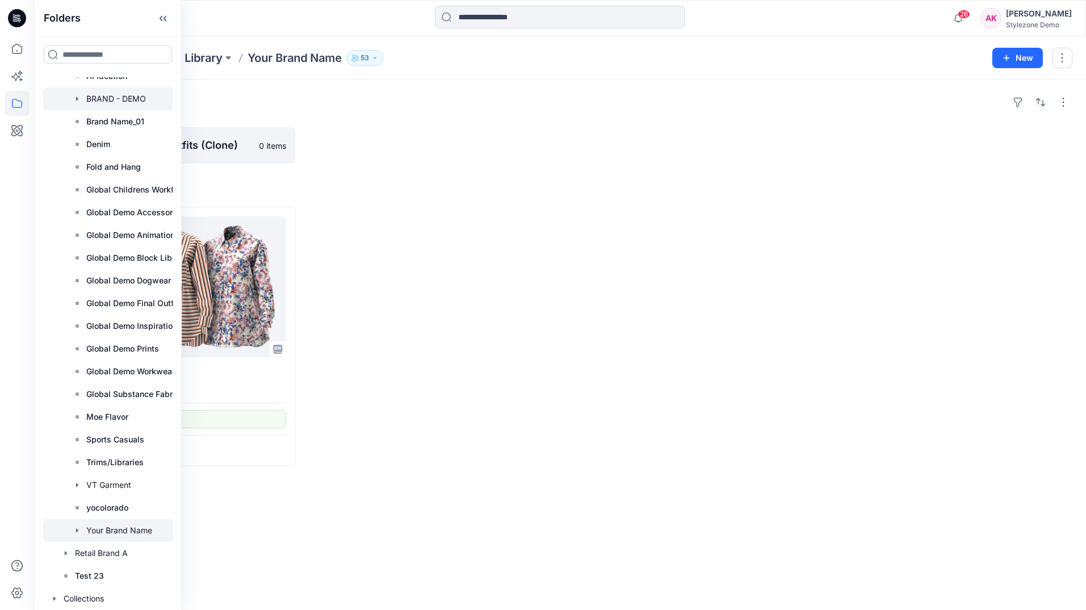
click at [125, 95] on div at bounding box center [128, 98] width 170 height 23
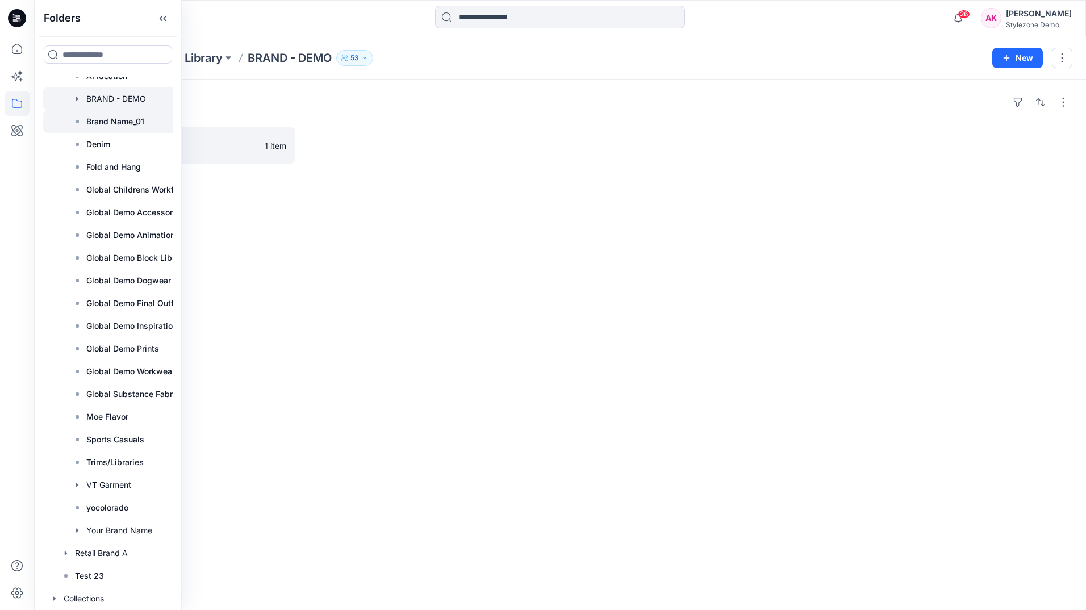
click at [115, 119] on p "Brand Name_01" at bounding box center [115, 122] width 58 height 14
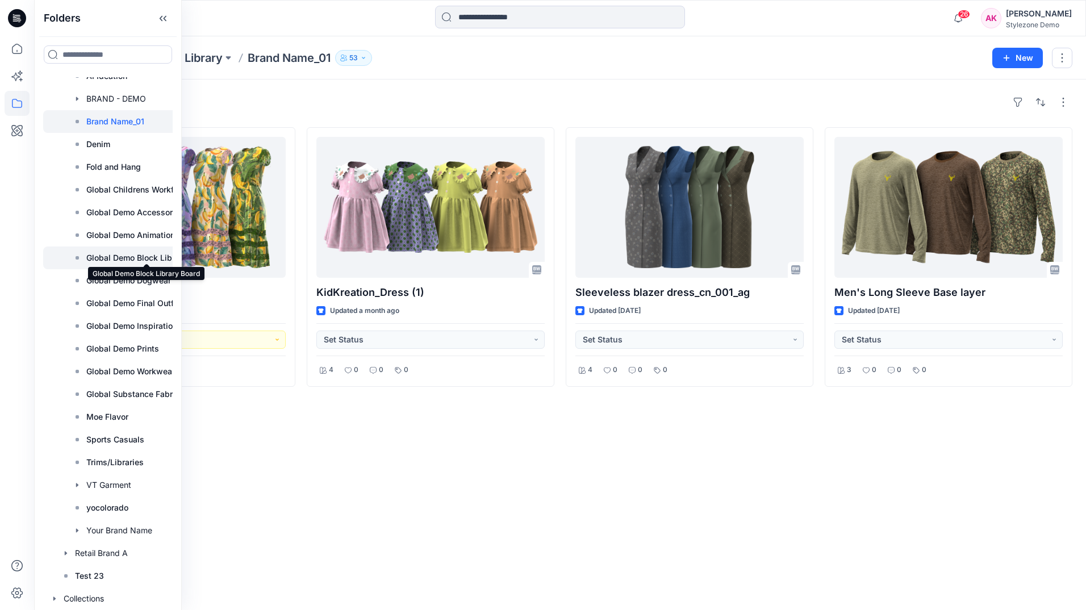
click at [134, 251] on p "Global Demo Block Library Board" at bounding box center [146, 258] width 120 height 14
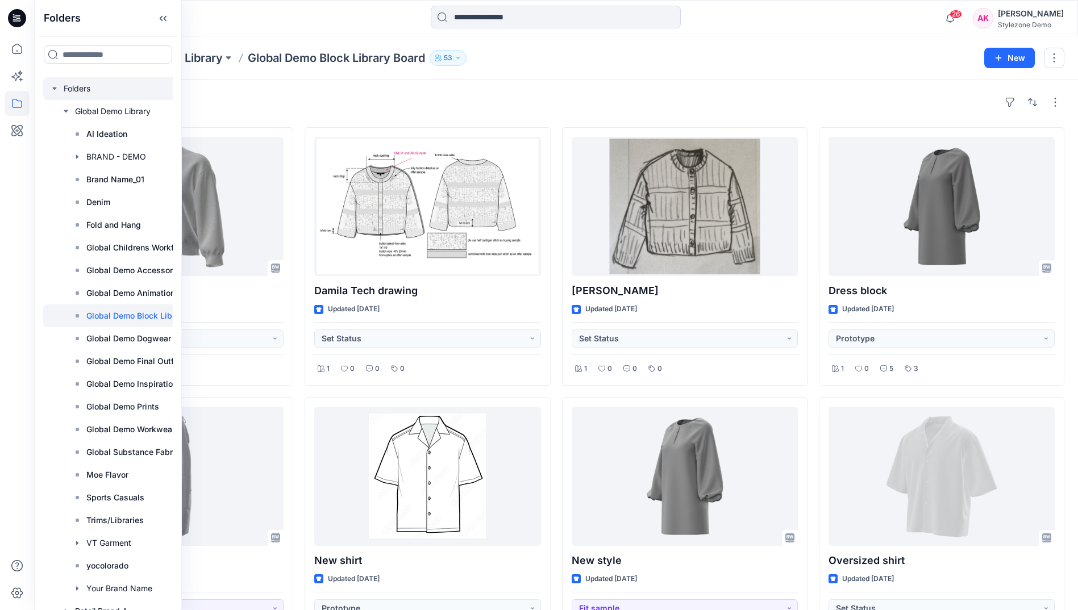
click at [77, 92] on div at bounding box center [128, 88] width 170 height 23
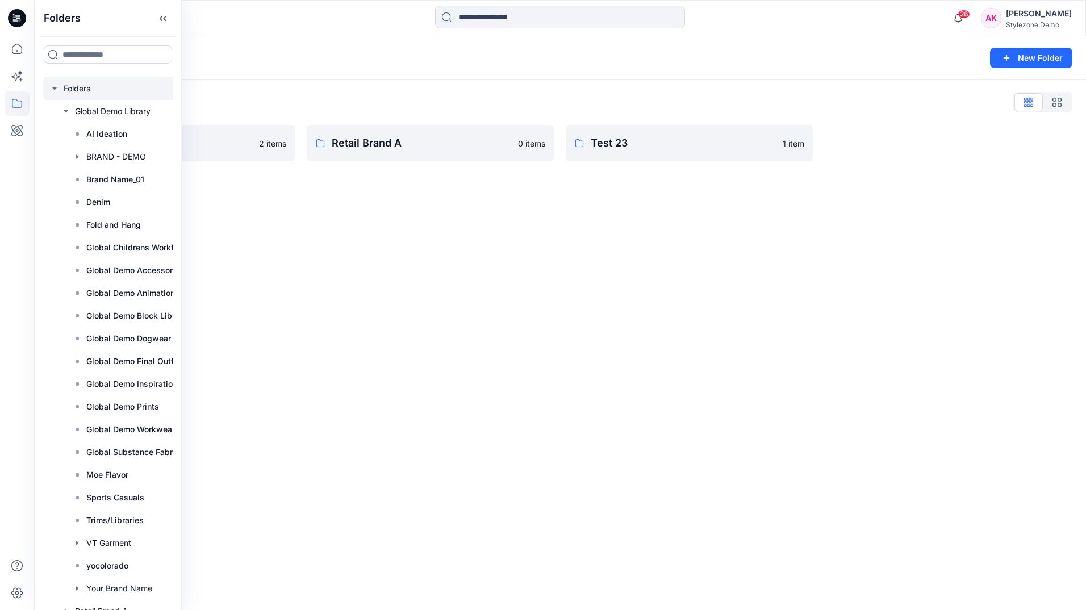
click at [423, 82] on div "Folders List Global Demo Library 2 items Retail Brand A 0 items Test 23 1 item" at bounding box center [560, 127] width 1052 height 95
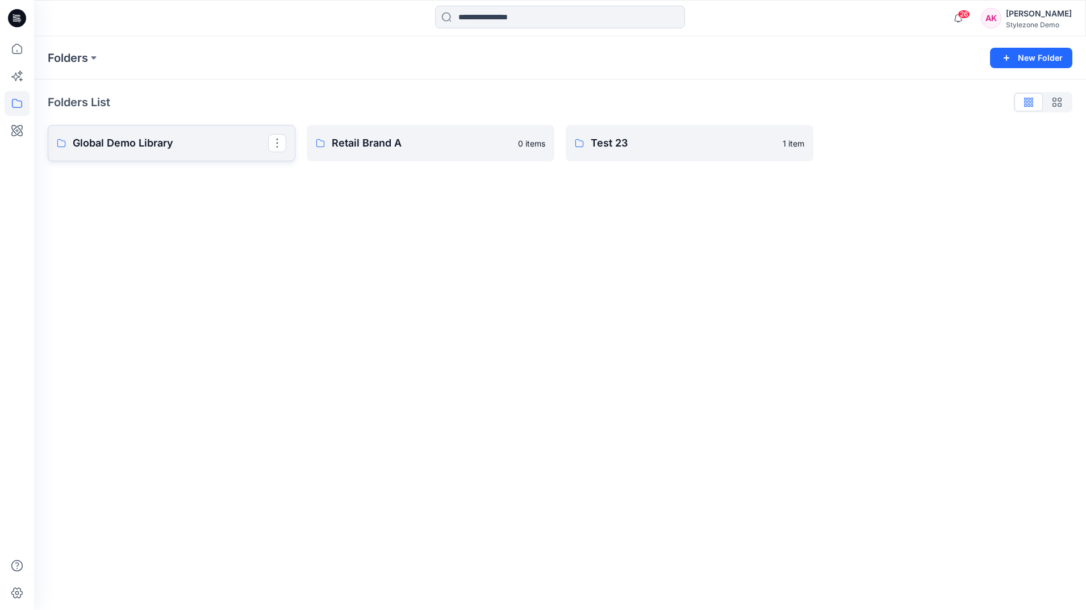
click at [125, 145] on p "Global Demo Library" at bounding box center [170, 143] width 195 height 16
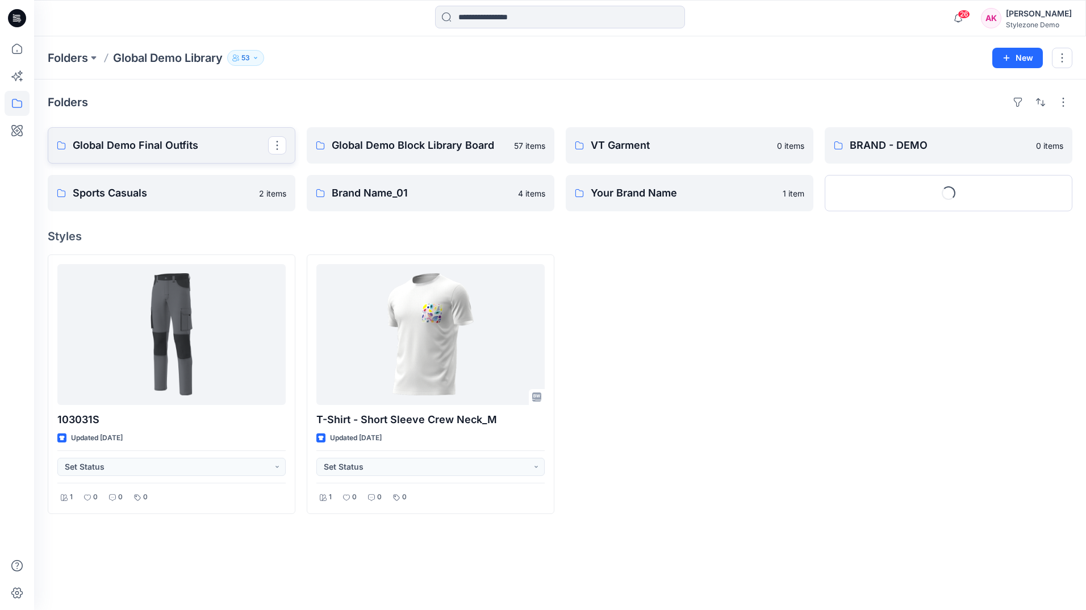
click at [216, 156] on link "Global Demo Final Outfits" at bounding box center [172, 145] width 248 height 36
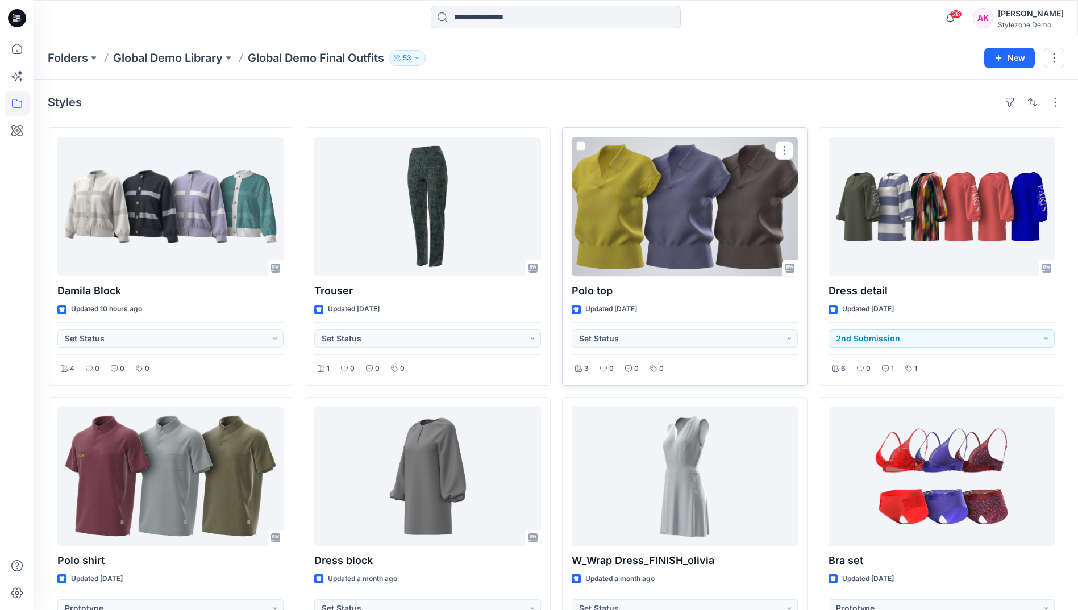
drag, startPoint x: 583, startPoint y: 145, endPoint x: 616, endPoint y: 292, distance: 150.1
click at [583, 145] on span at bounding box center [580, 145] width 9 height 9
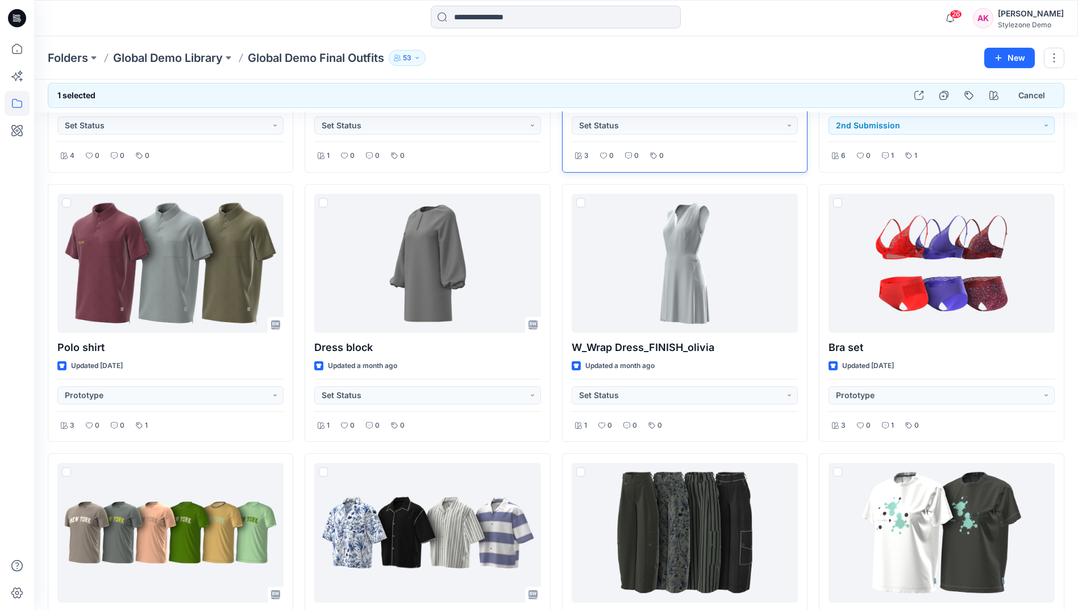
scroll to position [284, 0]
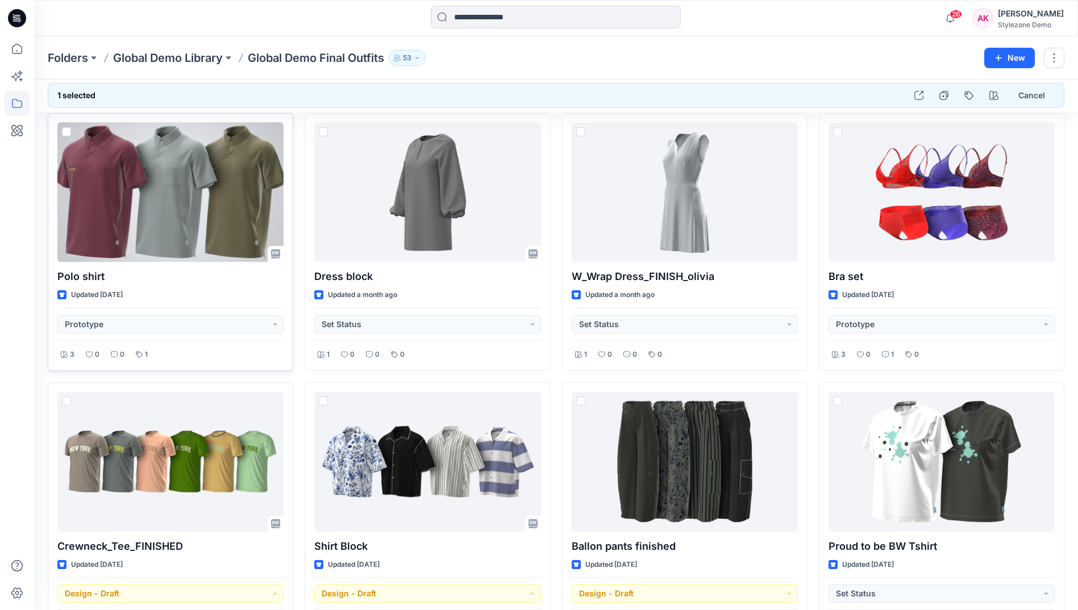
click at [66, 139] on div at bounding box center [66, 134] width 9 height 14
click at [66, 134] on span at bounding box center [66, 131] width 9 height 9
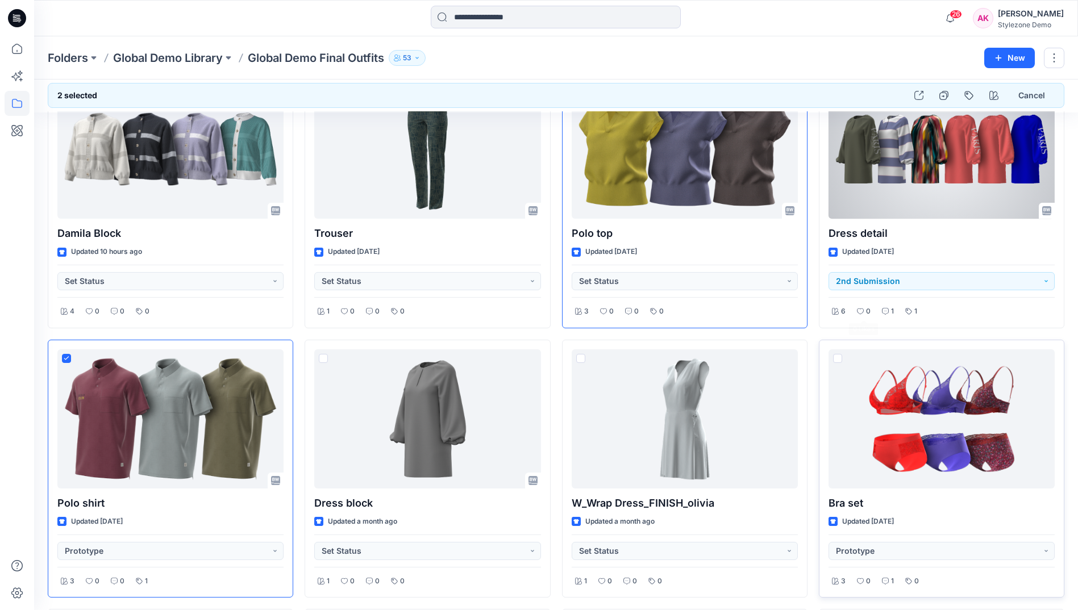
scroll to position [57, 0]
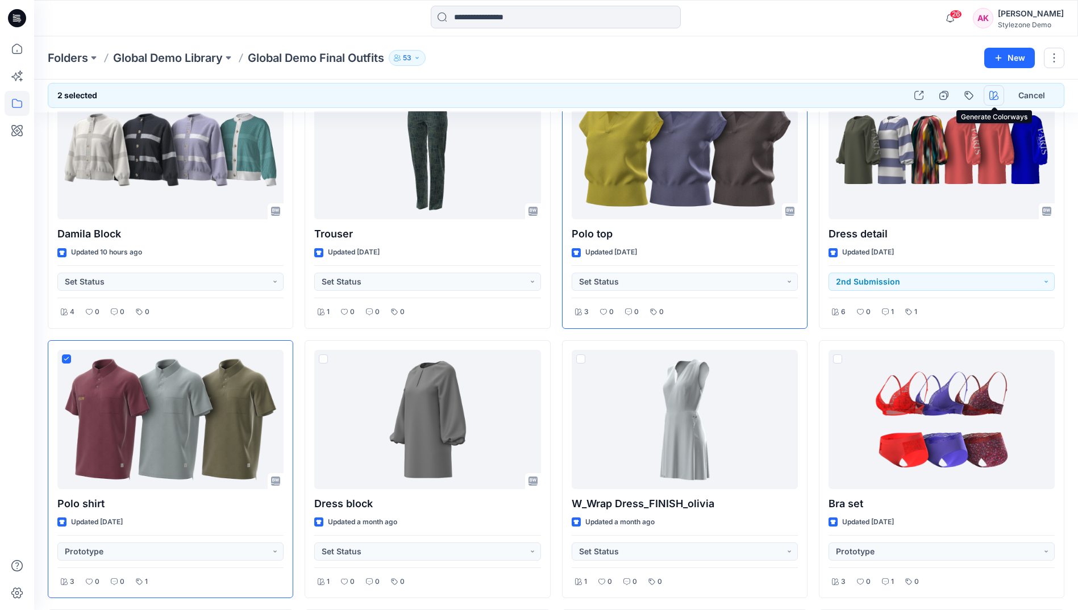
click at [990, 100] on button "button" at bounding box center [993, 95] width 20 height 20
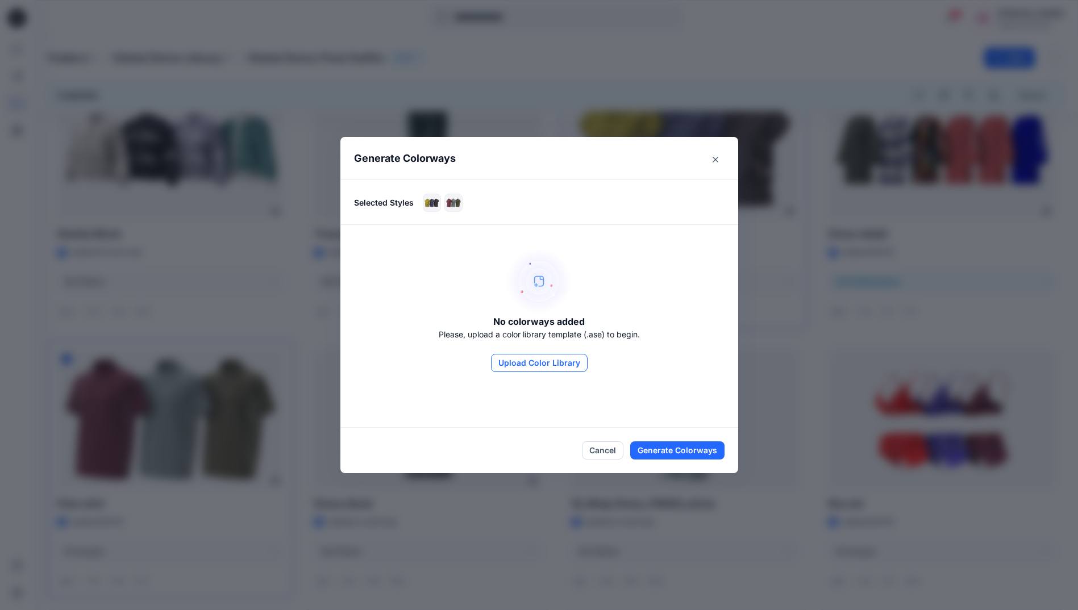
click at [574, 364] on button "Upload Color Library" at bounding box center [539, 363] width 97 height 18
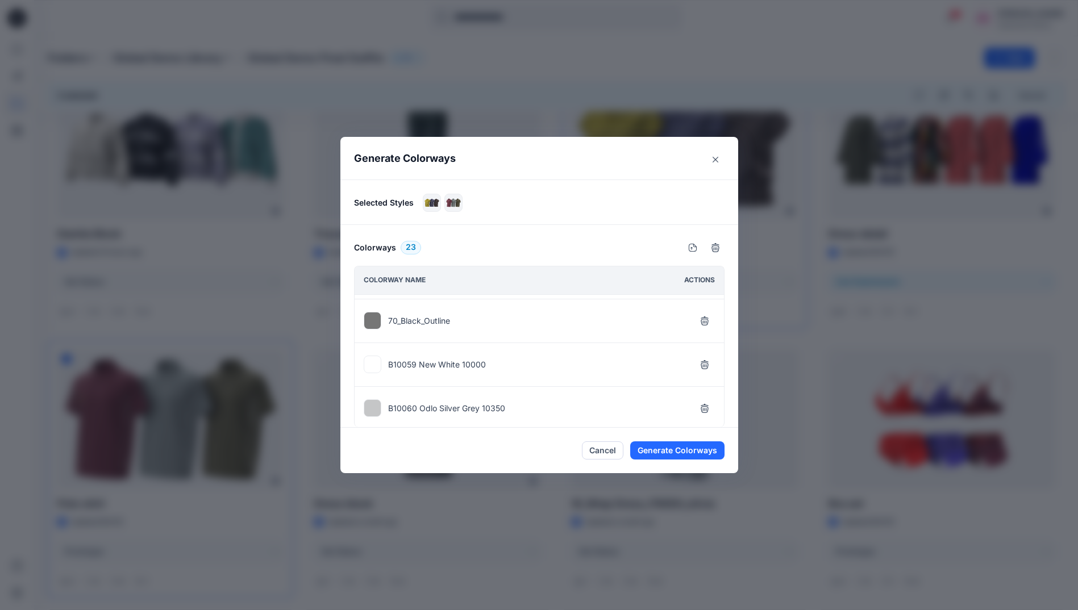
scroll to position [0, 0]
click at [708, 315] on icon "button" at bounding box center [703, 317] width 7 height 7
click at [702, 315] on icon "button" at bounding box center [704, 316] width 9 height 9
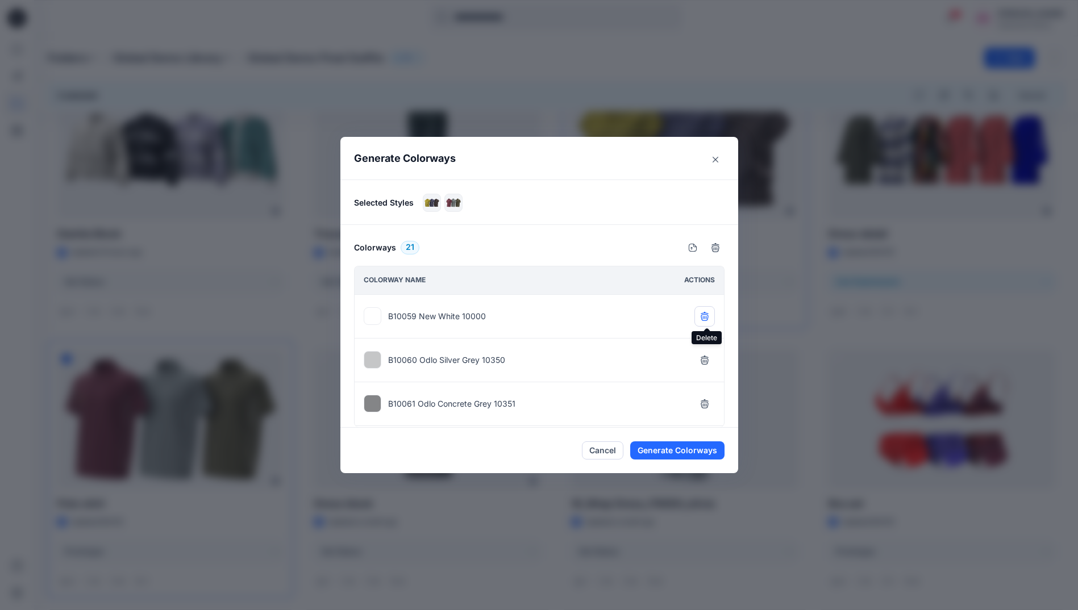
click at [702, 315] on icon "button" at bounding box center [704, 316] width 9 height 9
click at [702, 356] on icon "button" at bounding box center [704, 360] width 9 height 9
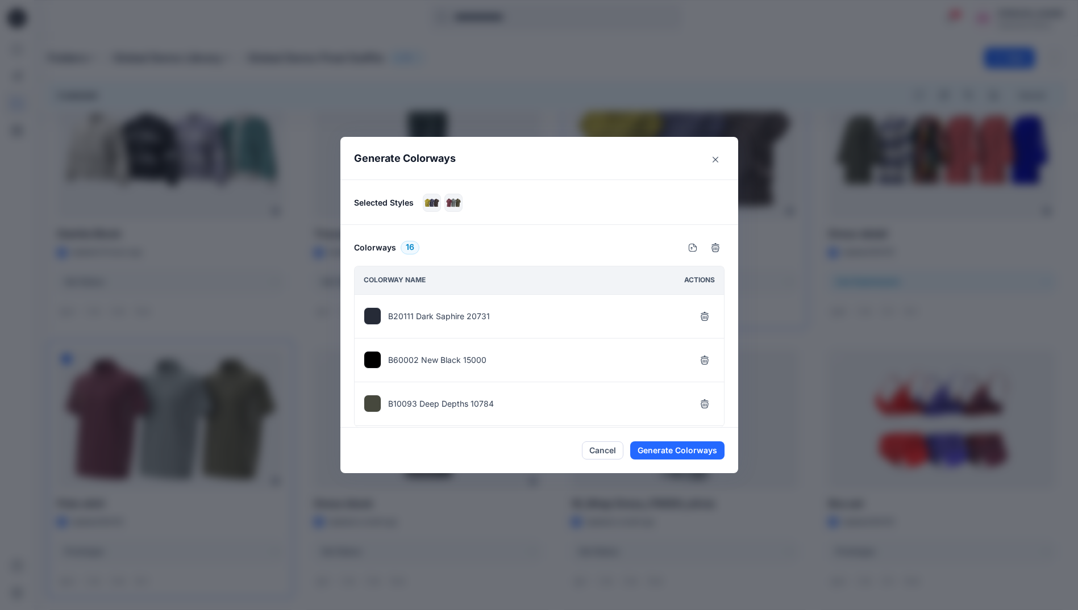
click at [702, 315] on icon "button" at bounding box center [704, 316] width 9 height 9
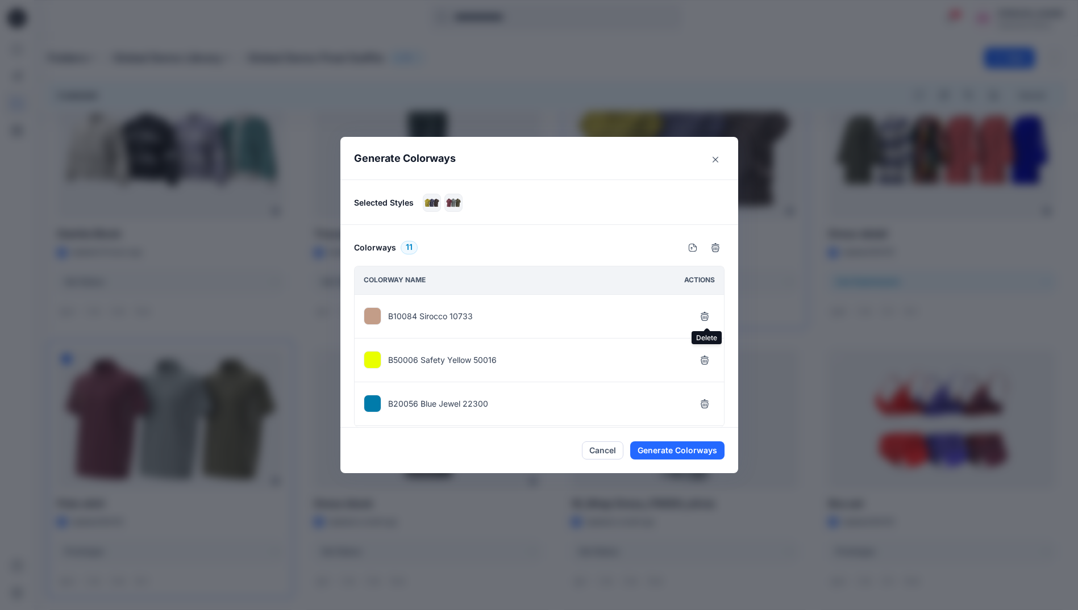
click at [702, 315] on icon "button" at bounding box center [704, 316] width 9 height 9
click at [708, 323] on button "button" at bounding box center [704, 316] width 20 height 20
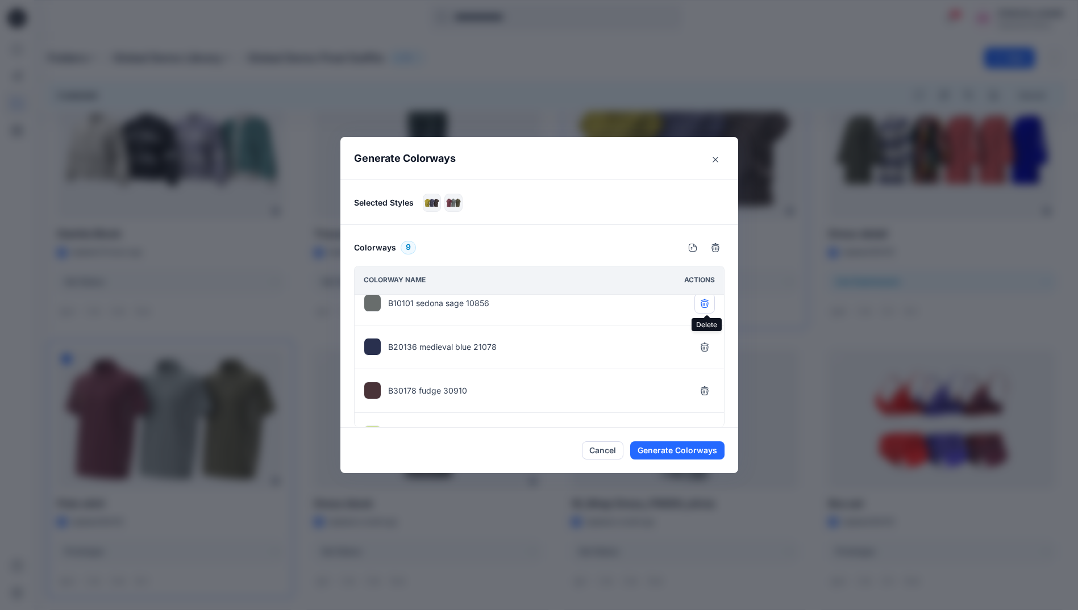
click at [708, 307] on icon "button" at bounding box center [703, 304] width 7 height 7
click at [709, 347] on icon "button" at bounding box center [704, 347] width 9 height 9
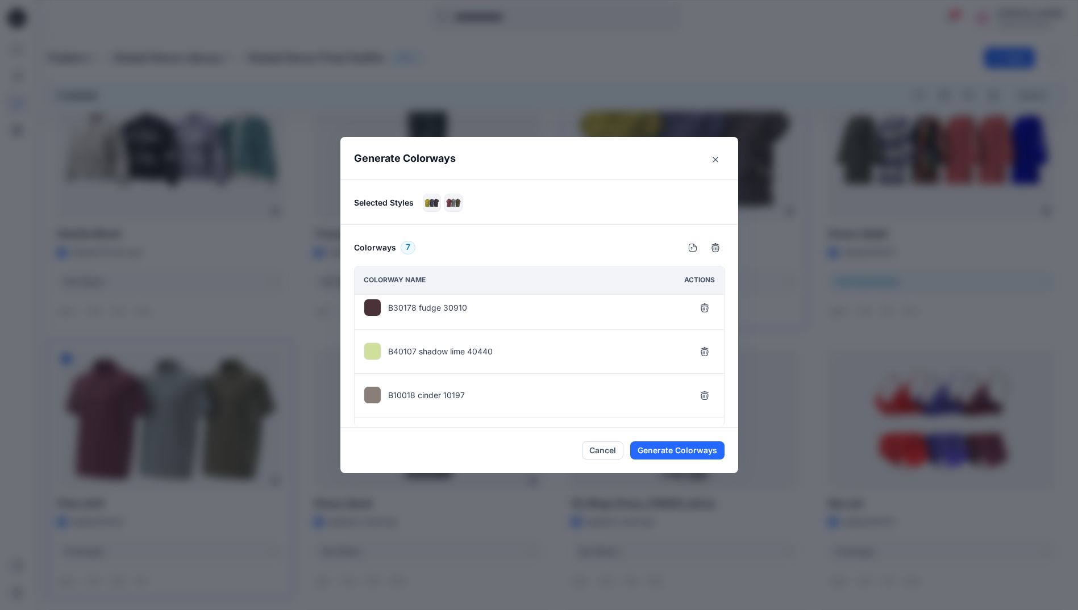
scroll to position [70, 0]
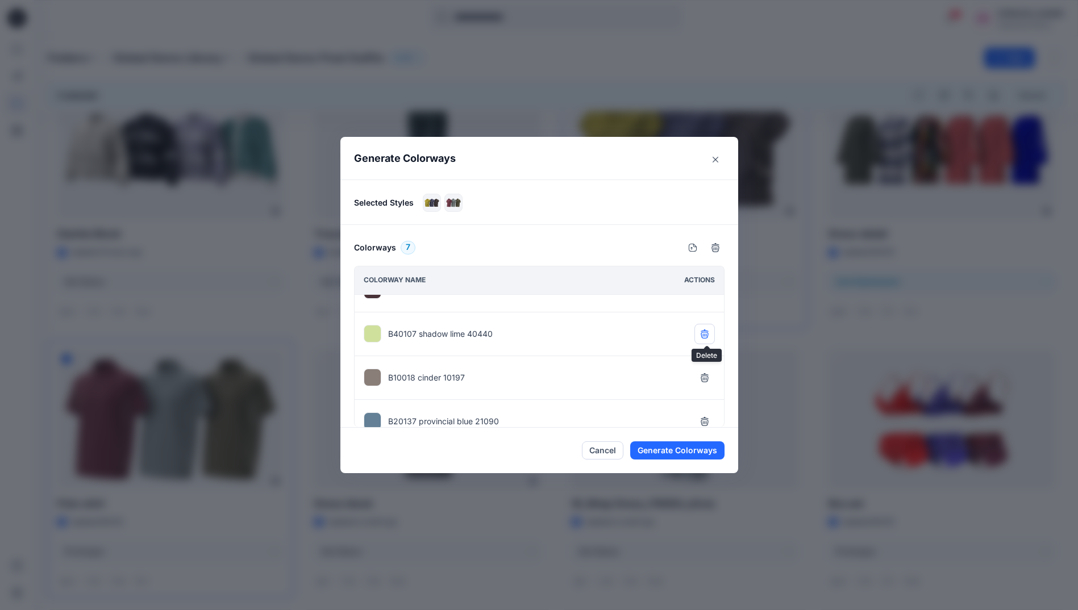
click at [706, 336] on icon "button" at bounding box center [704, 333] width 9 height 9
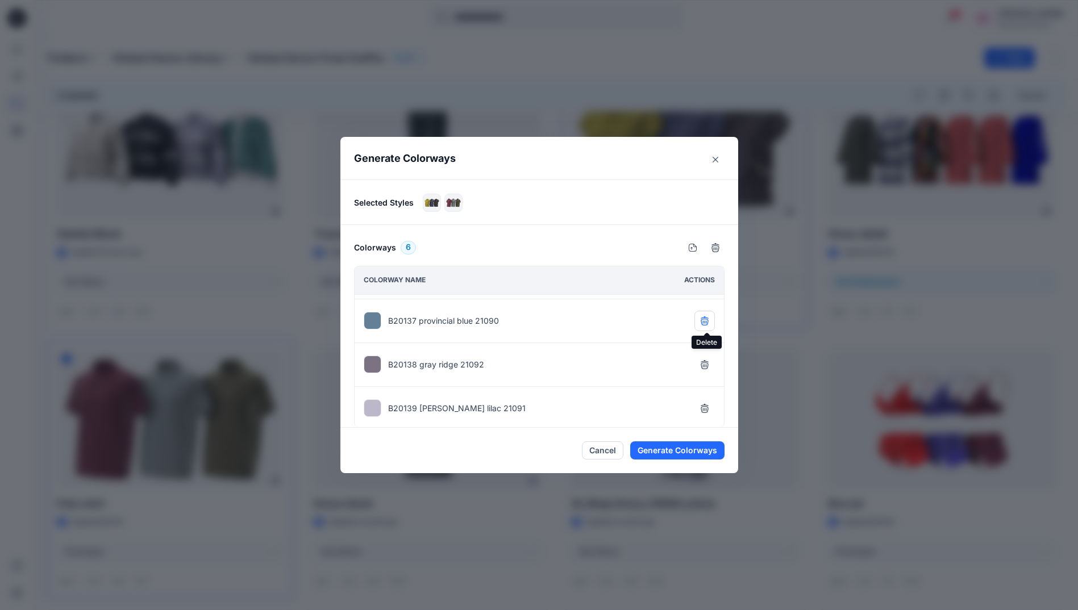
click at [704, 326] on button "button" at bounding box center [704, 321] width 20 height 20
click at [707, 361] on icon "button" at bounding box center [703, 360] width 7 height 7
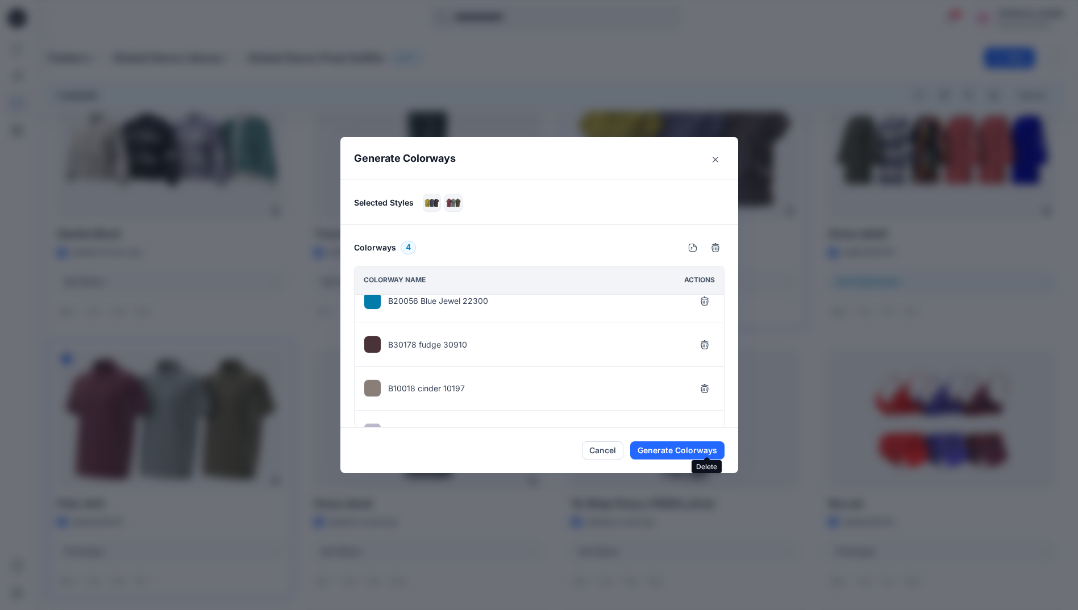
scroll to position [43, 0]
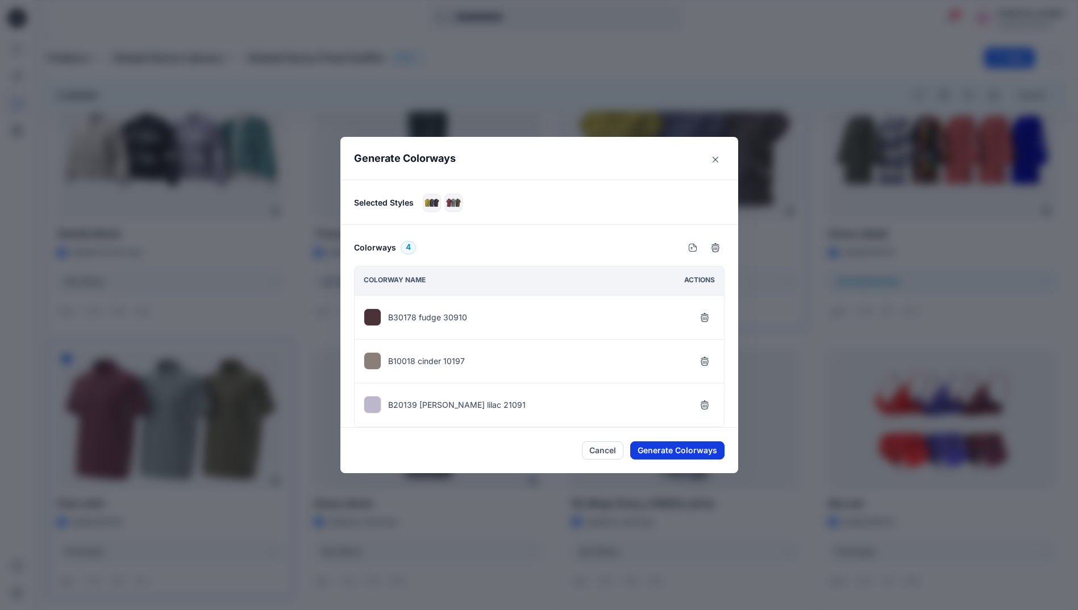
click at [701, 450] on button "Generate Colorways" at bounding box center [677, 450] width 94 height 18
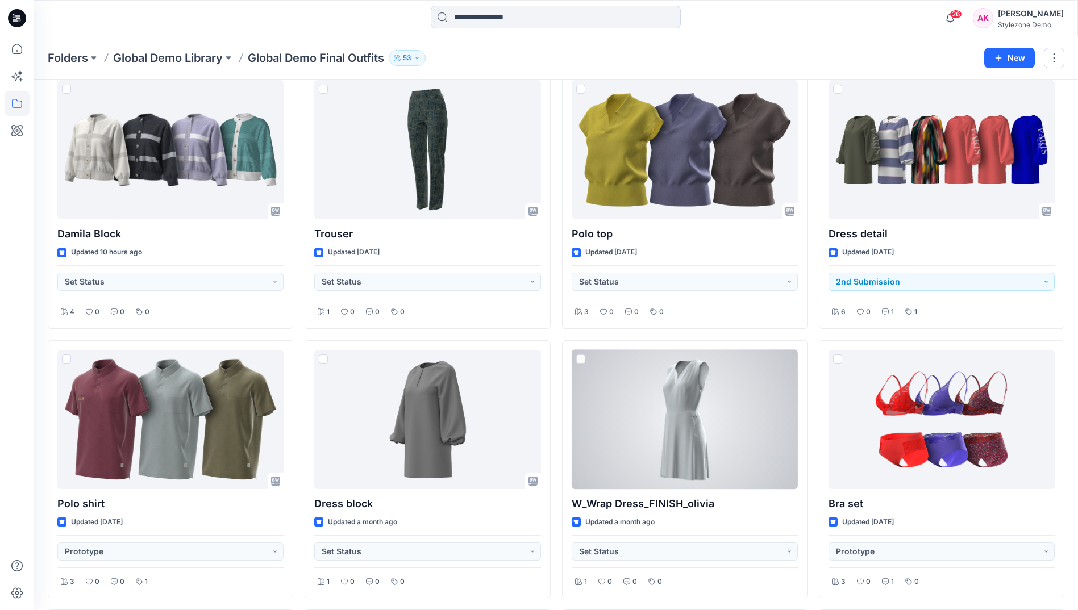
scroll to position [23, 0]
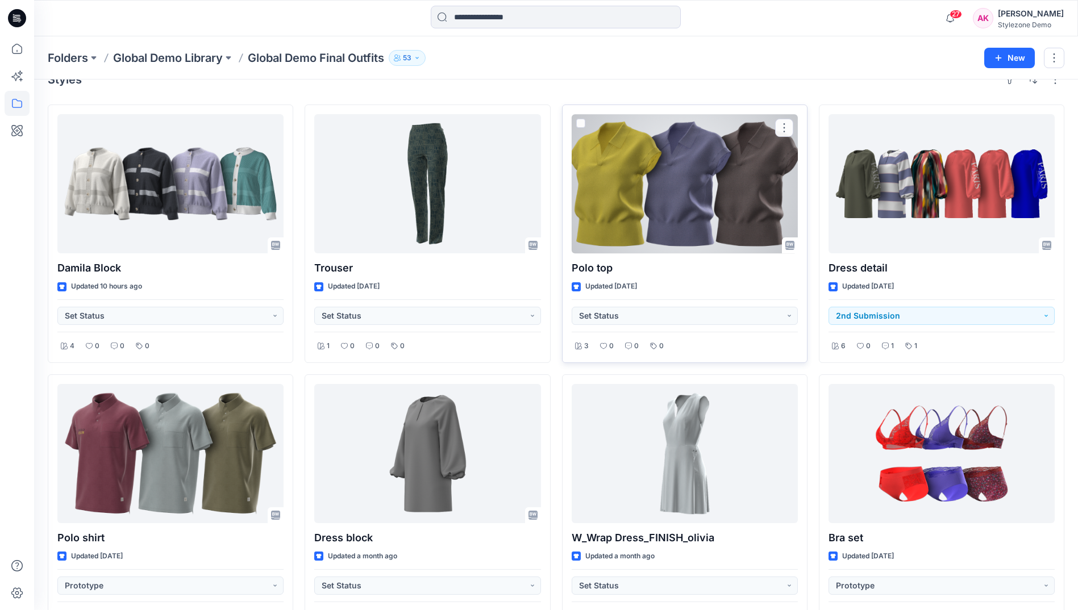
click at [725, 203] on div at bounding box center [684, 183] width 226 height 139
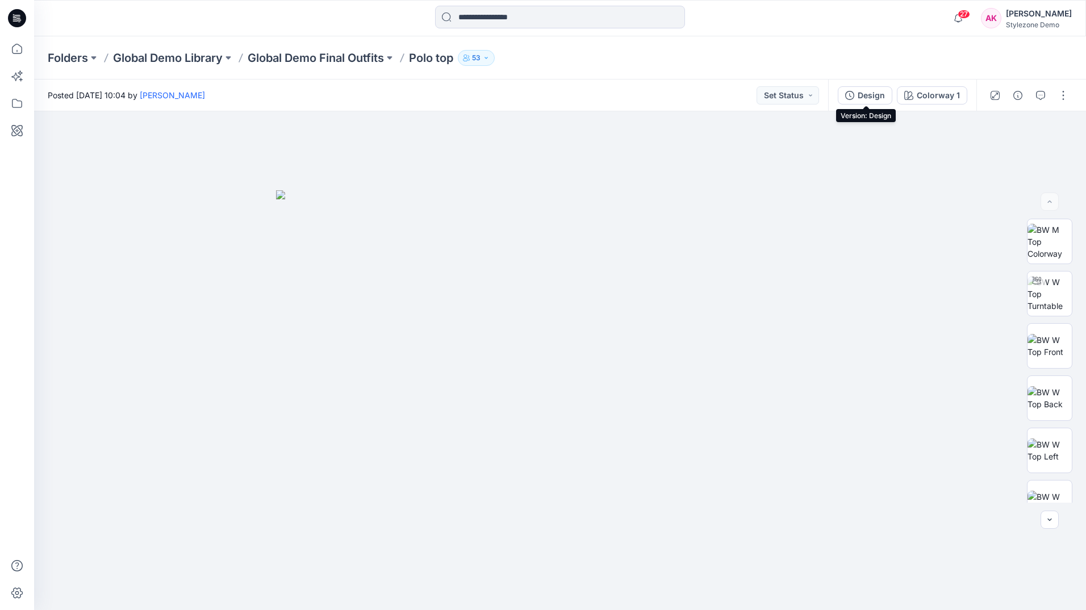
click at [878, 97] on div "Design" at bounding box center [871, 95] width 27 height 12
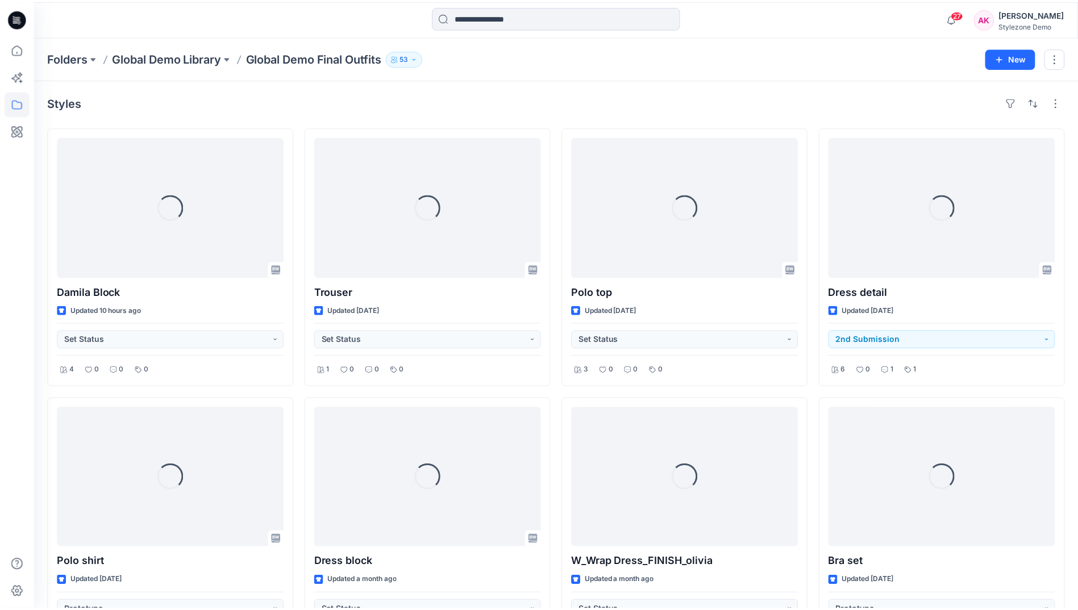
scroll to position [23, 0]
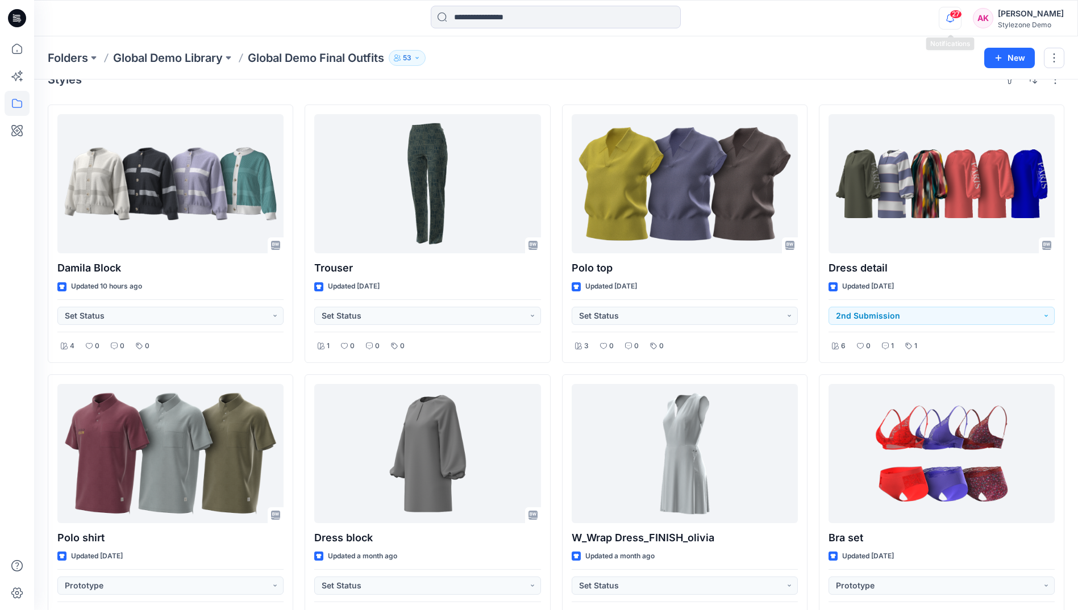
click at [953, 24] on icon "button" at bounding box center [950, 18] width 22 height 23
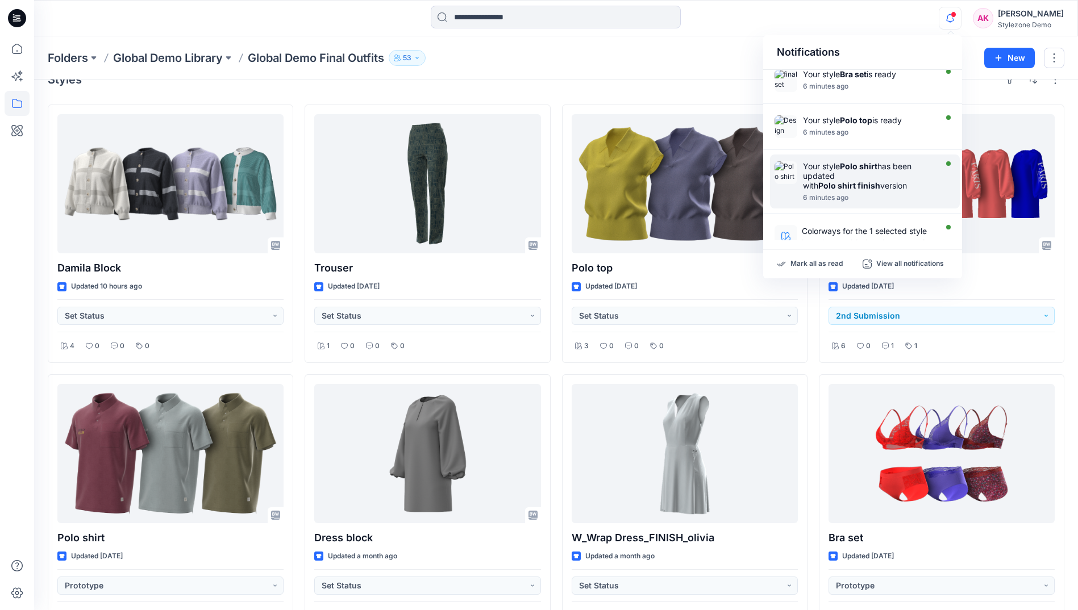
scroll to position [114, 0]
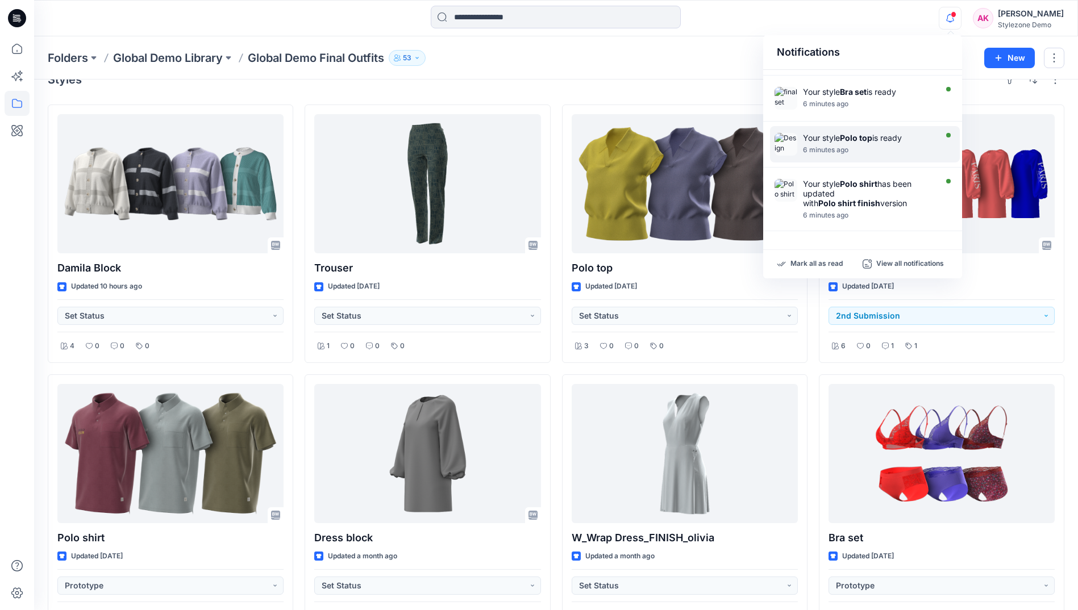
click at [896, 149] on div "6 minutes ago" at bounding box center [868, 150] width 131 height 8
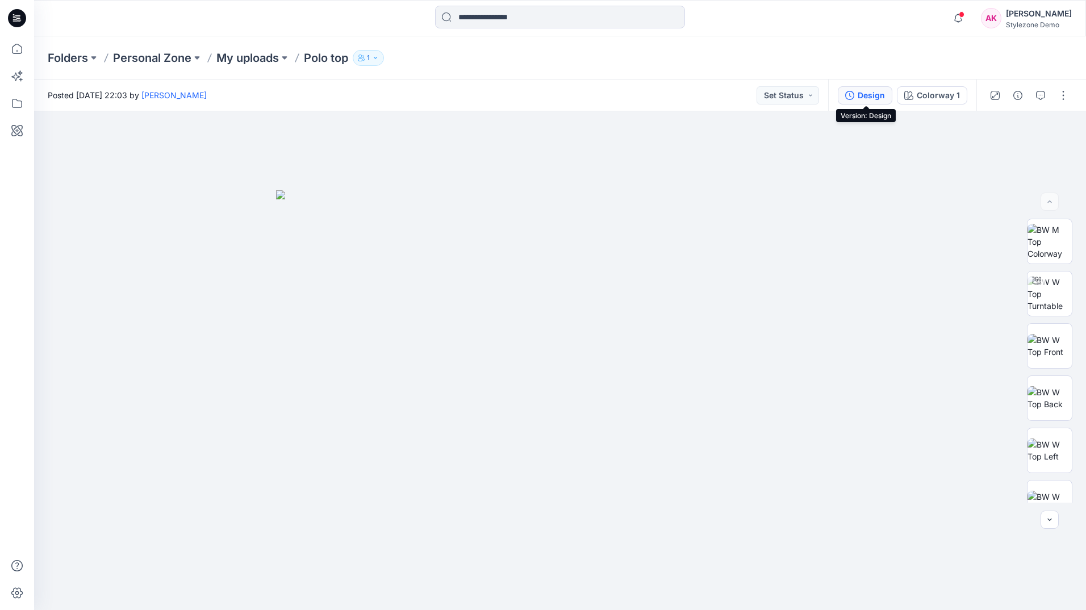
click at [881, 101] on div "Design" at bounding box center [871, 95] width 27 height 12
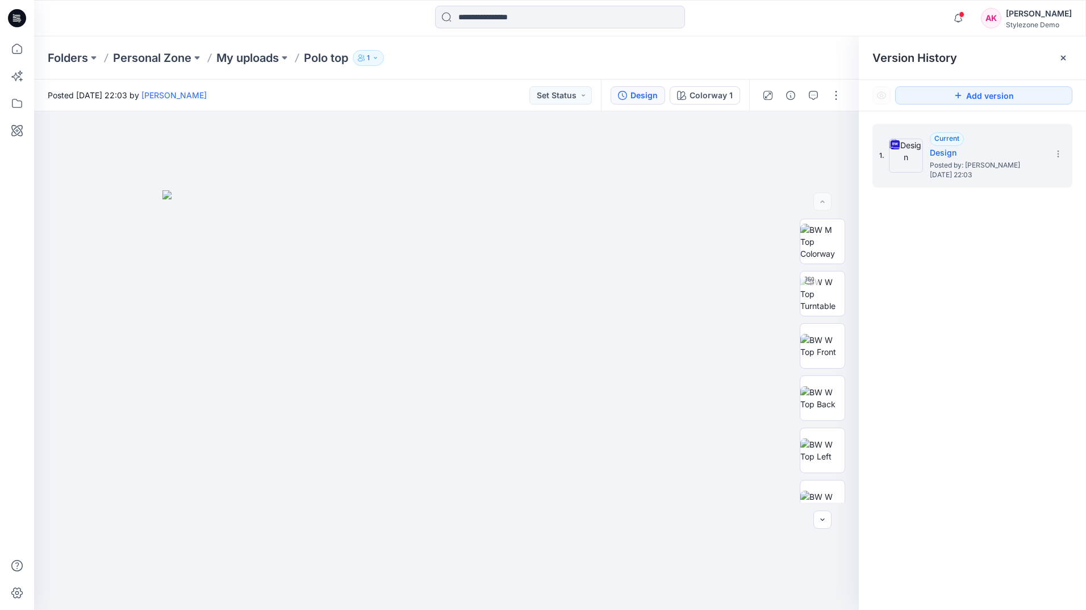
click at [747, 46] on div "Folders Personal Zone My uploads Polo top 1" at bounding box center [560, 57] width 1052 height 43
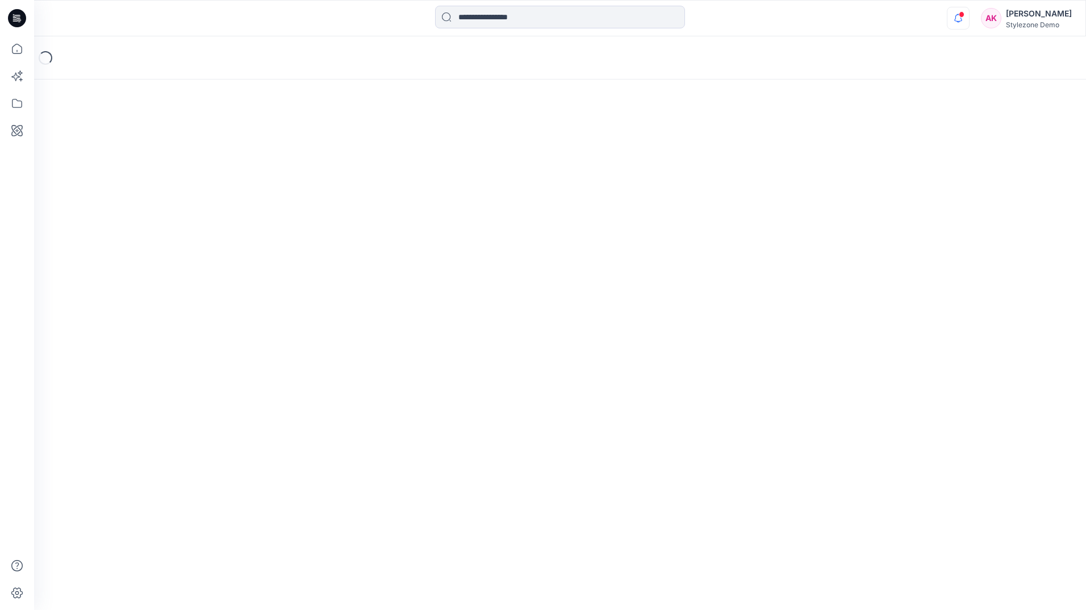
click at [956, 19] on icon "button" at bounding box center [959, 18] width 22 height 23
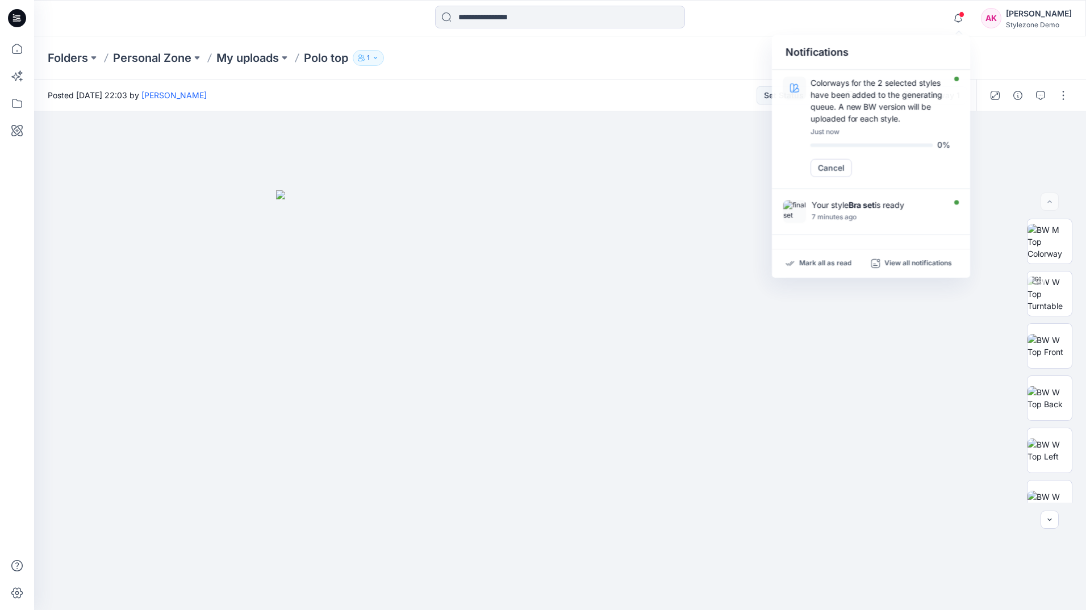
click at [750, 72] on div "Folders Personal Zone My uploads Polo top 1" at bounding box center [560, 57] width 1052 height 43
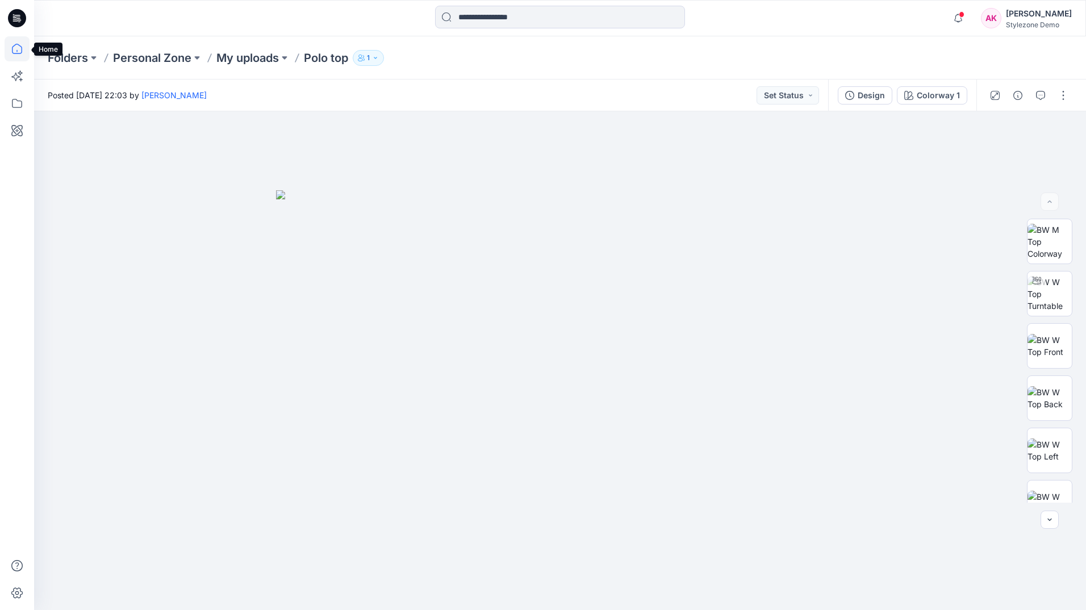
click at [24, 49] on icon at bounding box center [17, 48] width 25 height 25
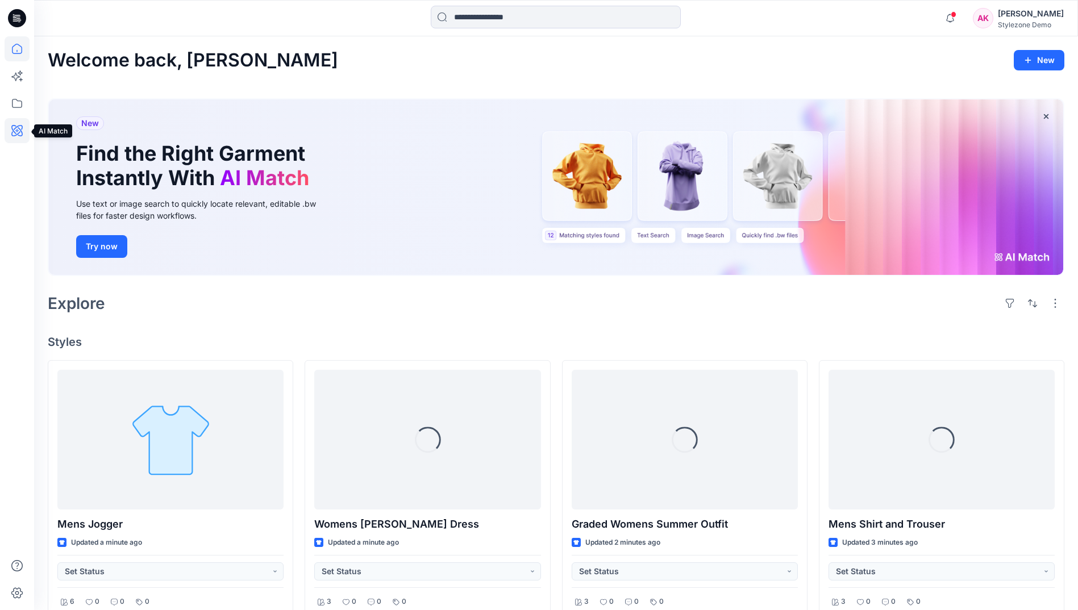
click at [16, 139] on icon at bounding box center [17, 130] width 25 height 25
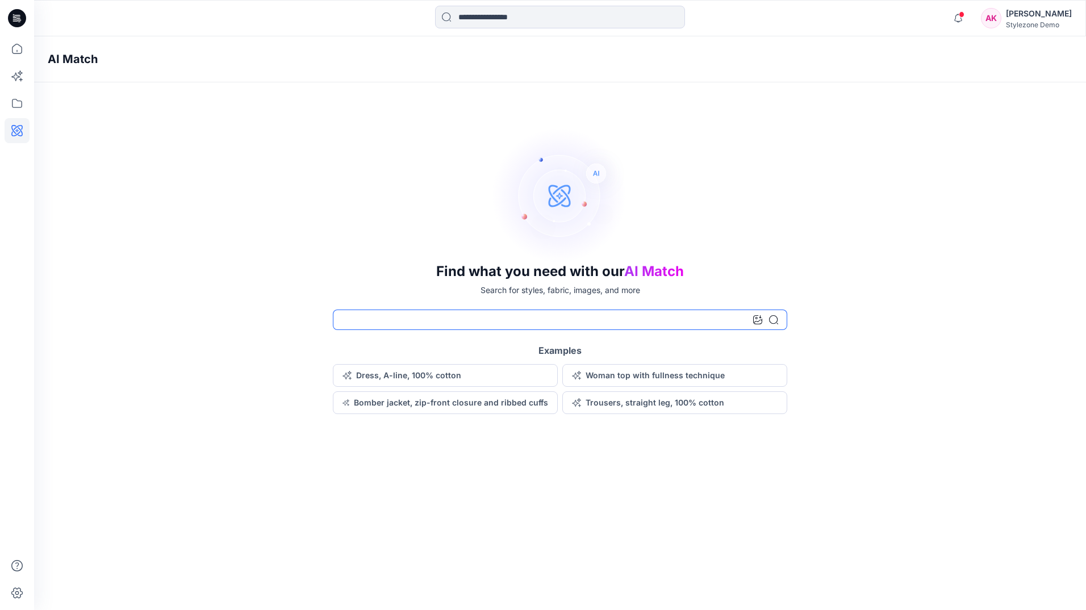
click at [377, 315] on input at bounding box center [560, 320] width 454 height 20
type input "*"
type input "**********"
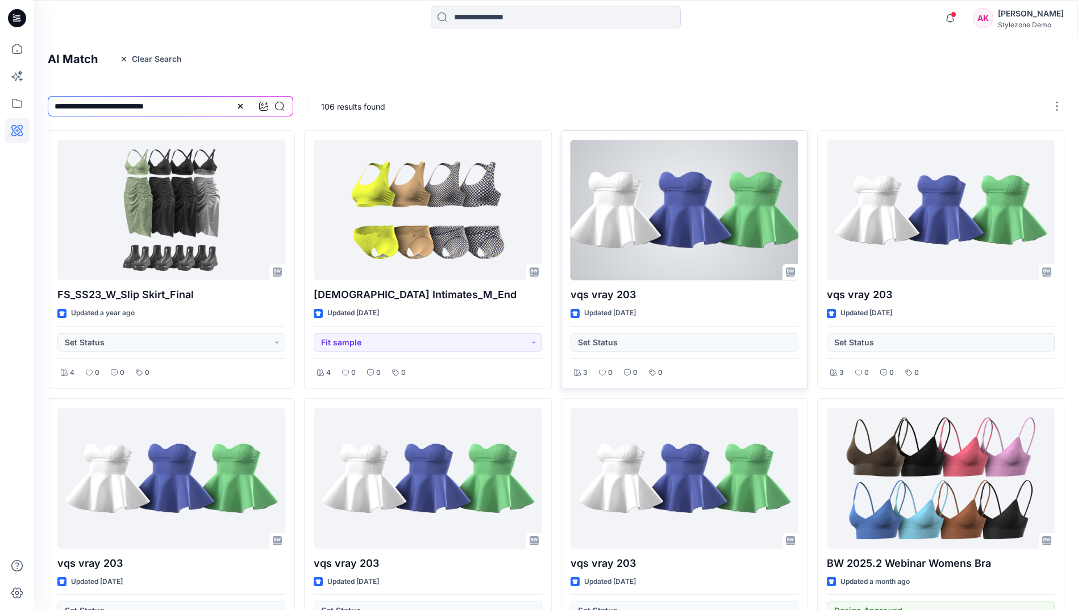
click at [764, 211] on div at bounding box center [684, 210] width 228 height 140
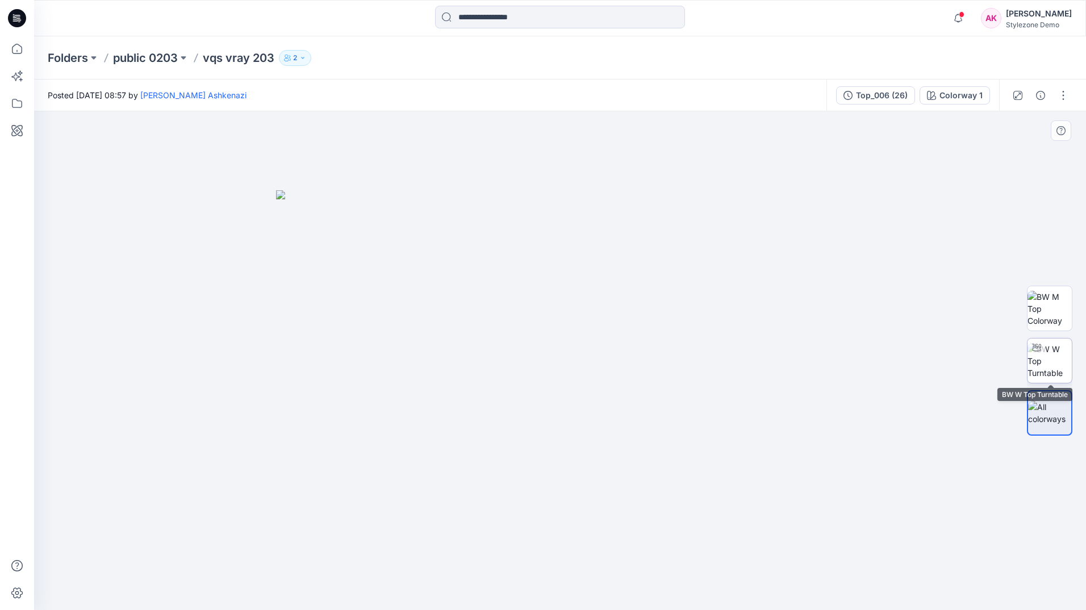
click at [1064, 364] on img at bounding box center [1050, 361] width 44 height 36
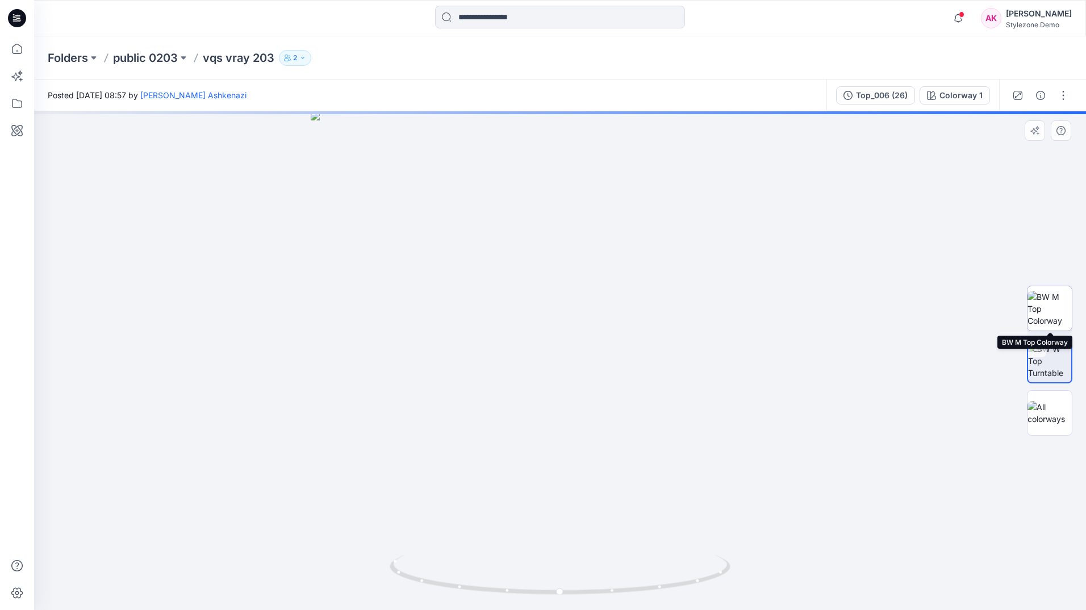
click at [1055, 312] on img at bounding box center [1050, 309] width 44 height 36
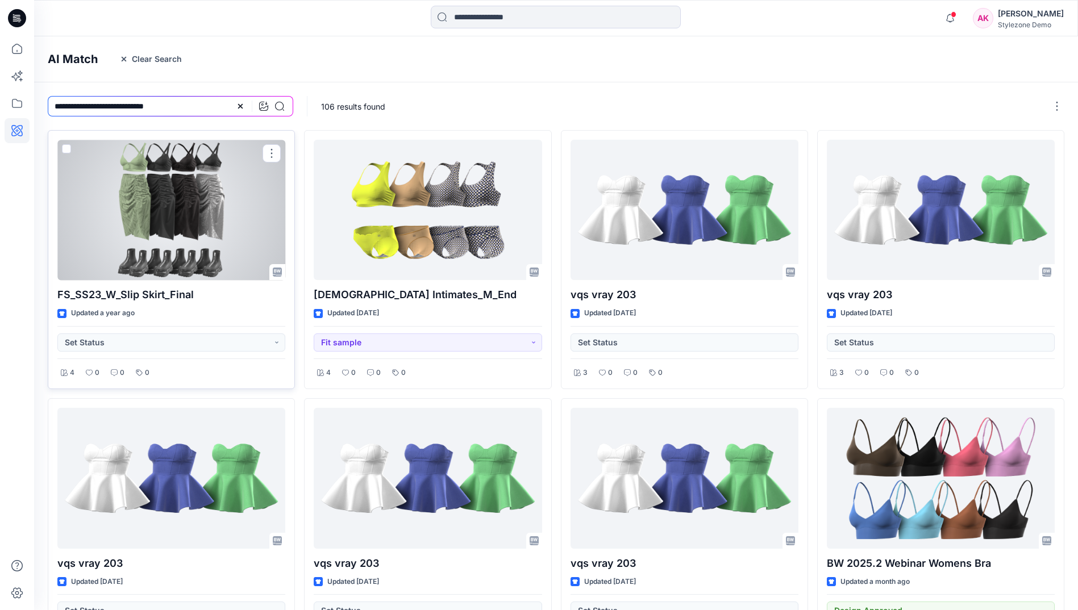
click at [222, 206] on div at bounding box center [171, 210] width 228 height 140
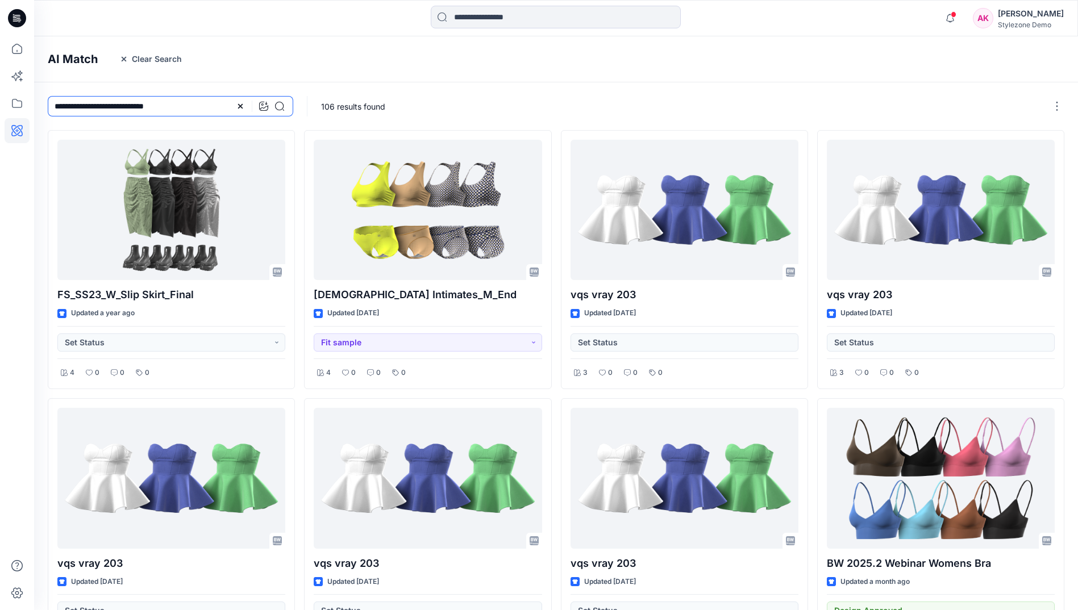
drag, startPoint x: 177, startPoint y: 105, endPoint x: 103, endPoint y: 104, distance: 74.4
click at [103, 104] on input "**********" at bounding box center [170, 106] width 245 height 20
click at [84, 105] on input "**********" at bounding box center [170, 106] width 245 height 20
click at [285, 107] on input "**********" at bounding box center [170, 106] width 245 height 20
click at [278, 105] on icon at bounding box center [279, 106] width 9 height 9
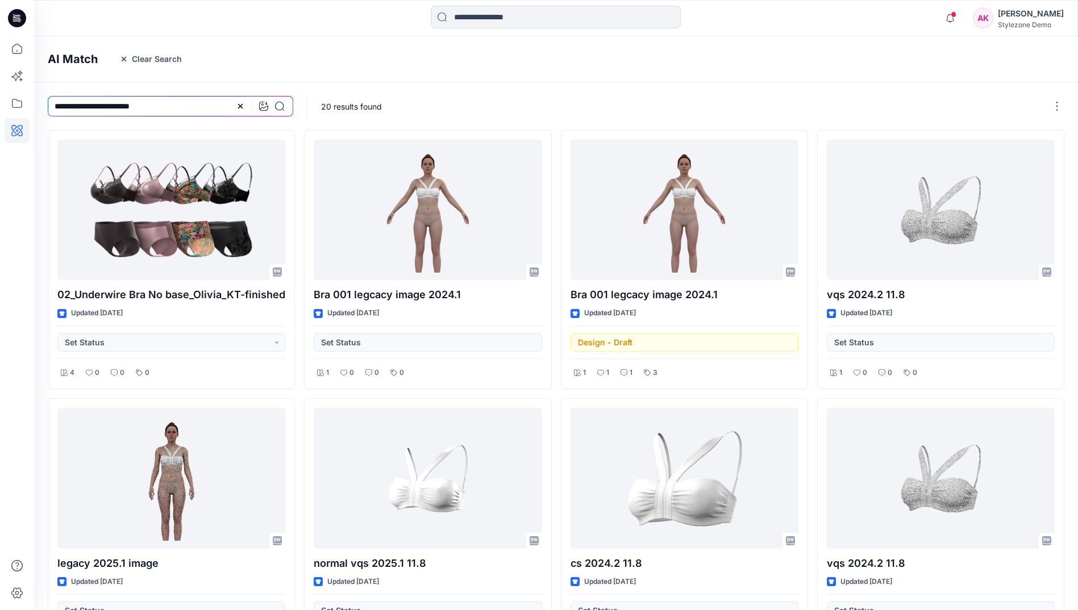
drag, startPoint x: 159, startPoint y: 109, endPoint x: -2, endPoint y: 110, distance: 161.3
click at [0, 110] on html "Notifications Colorways for the 2 selected styles have been added to the genera…" at bounding box center [539, 485] width 1078 height 971
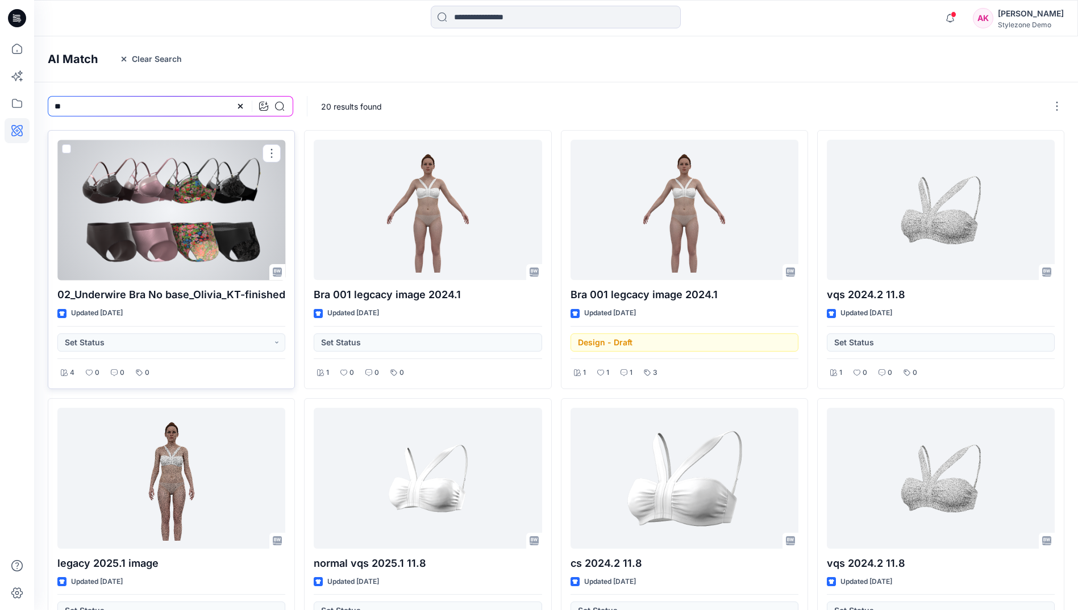
type input "*"
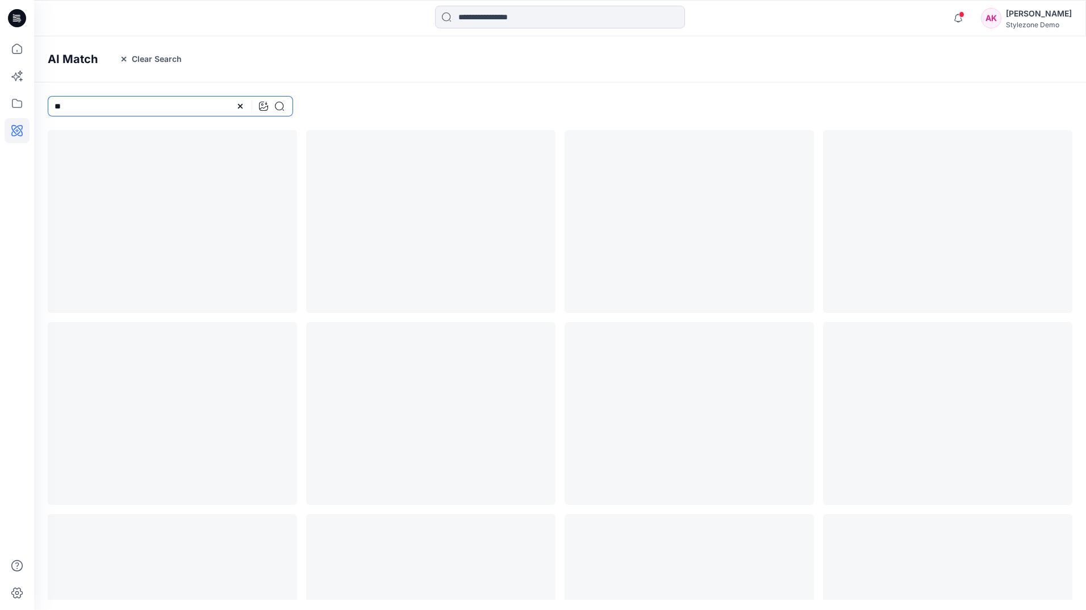
type input "*"
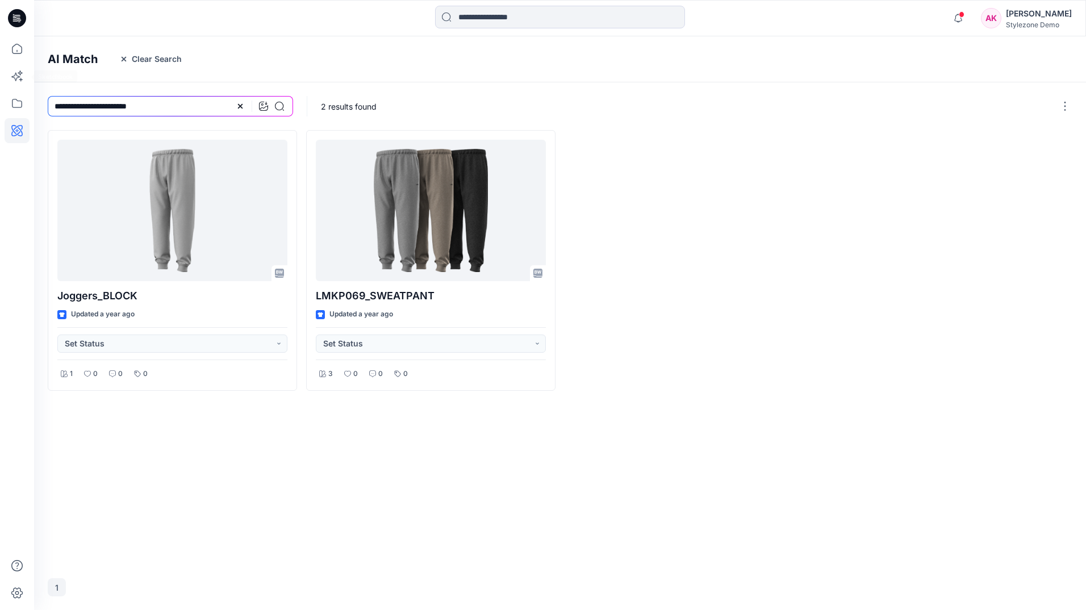
drag, startPoint x: 69, startPoint y: 96, endPoint x: -2, endPoint y: 75, distance: 74.6
click at [0, 75] on html "Notifications Colorways for the 2 selected styles have been added to the genera…" at bounding box center [543, 305] width 1086 height 610
type input "*"
type input "**********"
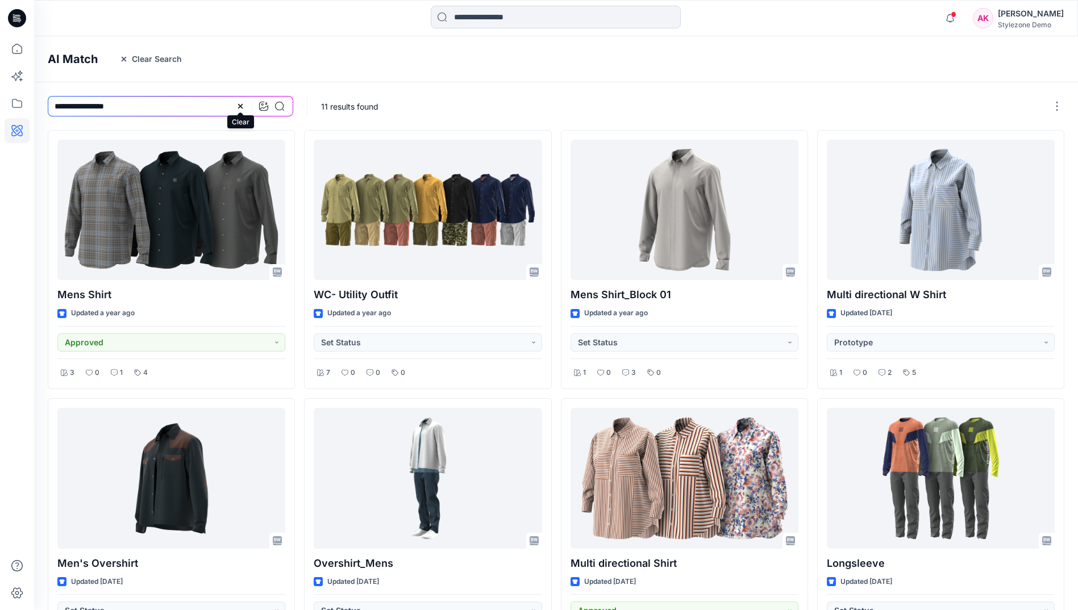
click at [240, 105] on icon at bounding box center [240, 106] width 9 height 9
click at [265, 106] on icon at bounding box center [263, 106] width 9 height 9
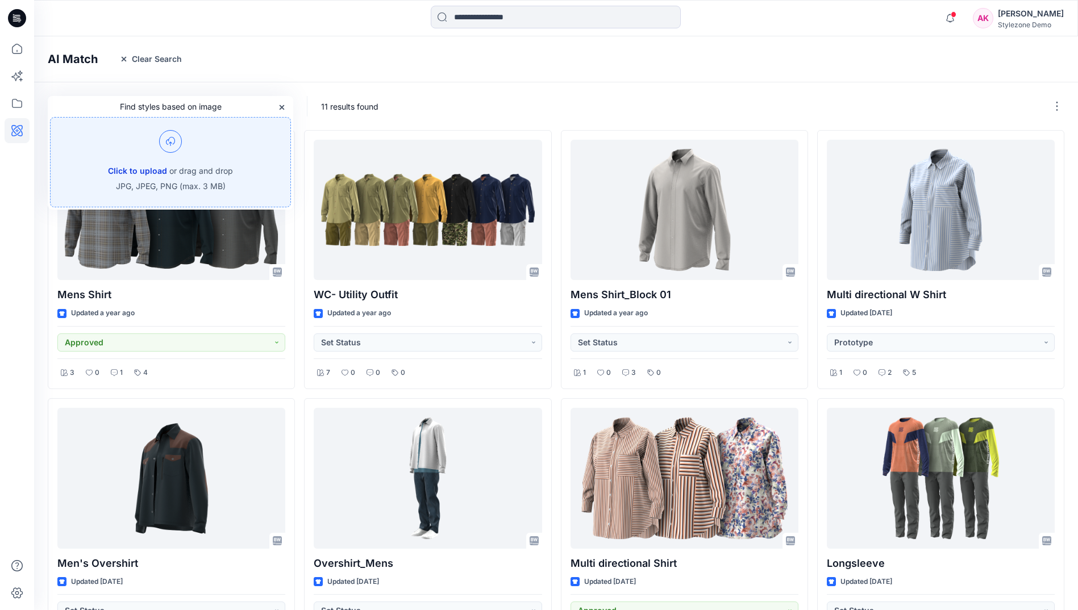
click at [152, 167] on button "Click to upload" at bounding box center [137, 171] width 59 height 14
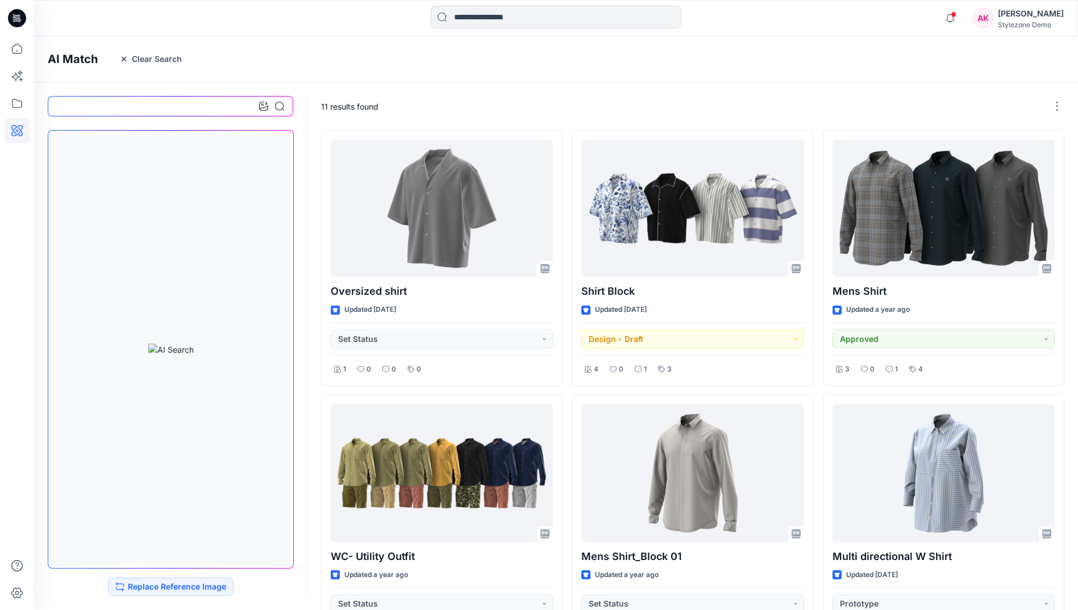
click at [487, 87] on div "11 results found" at bounding box center [693, 106] width 772 height 48
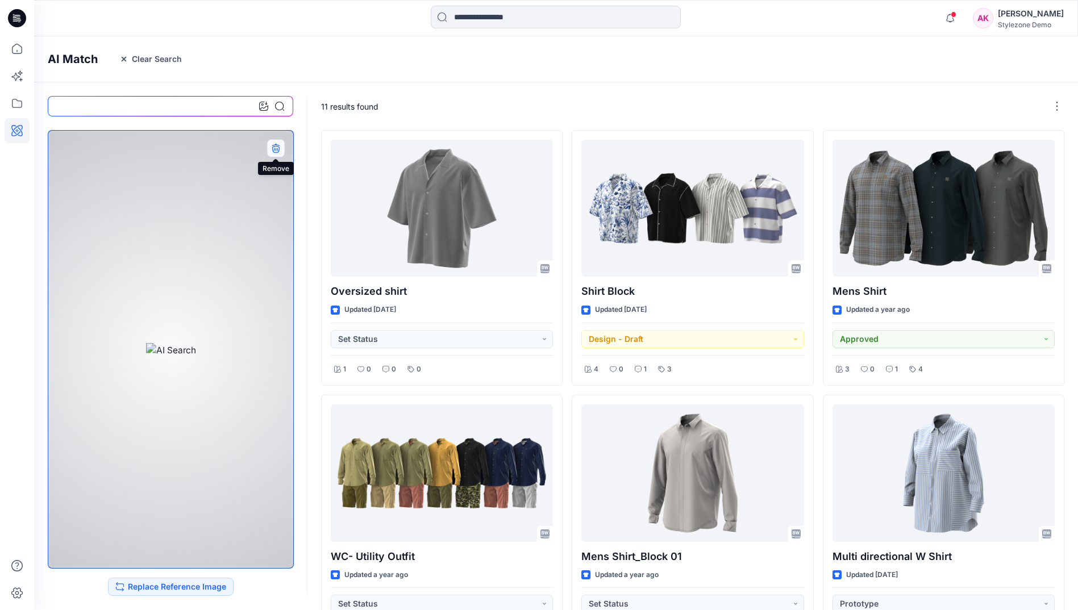
click at [282, 142] on button "button" at bounding box center [275, 148] width 18 height 18
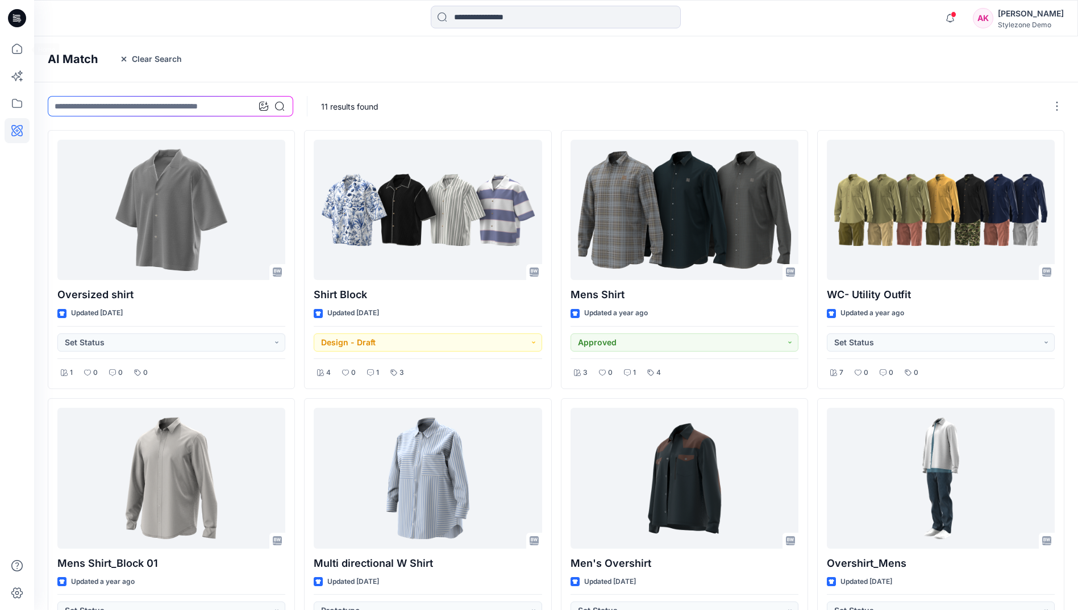
click at [2, 45] on div at bounding box center [17, 305] width 34 height 610
click at [15, 57] on icon at bounding box center [17, 48] width 25 height 25
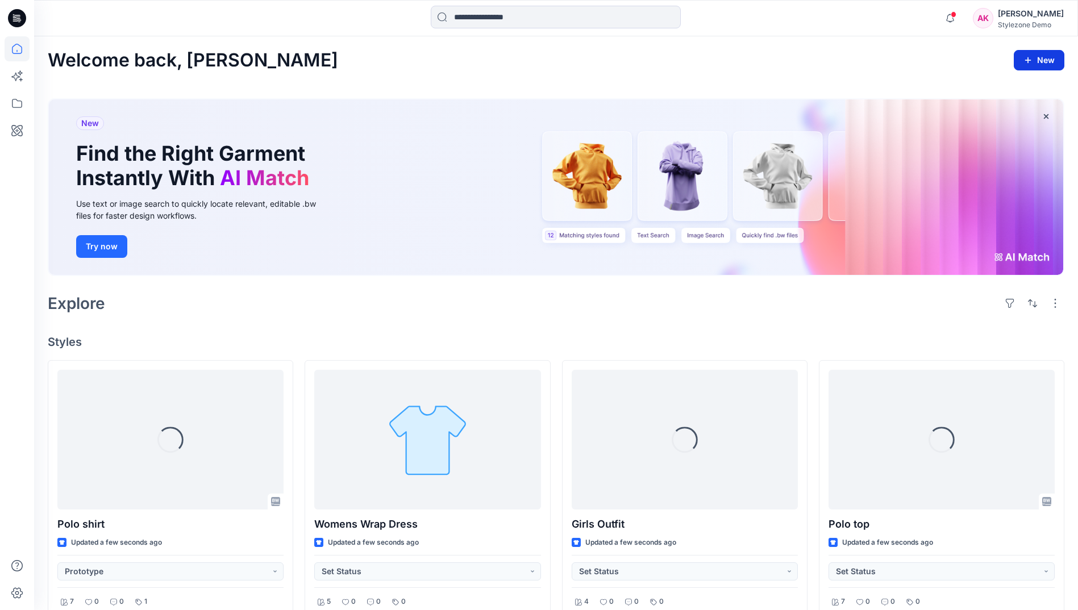
click at [1052, 53] on button "New" at bounding box center [1038, 60] width 51 height 20
click at [1013, 91] on p "New Style" at bounding box center [1003, 89] width 38 height 14
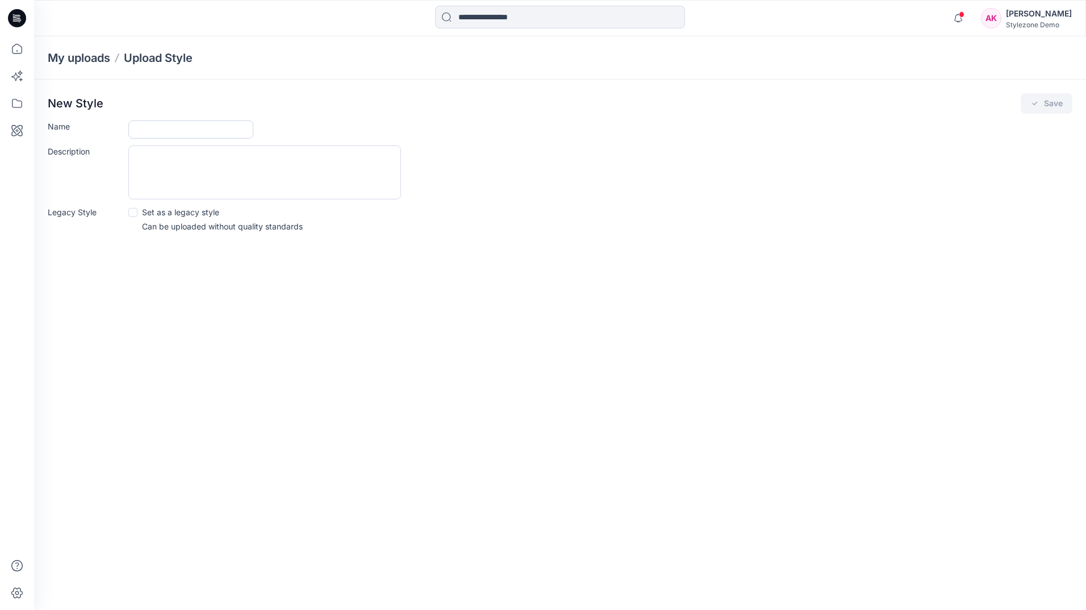
click at [193, 128] on input "Name" at bounding box center [190, 129] width 125 height 18
type input "*********"
click at [1052, 107] on button "Save" at bounding box center [1047, 103] width 52 height 20
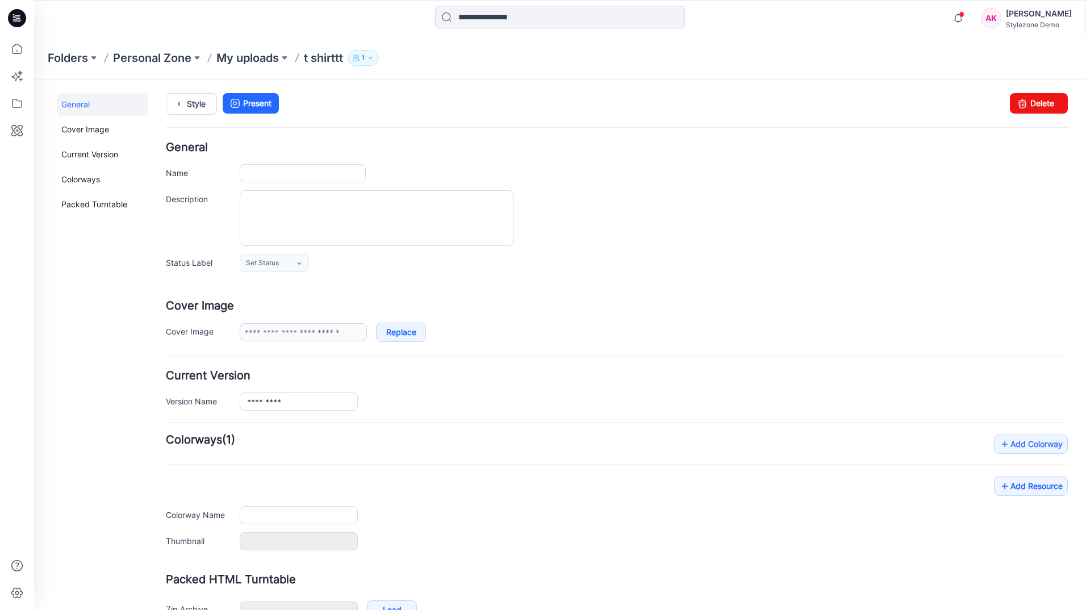
type input "*********"
type input "**********"
